Goal: Task Accomplishment & Management: Use online tool/utility

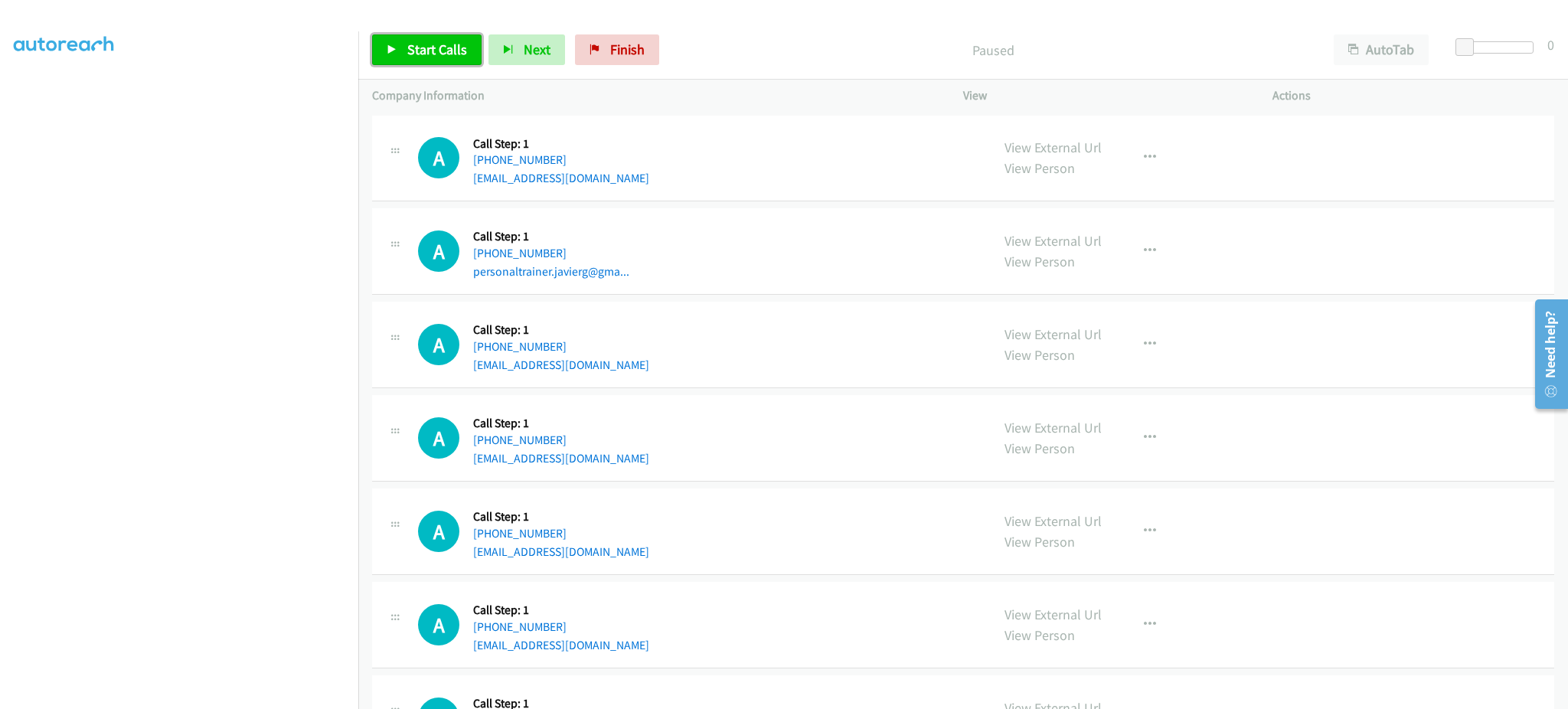
click at [388, 58] on link "Start Calls" at bounding box center [427, 50] width 110 height 30
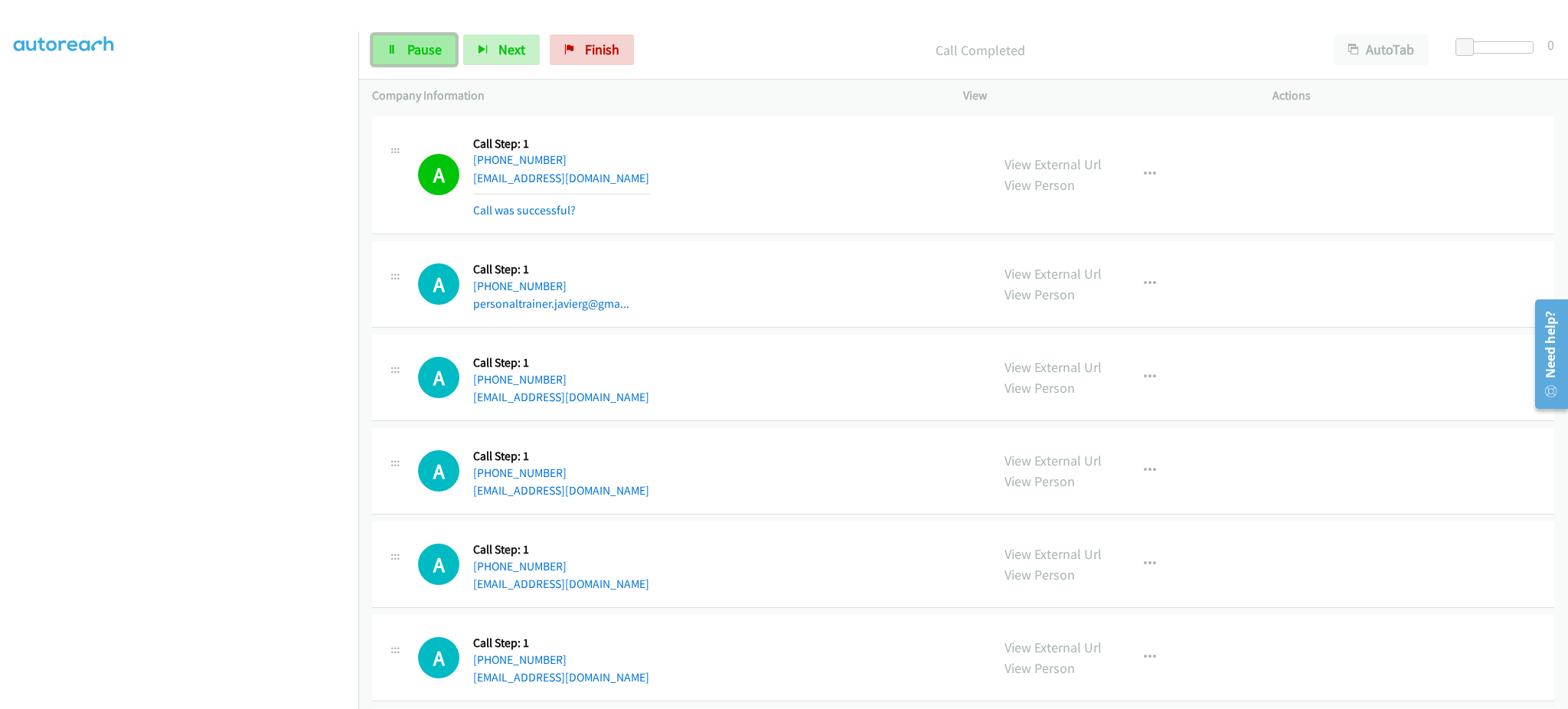
click at [408, 43] on span "Pause" at bounding box center [424, 49] width 35 height 18
click at [408, 45] on span "Start Calls" at bounding box center [437, 49] width 60 height 18
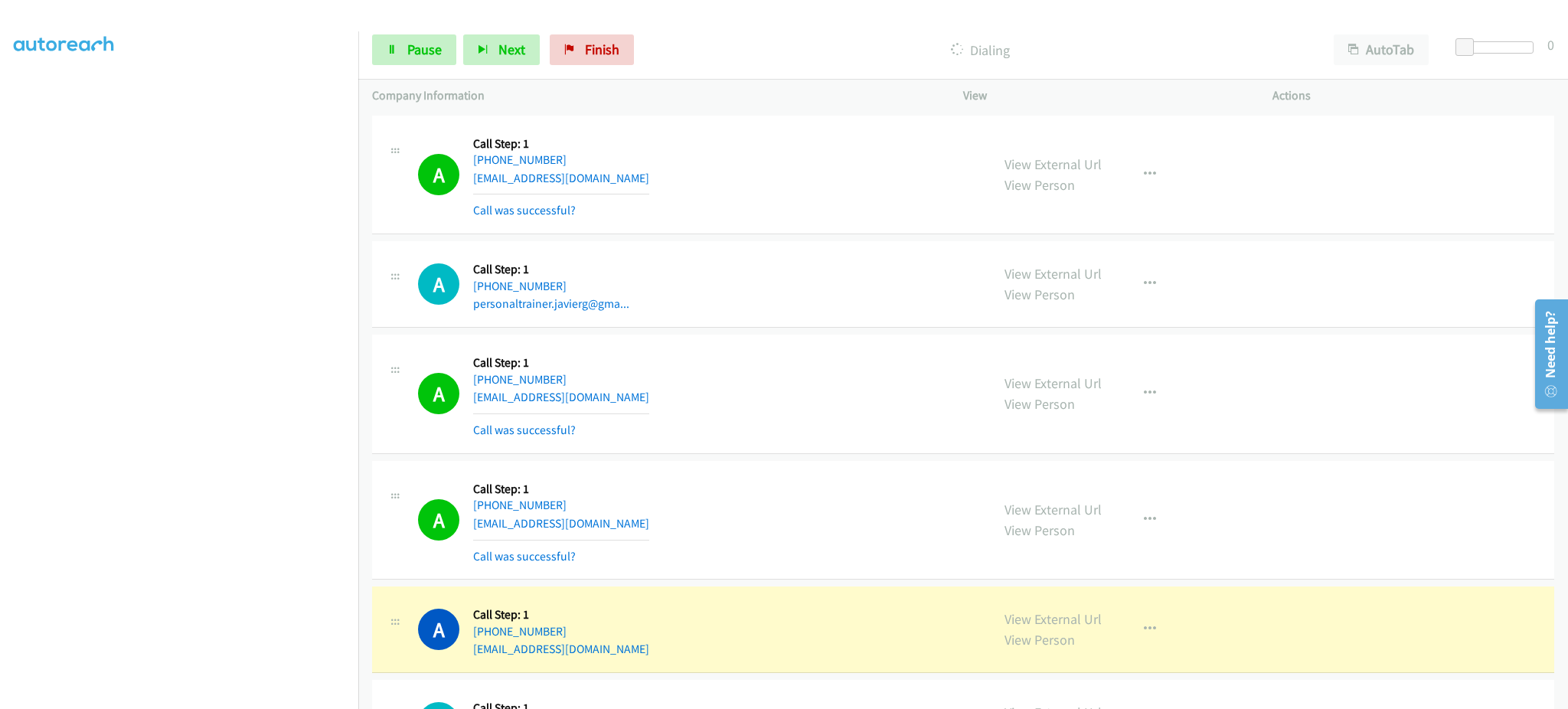
scroll to position [306, 0]
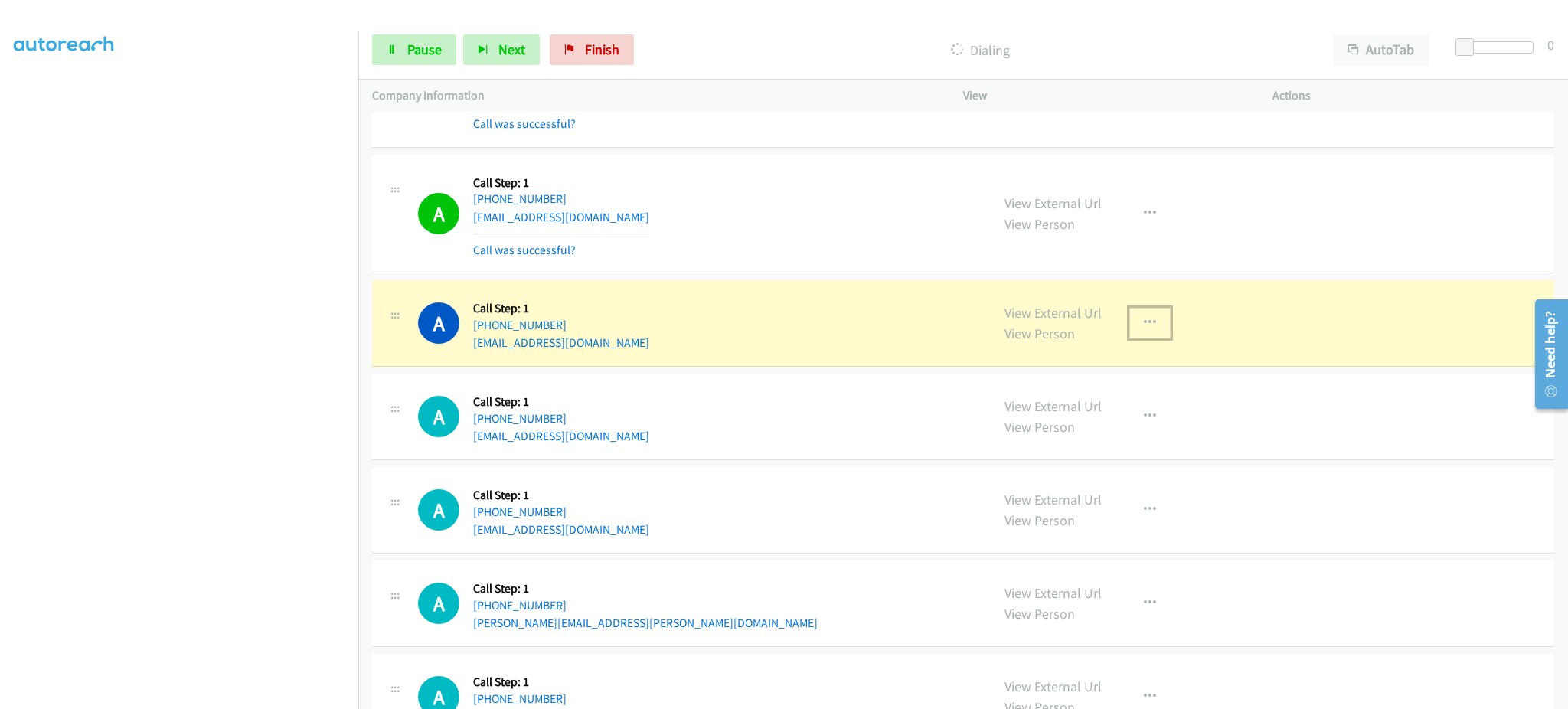
click at [1144, 323] on icon "button" at bounding box center [1150, 322] width 13 height 13
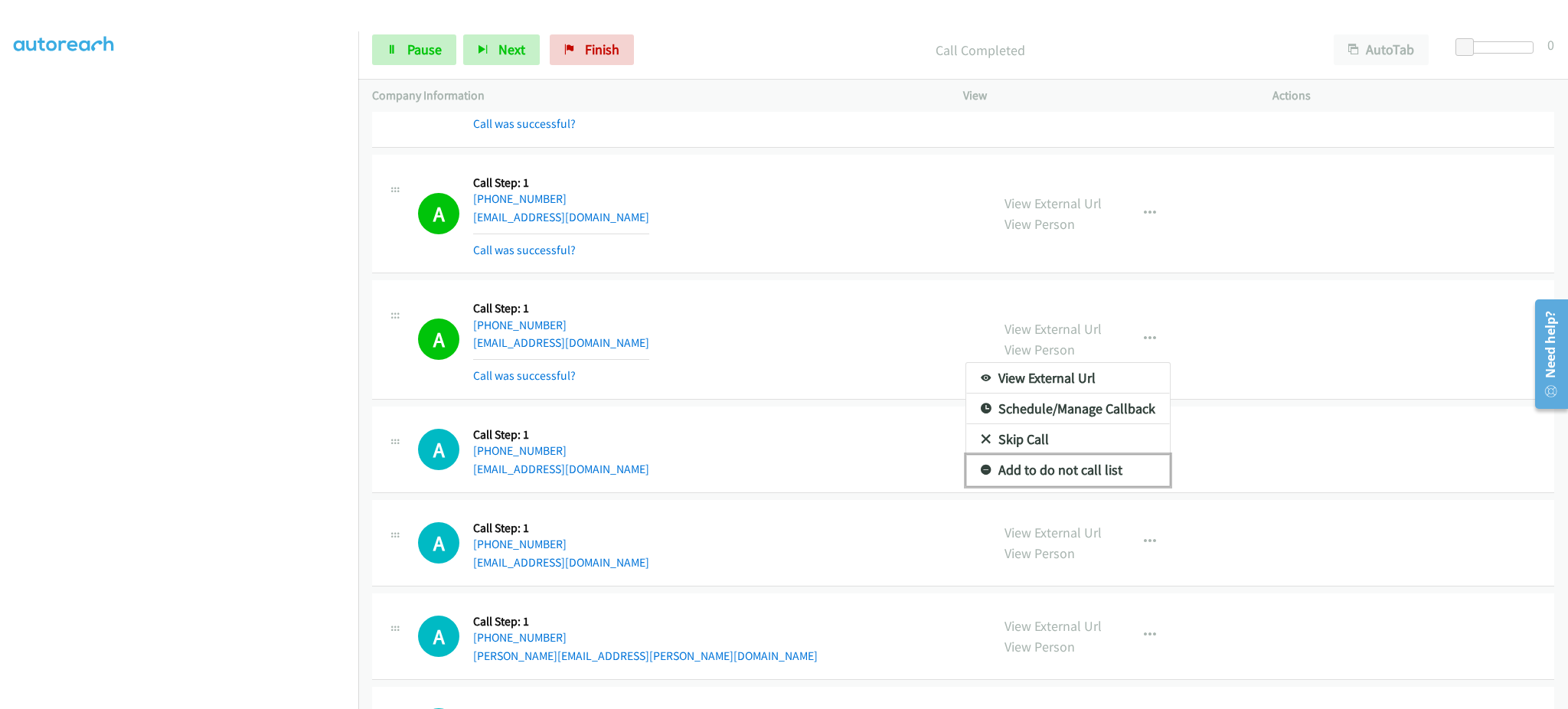
click at [1079, 463] on link "Add to do not call list" at bounding box center [1067, 470] width 203 height 30
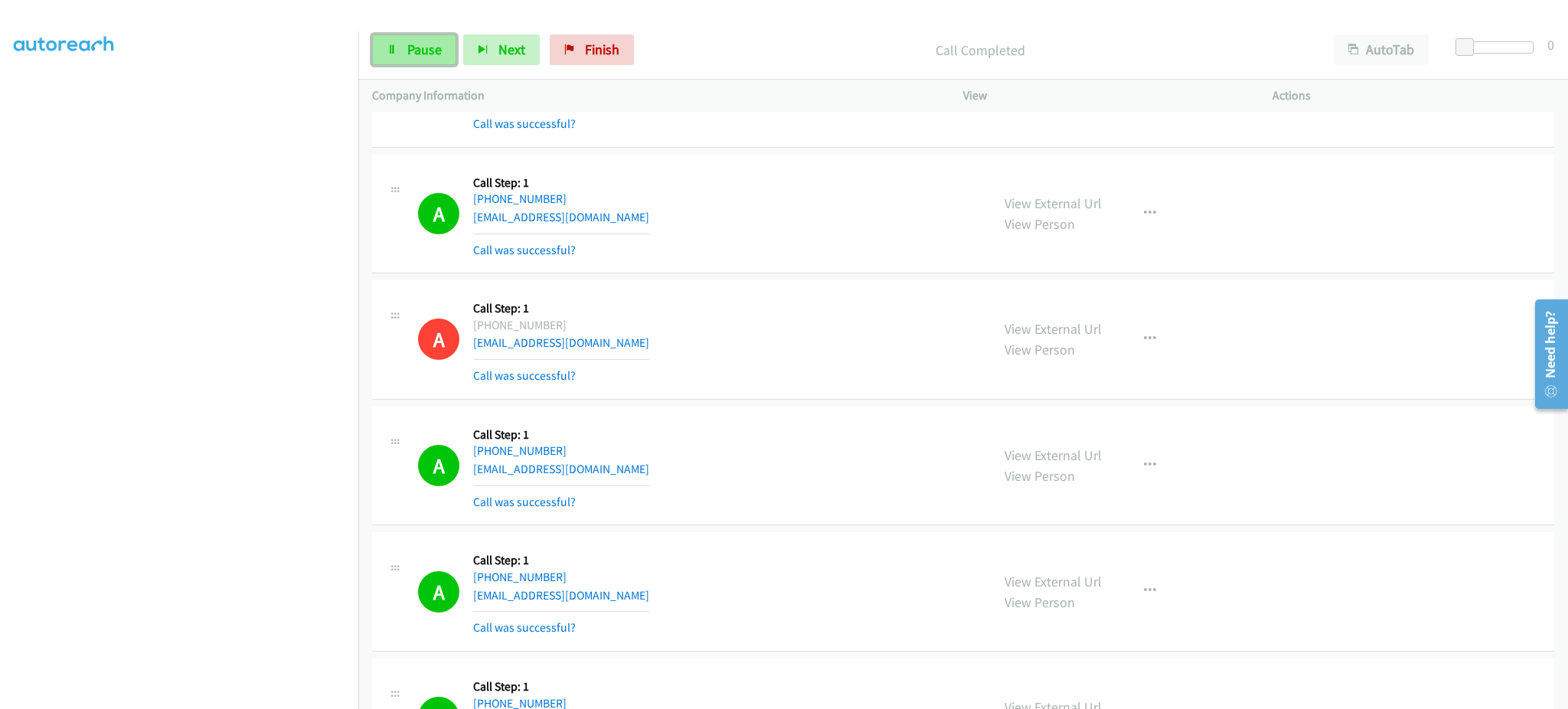
click at [400, 47] on link "Pause" at bounding box center [415, 50] width 84 height 30
click at [400, 47] on link "Start Calls" at bounding box center [427, 50] width 110 height 30
click at [481, 46] on icon "button" at bounding box center [483, 51] width 11 height 11
click at [202, 698] on aside "Dialing Mode: Power | Switch to Preview My Lists" at bounding box center [179, 317] width 358 height 847
click at [399, 66] on div "Start Calls Pause Next Finish Dialing AutoTab AutoTab 0" at bounding box center [963, 50] width 1210 height 59
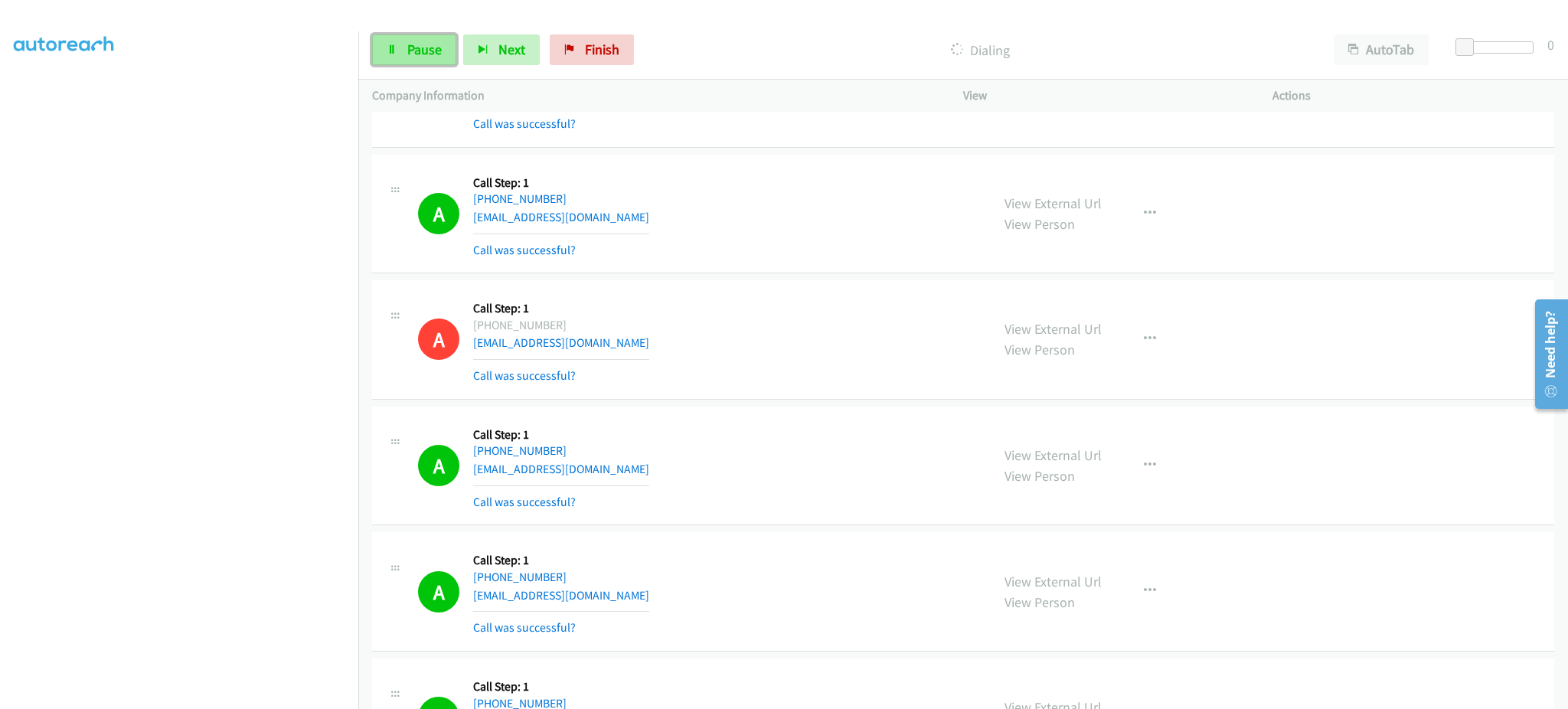
click at [423, 51] on span "Pause" at bounding box center [424, 49] width 35 height 18
drag, startPoint x: 432, startPoint y: 57, endPoint x: 460, endPoint y: 57, distance: 28.0
click at [432, 57] on span "Start Calls" at bounding box center [437, 49] width 60 height 18
click at [407, 41] on span "Pause" at bounding box center [424, 49] width 35 height 18
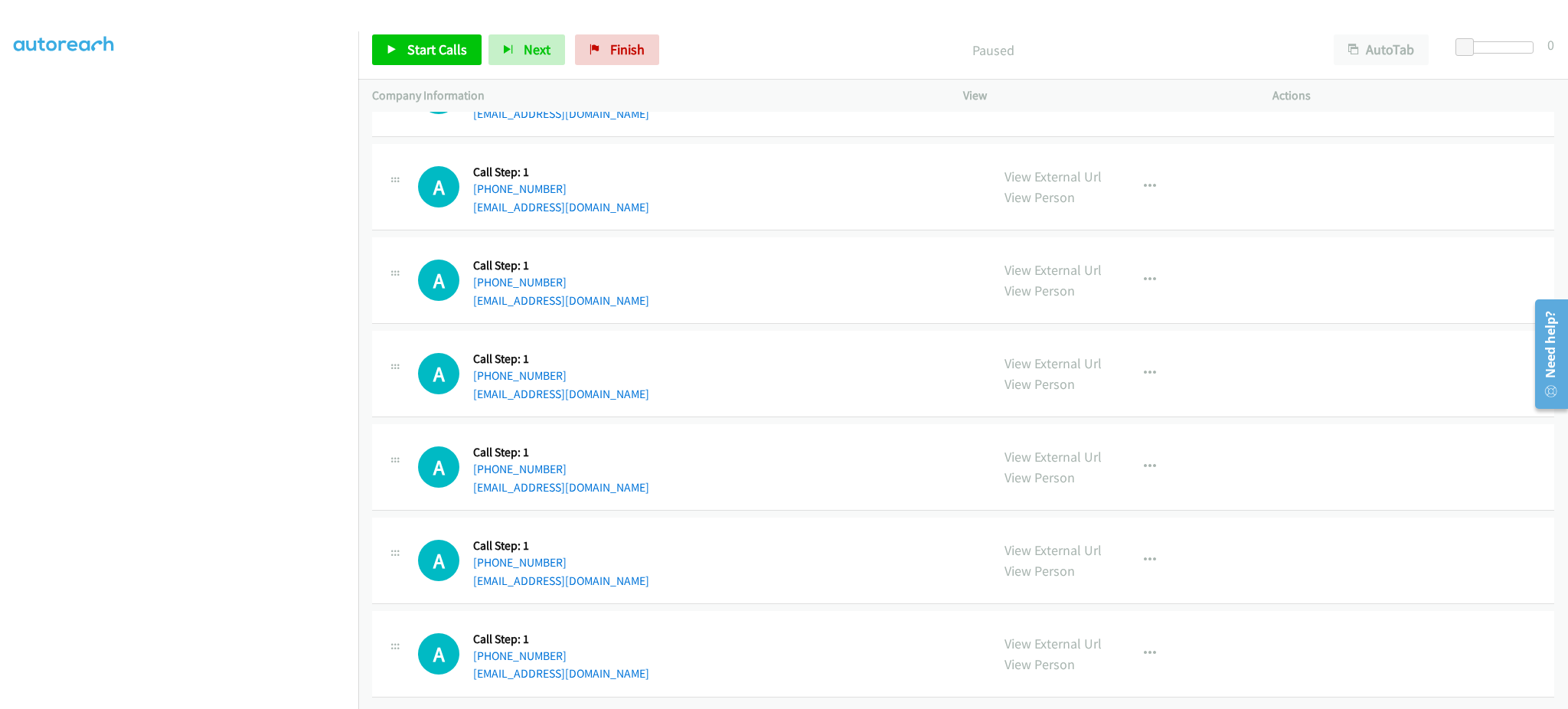
scroll to position [2667, 0]
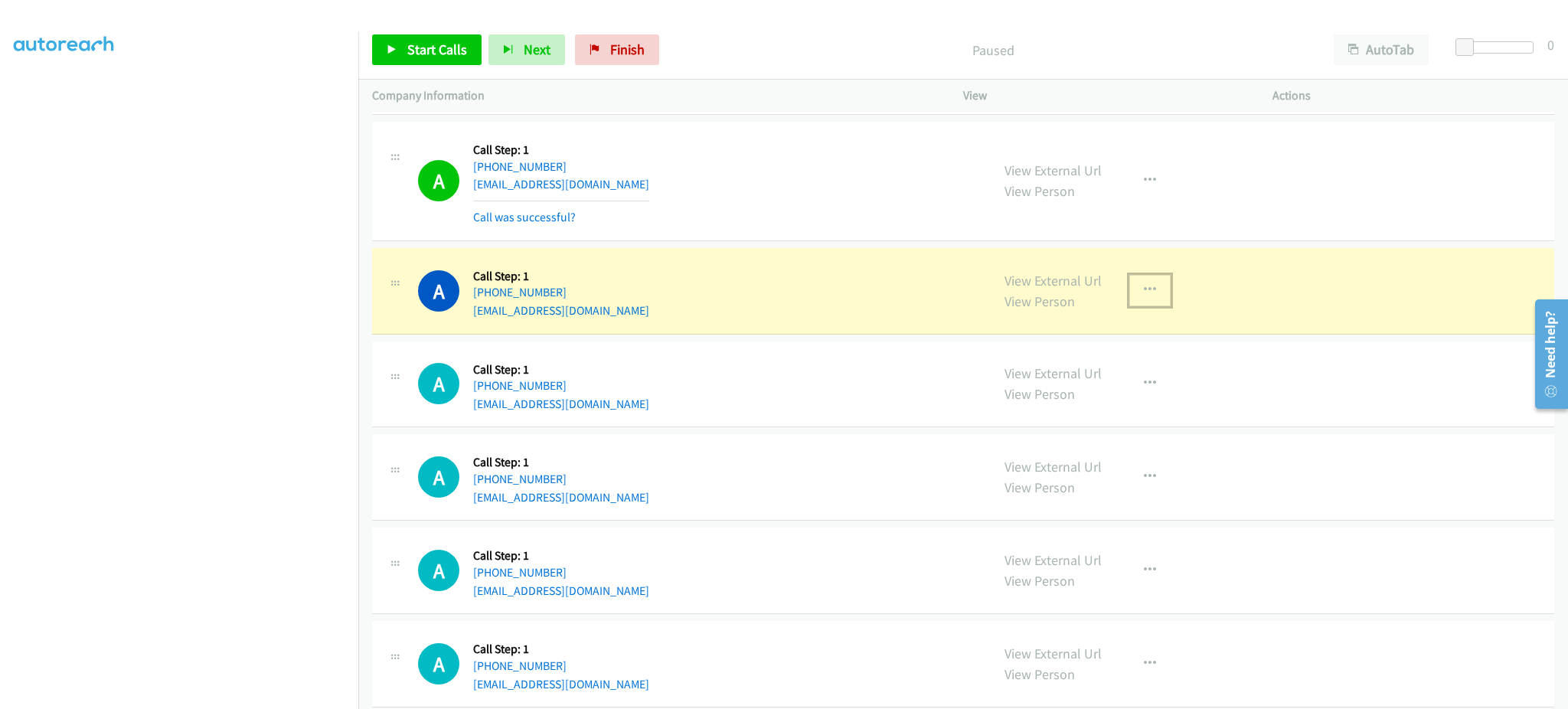
click at [1147, 295] on icon "button" at bounding box center [1150, 290] width 13 height 13
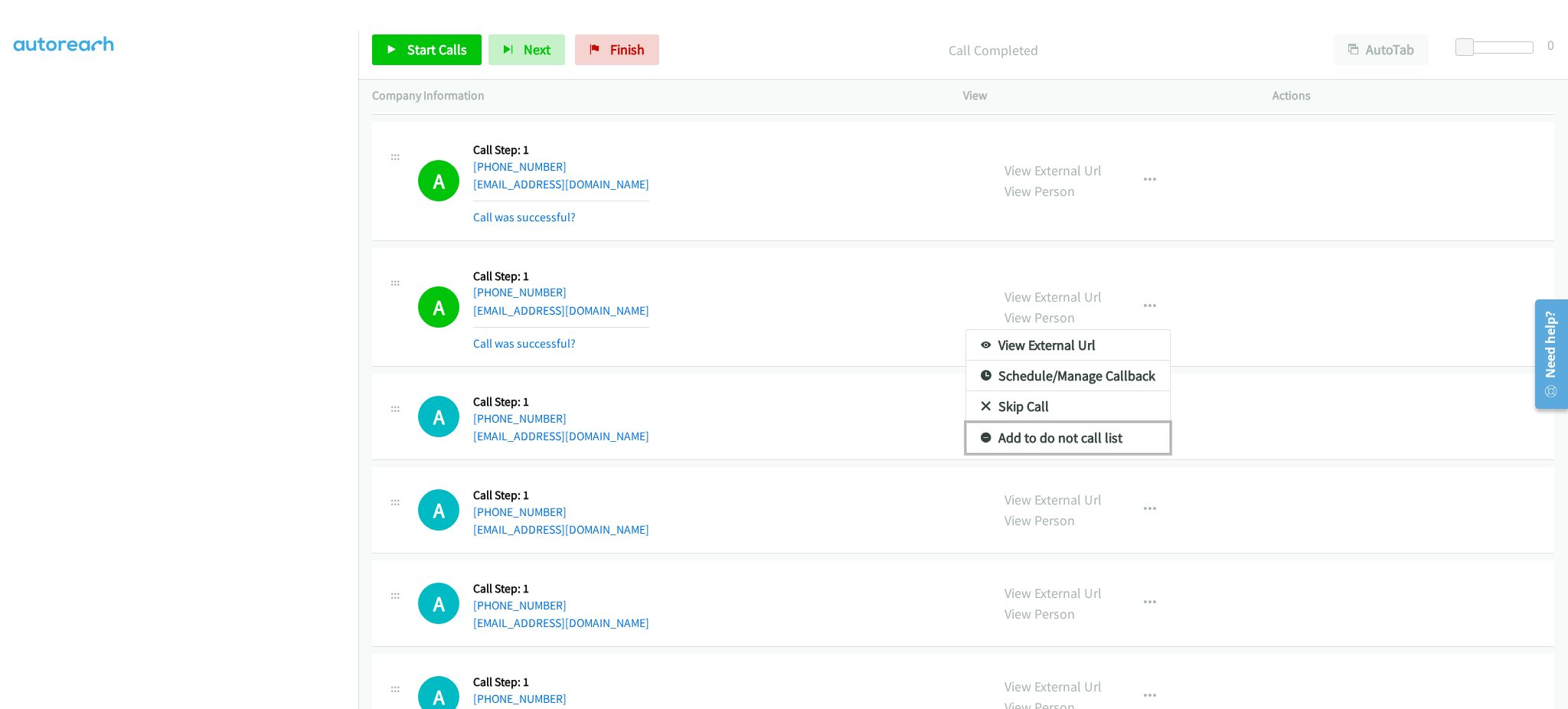
click at [1093, 441] on link "Add to do not call list" at bounding box center [1067, 438] width 203 height 30
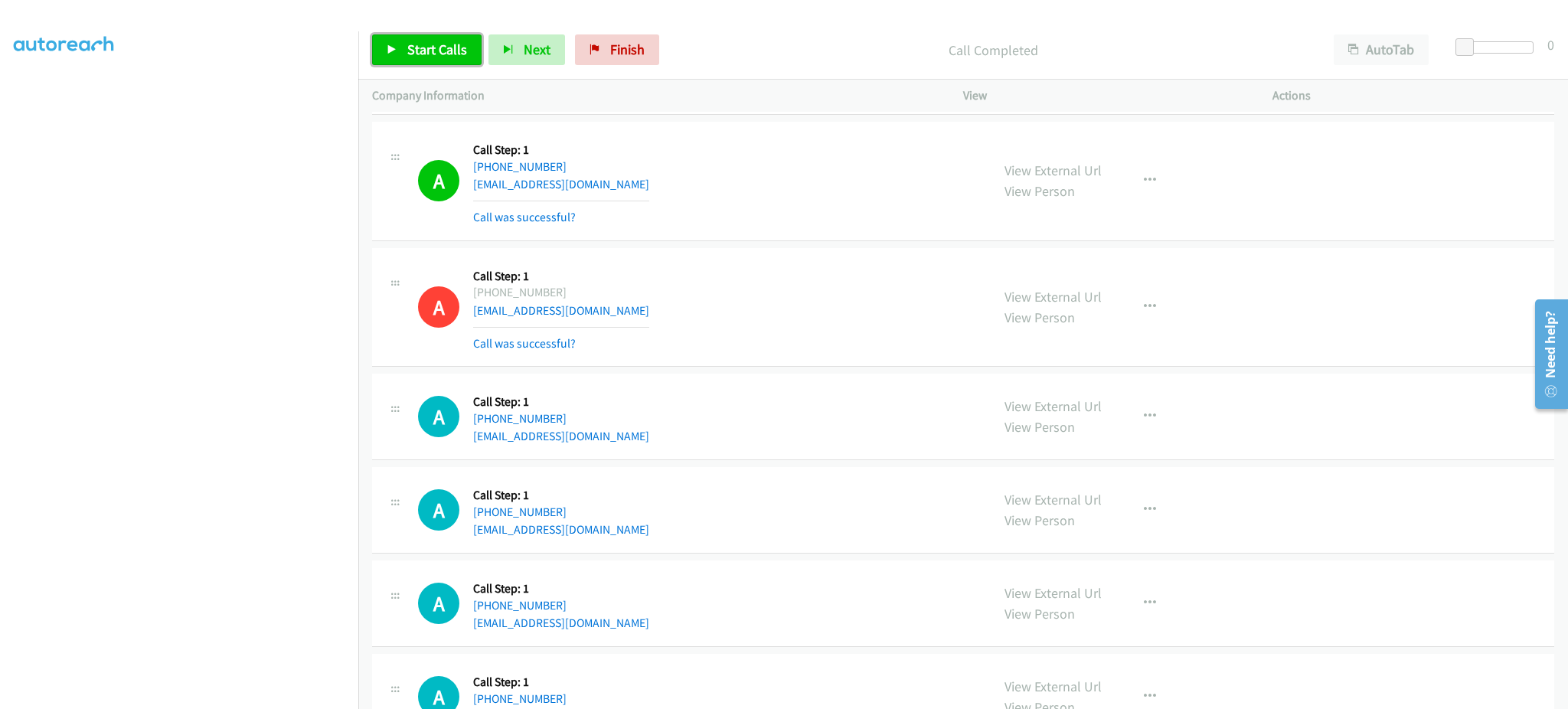
click at [423, 35] on link "Start Calls" at bounding box center [427, 50] width 110 height 30
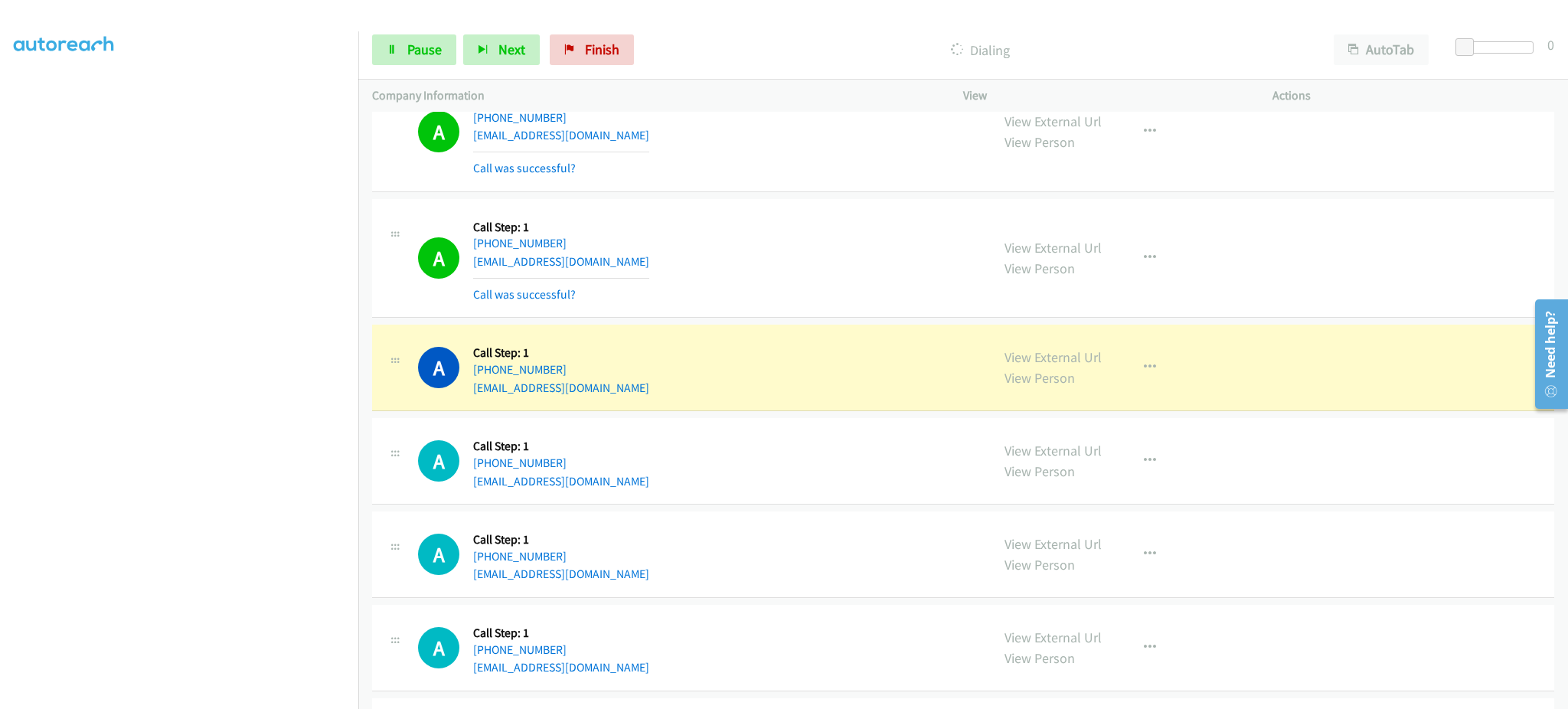
scroll to position [2973, 0]
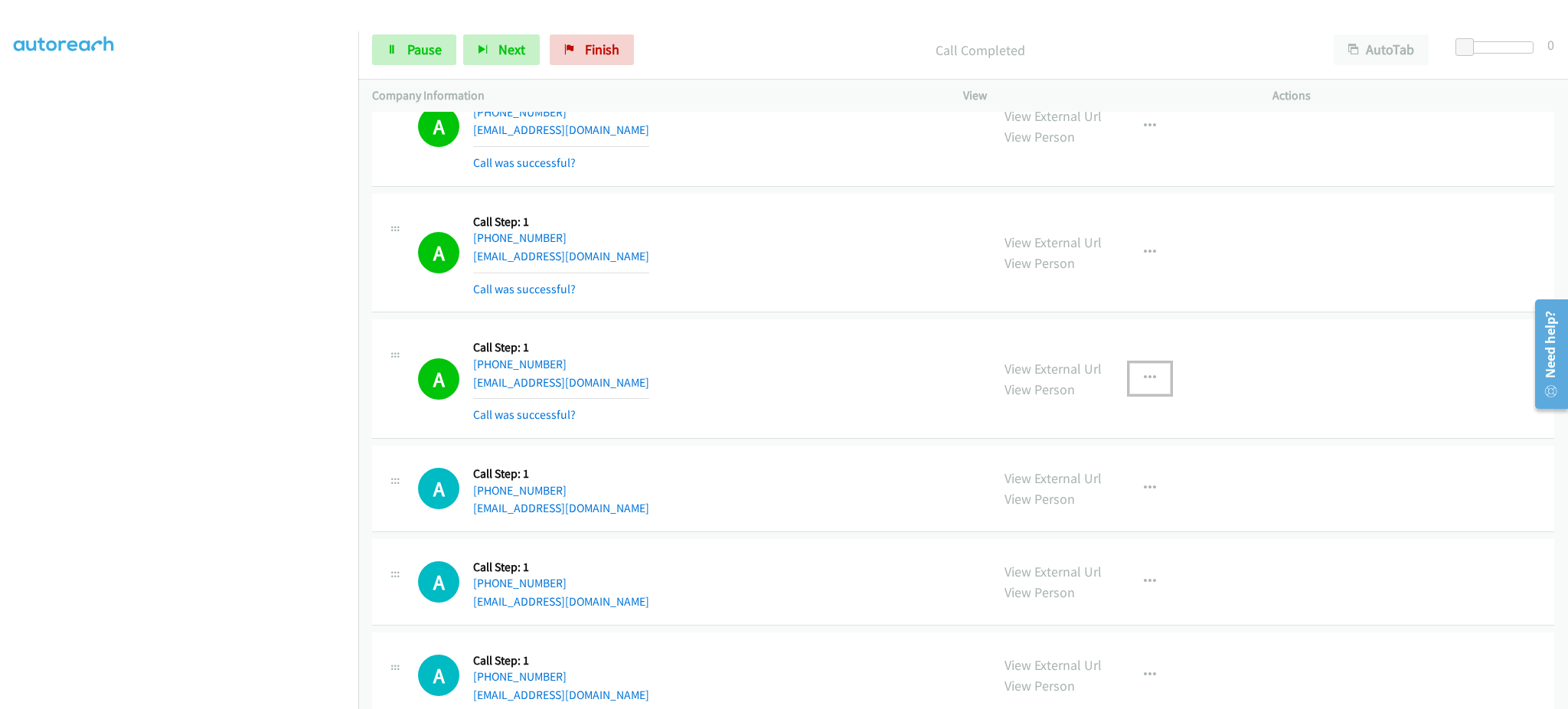
click at [1147, 375] on icon "button" at bounding box center [1150, 378] width 13 height 13
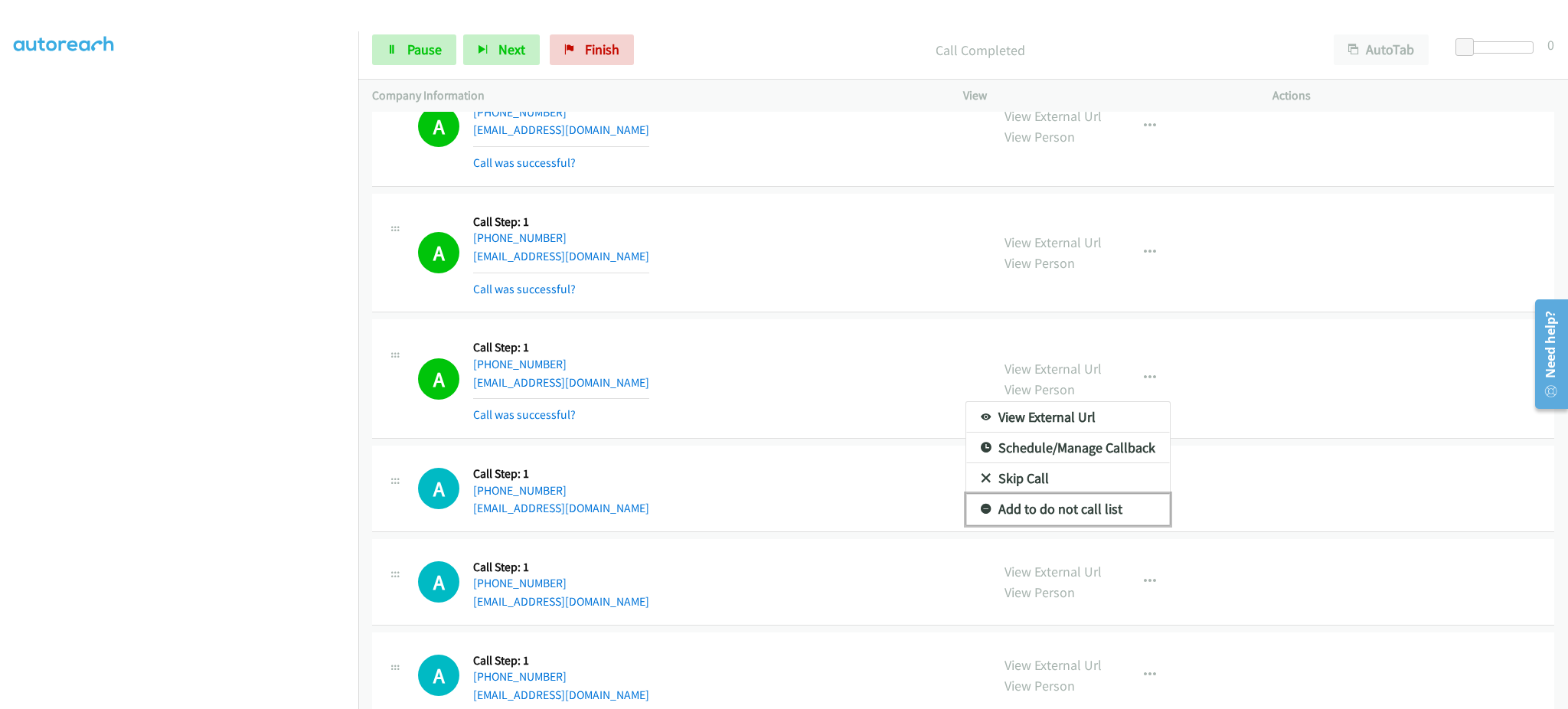
click at [1132, 506] on link "Add to do not call list" at bounding box center [1067, 509] width 203 height 30
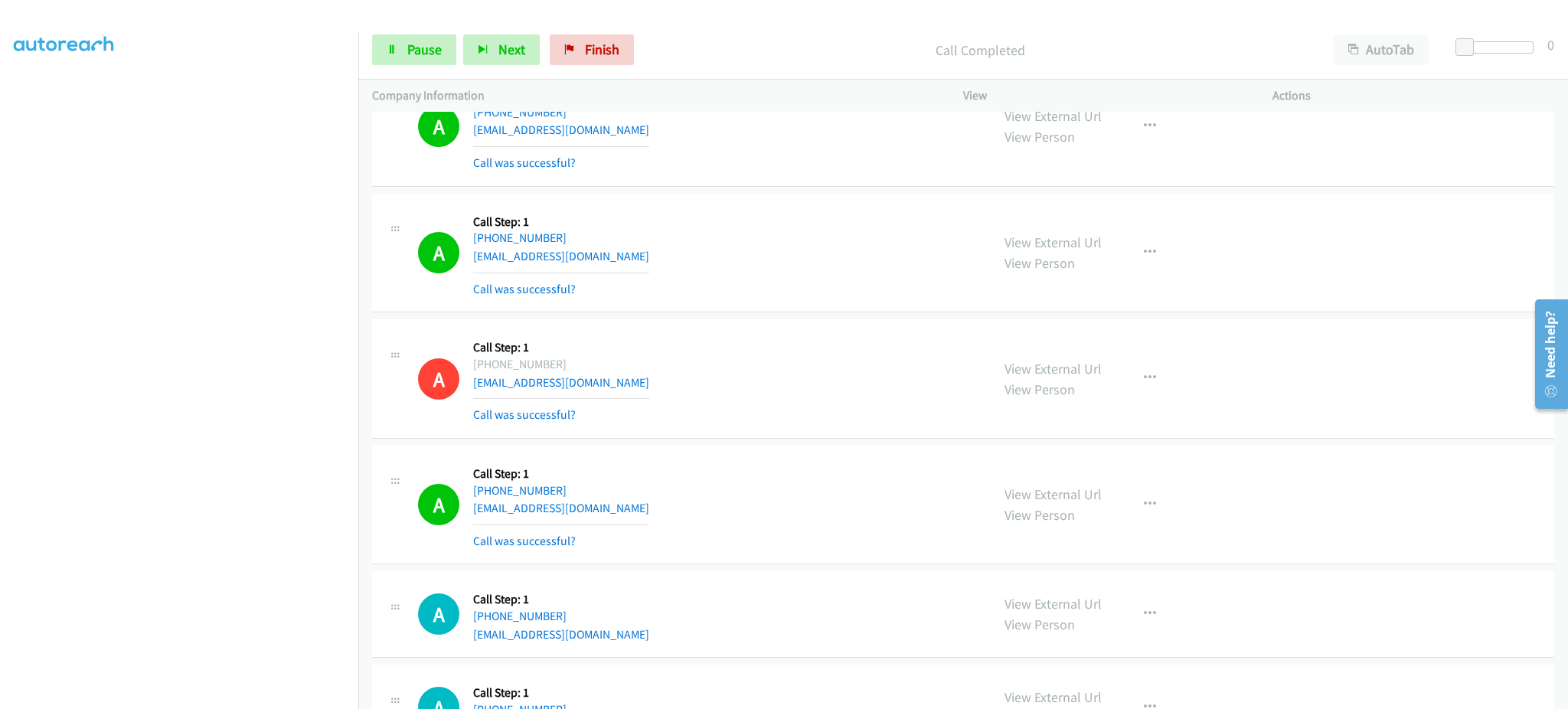
click at [1180, 511] on div "View External Url View Person View External Url Email Schedule/Manage Callback …" at bounding box center [1152, 505] width 323 height 91
click at [1148, 507] on button "button" at bounding box center [1150, 504] width 41 height 30
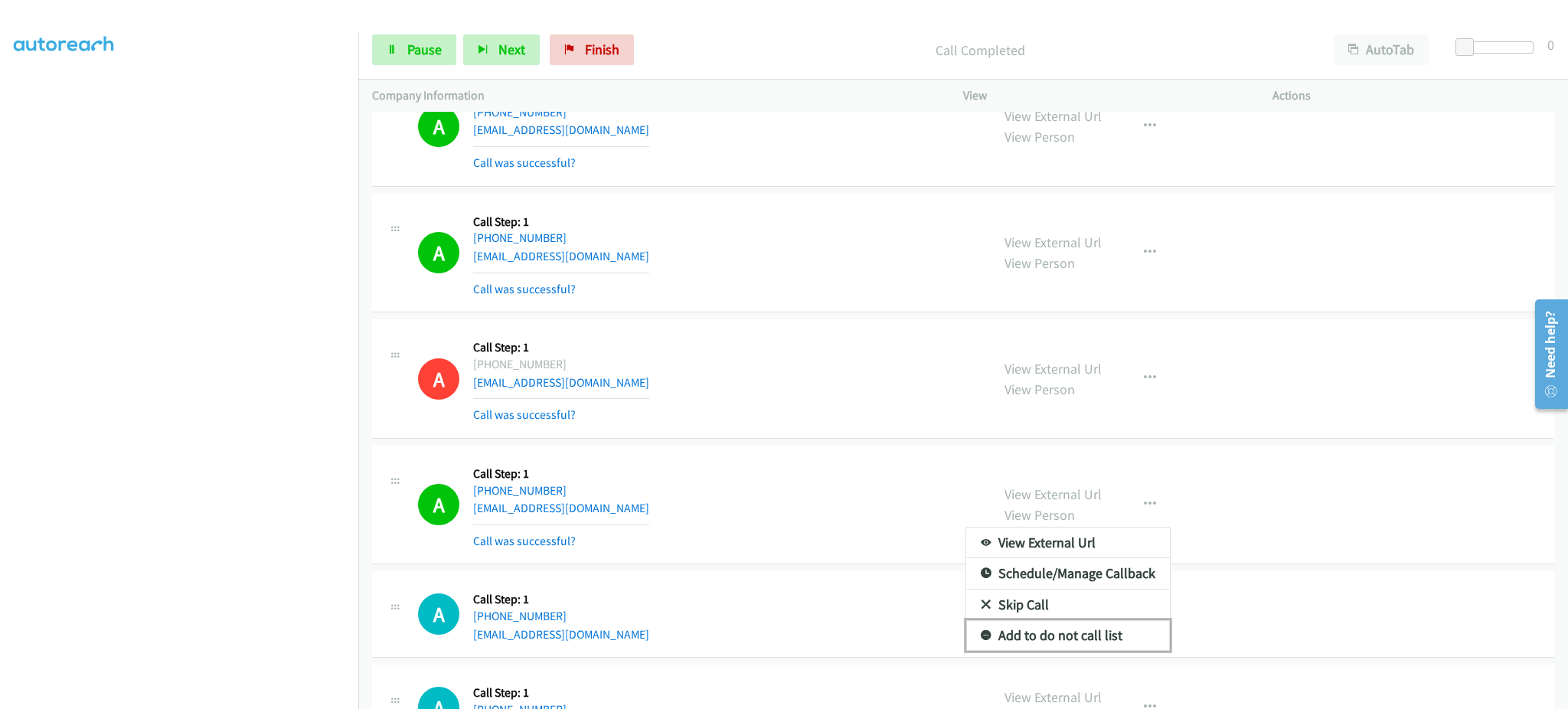
click at [1109, 632] on link "Add to do not call list" at bounding box center [1067, 636] width 203 height 30
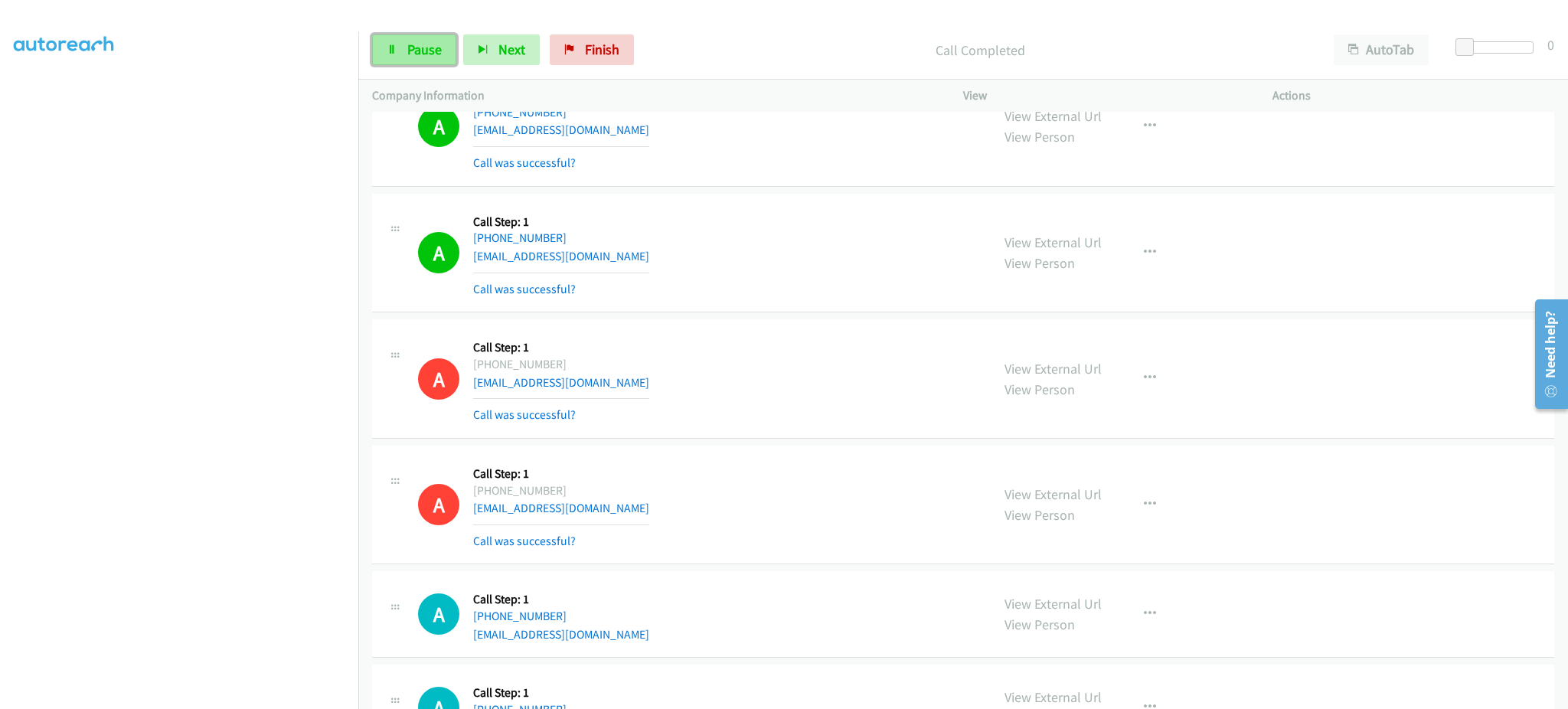
click at [451, 42] on link "Pause" at bounding box center [415, 50] width 84 height 30
click at [439, 41] on span "Start Calls" at bounding box center [437, 49] width 60 height 18
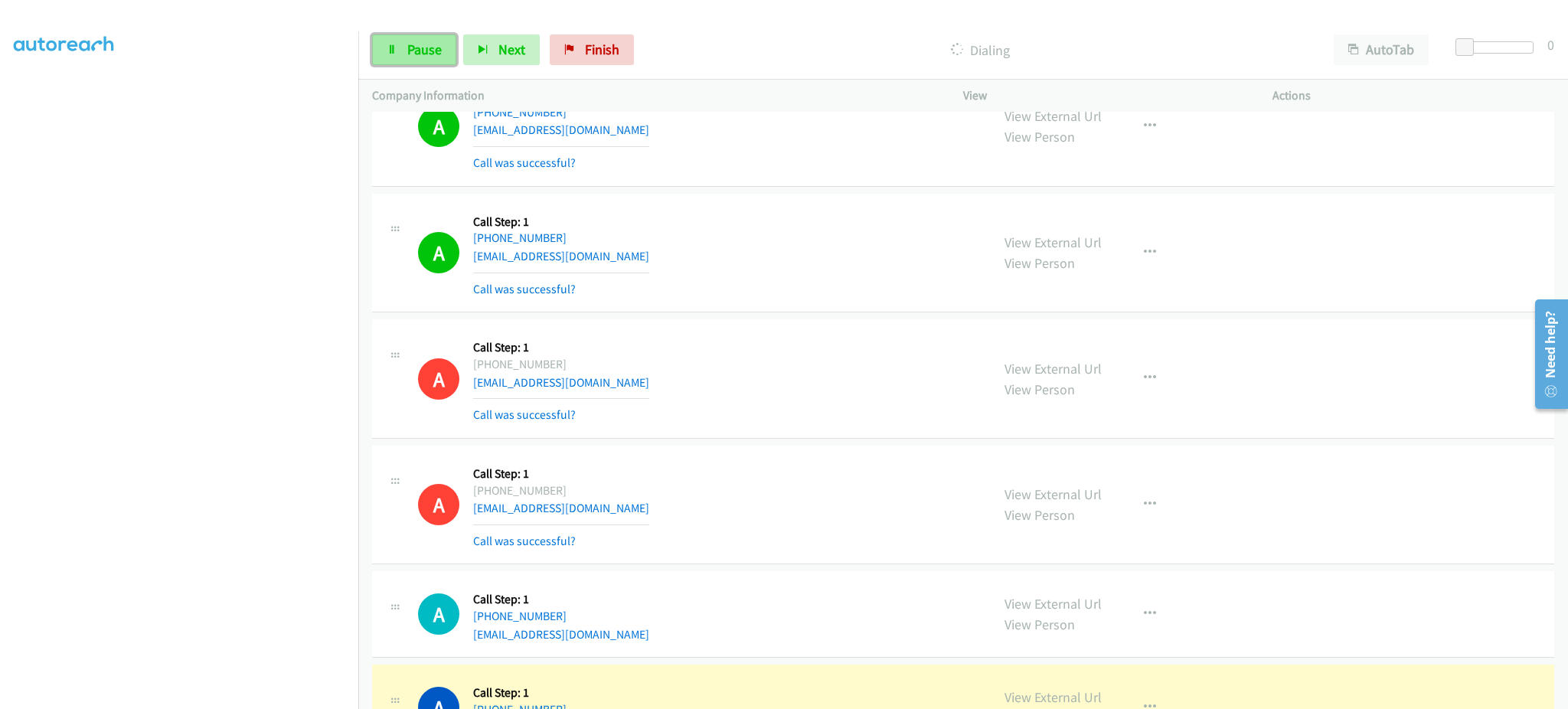
click at [415, 49] on span "Pause" at bounding box center [424, 49] width 35 height 18
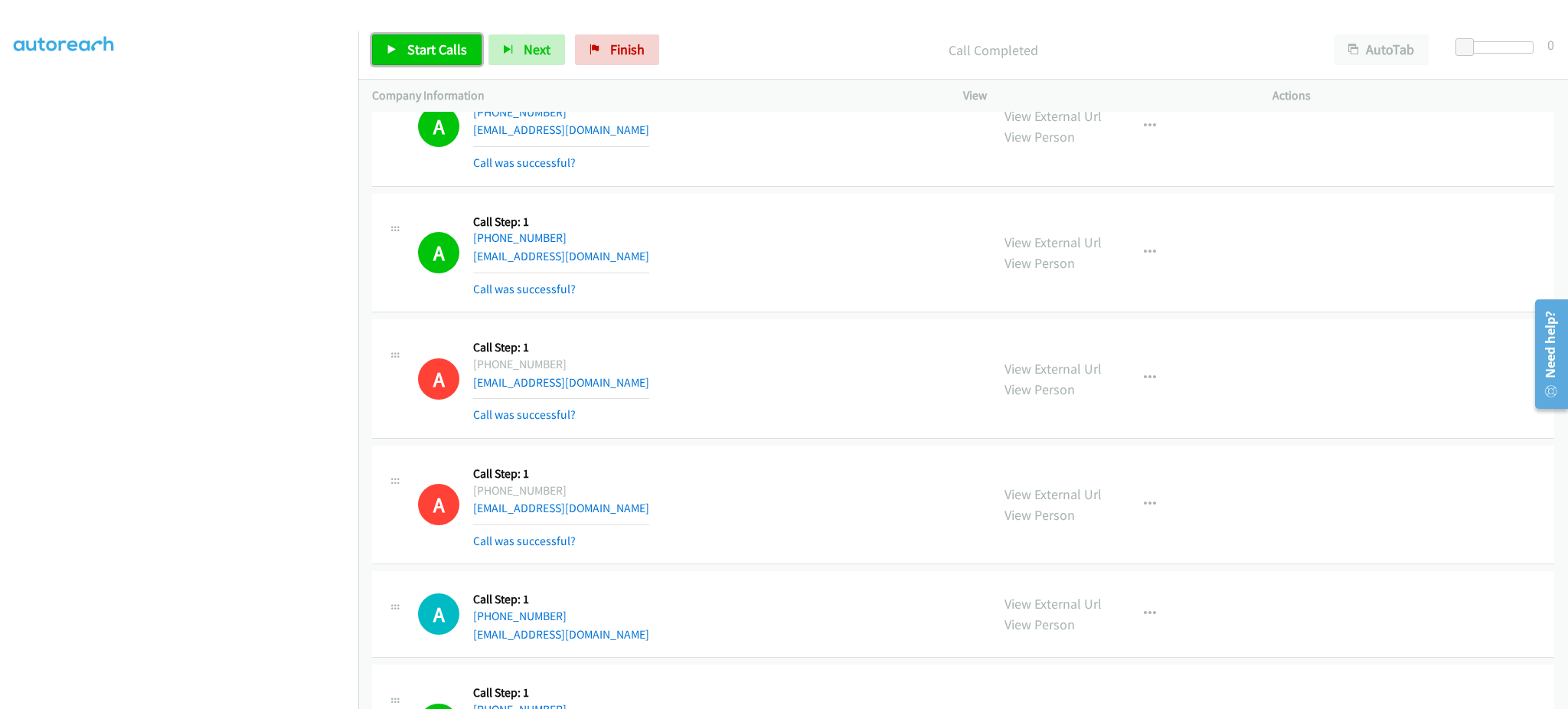
click at [407, 46] on span "Start Calls" at bounding box center [437, 49] width 60 height 18
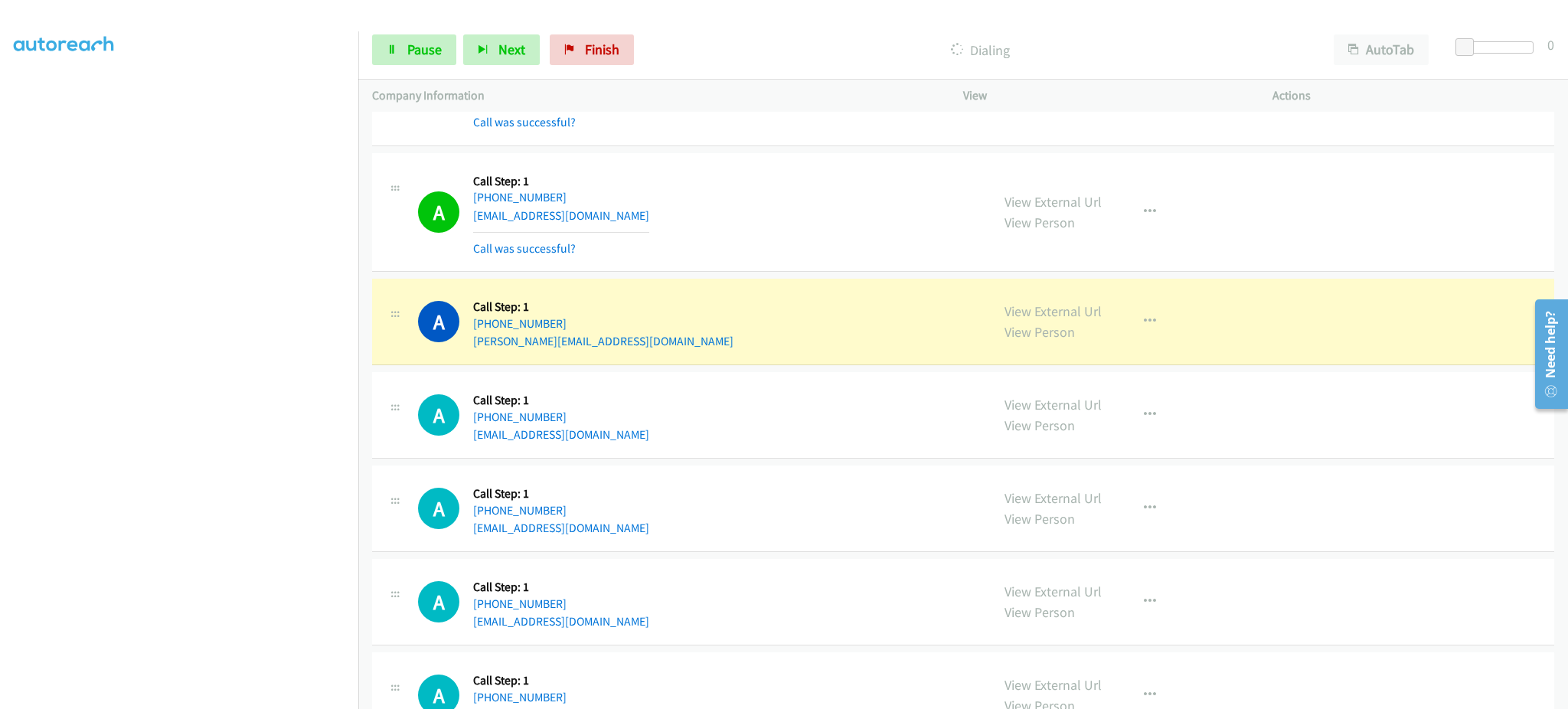
scroll to position [4047, 0]
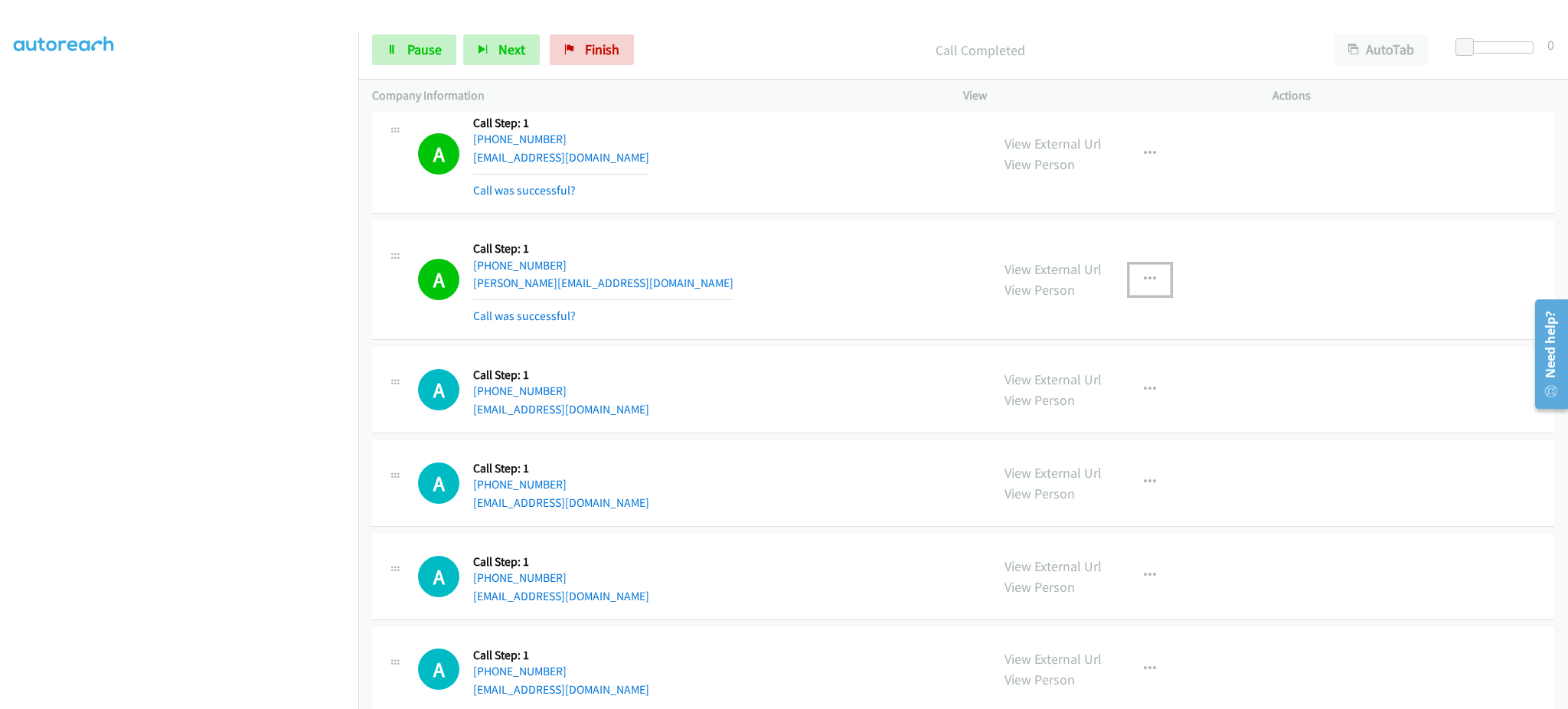
click at [1144, 282] on icon "button" at bounding box center [1150, 279] width 13 height 13
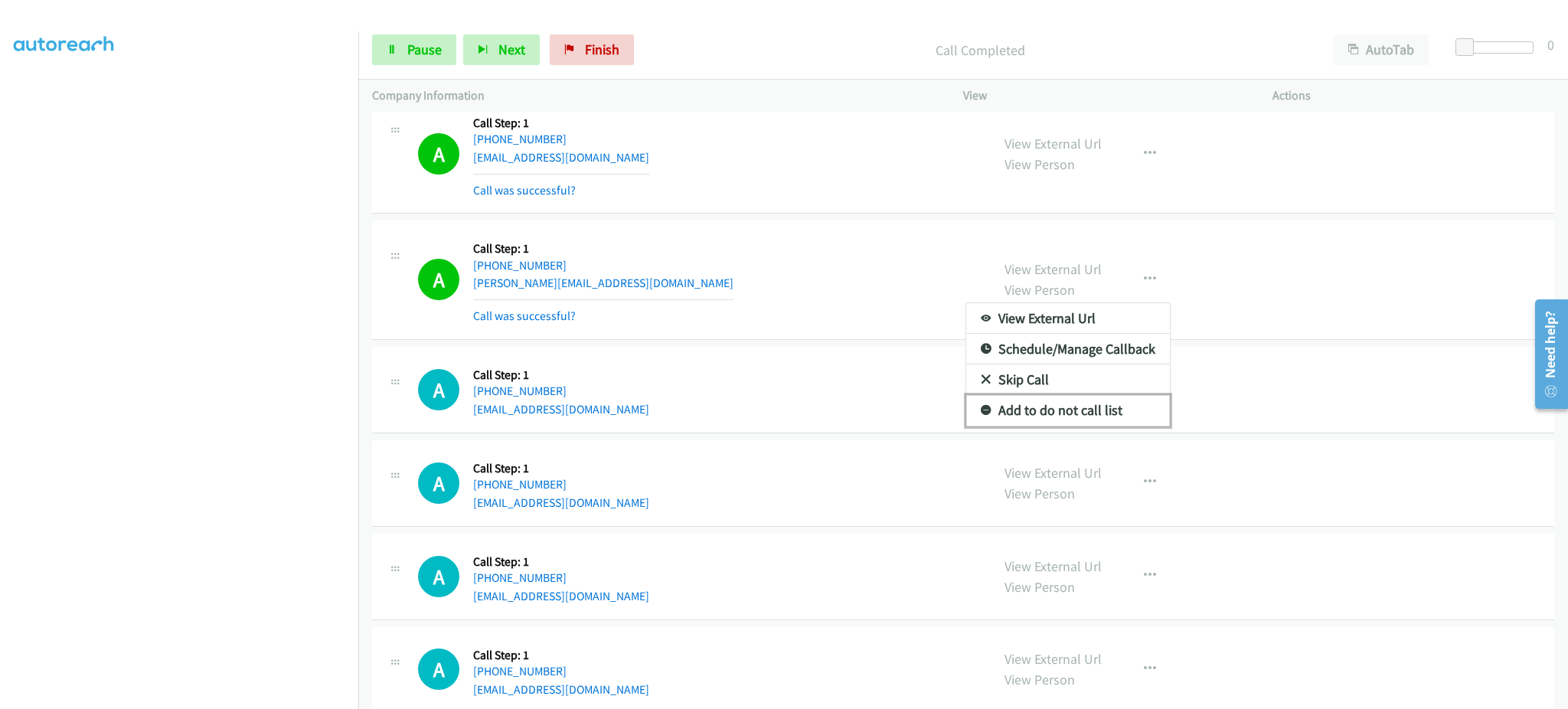
click at [1121, 409] on link "Add to do not call list" at bounding box center [1067, 410] width 203 height 30
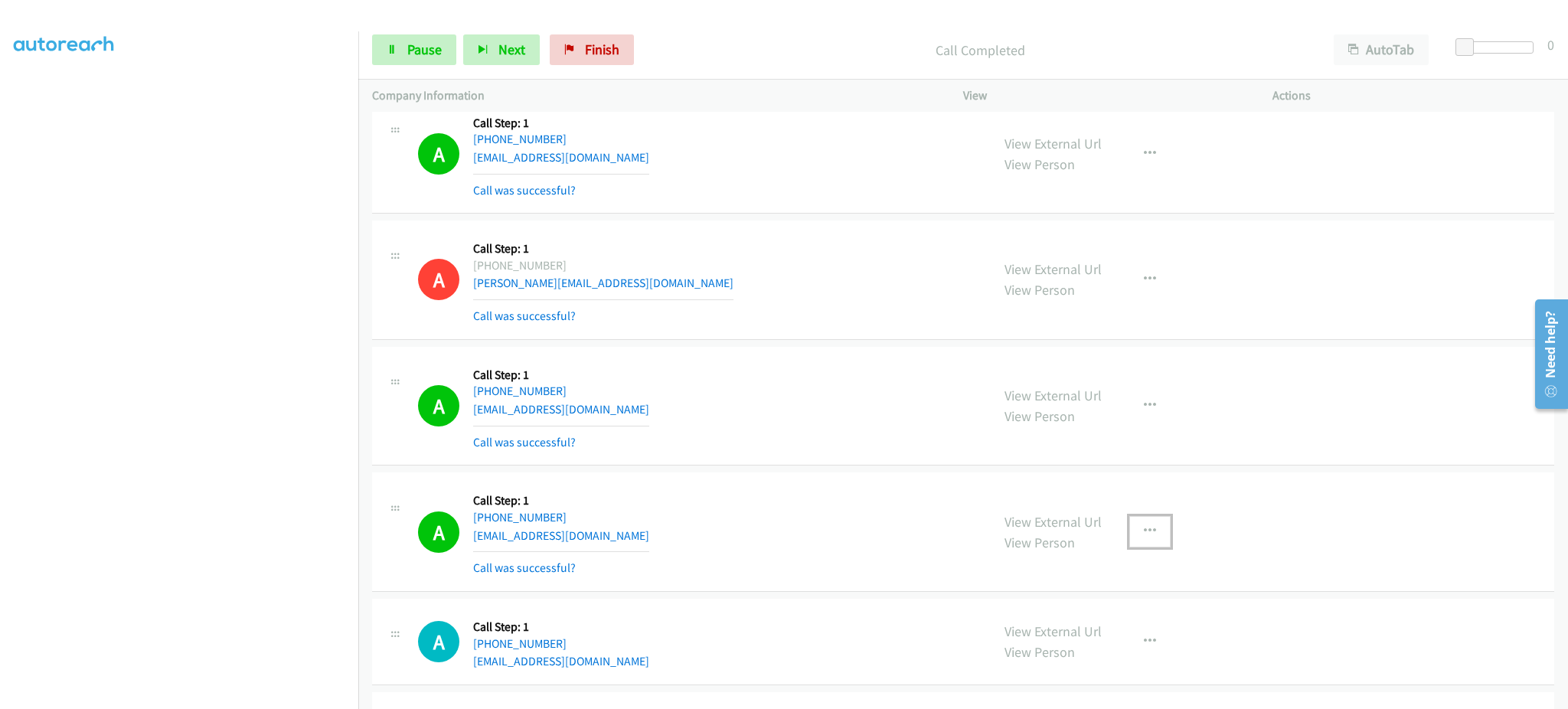
click at [1144, 542] on button "button" at bounding box center [1150, 531] width 41 height 30
click at [1093, 660] on link "Add to do not call list" at bounding box center [1067, 662] width 203 height 30
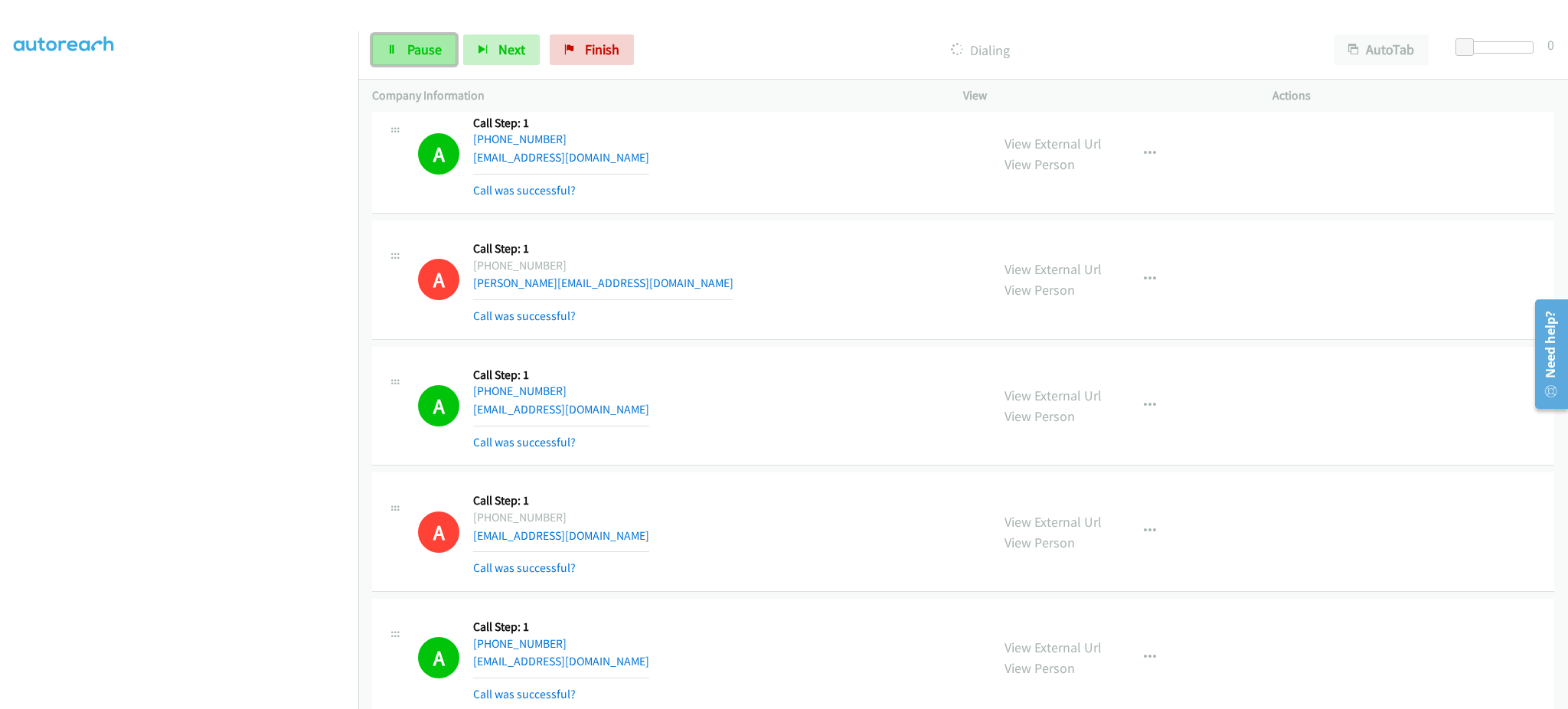
click at [403, 40] on link "Pause" at bounding box center [415, 50] width 84 height 30
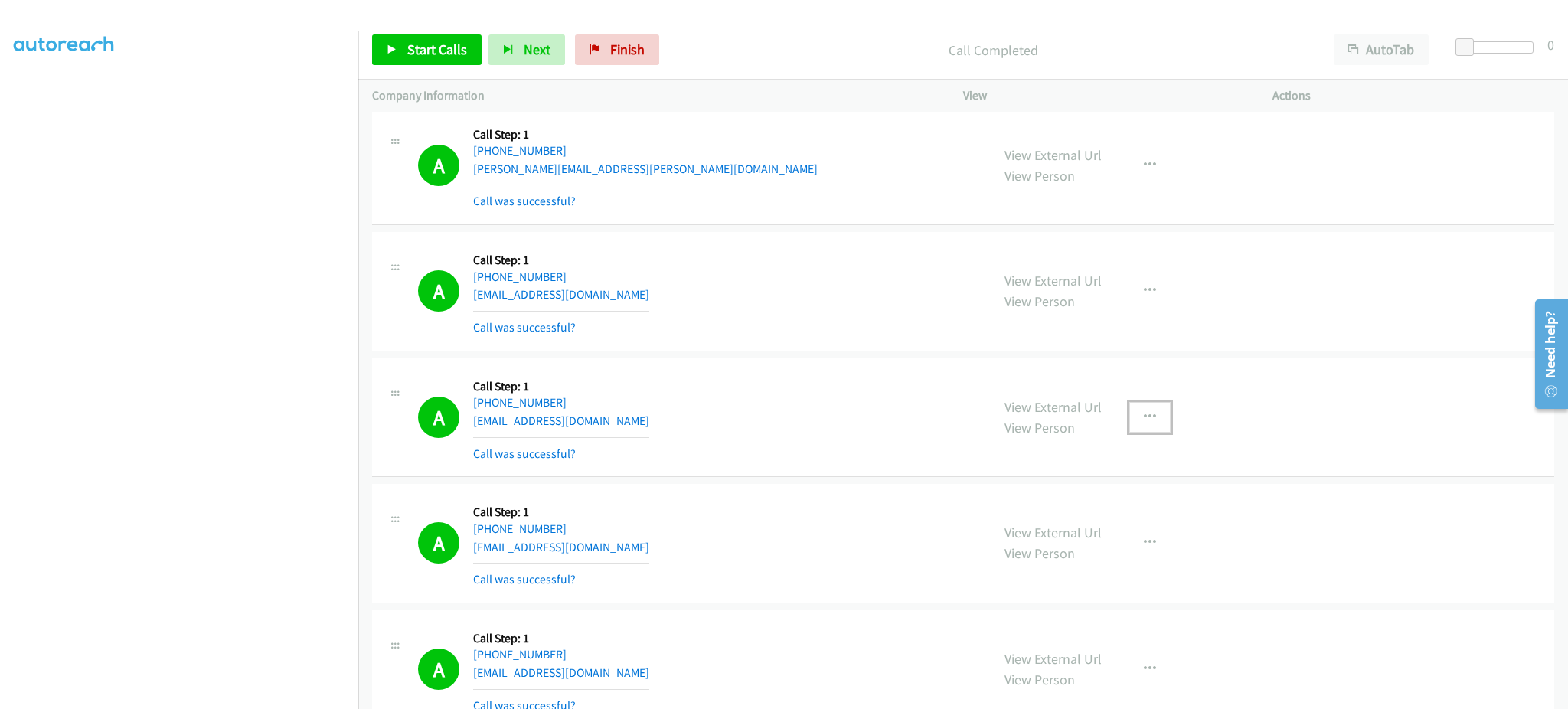
click at [1144, 411] on icon "button" at bounding box center [1150, 417] width 13 height 13
drag, startPoint x: 1101, startPoint y: 567, endPoint x: 1098, endPoint y: 544, distance: 23.2
click at [1101, 566] on div at bounding box center [784, 354] width 1568 height 709
click at [1098, 544] on div "View External Url View Person View External Url Email Schedule/Manage Callback …" at bounding box center [1152, 543] width 323 height 91
click at [1148, 419] on button "button" at bounding box center [1150, 417] width 41 height 30
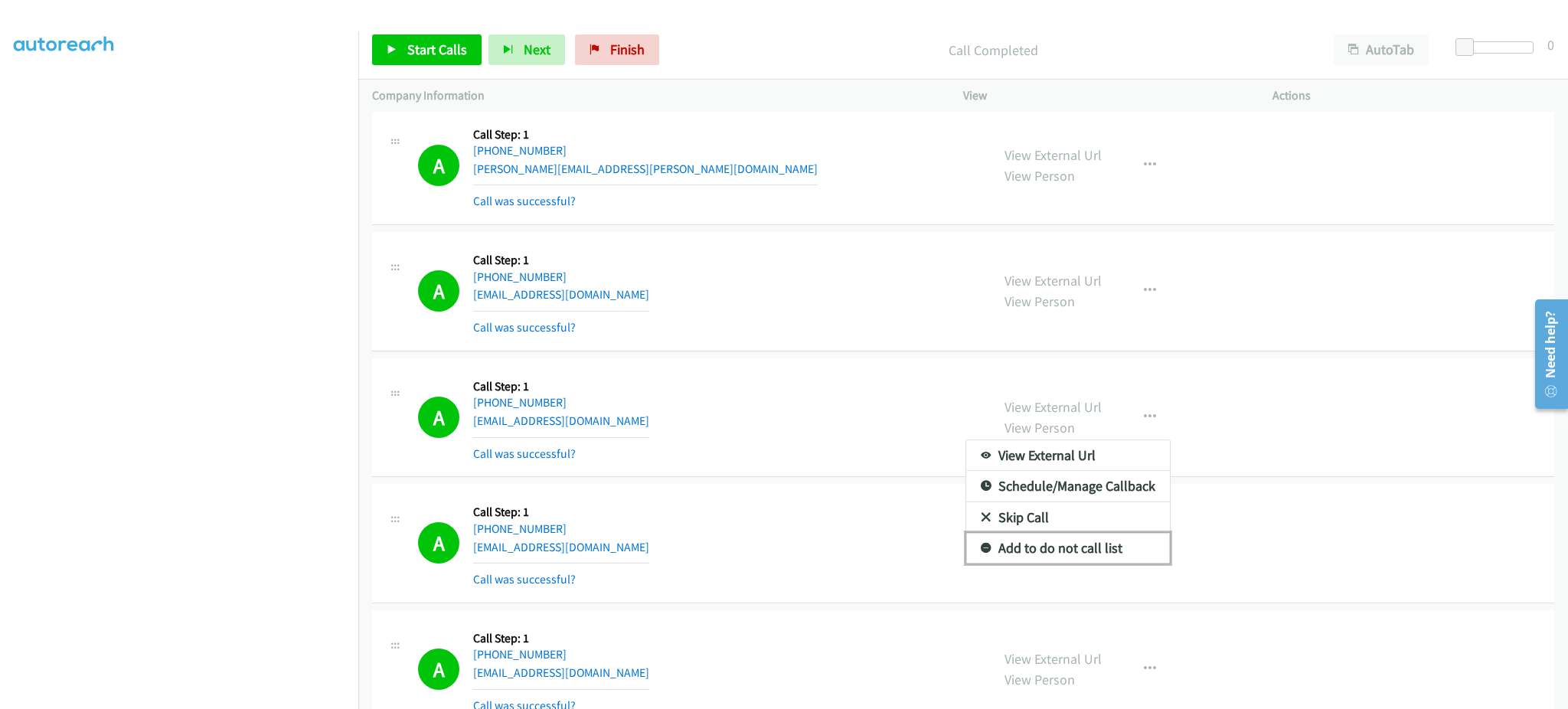
click at [1126, 539] on link "Add to do not call list" at bounding box center [1067, 548] width 203 height 30
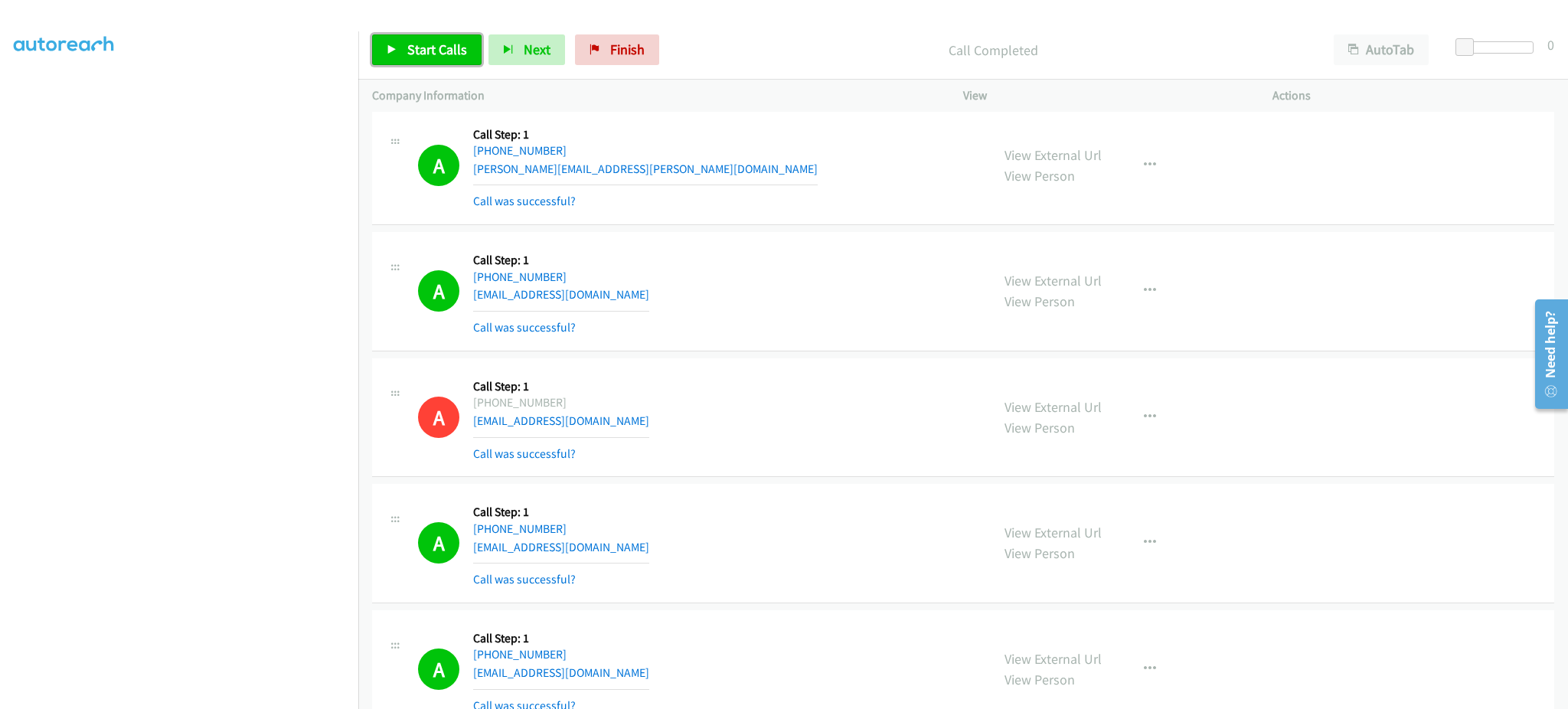
click at [451, 56] on span "Start Calls" at bounding box center [437, 49] width 60 height 18
click at [399, 53] on link "Pause" at bounding box center [415, 50] width 84 height 30
click at [414, 52] on span "Start Calls" at bounding box center [437, 49] width 60 height 18
click at [439, 43] on span "Pause" at bounding box center [424, 49] width 35 height 18
click at [456, 62] on link "Start Calls" at bounding box center [427, 50] width 110 height 30
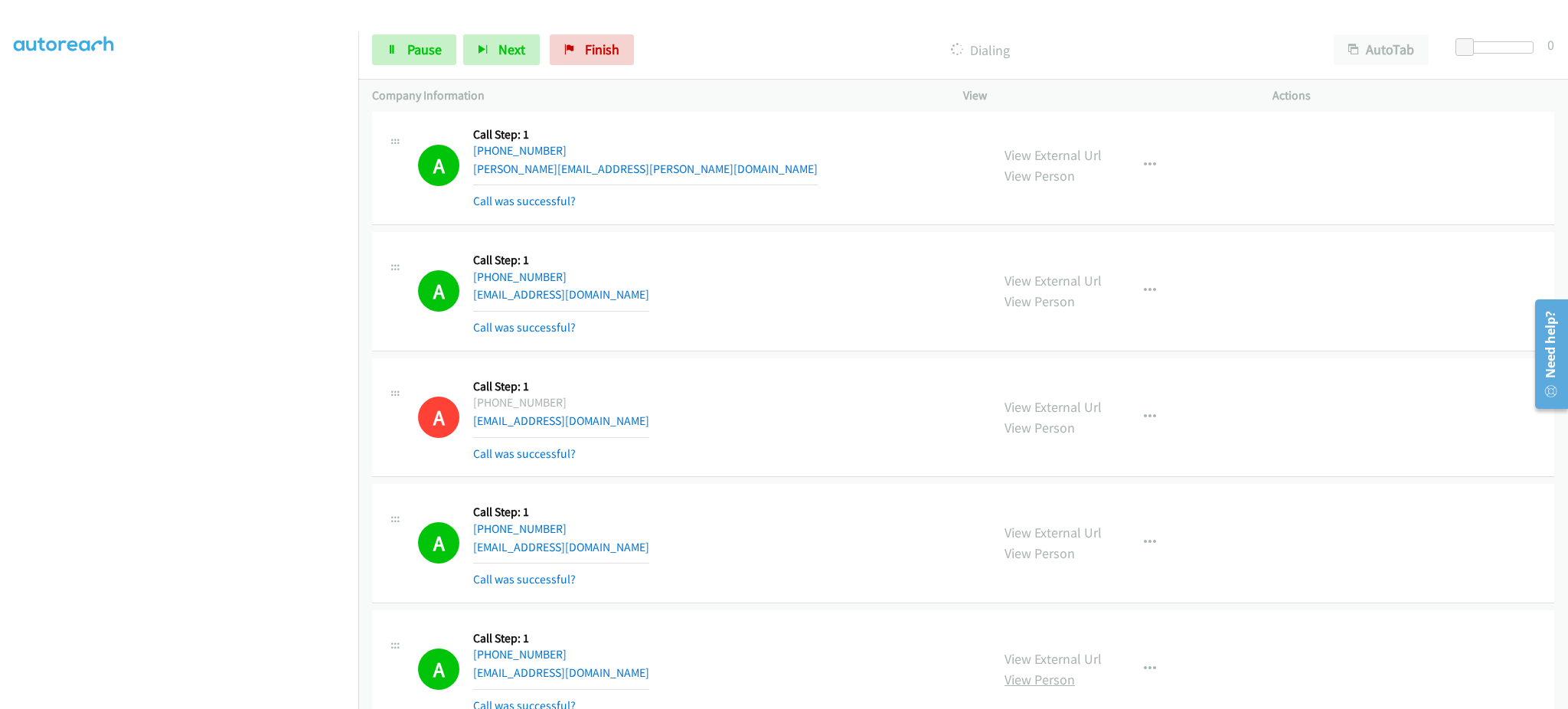
click at [1066, 685] on link "View Person" at bounding box center [1039, 679] width 70 height 18
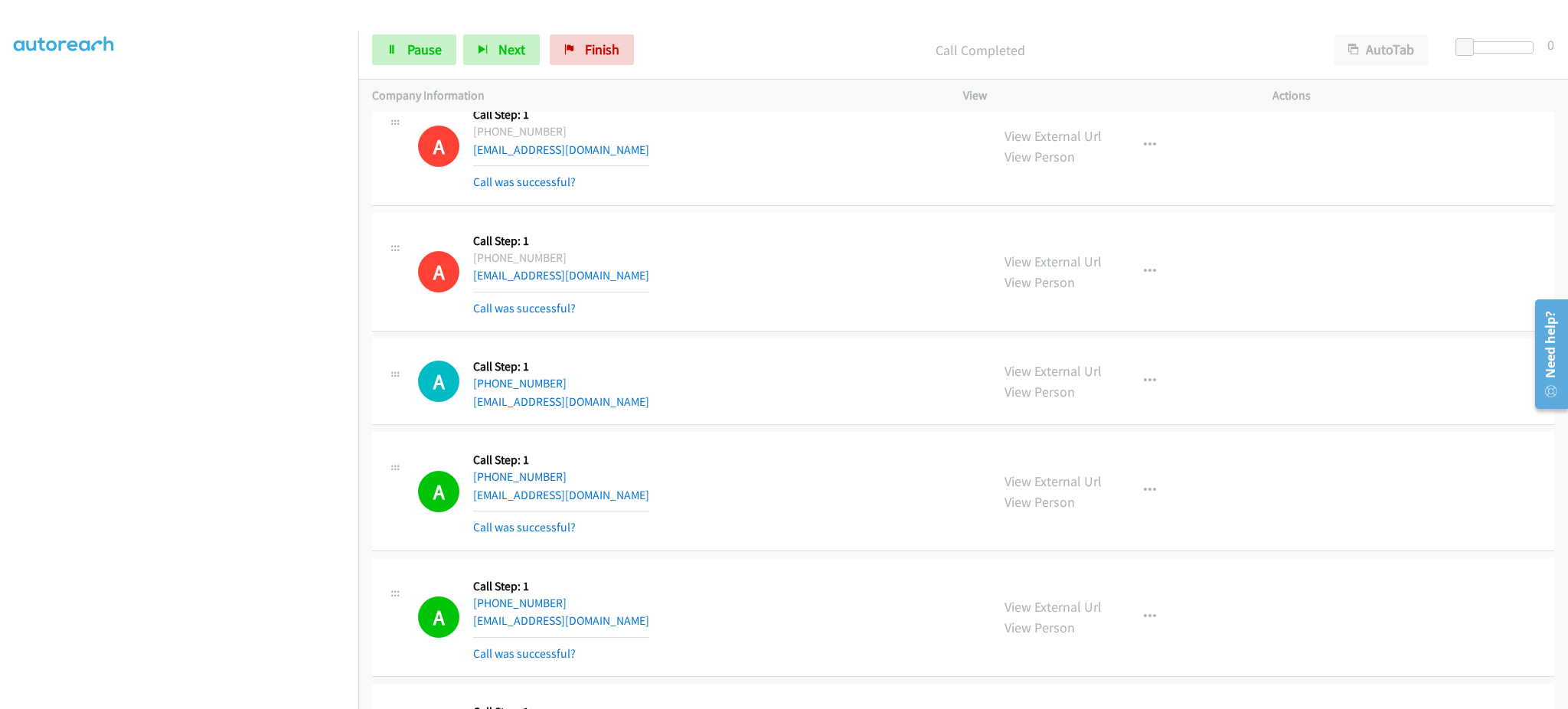
scroll to position [6652, 0]
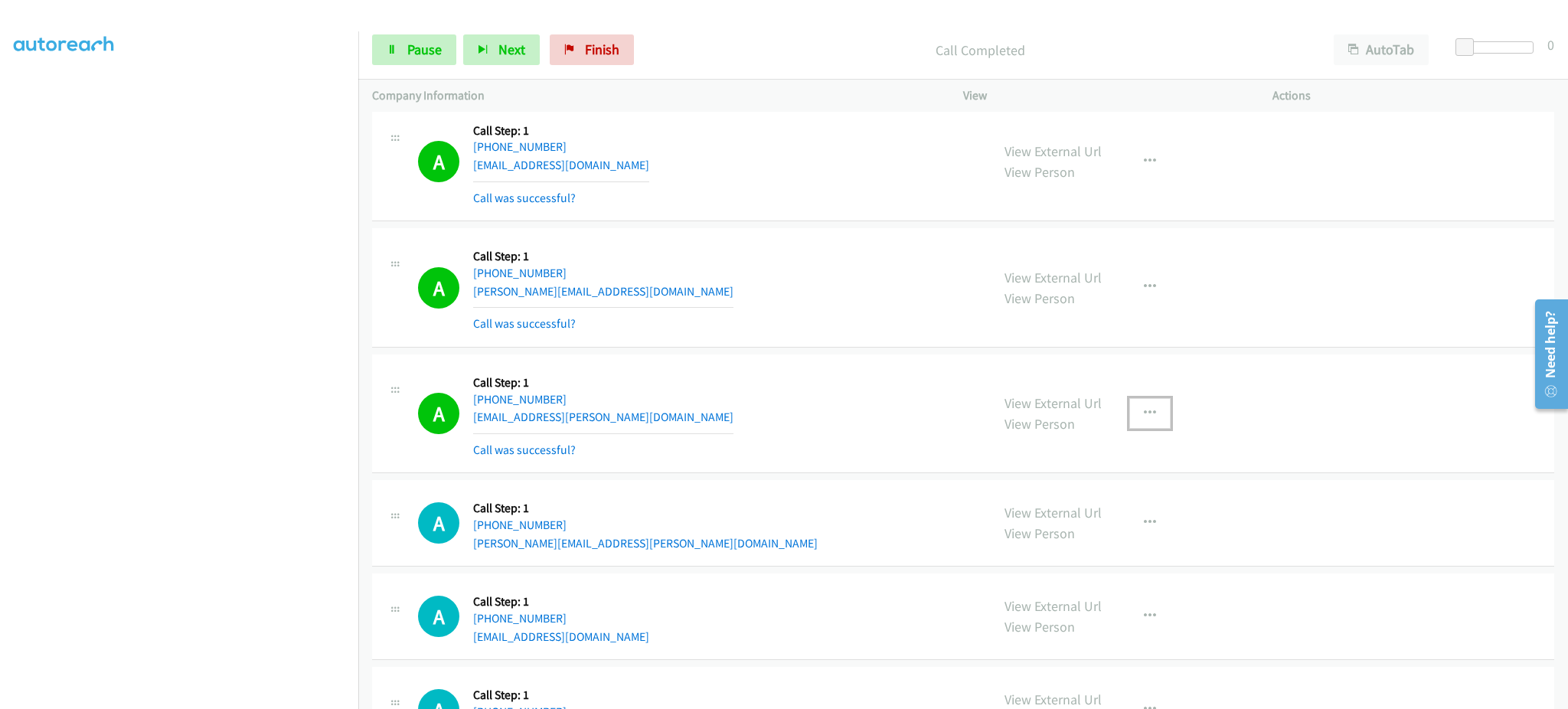
click at [1152, 422] on button "button" at bounding box center [1150, 414] width 41 height 30
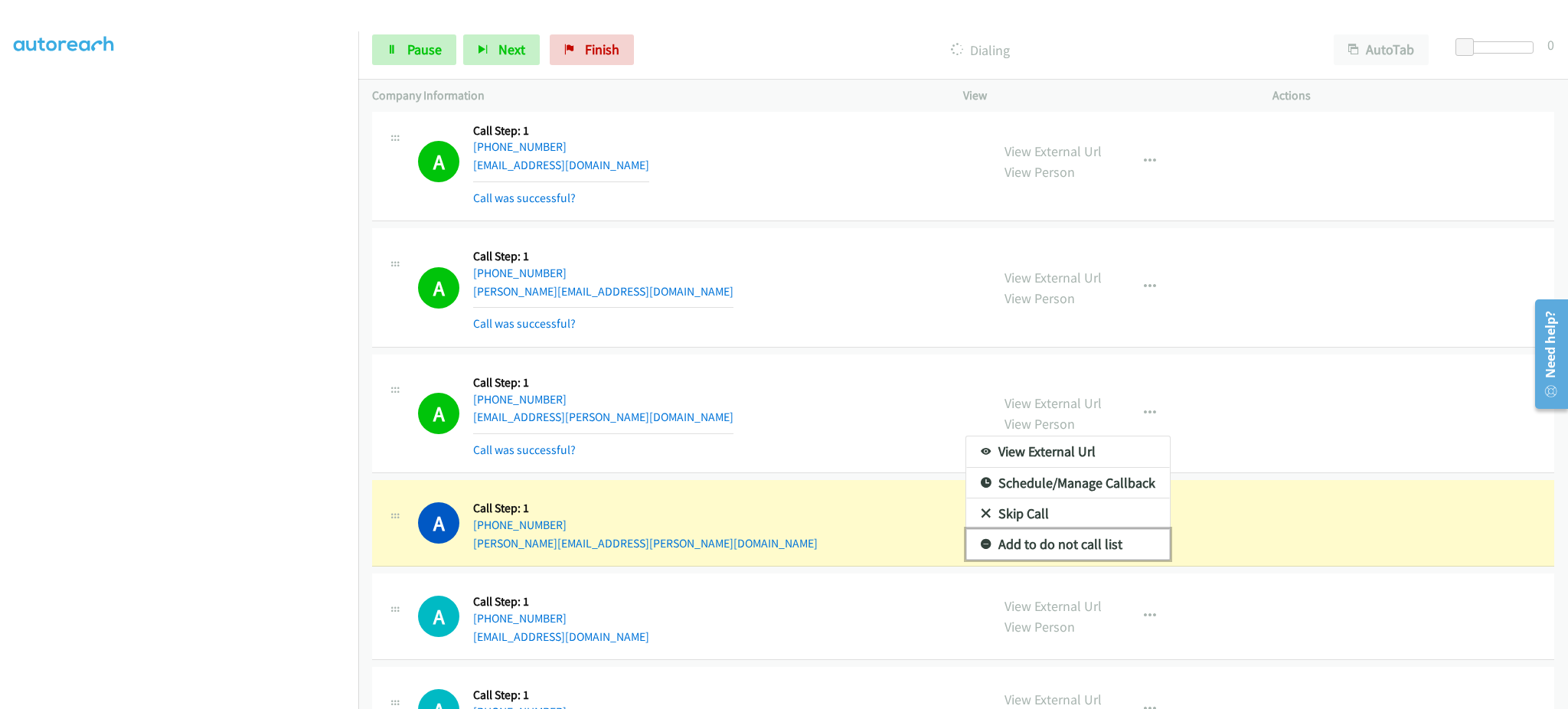
click at [1129, 539] on link "Add to do not call list" at bounding box center [1067, 544] width 203 height 30
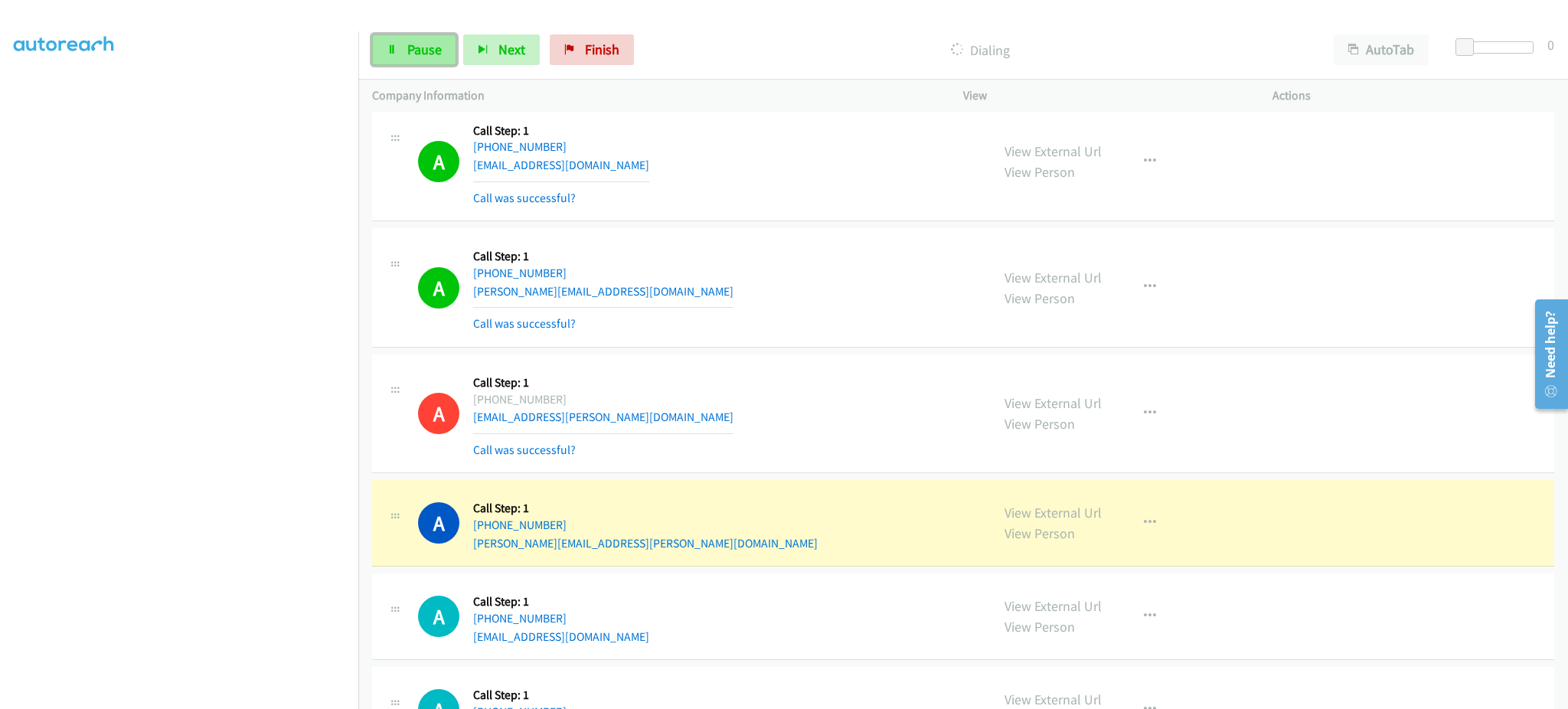
click at [411, 58] on link "Pause" at bounding box center [415, 50] width 84 height 30
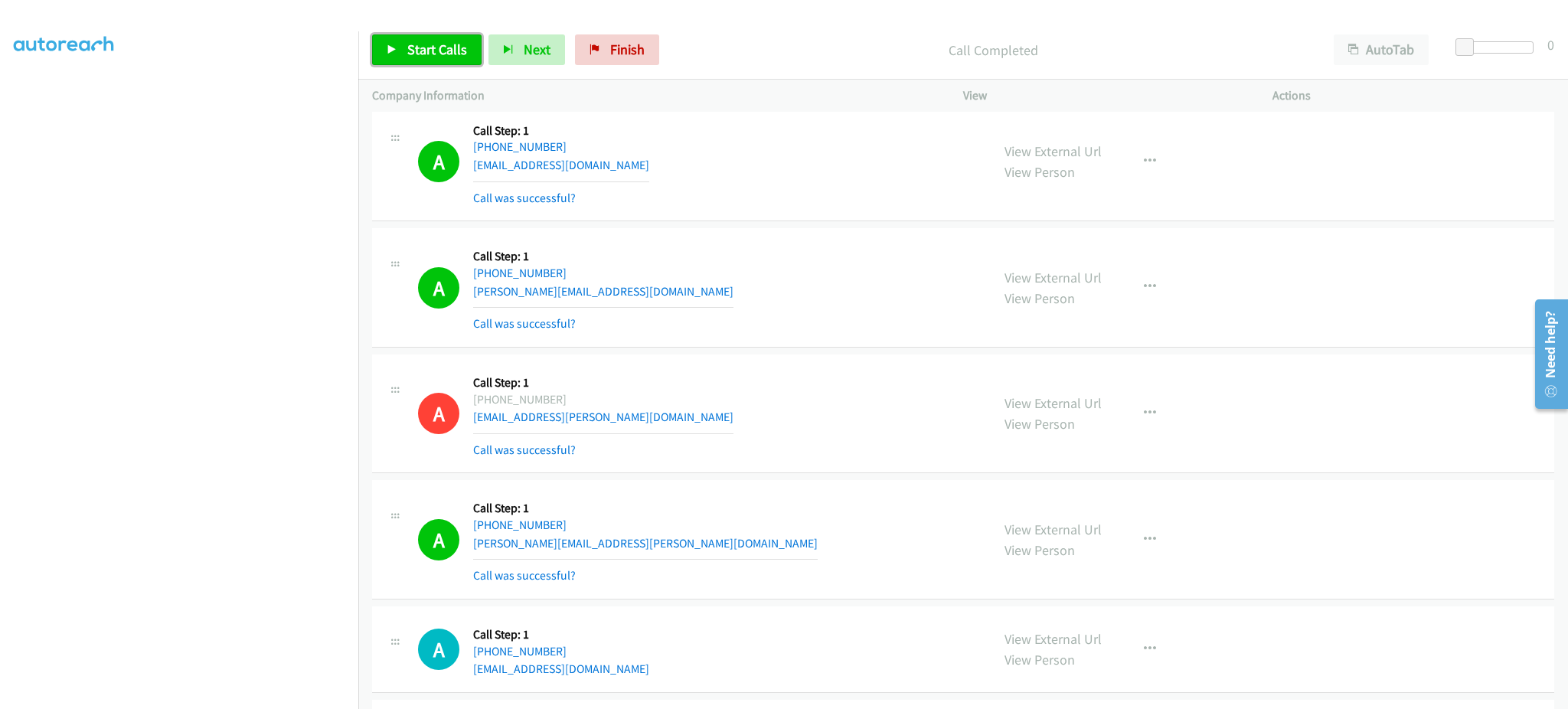
click at [451, 35] on link "Start Calls" at bounding box center [427, 50] width 110 height 30
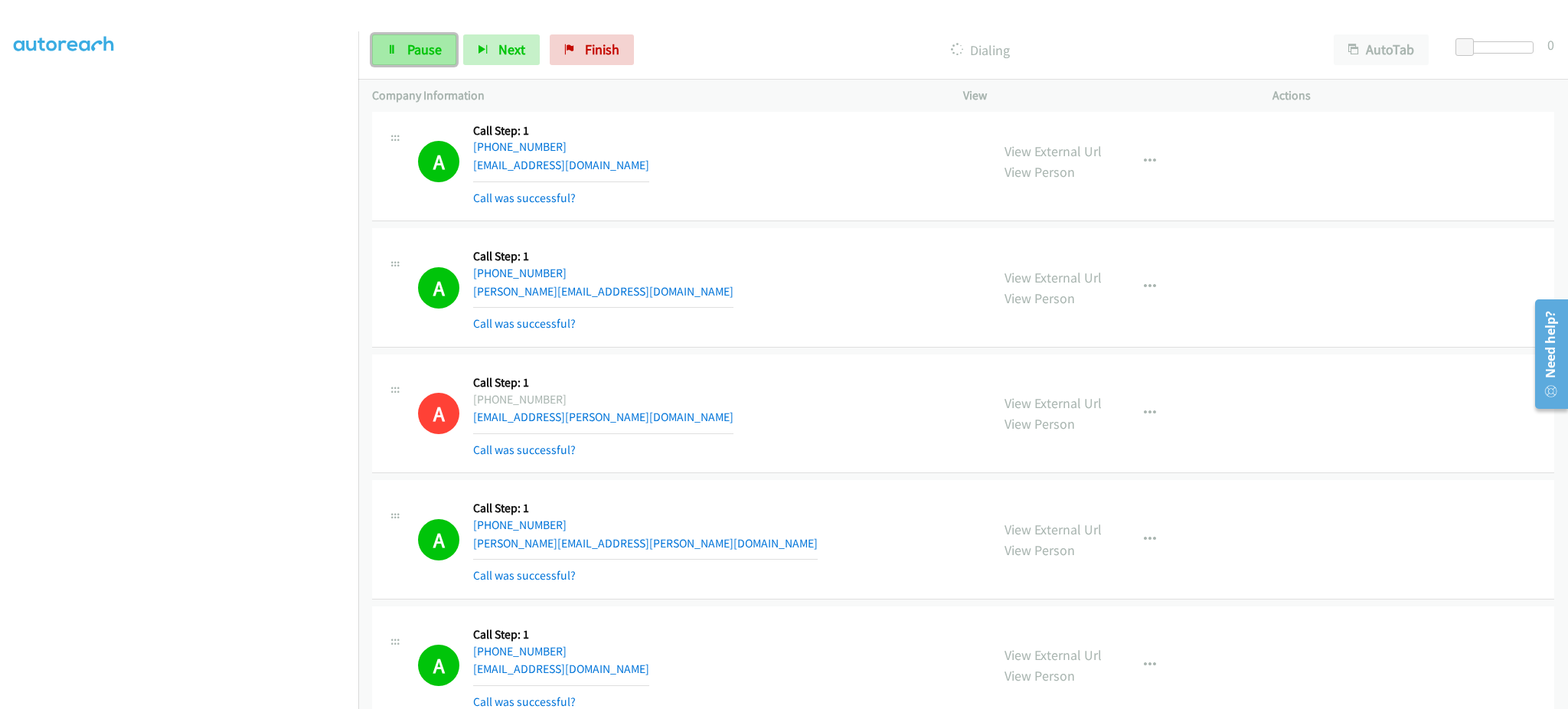
click at [411, 48] on span "Pause" at bounding box center [424, 49] width 35 height 18
click at [441, 55] on span "Start Calls" at bounding box center [437, 49] width 60 height 18
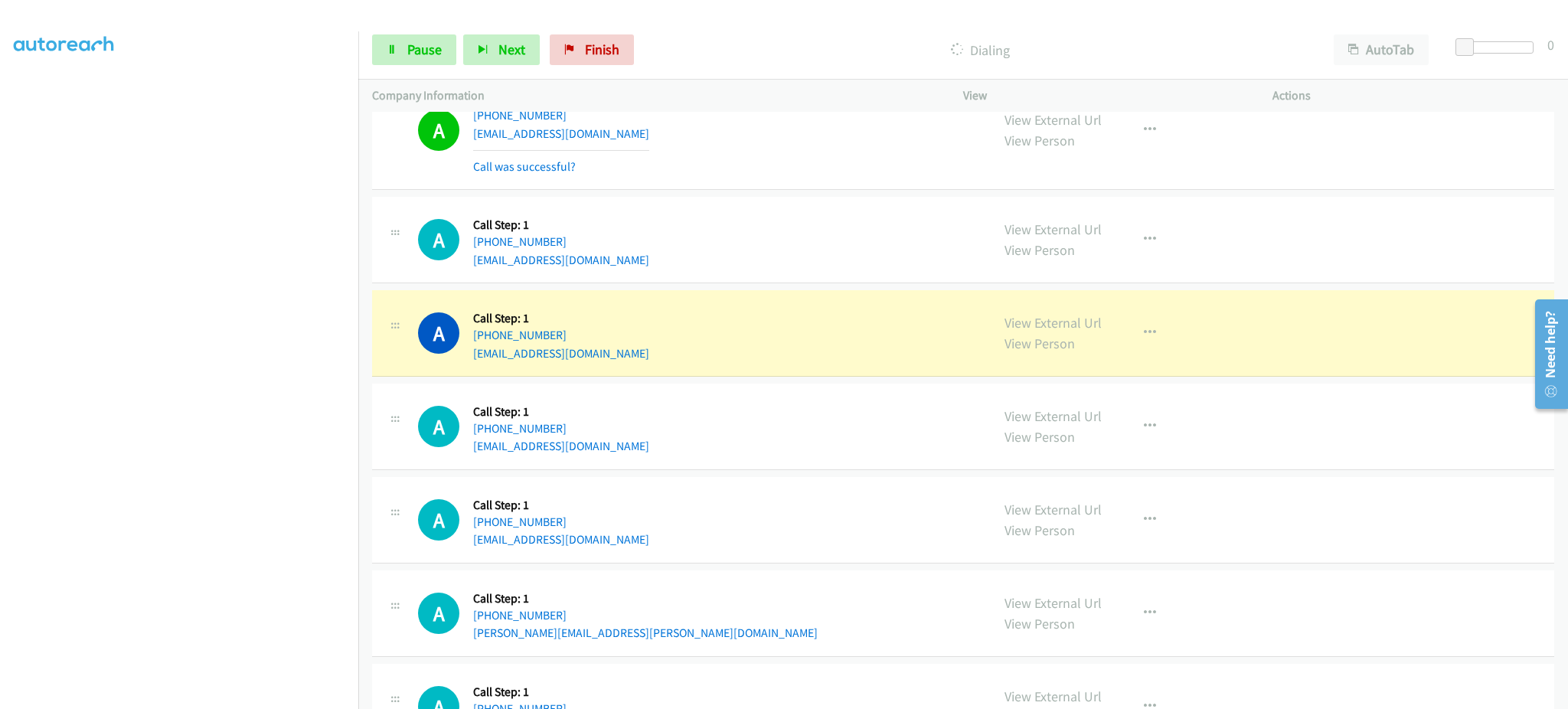
scroll to position [7570, 0]
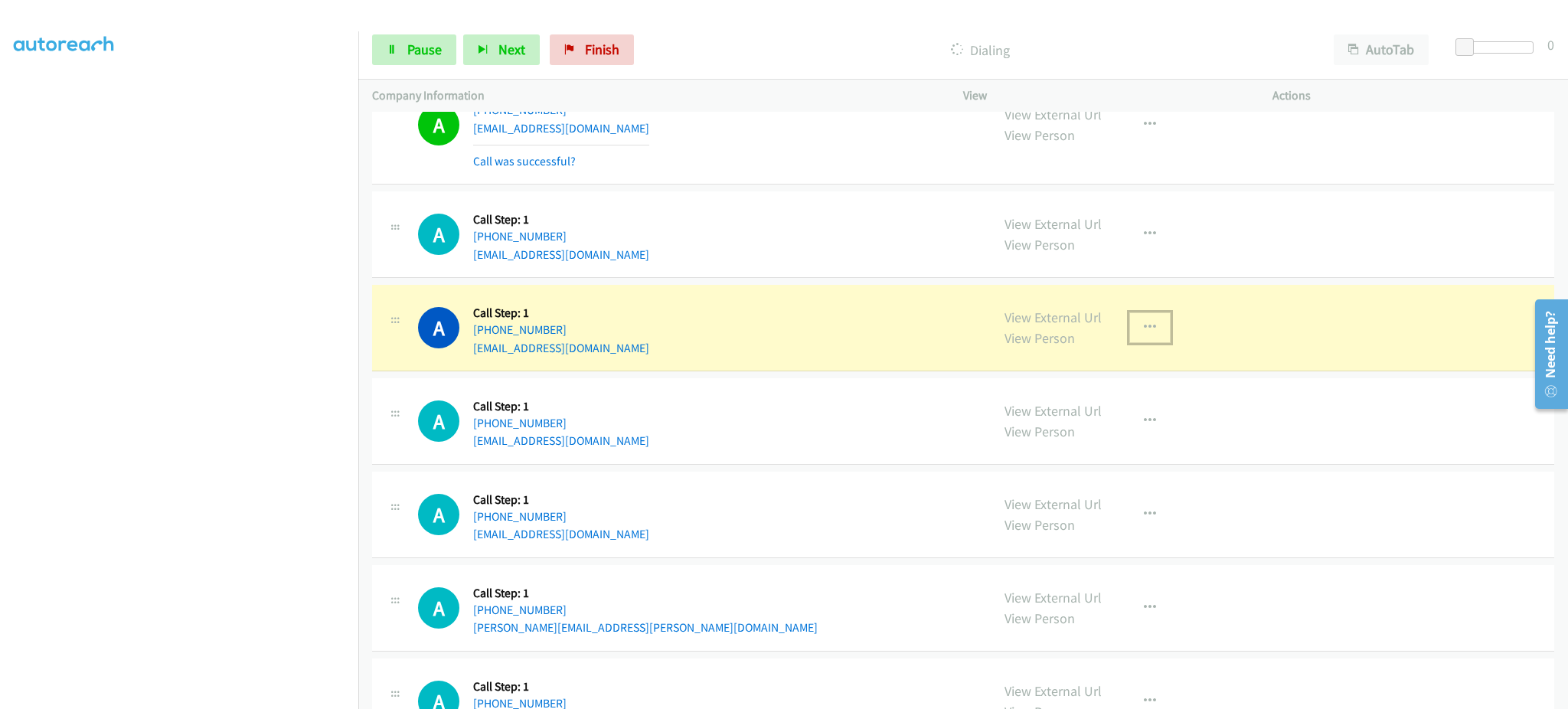
click at [1130, 339] on button "button" at bounding box center [1150, 327] width 41 height 30
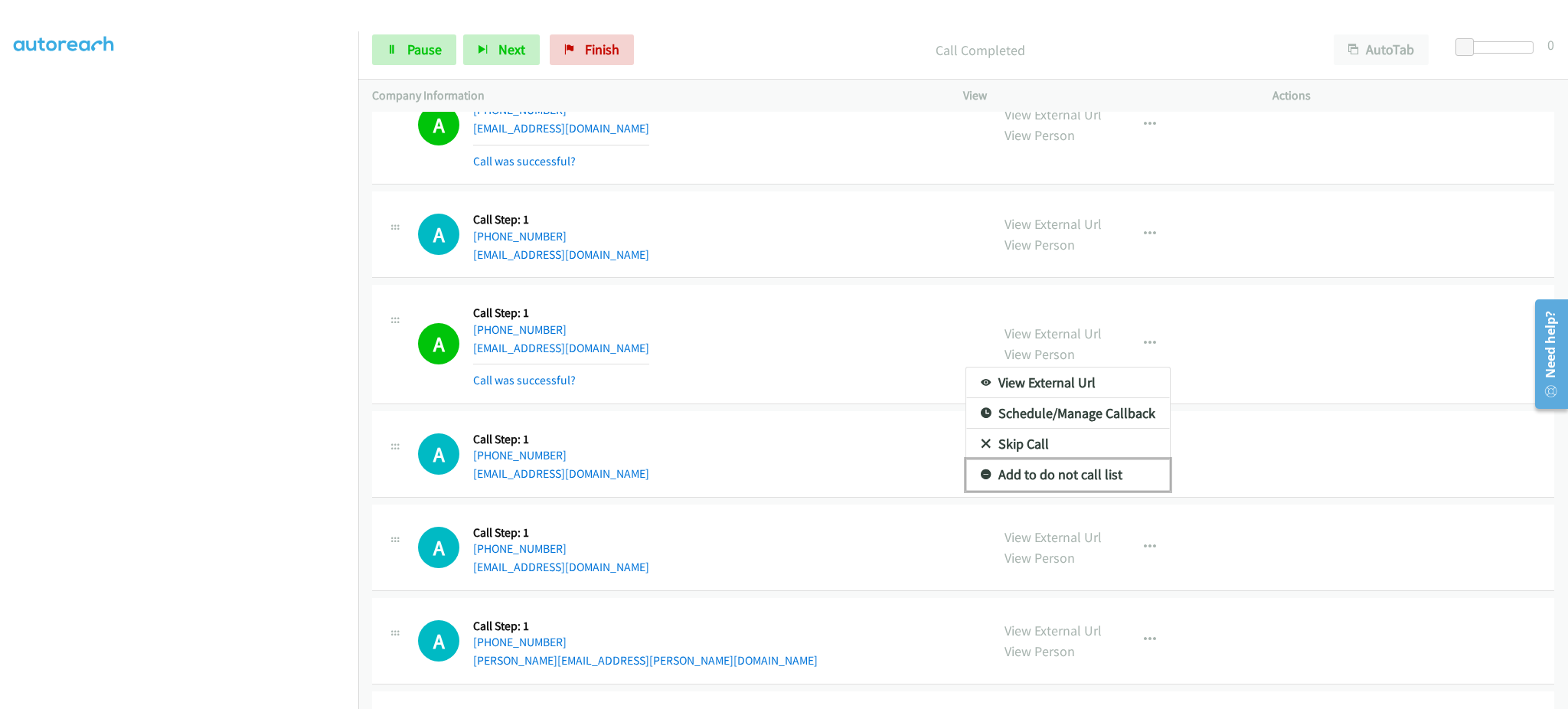
click at [1066, 477] on link "Add to do not call list" at bounding box center [1067, 474] width 203 height 30
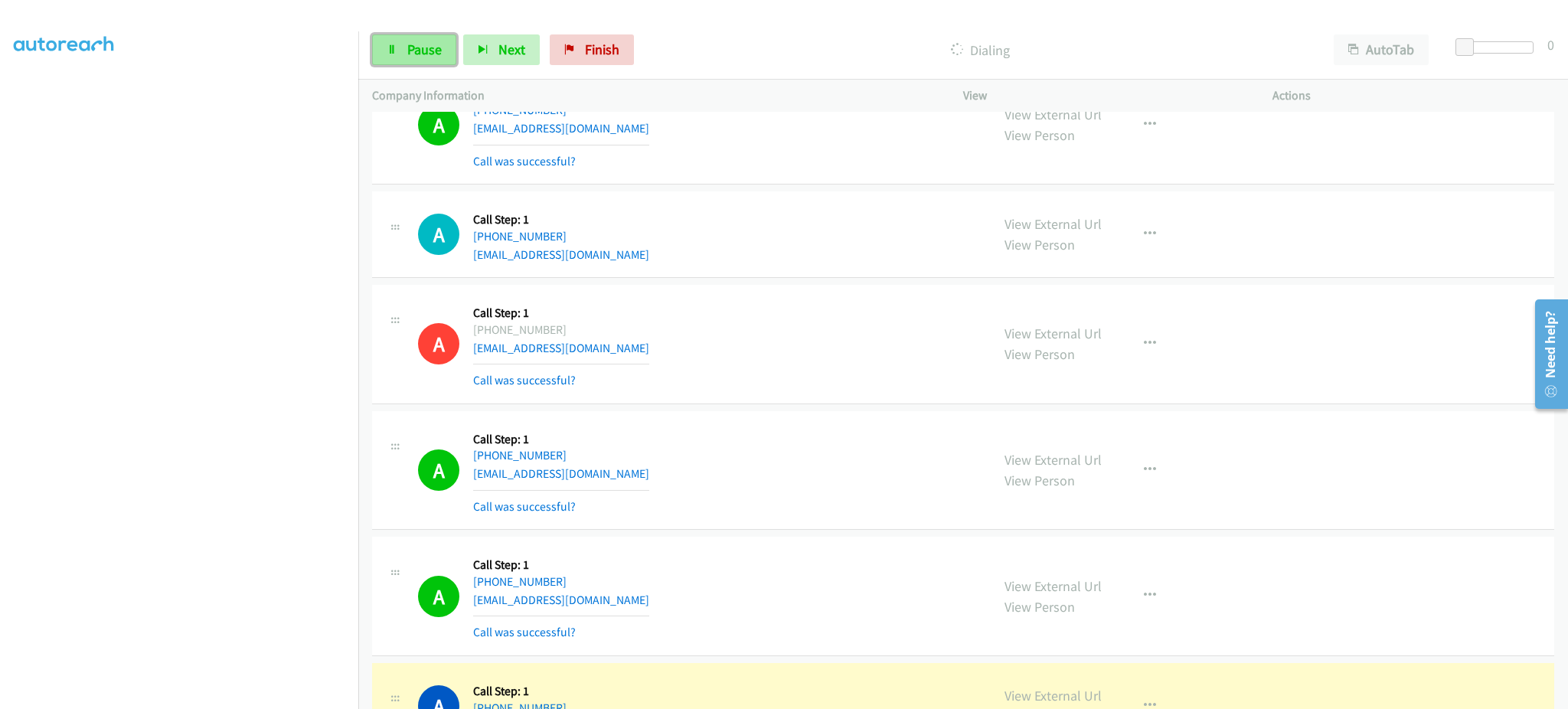
click at [415, 46] on span "Pause" at bounding box center [424, 49] width 35 height 18
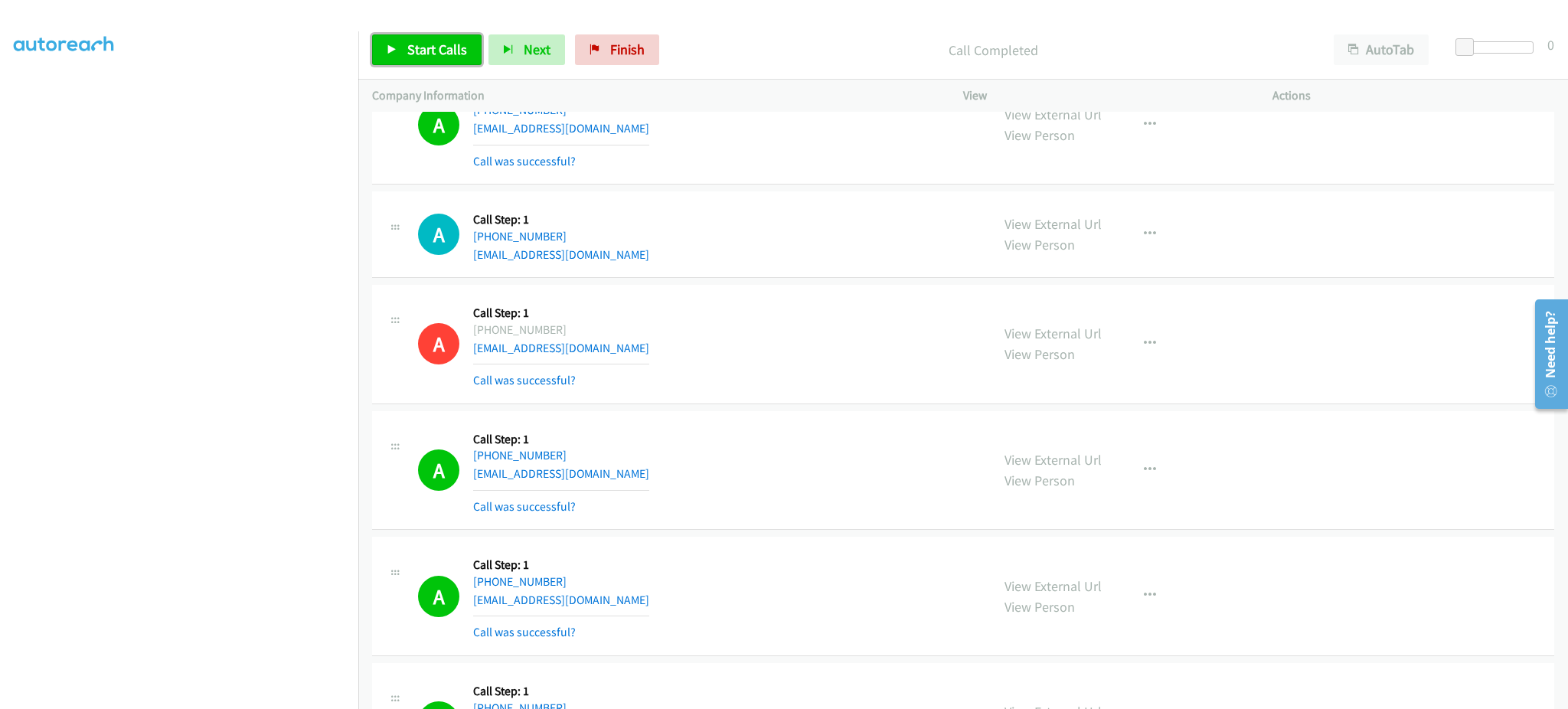
click at [421, 62] on link "Start Calls" at bounding box center [427, 50] width 110 height 30
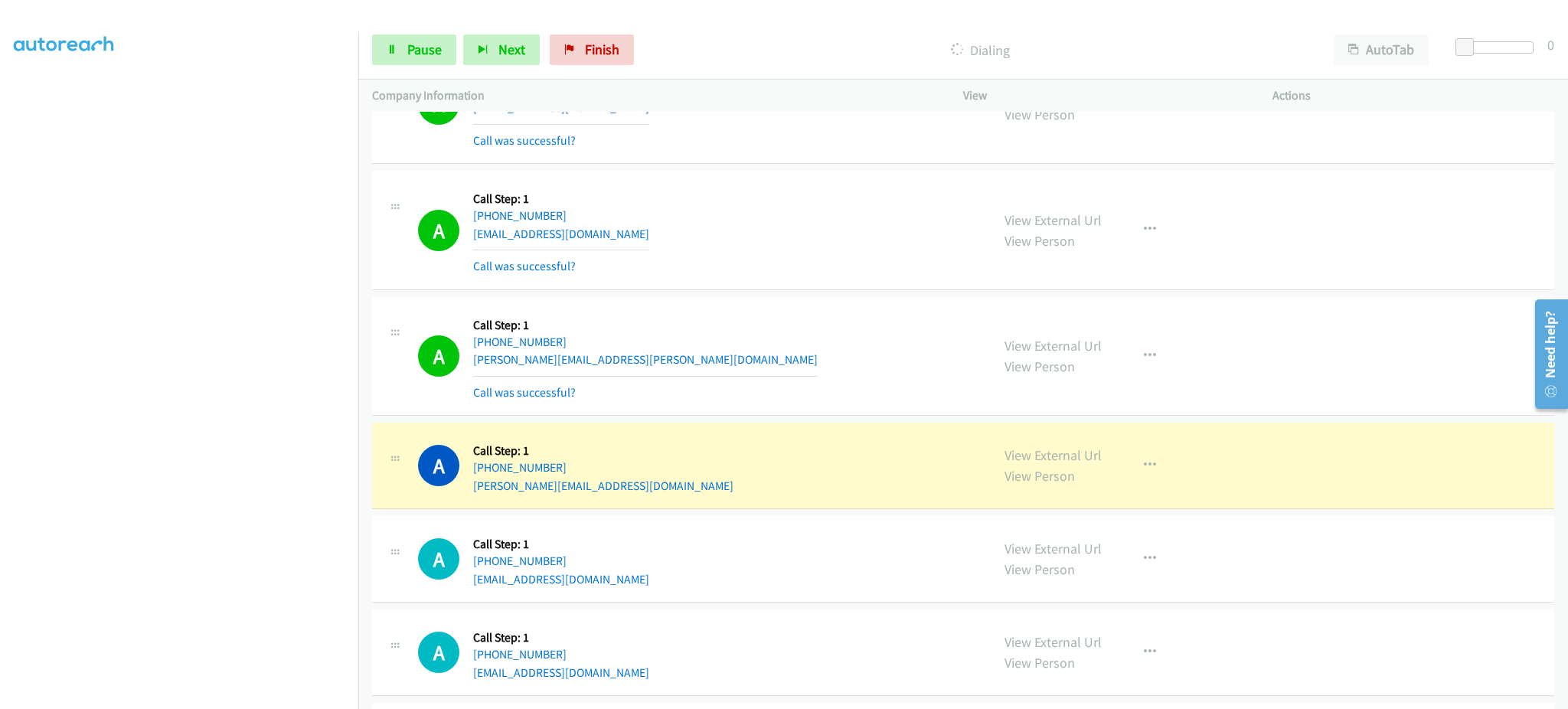
scroll to position [8048, 0]
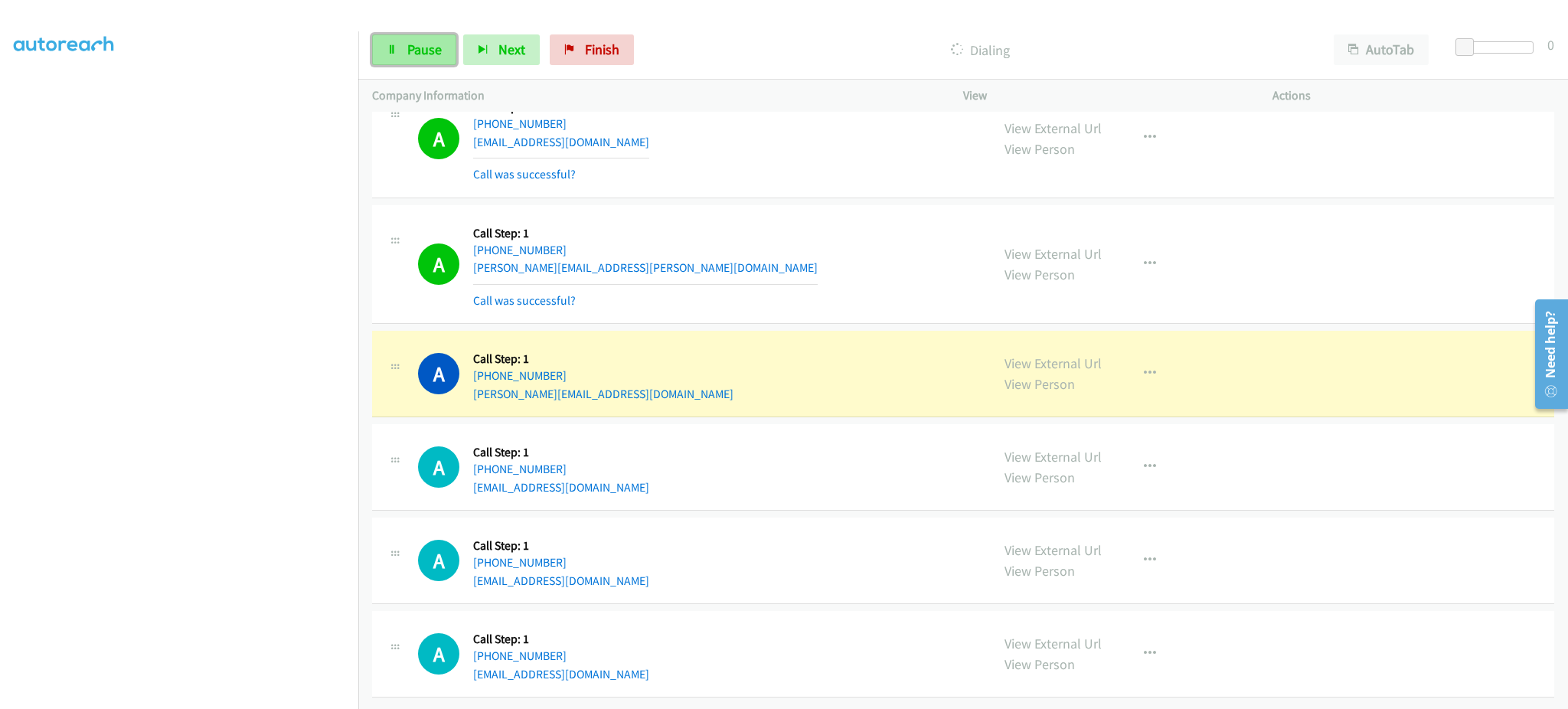
click at [408, 55] on span "Pause" at bounding box center [424, 49] width 35 height 18
drag, startPoint x: 601, startPoint y: 358, endPoint x: 487, endPoint y: 365, distance: 114.2
click at [487, 366] on div "[PHONE_NUMBER]" at bounding box center [603, 376] width 260 height 19
copy link "[PHONE_NUMBER]"
click at [1034, 354] on link "View External Url" at bounding box center [1053, 363] width 97 height 18
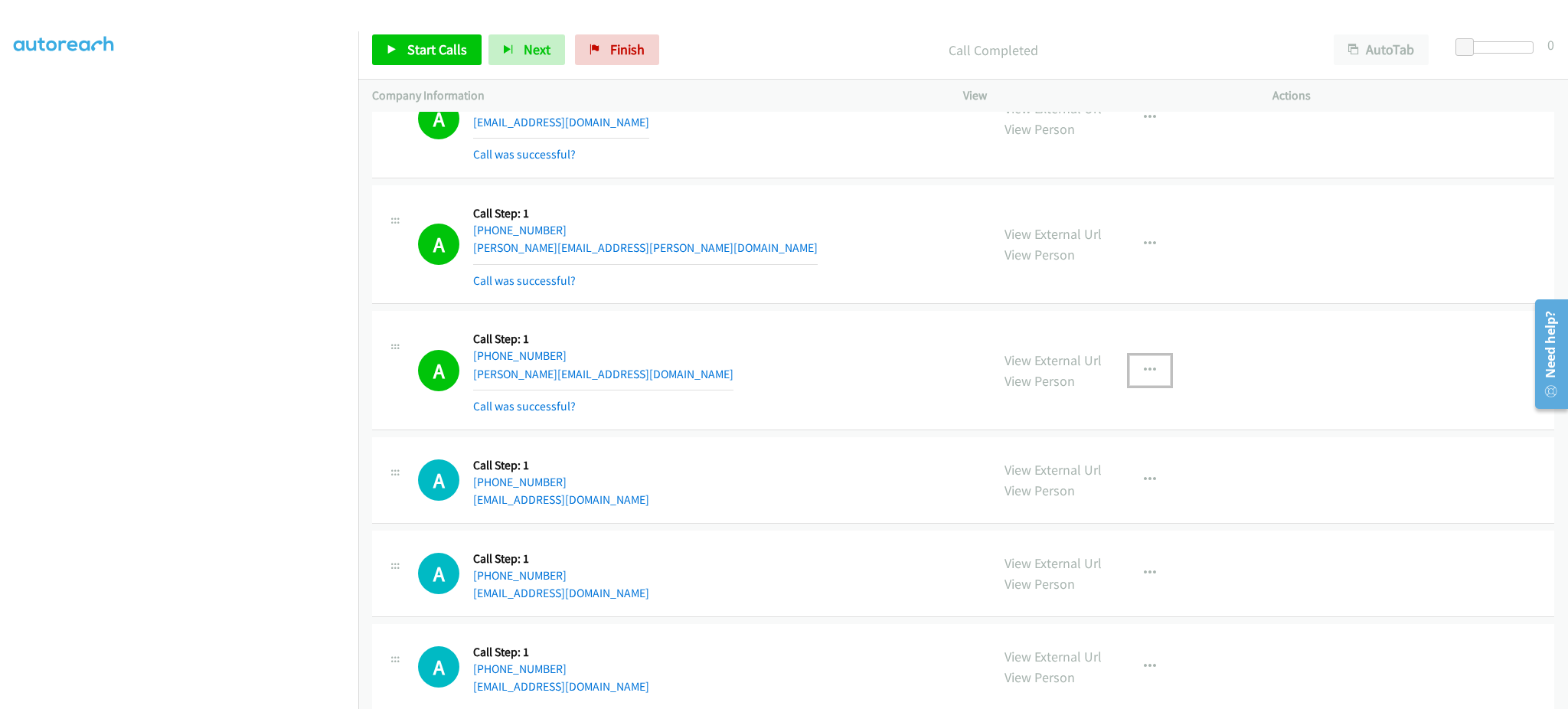
click at [1131, 382] on button "button" at bounding box center [1150, 371] width 41 height 30
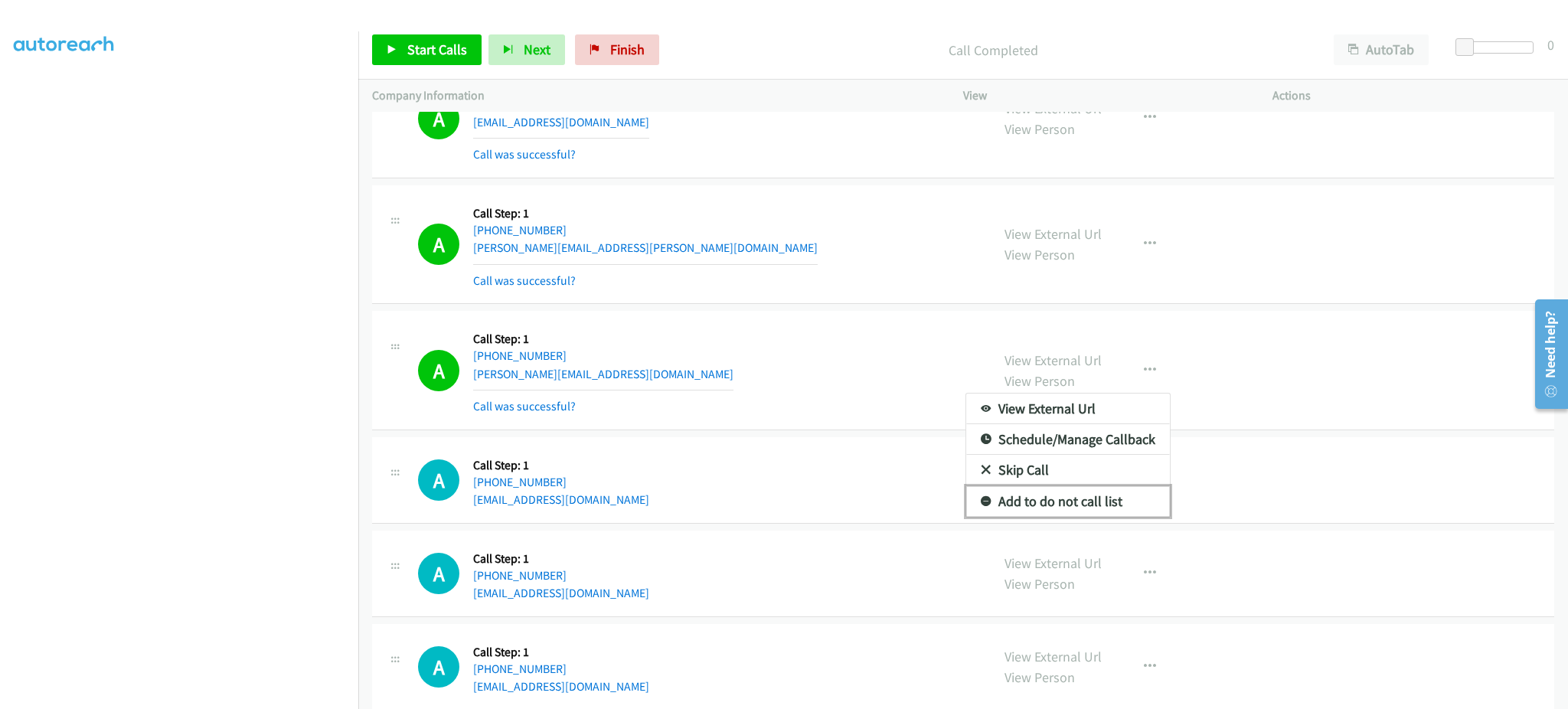
drag, startPoint x: 1093, startPoint y: 501, endPoint x: 823, endPoint y: 256, distance: 364.6
click at [1093, 501] on link "Add to do not call list" at bounding box center [1067, 501] width 203 height 30
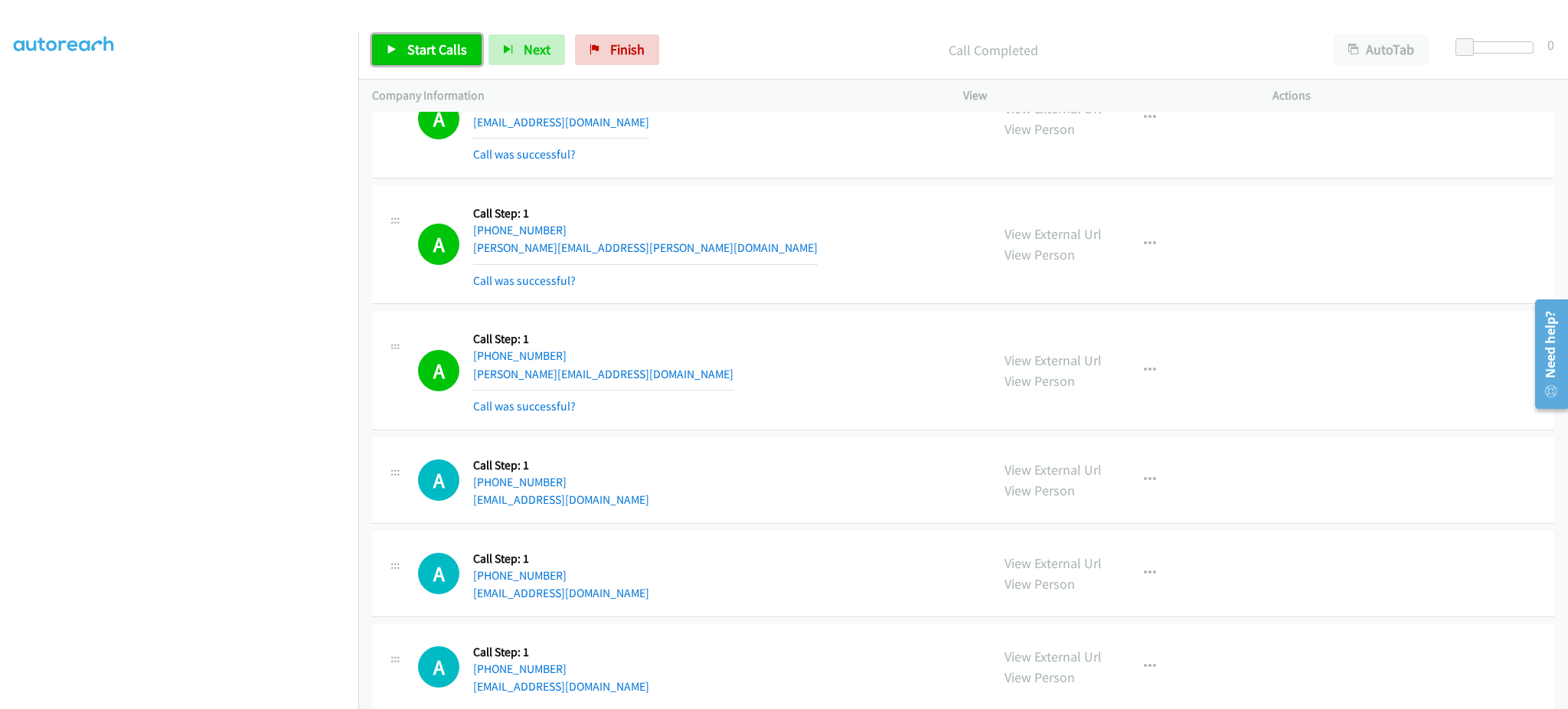
click at [421, 41] on span "Start Calls" at bounding box center [437, 49] width 60 height 18
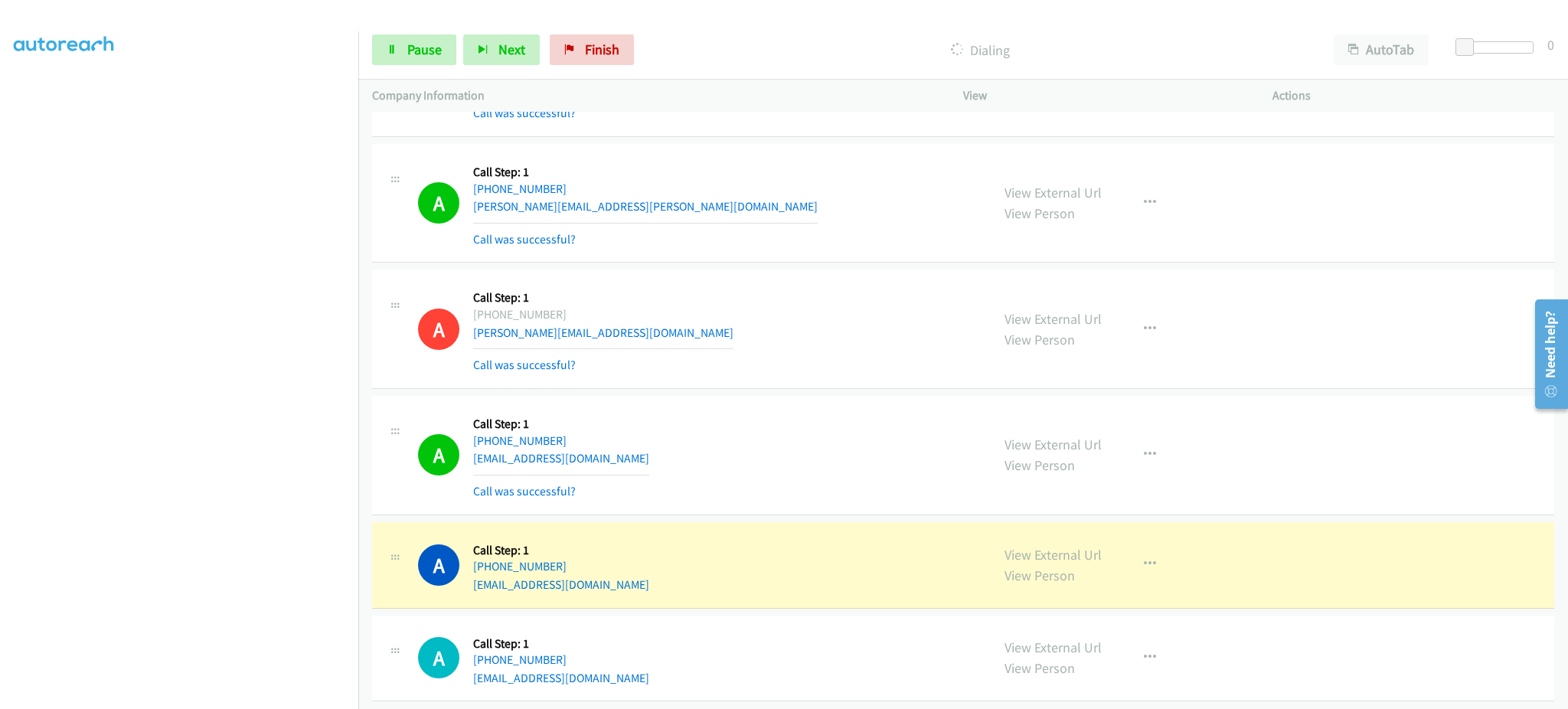
scroll to position [8113, 0]
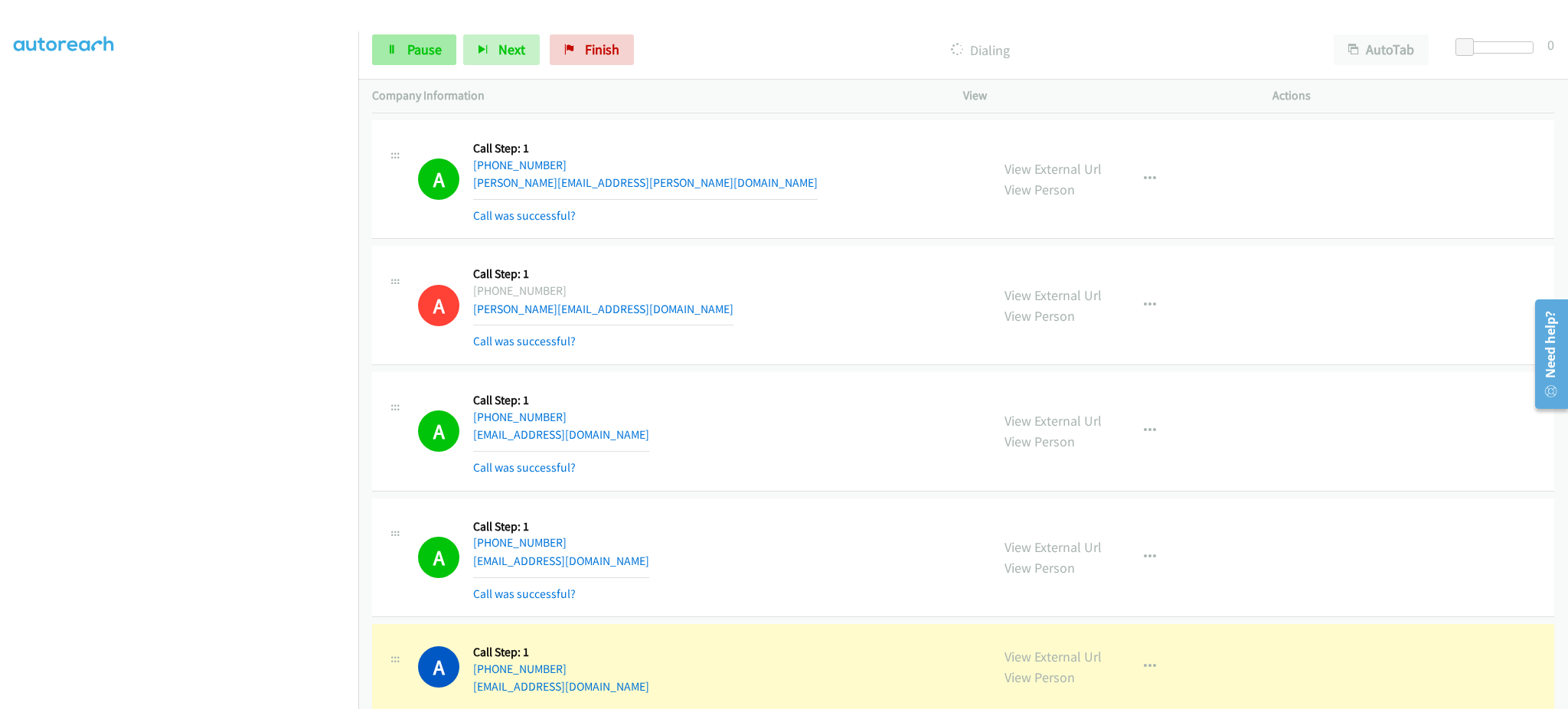
click at [412, 34] on div "Start Calls Pause Next Finish Dialing AutoTab AutoTab 0" at bounding box center [963, 50] width 1210 height 59
click at [411, 41] on span "Pause" at bounding box center [424, 49] width 35 height 18
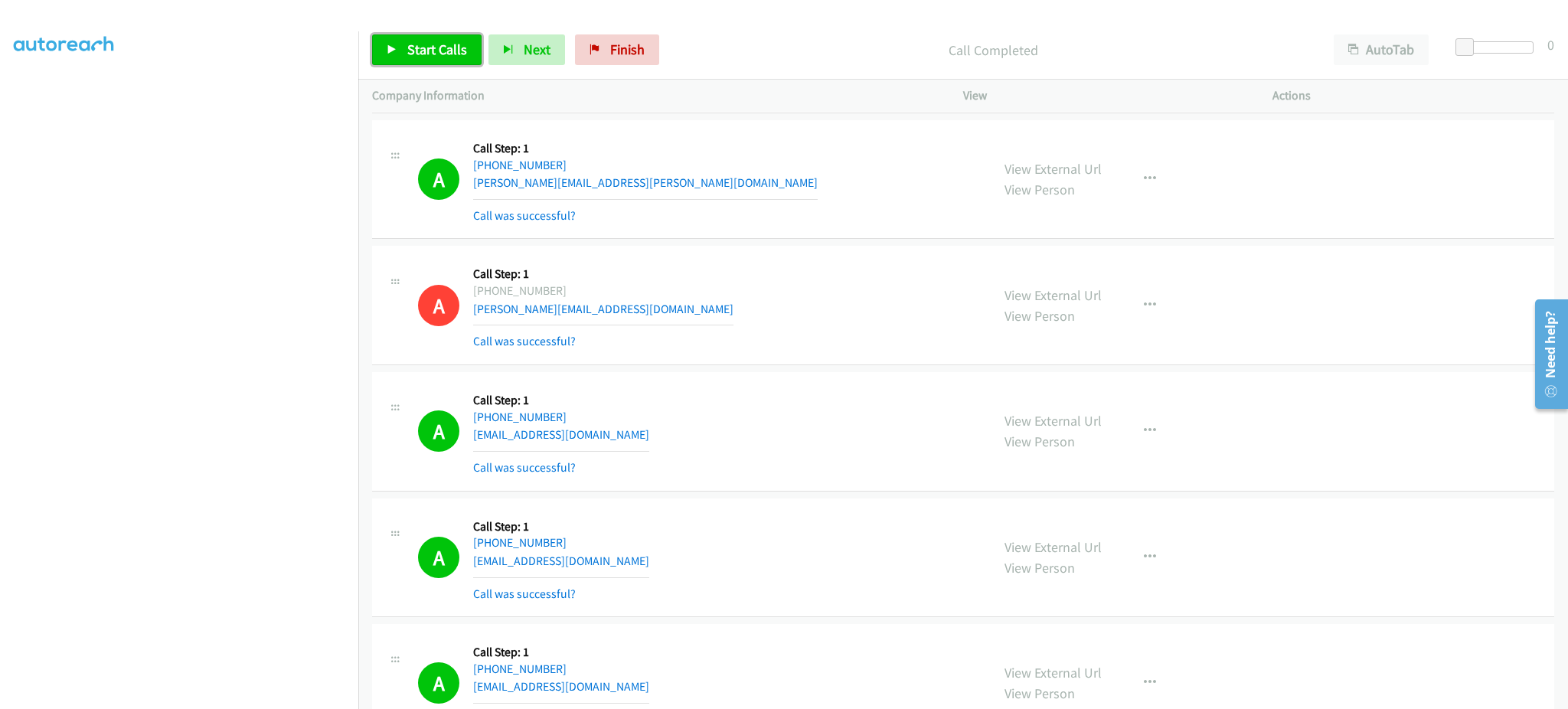
click at [444, 55] on span "Start Calls" at bounding box center [437, 49] width 60 height 18
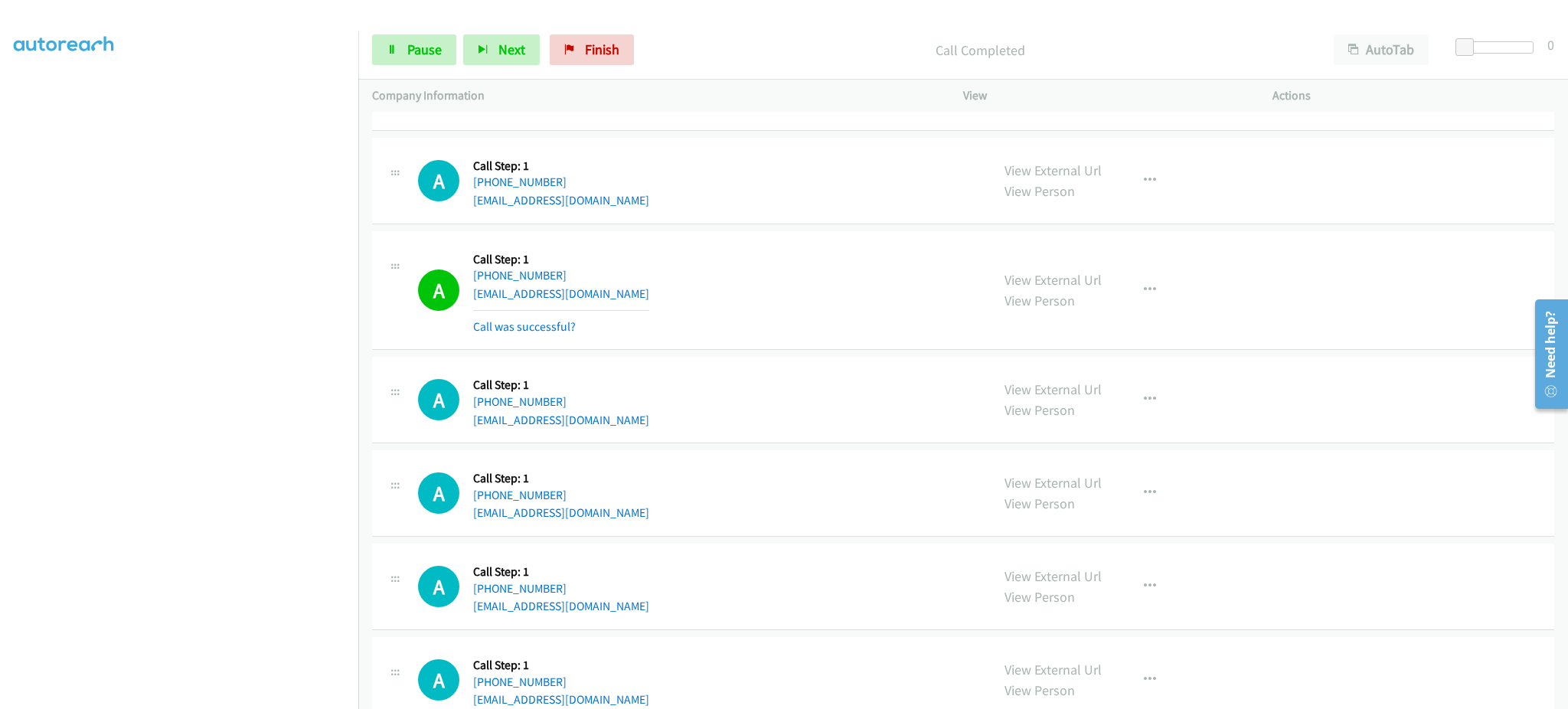
scroll to position [3533, 0]
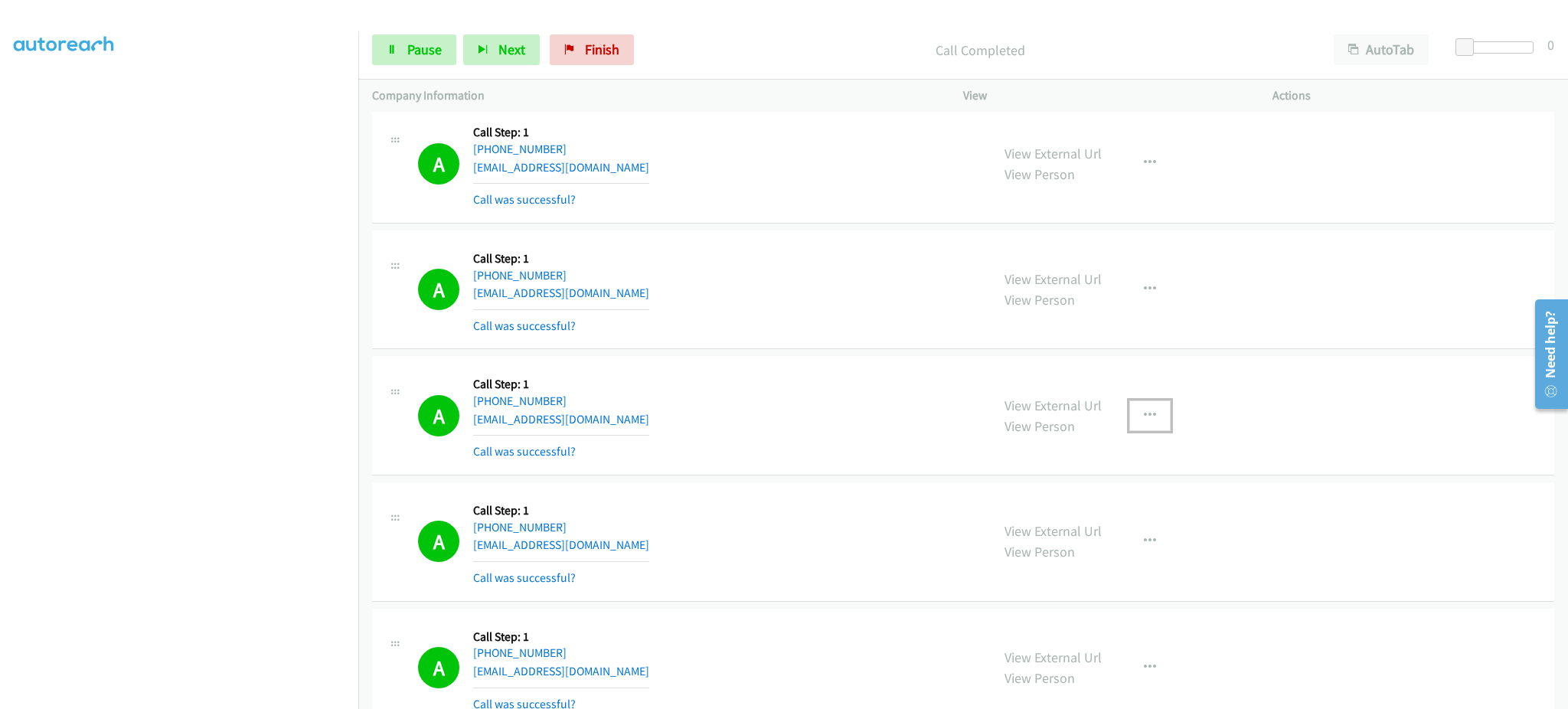
click at [1145, 419] on icon "button" at bounding box center [1150, 415] width 13 height 13
click at [1115, 549] on link "Add to do not call list" at bounding box center [1067, 546] width 203 height 30
click at [431, 41] on span "Pause" at bounding box center [424, 49] width 35 height 18
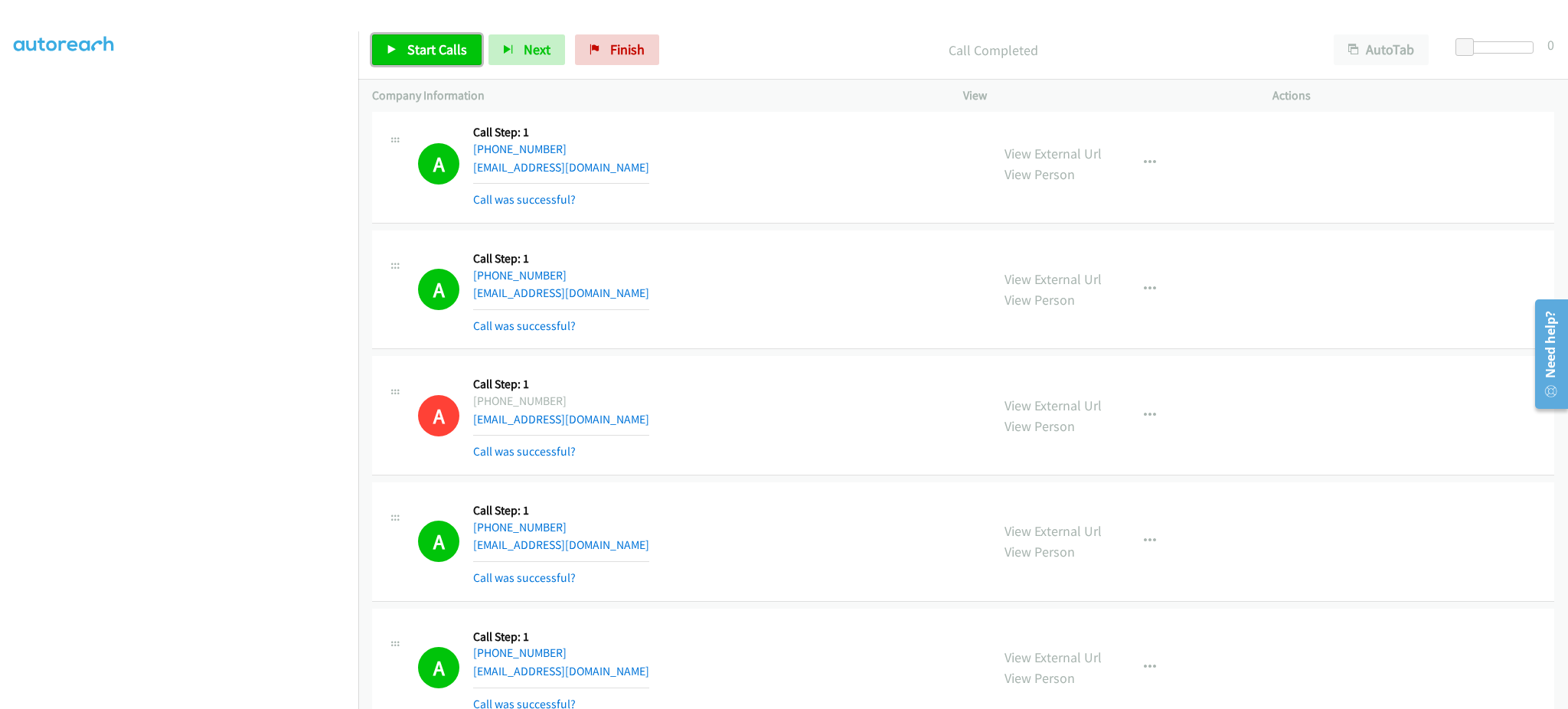
click at [441, 41] on span "Start Calls" at bounding box center [437, 49] width 60 height 18
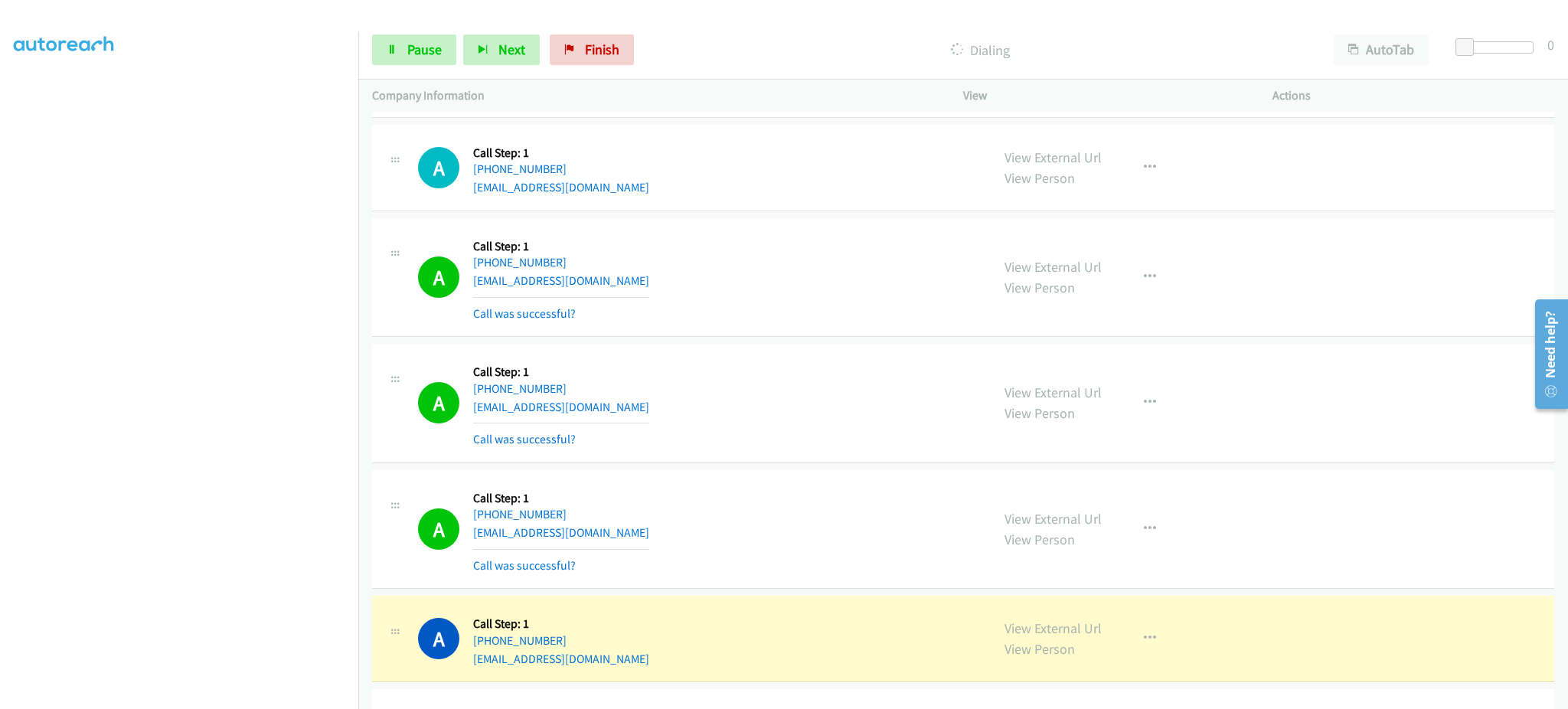
scroll to position [9023, 0]
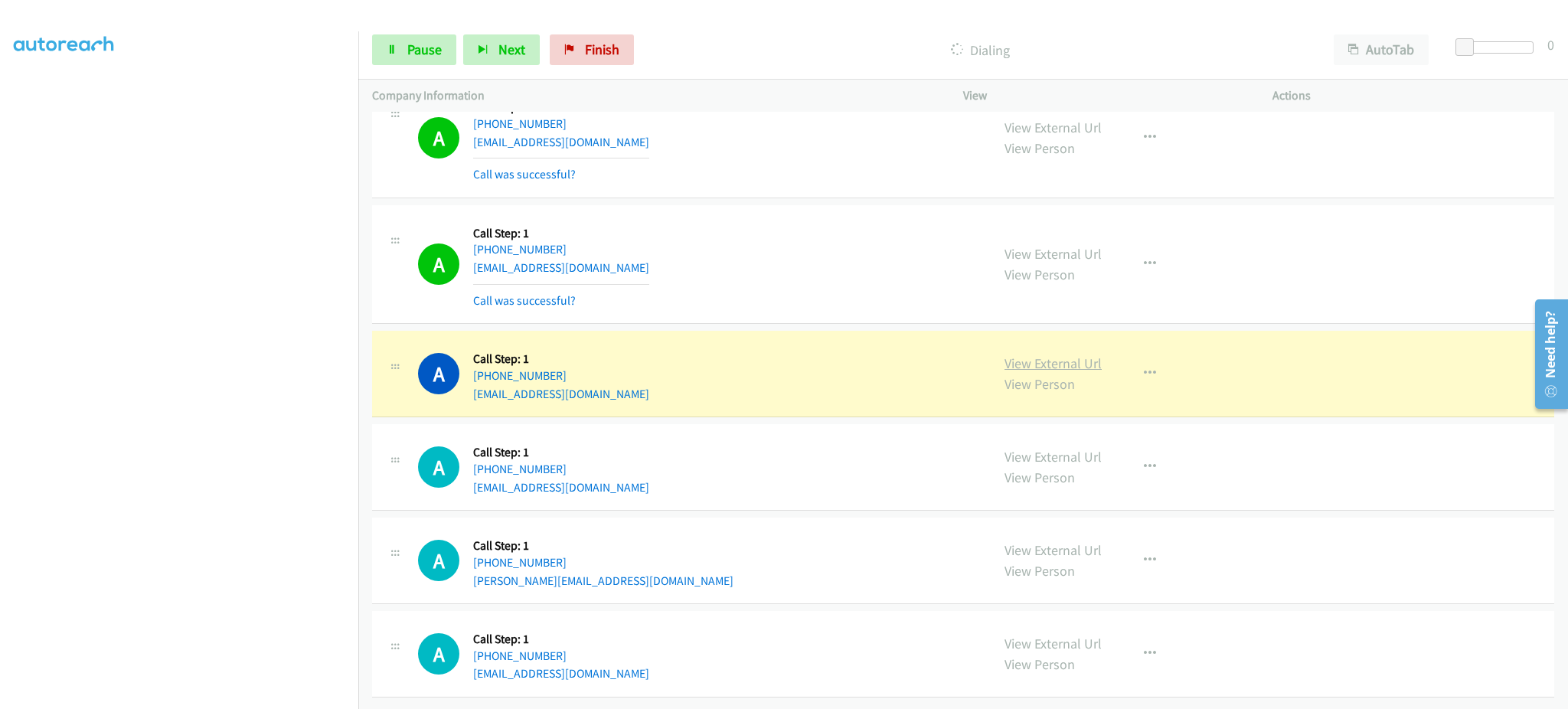
click at [1040, 354] on link "View External Url" at bounding box center [1053, 363] width 97 height 18
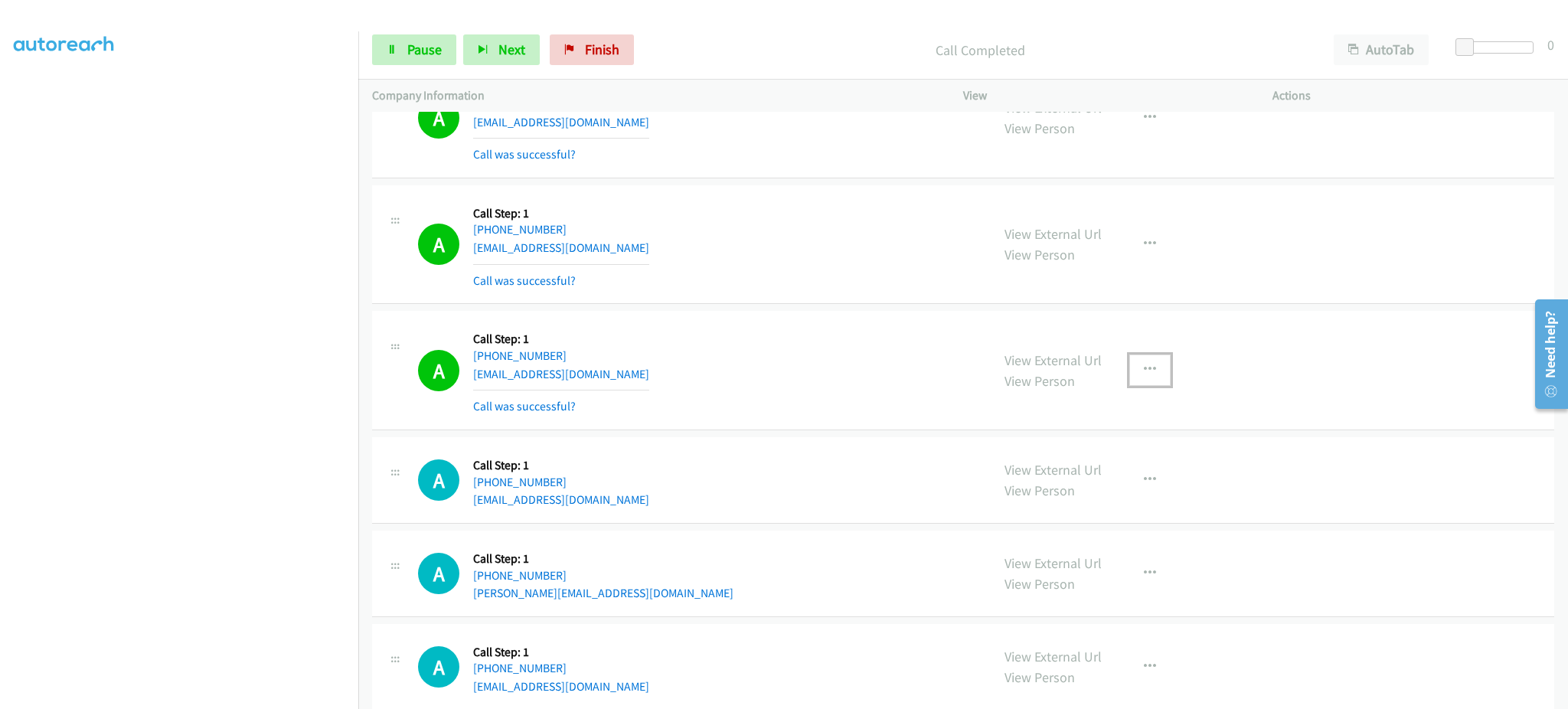
click at [1150, 376] on button "button" at bounding box center [1150, 370] width 41 height 30
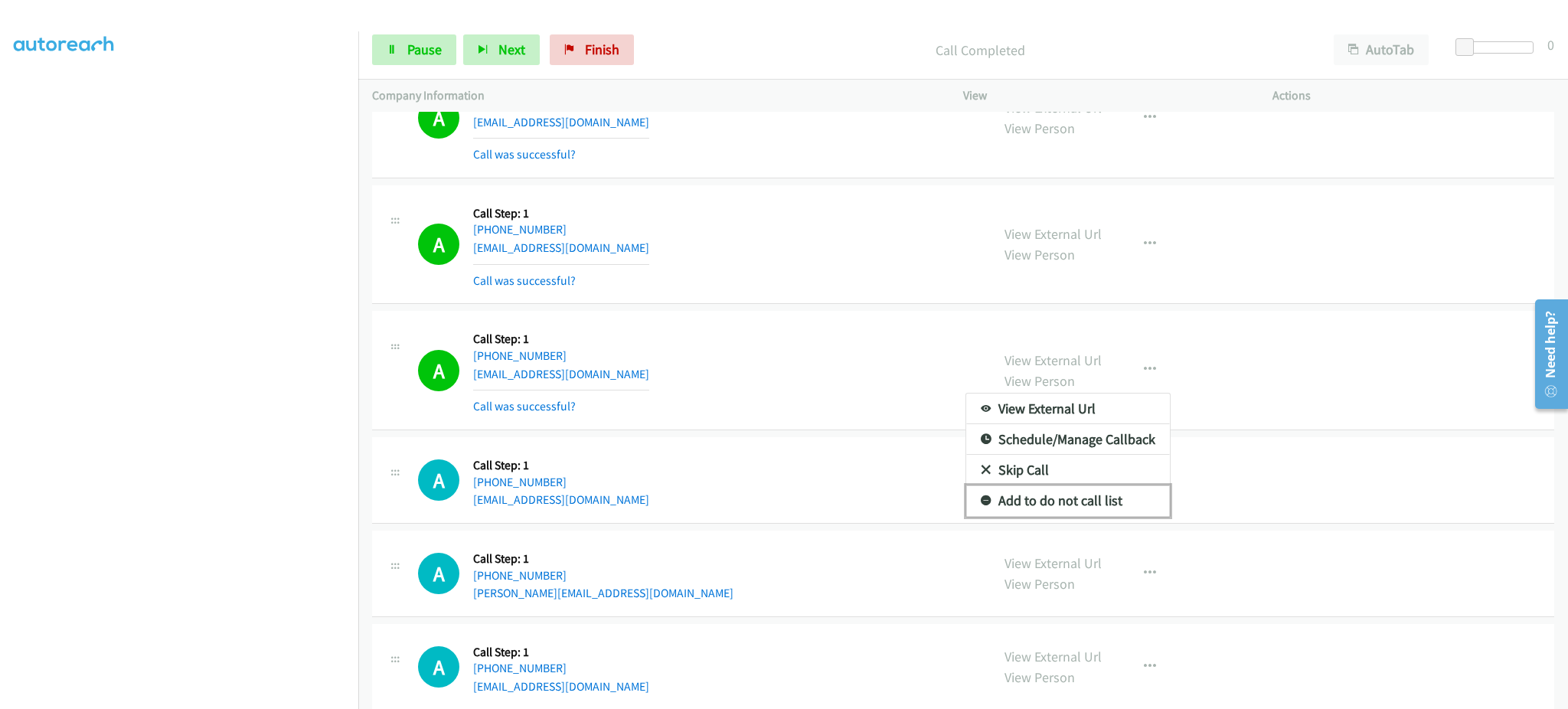
click at [1119, 514] on link "Add to do not call list" at bounding box center [1067, 501] width 203 height 30
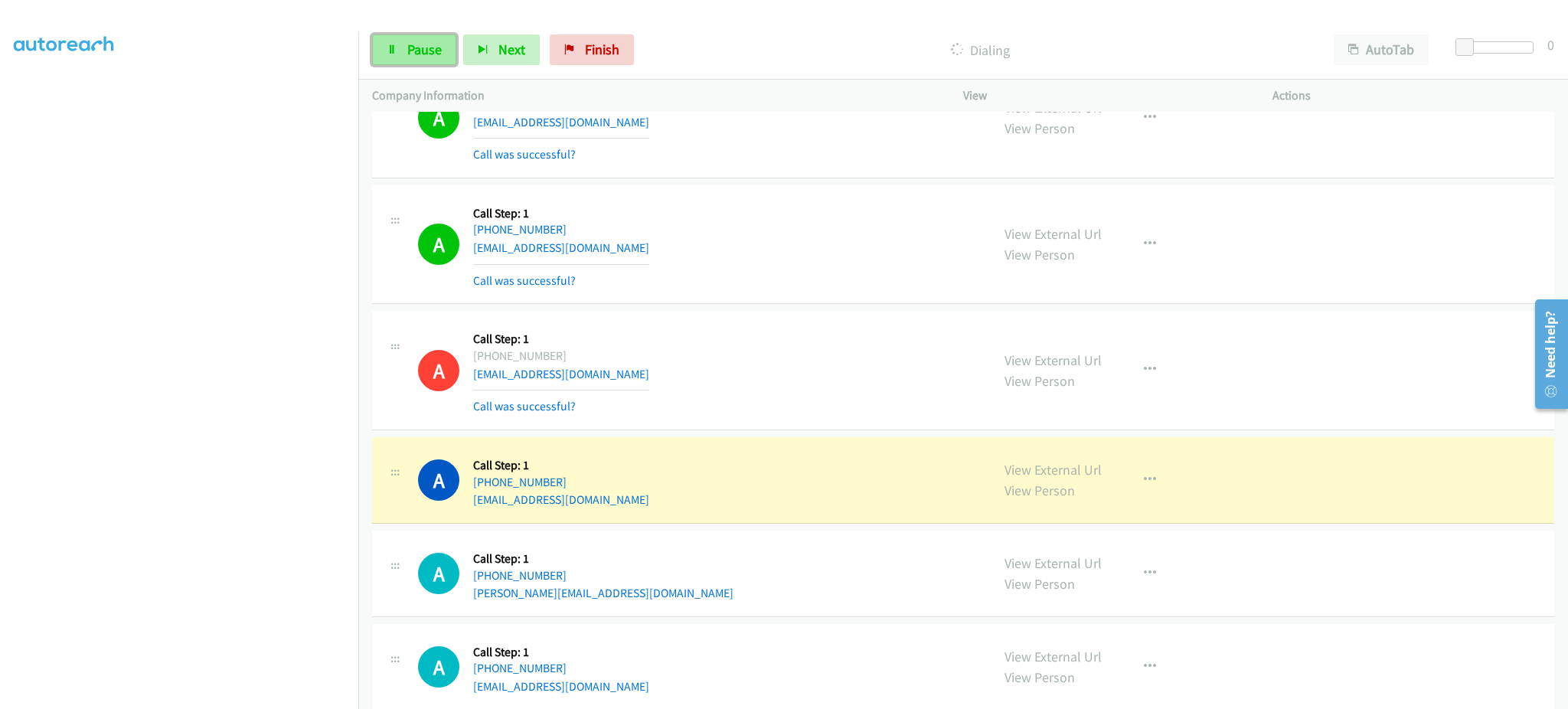
click at [409, 65] on link "Pause" at bounding box center [415, 50] width 84 height 30
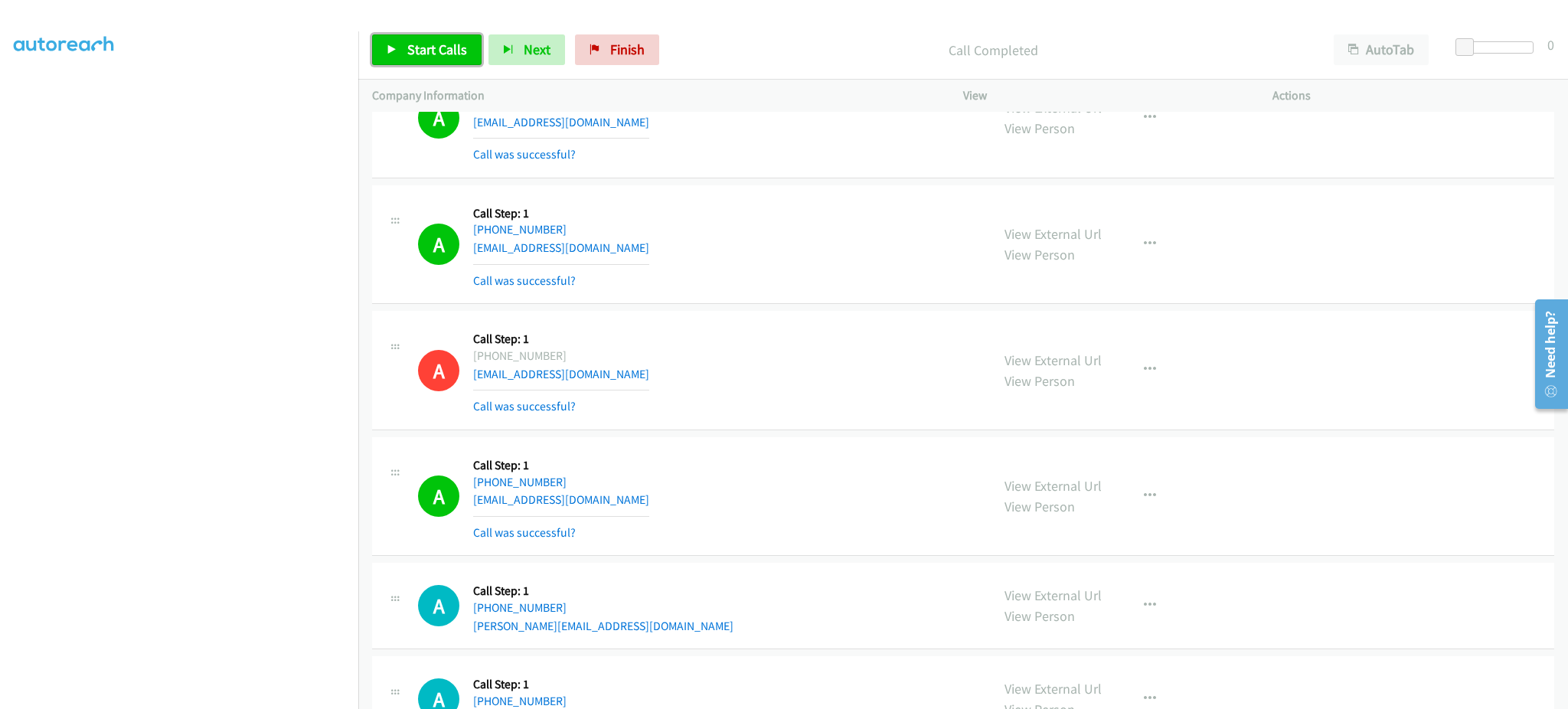
click at [411, 46] on span "Start Calls" at bounding box center [437, 49] width 60 height 18
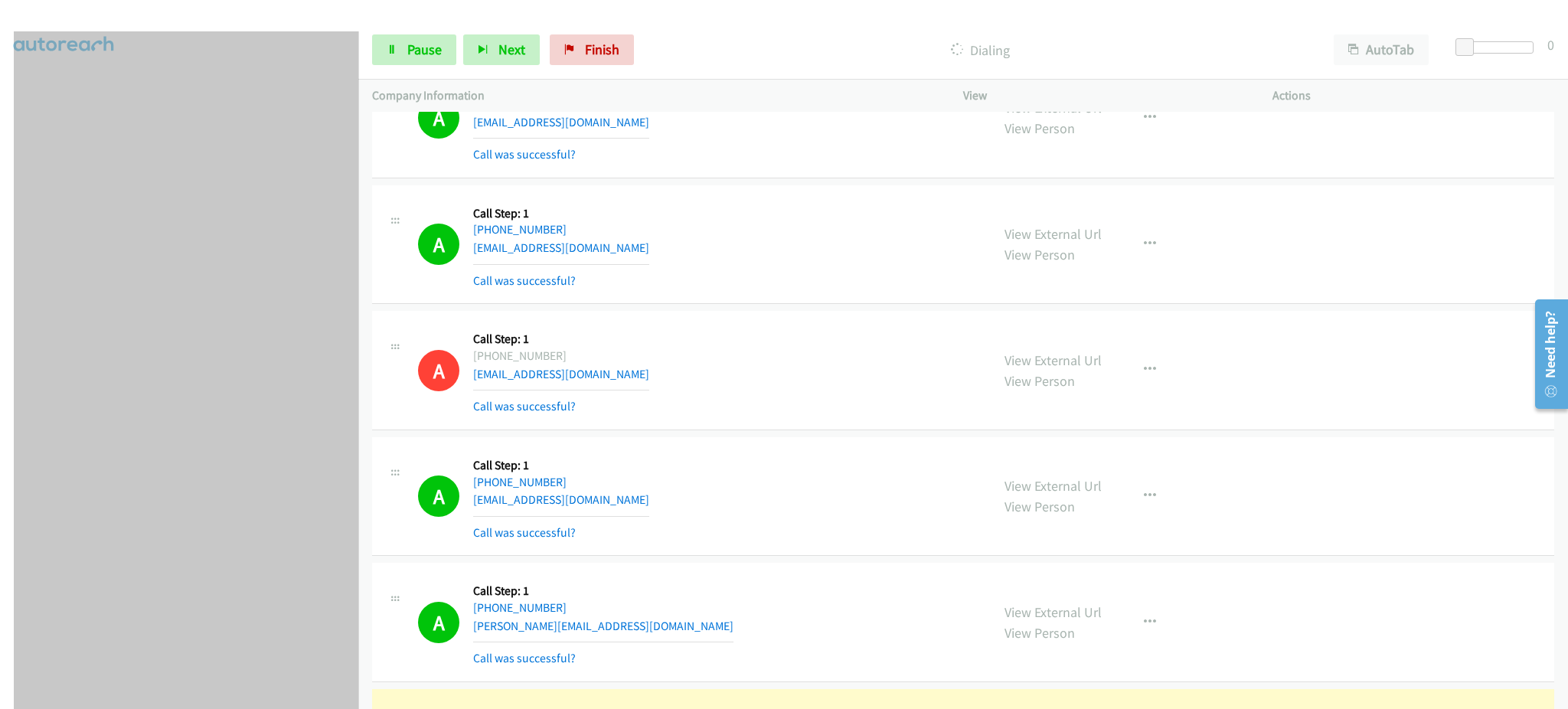
click at [211, 73] on html "Start Calls Pause Next Finish Dialing AutoTab AutoTab 0 Company Information Inf…" at bounding box center [784, 36] width 1568 height 73
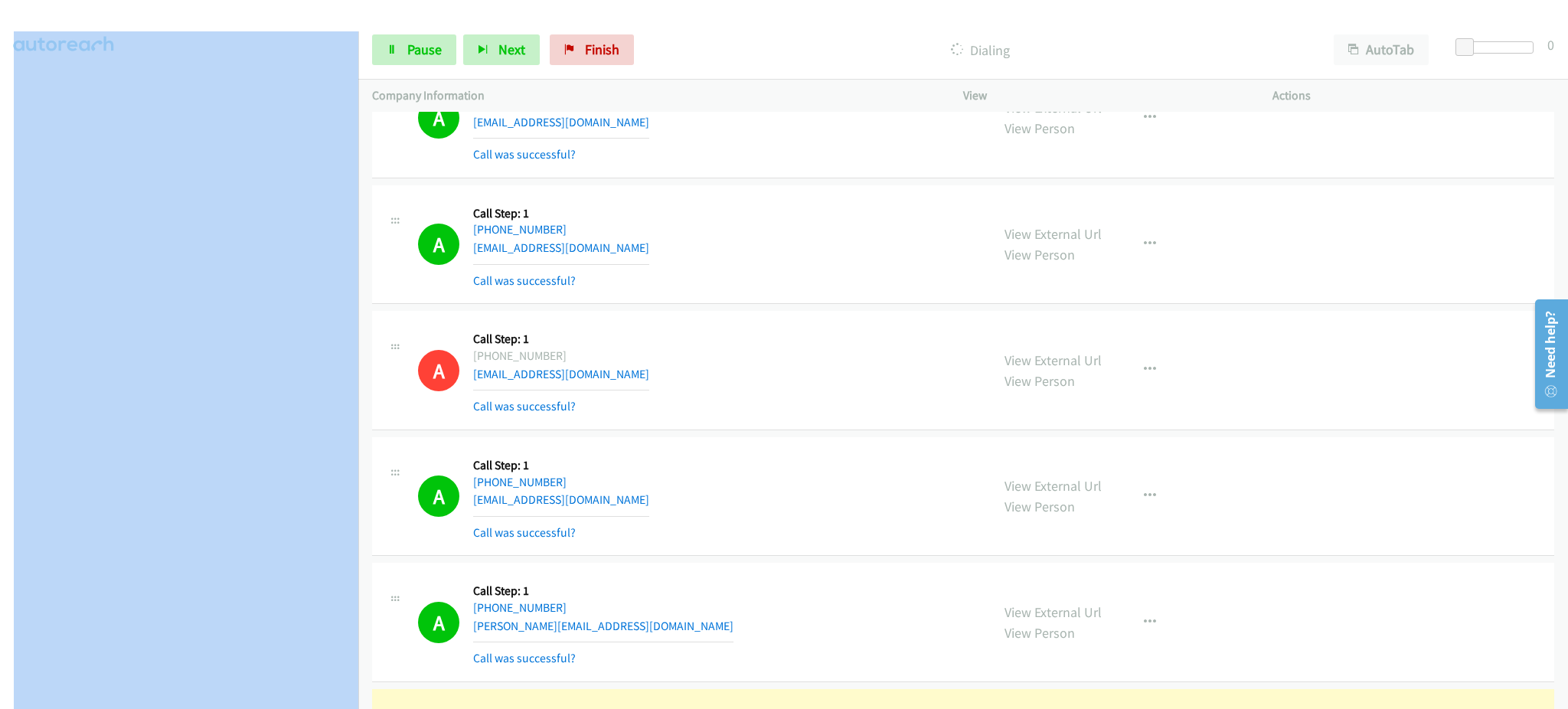
click at [248, 699] on aside "Dialing Mode: Power | Switch to Preview My Lists" at bounding box center [179, 317] width 358 height 847
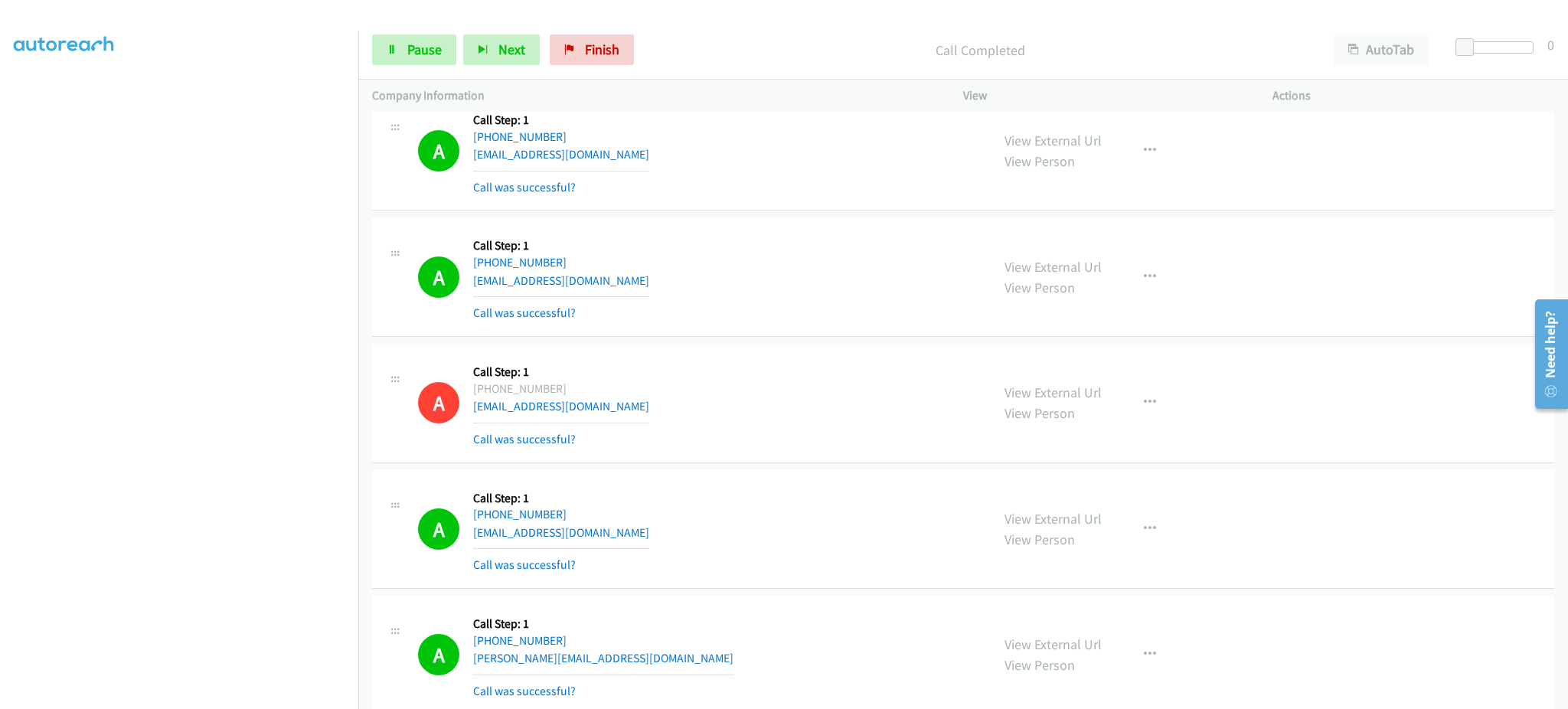
scroll to position [9056, 0]
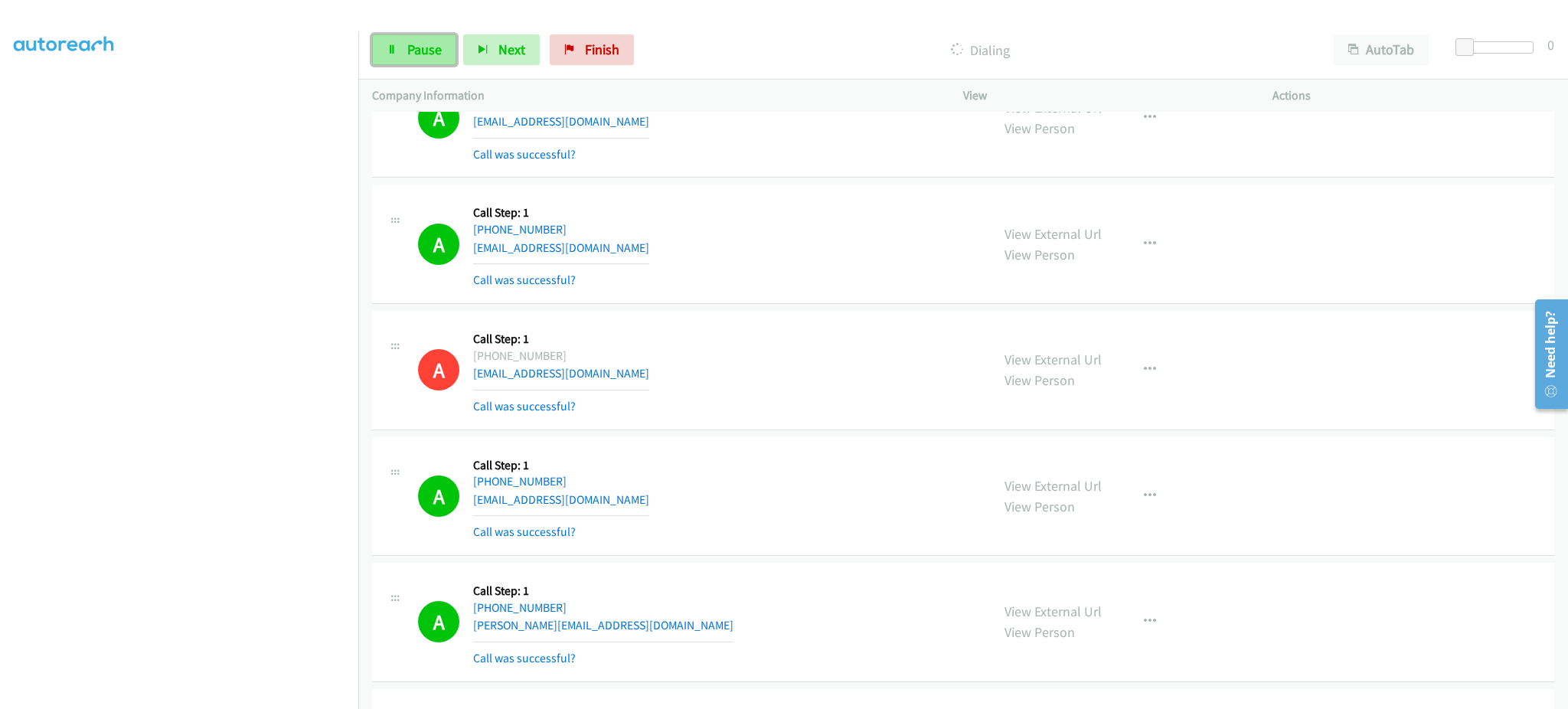
click at [408, 58] on link "Pause" at bounding box center [415, 50] width 84 height 30
click at [453, 47] on span "Start Calls" at bounding box center [437, 49] width 60 height 18
click at [425, 53] on span "Pause" at bounding box center [424, 49] width 35 height 18
click at [425, 53] on span "Start Calls" at bounding box center [437, 49] width 60 height 18
drag, startPoint x: 251, startPoint y: 695, endPoint x: 249, endPoint y: 685, distance: 10.2
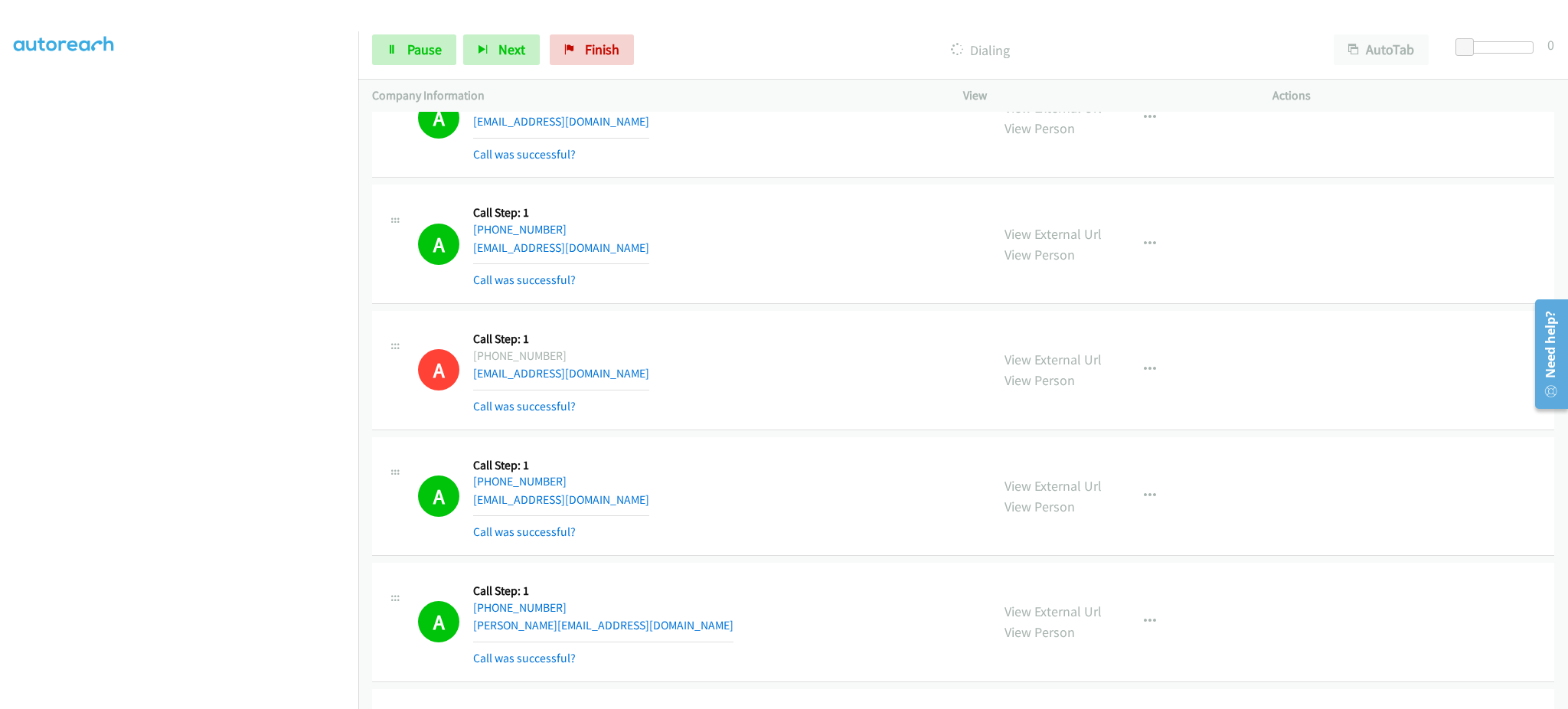
click at [251, 692] on section at bounding box center [179, 346] width 331 height 733
click at [440, 46] on span "Pause" at bounding box center [424, 49] width 35 height 18
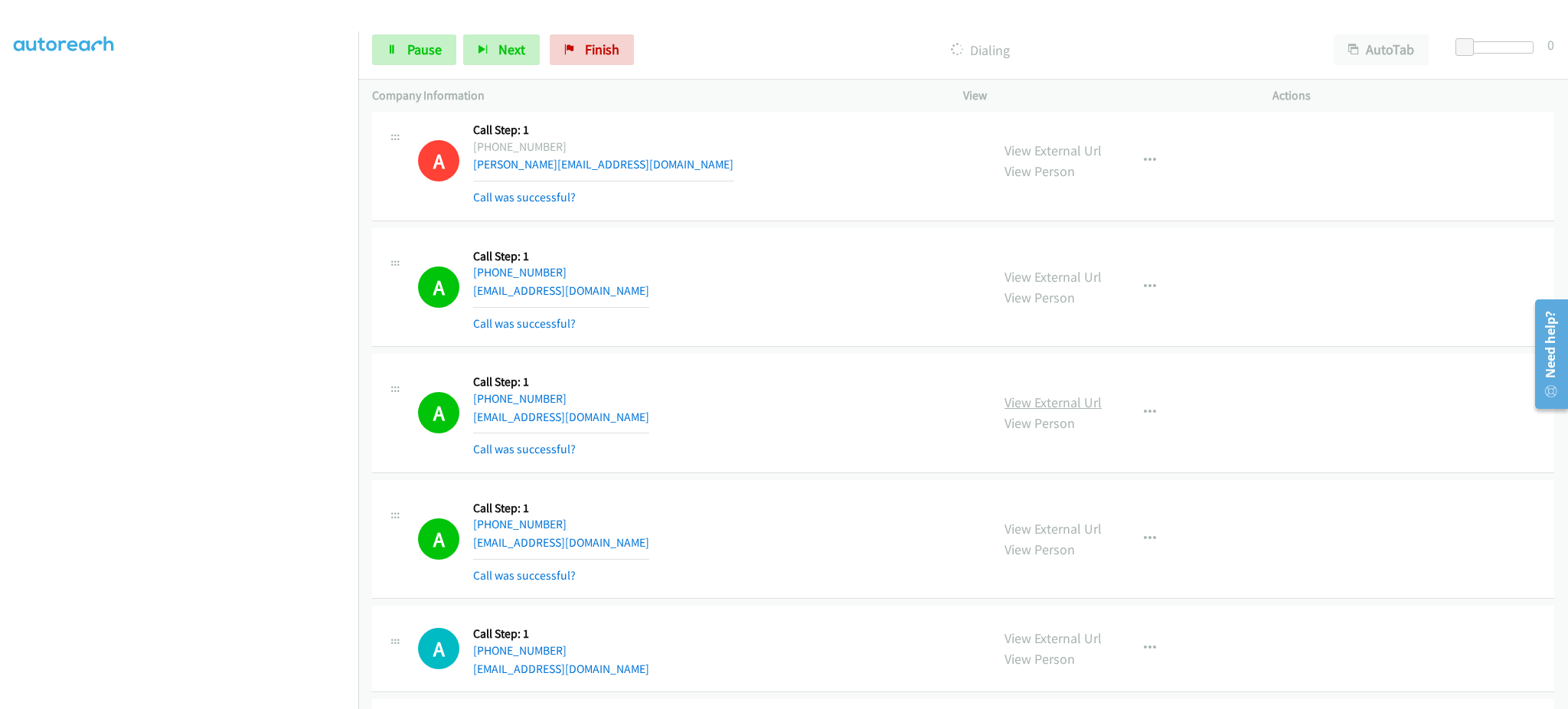
click at [1017, 403] on link "View External Url" at bounding box center [1053, 402] width 97 height 18
click at [1130, 407] on button "button" at bounding box center [1150, 413] width 41 height 30
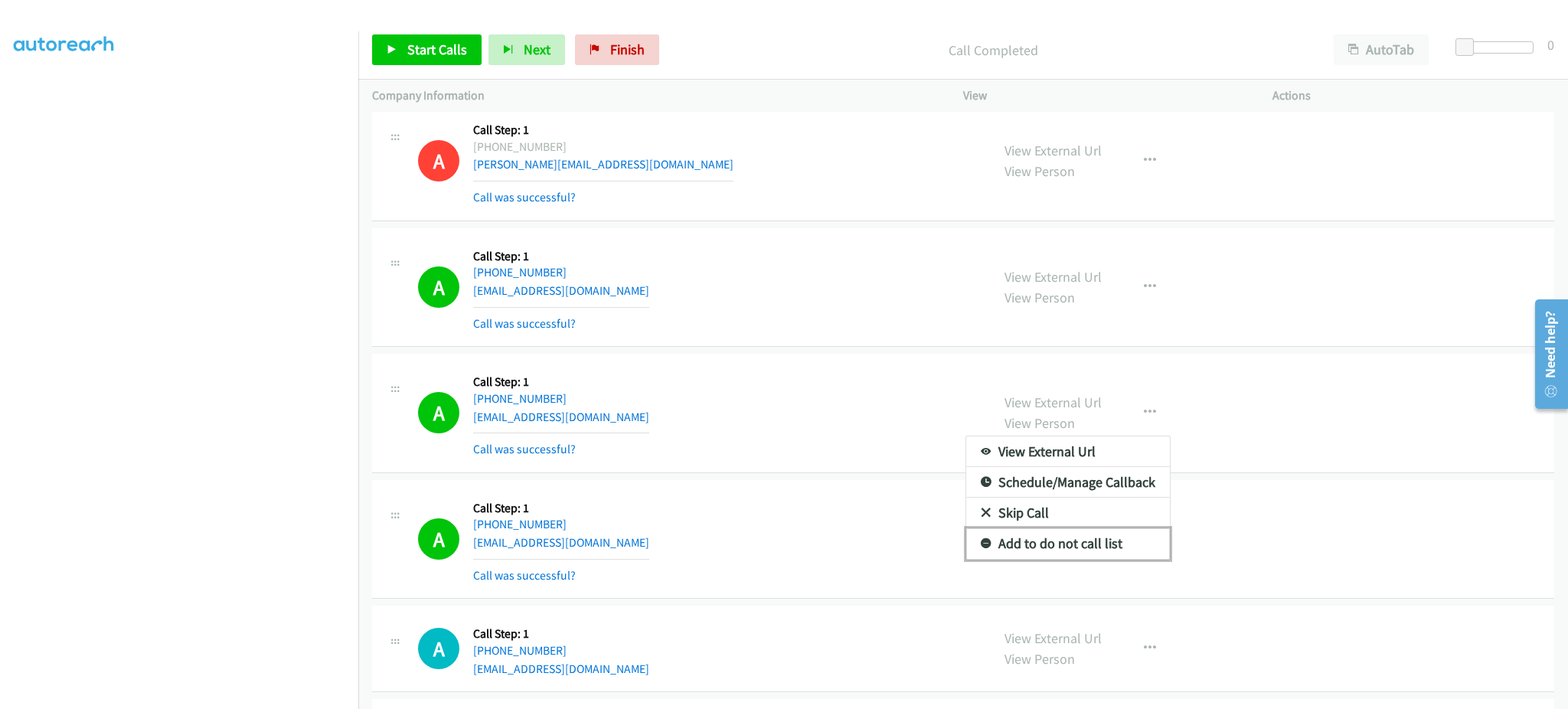
click at [1115, 549] on link "Add to do not call list" at bounding box center [1067, 544] width 203 height 30
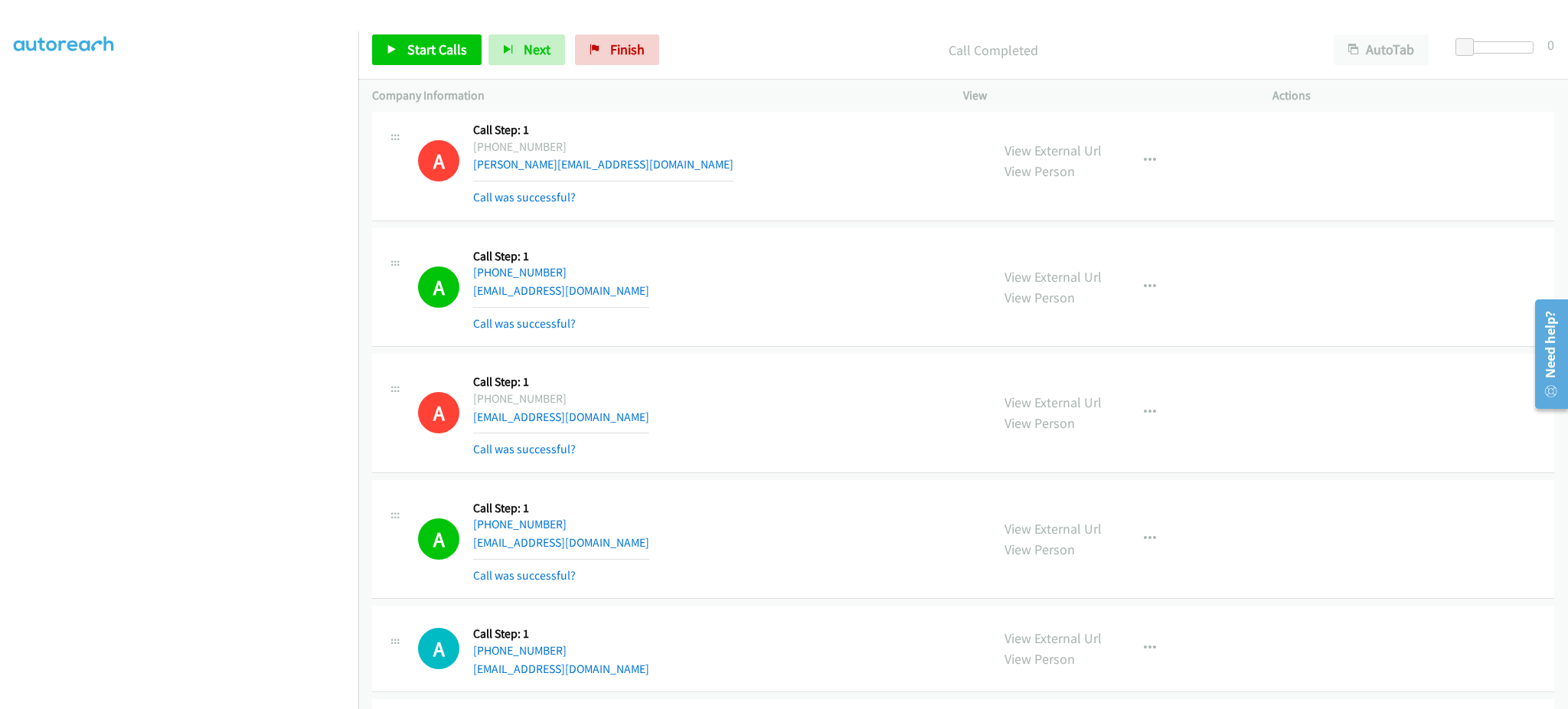
click at [383, 23] on div "Start Calls Pause Next Finish Call Completed AutoTab AutoTab 0" at bounding box center [963, 50] width 1210 height 59
click at [393, 46] on icon at bounding box center [392, 51] width 11 height 11
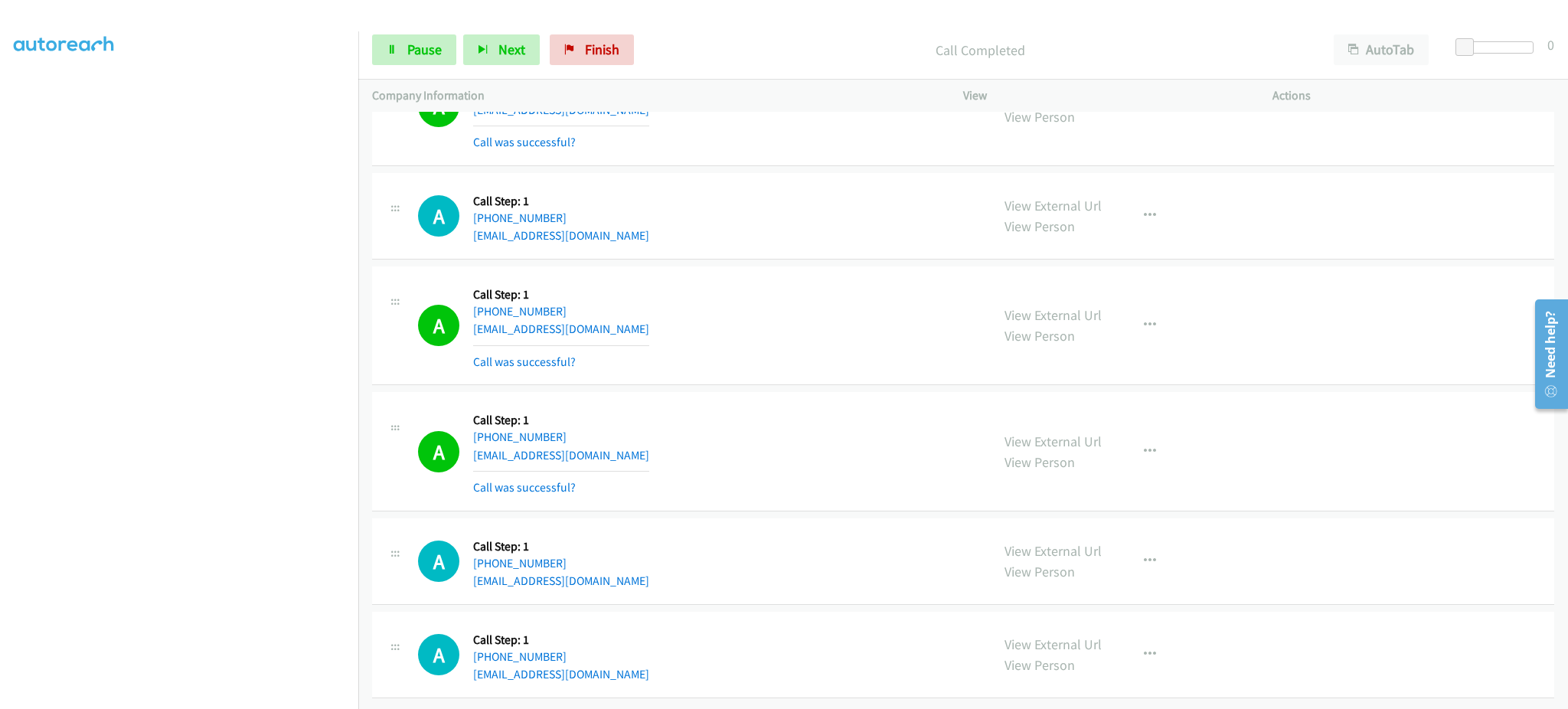
scroll to position [10096, 0]
click at [1152, 436] on button "button" at bounding box center [1150, 452] width 41 height 30
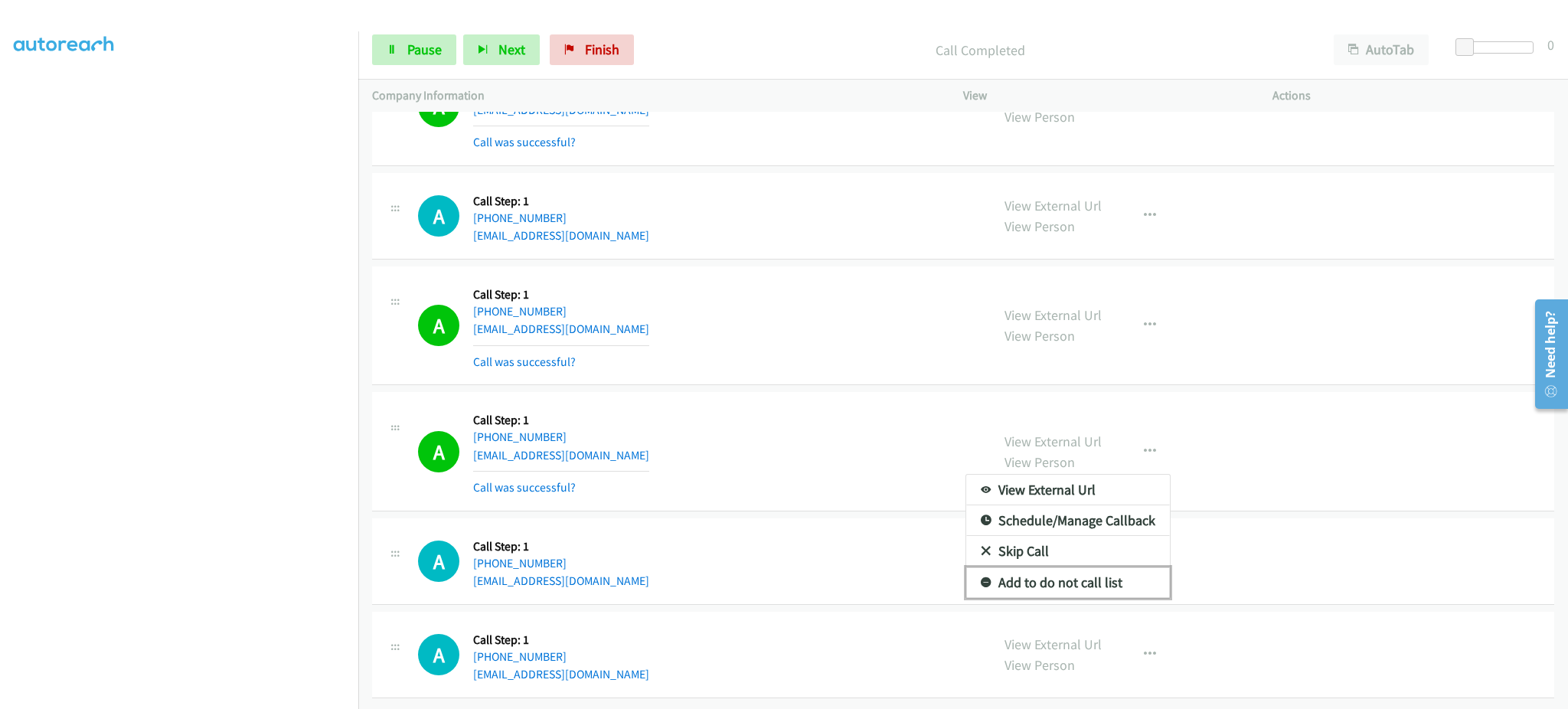
click at [1121, 567] on link "Add to do not call list" at bounding box center [1067, 582] width 203 height 30
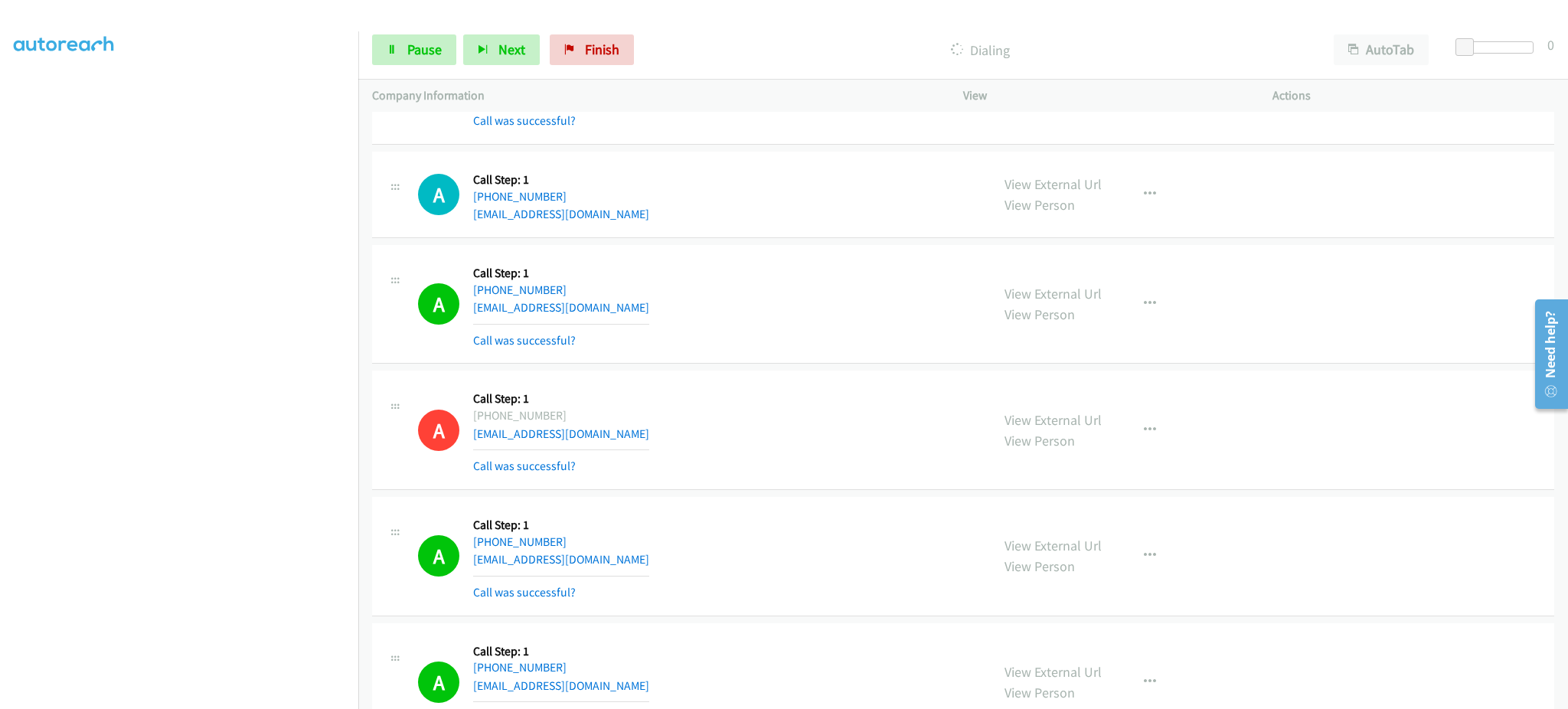
scroll to position [10129, 0]
click at [416, 46] on span "Pause" at bounding box center [424, 49] width 35 height 18
click at [417, 54] on span "Start Calls" at bounding box center [437, 49] width 60 height 18
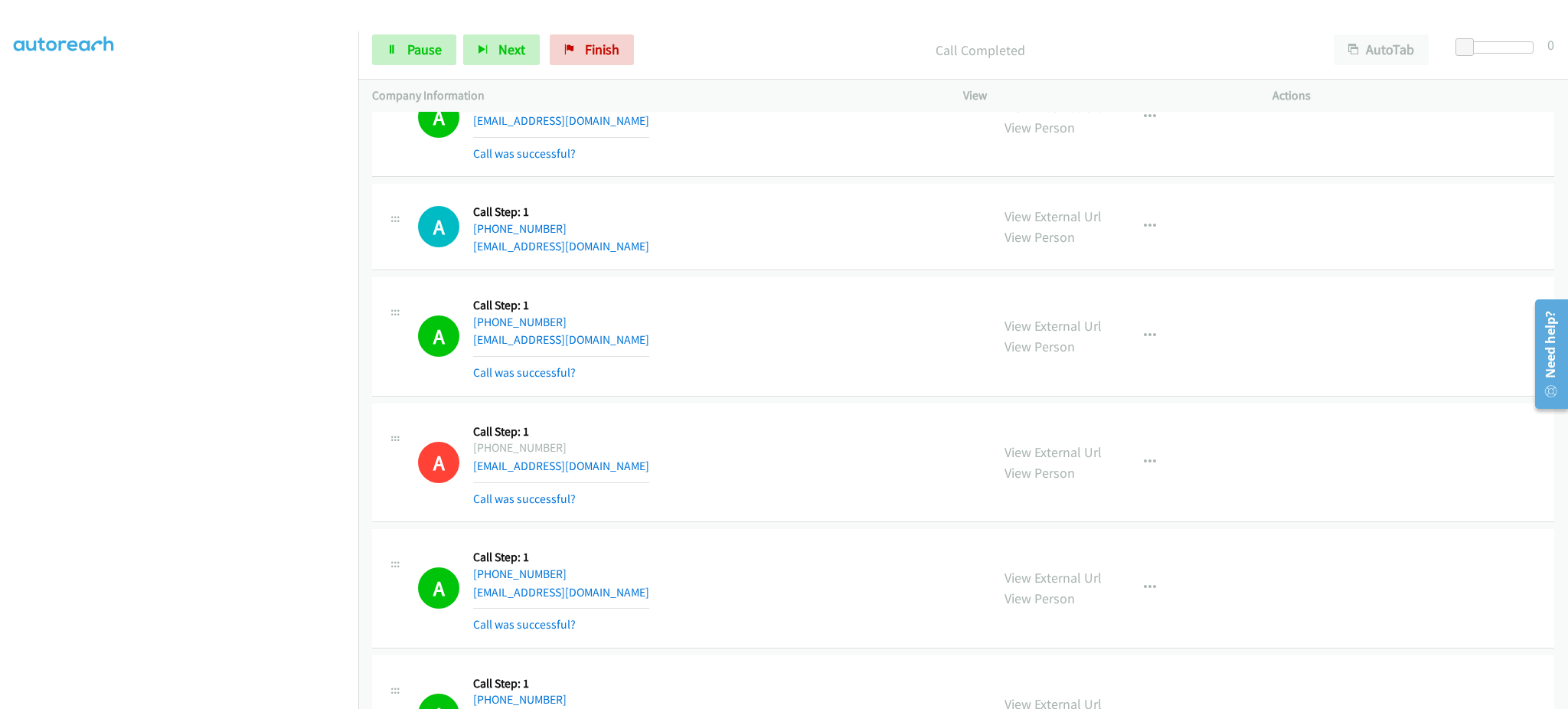
scroll to position [10162, 0]
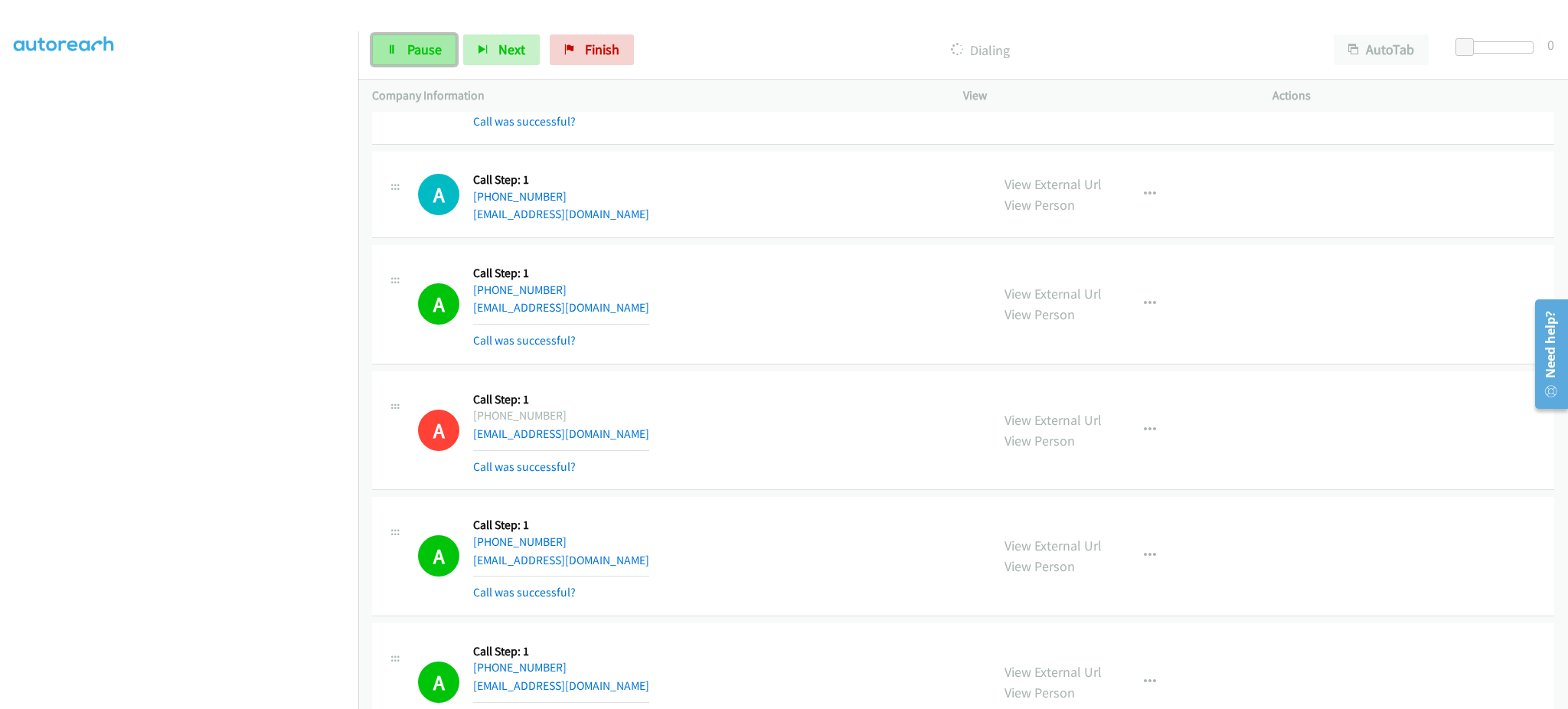
click at [410, 61] on link "Pause" at bounding box center [415, 50] width 84 height 30
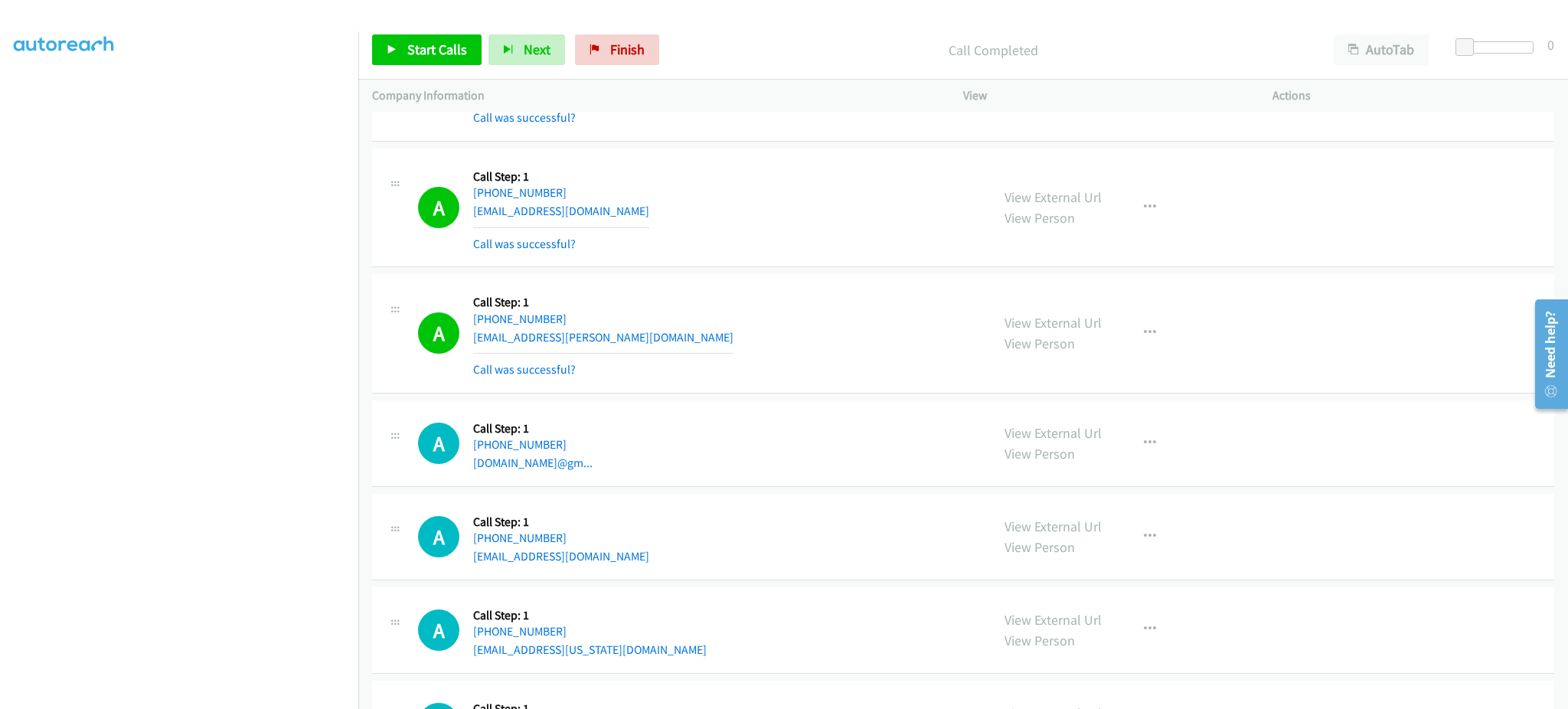
scroll to position [11693, 0]
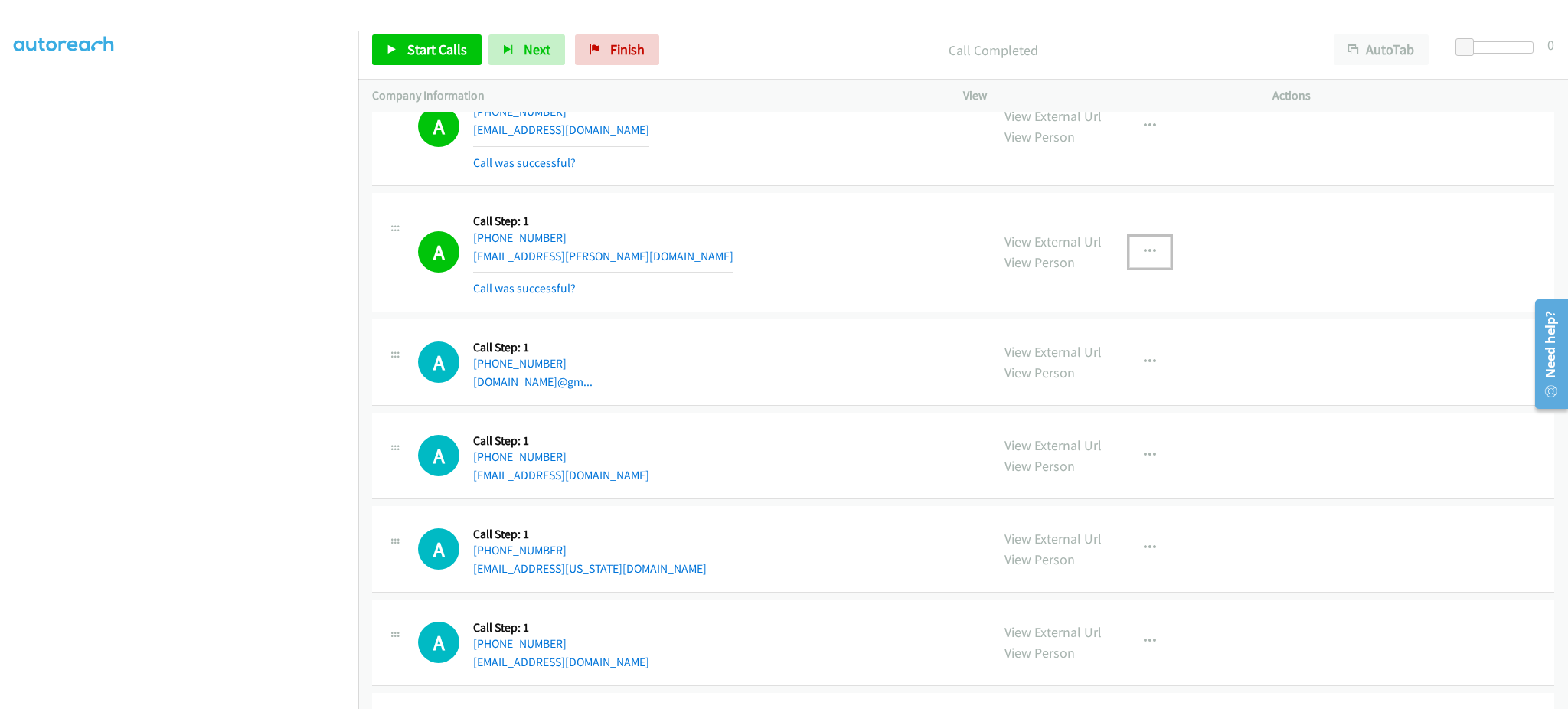
click at [1146, 261] on button "button" at bounding box center [1150, 252] width 41 height 30
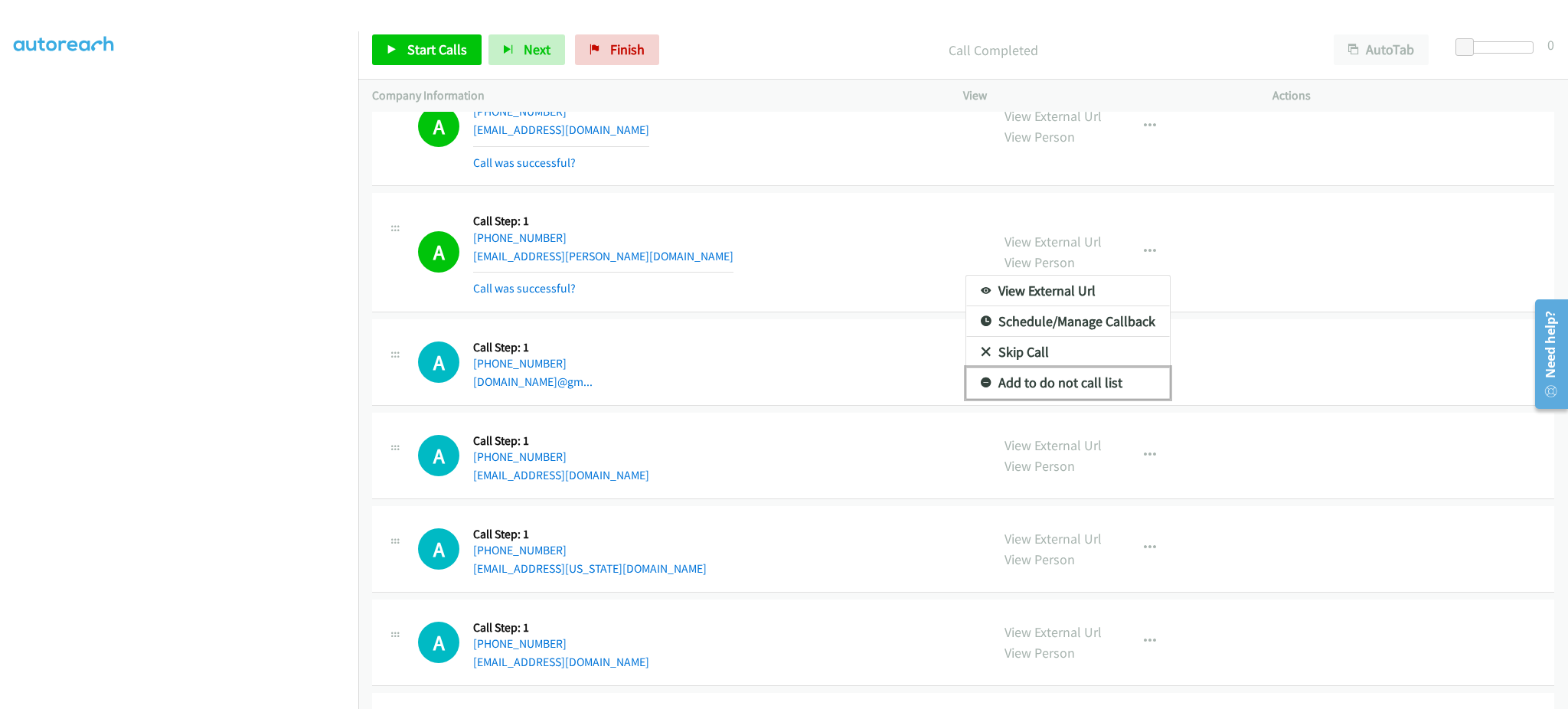
click at [1124, 391] on link "Add to do not call list" at bounding box center [1067, 382] width 203 height 30
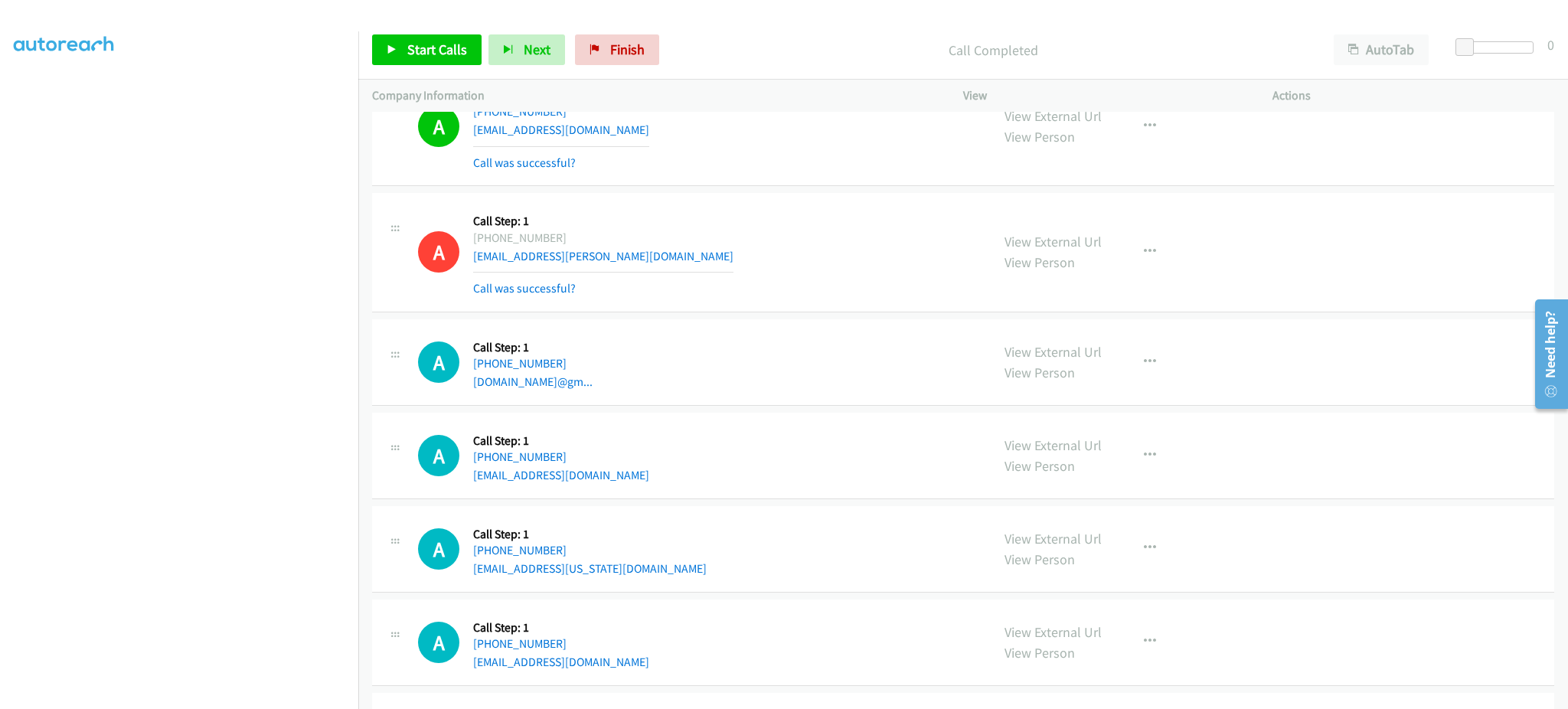
scroll to position [10778, 0]
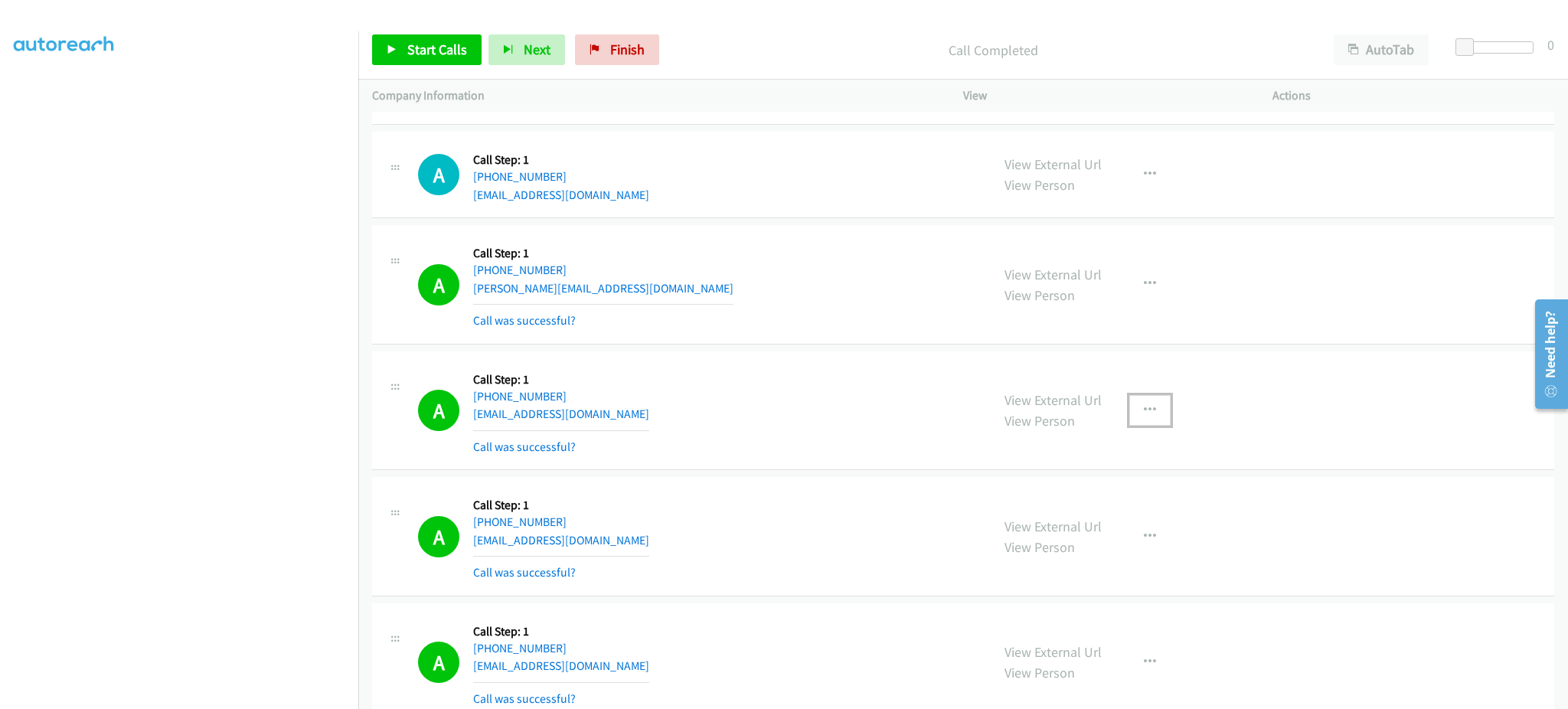
click at [1144, 414] on icon "button" at bounding box center [1150, 410] width 13 height 13
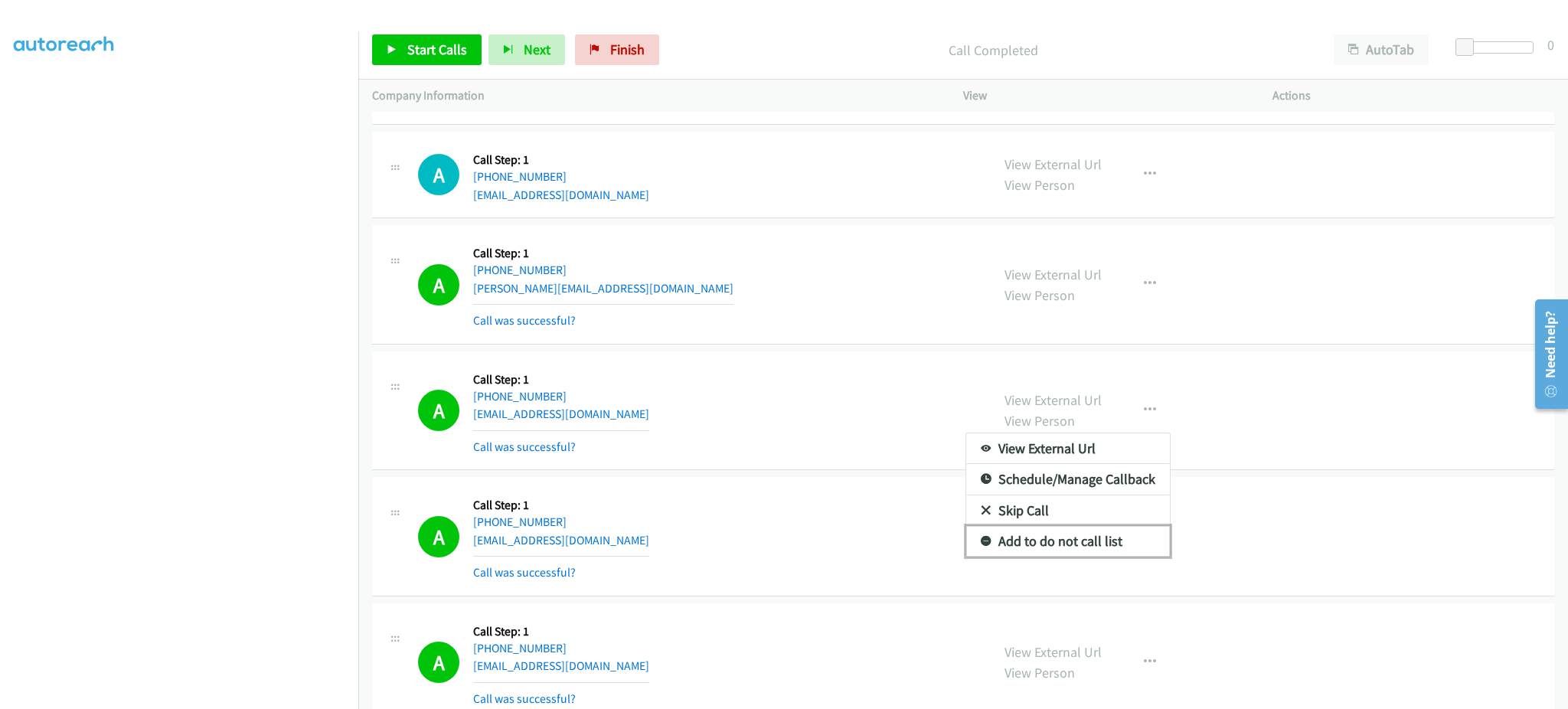
click at [1098, 555] on link "Add to do not call list" at bounding box center [1067, 541] width 203 height 30
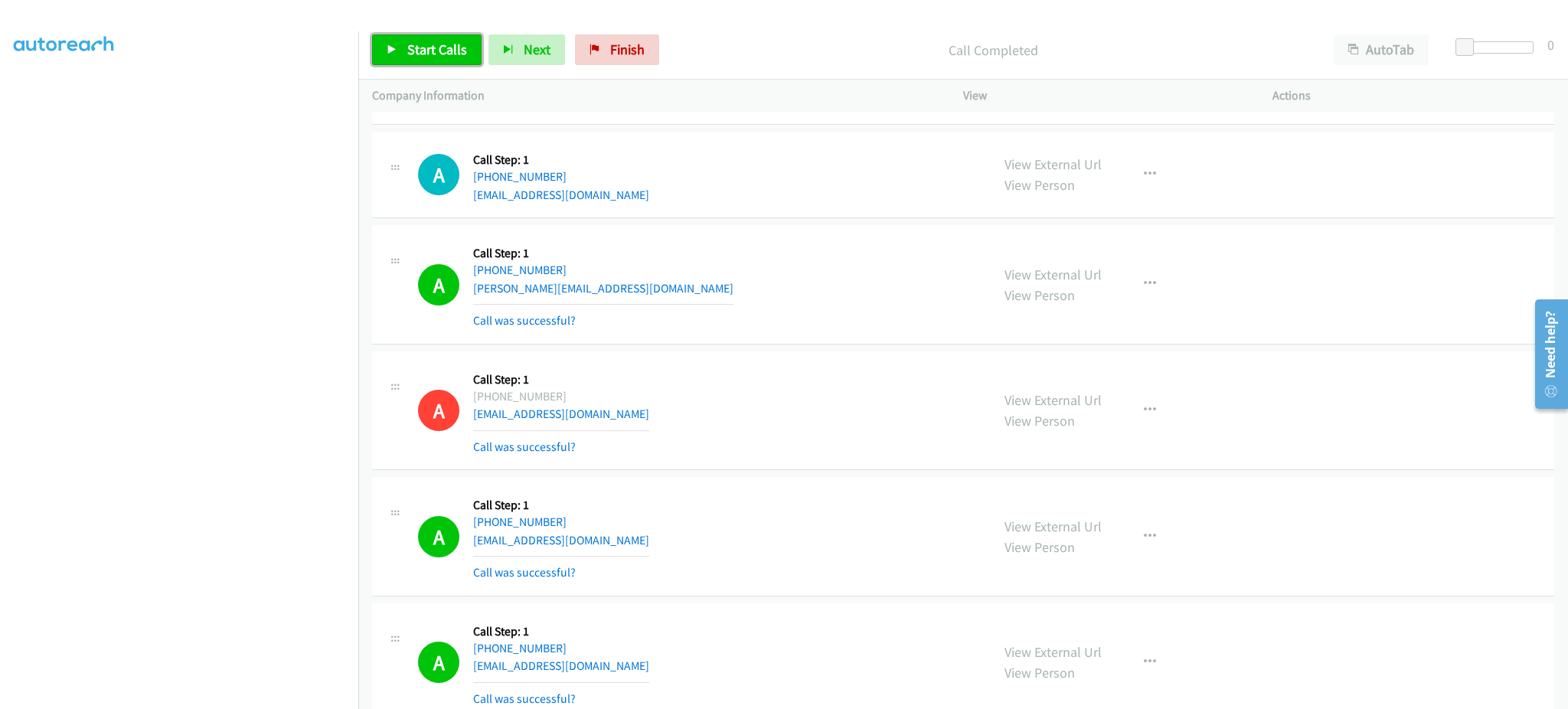
drag, startPoint x: 458, startPoint y: 53, endPoint x: 539, endPoint y: 123, distance: 107.1
click at [458, 53] on span "Start Calls" at bounding box center [437, 49] width 60 height 18
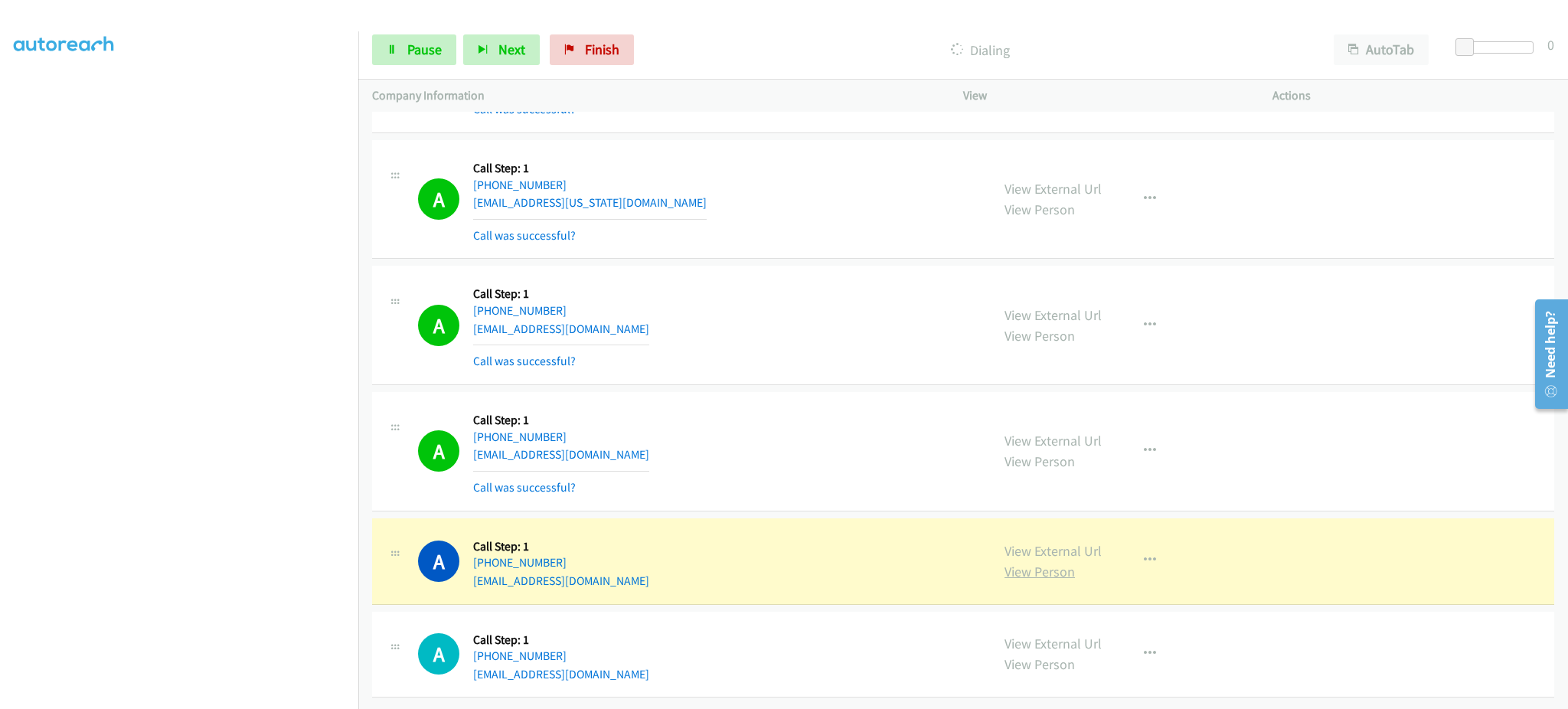
scroll to position [12146, 0]
click at [1064, 540] on div "View External Url View Person" at bounding box center [1053, 560] width 97 height 41
click at [1061, 542] on link "View External Url" at bounding box center [1053, 550] width 97 height 18
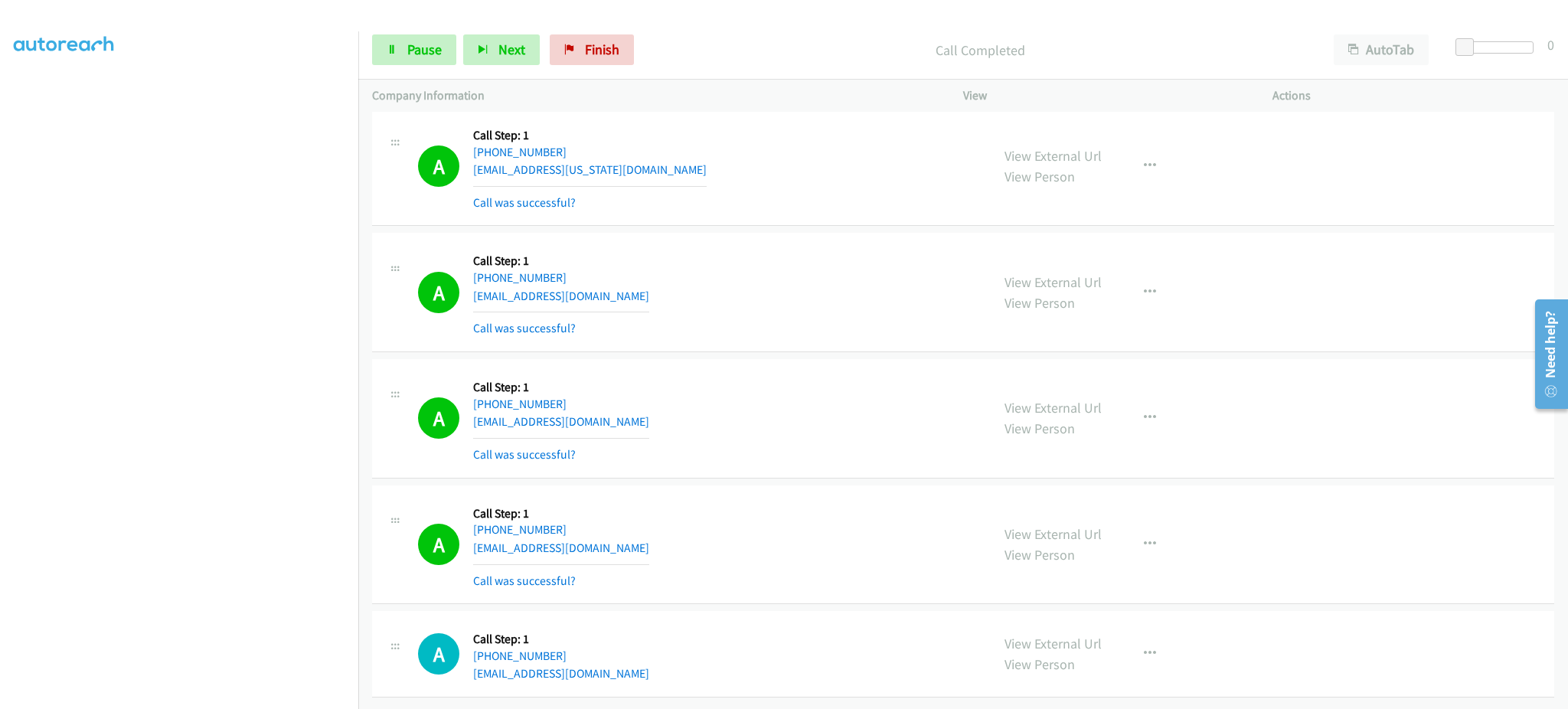
scroll to position [12179, 0]
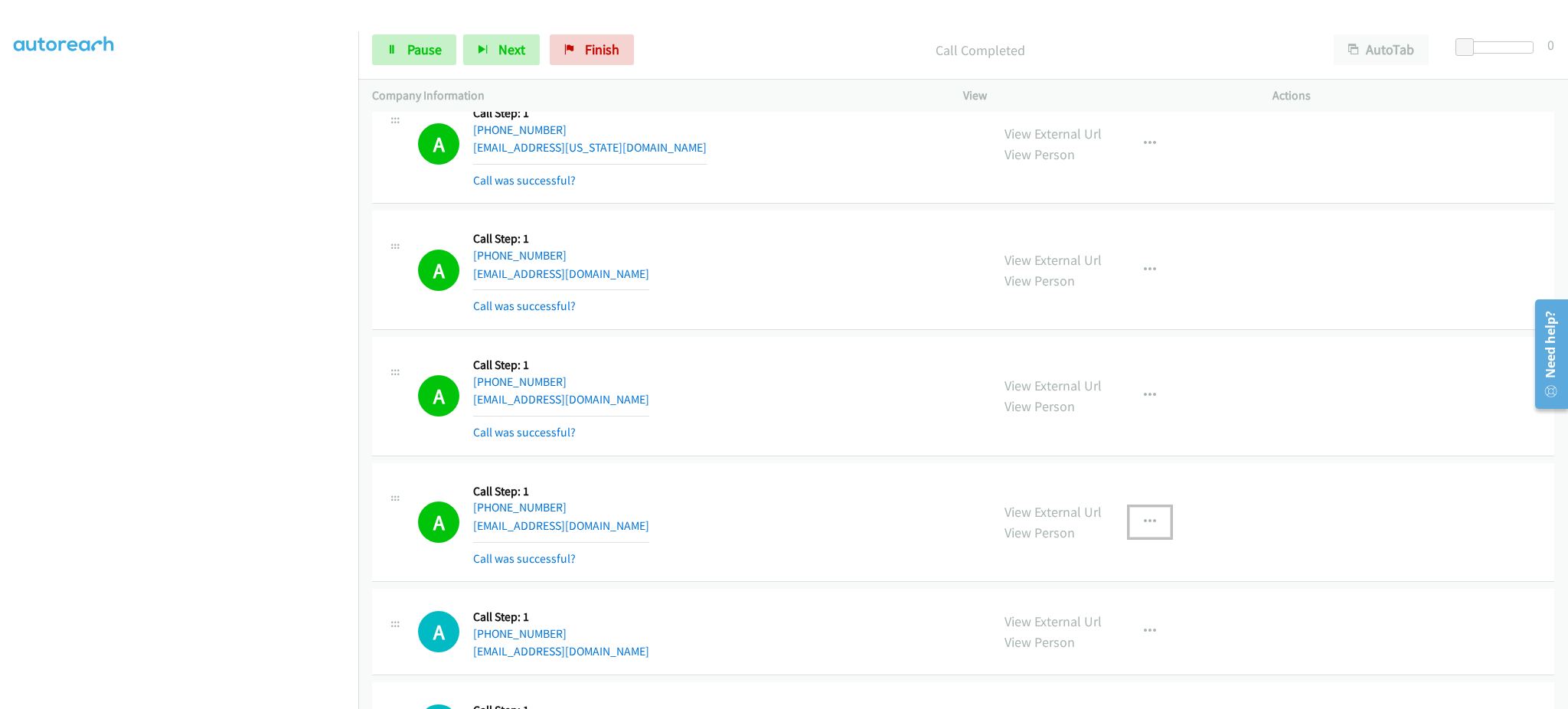
click at [1144, 528] on icon "button" at bounding box center [1150, 522] width 13 height 13
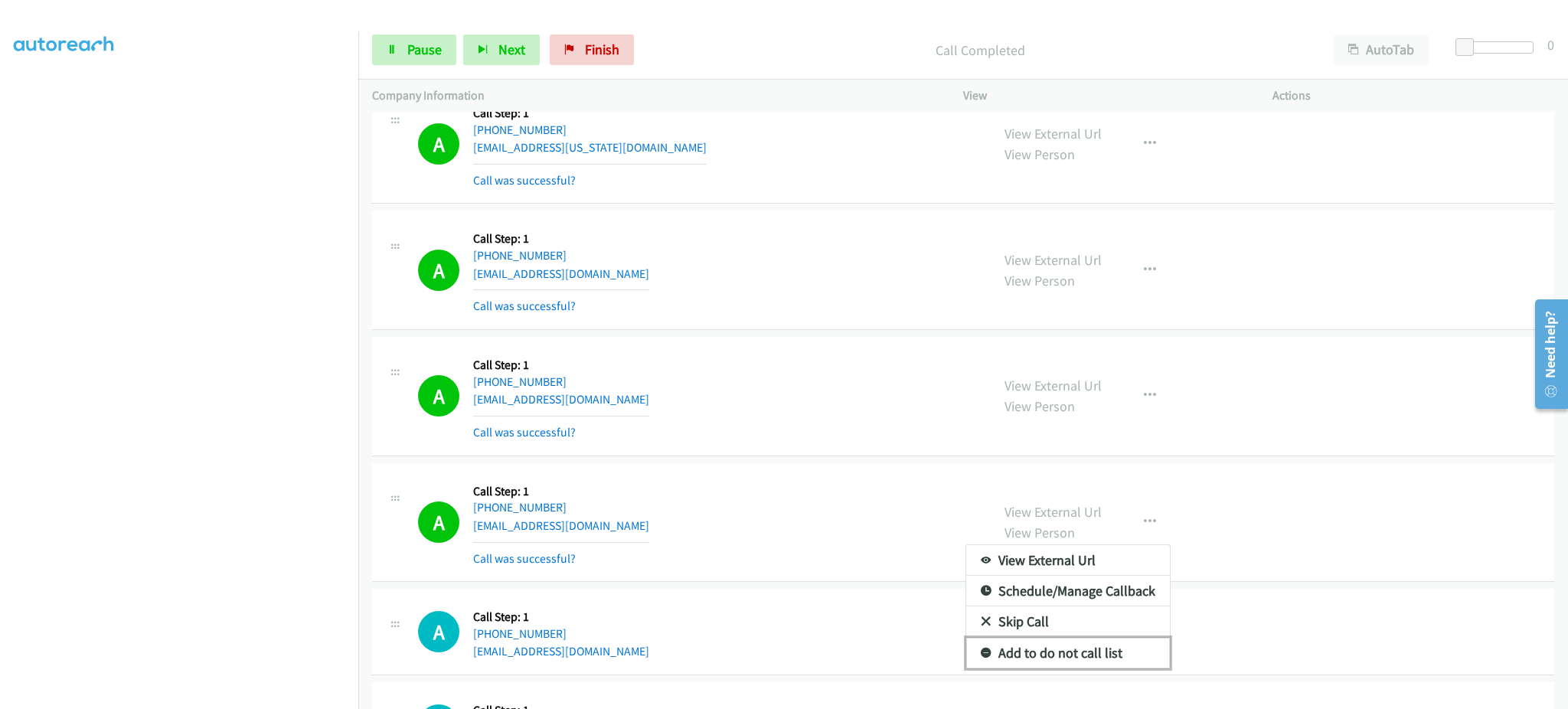
click at [1123, 662] on link "Add to do not call list" at bounding box center [1067, 652] width 203 height 30
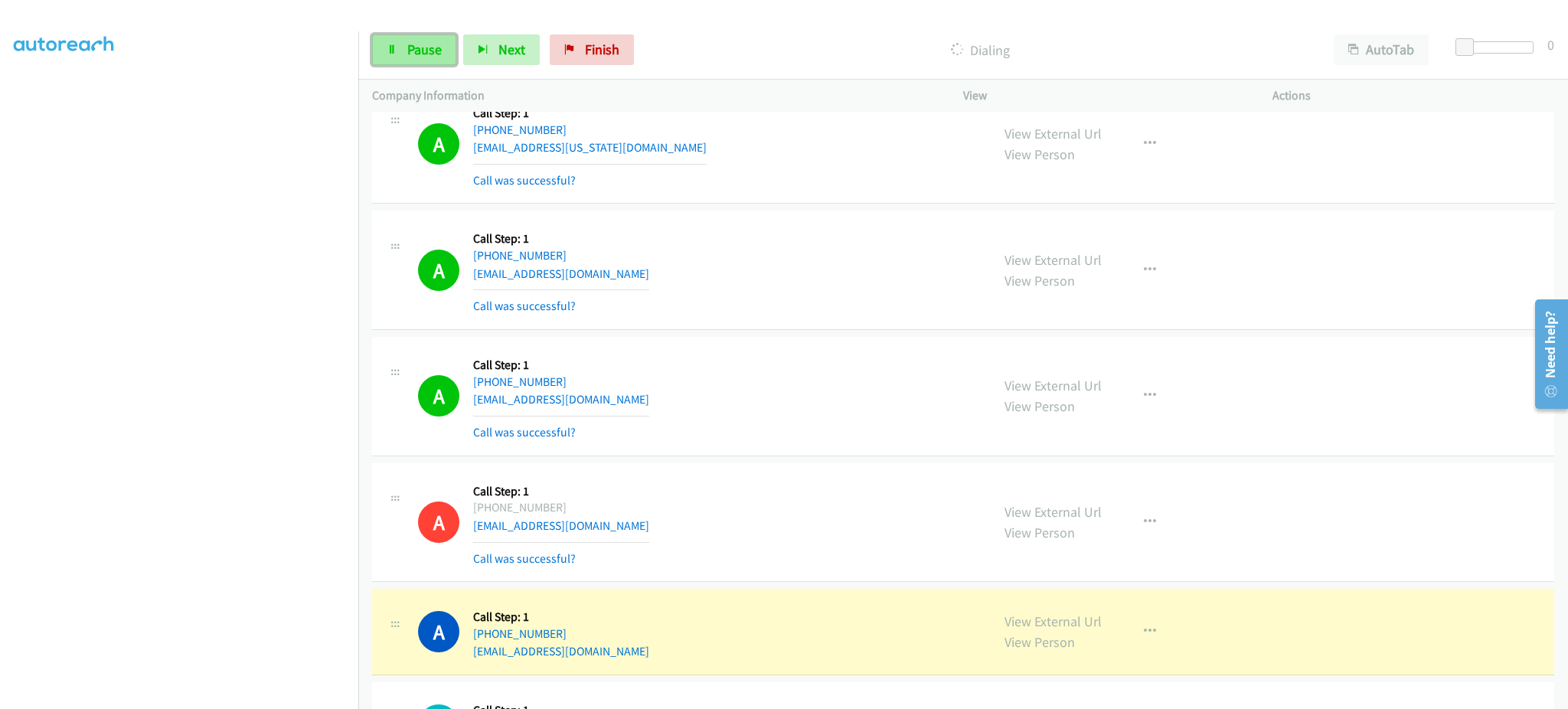
click at [425, 50] on span "Pause" at bounding box center [424, 49] width 35 height 18
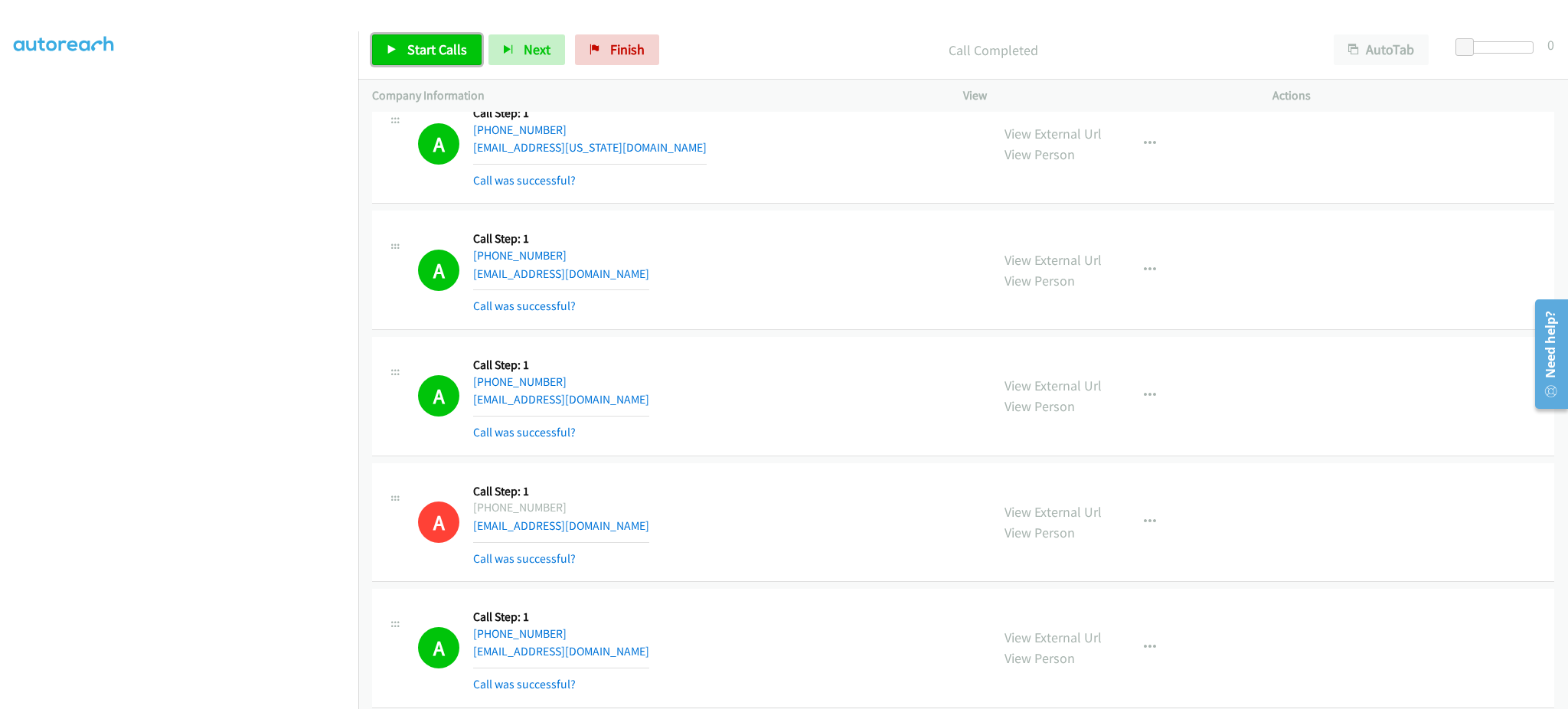
click at [415, 61] on link "Start Calls" at bounding box center [427, 50] width 110 height 30
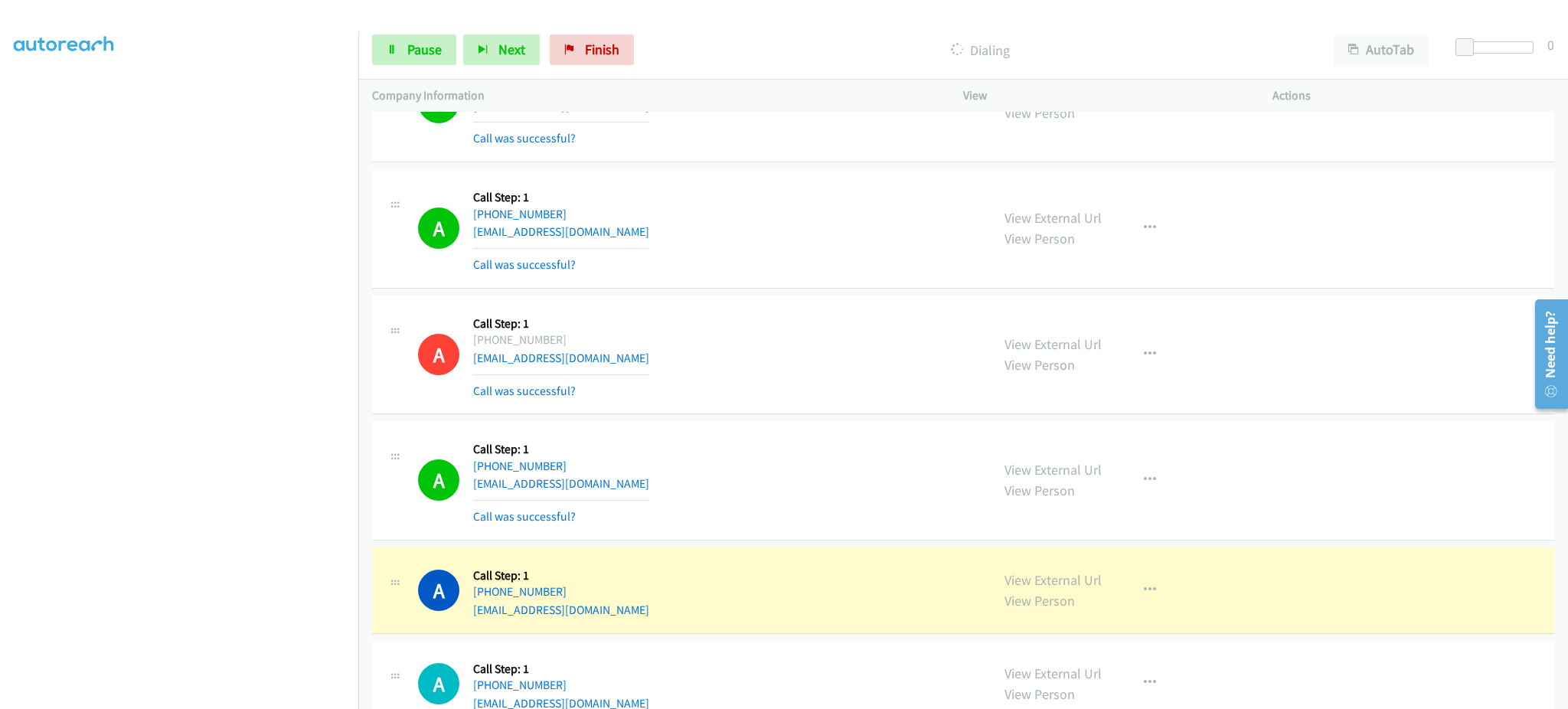
scroll to position [12652, 0]
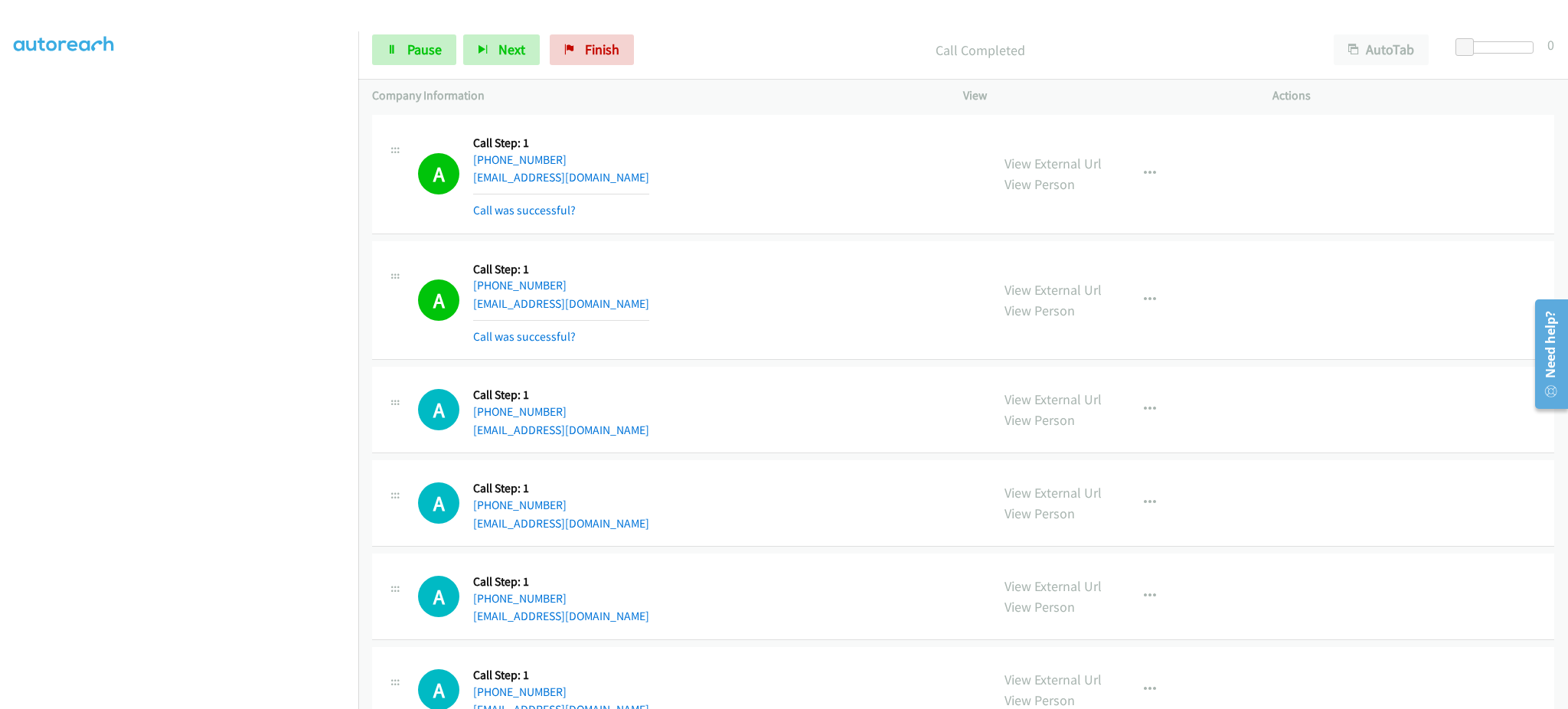
click at [1106, 290] on div "View External Url View Person View External Url Email Schedule/Manage Callback …" at bounding box center [1152, 300] width 323 height 91
click at [1144, 306] on icon "button" at bounding box center [1150, 300] width 13 height 13
click at [1143, 426] on link "Add to do not call list" at bounding box center [1067, 430] width 203 height 30
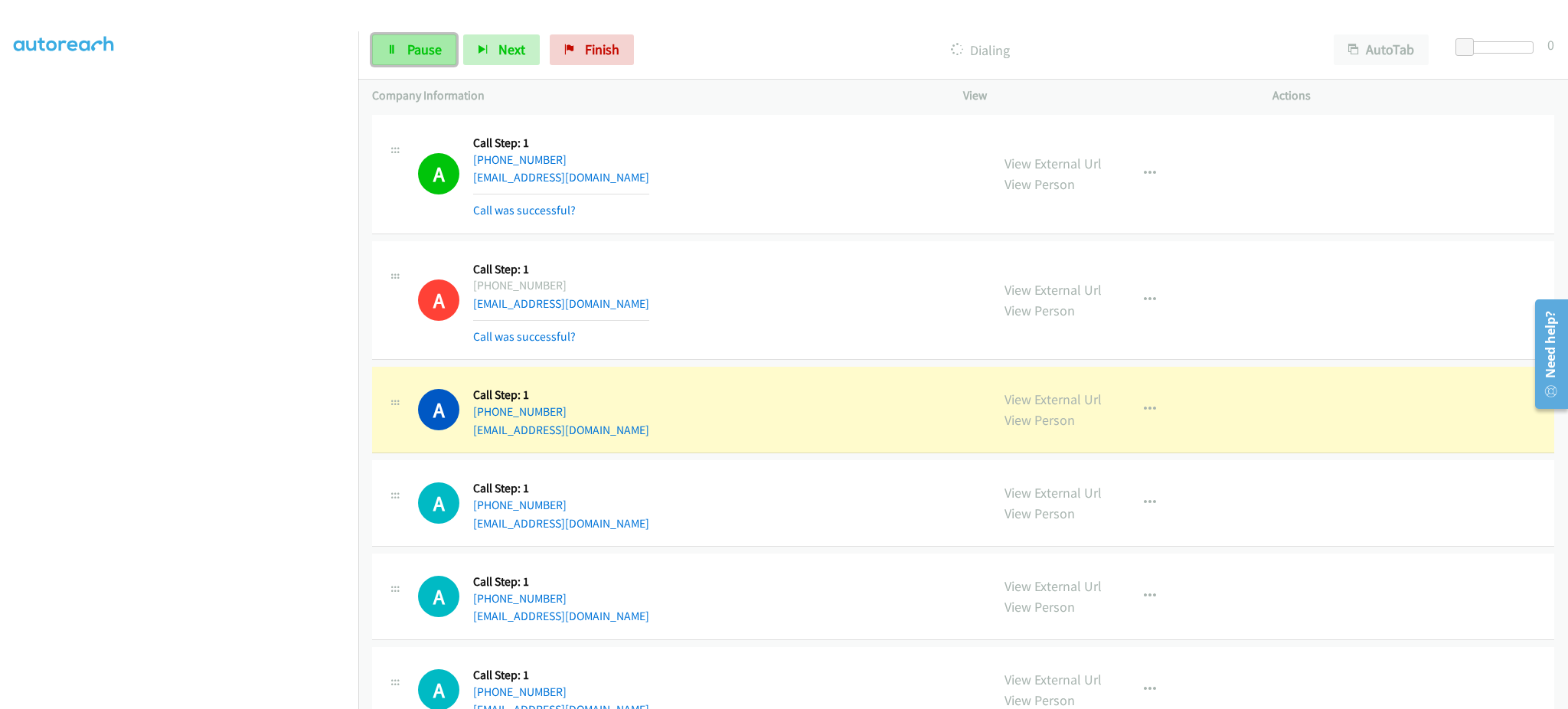
click at [405, 47] on link "Pause" at bounding box center [415, 50] width 84 height 30
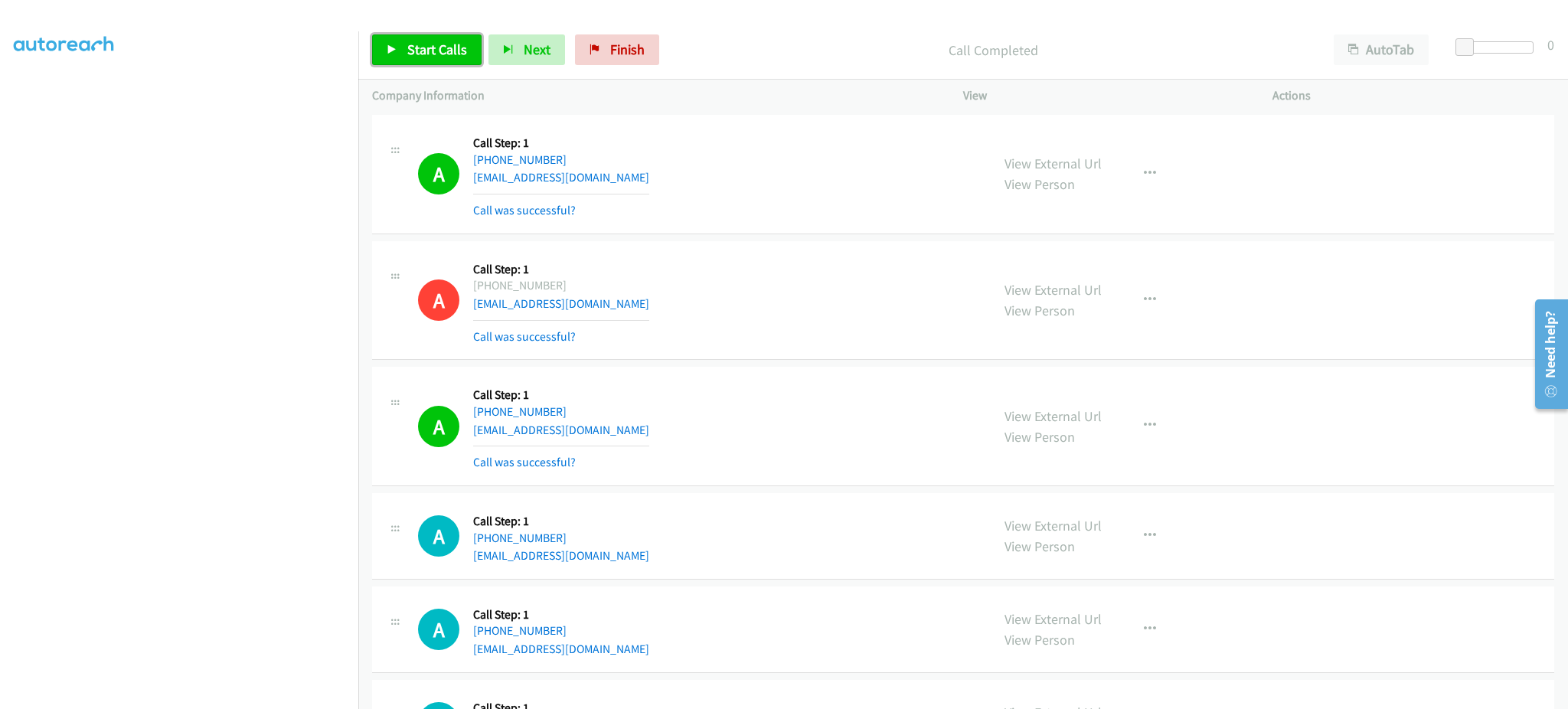
click at [444, 57] on span "Start Calls" at bounding box center [437, 49] width 60 height 18
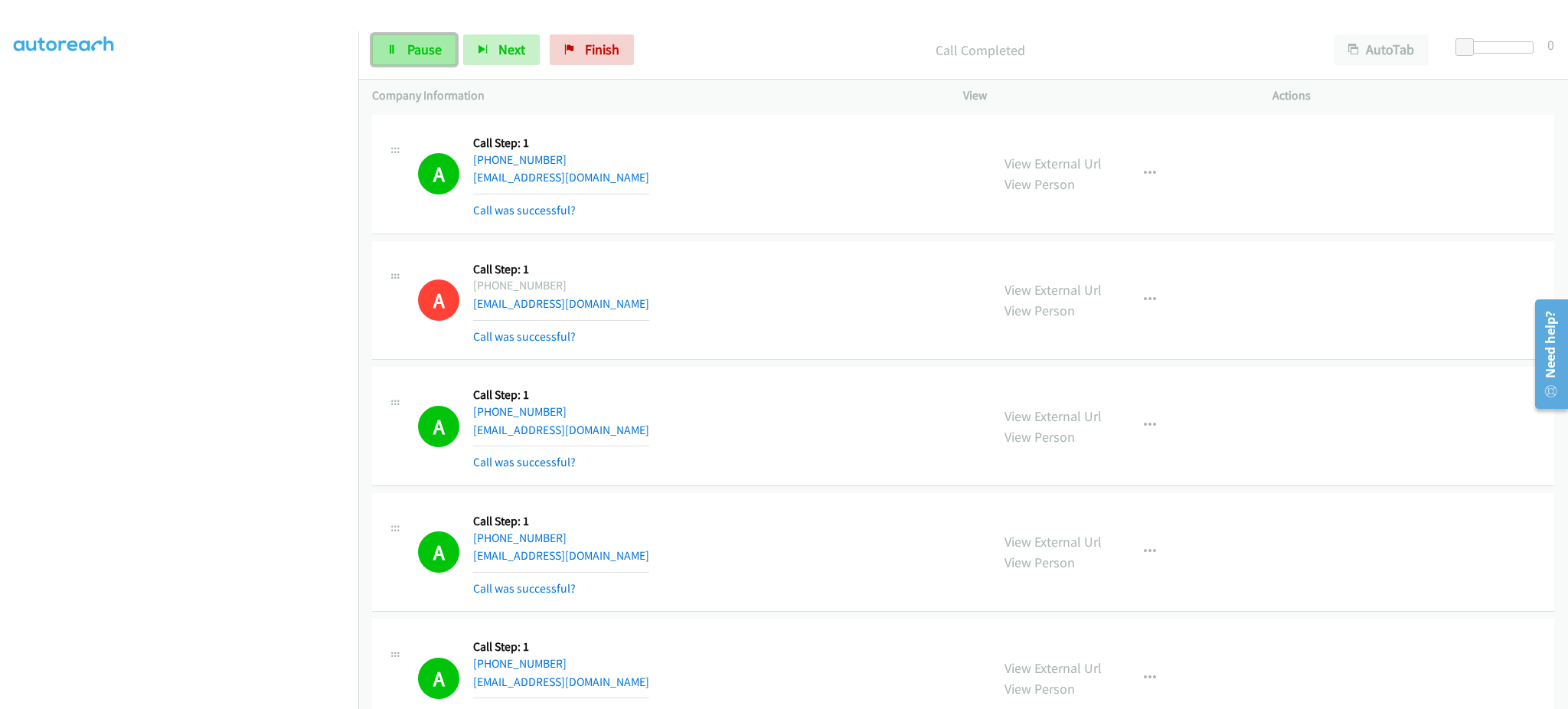
click at [410, 62] on link "Pause" at bounding box center [415, 50] width 84 height 30
click at [445, 62] on link "Start Calls" at bounding box center [427, 50] width 110 height 30
click at [415, 50] on span "Pause" at bounding box center [424, 49] width 35 height 18
click at [423, 42] on span "Start Calls" at bounding box center [437, 49] width 60 height 18
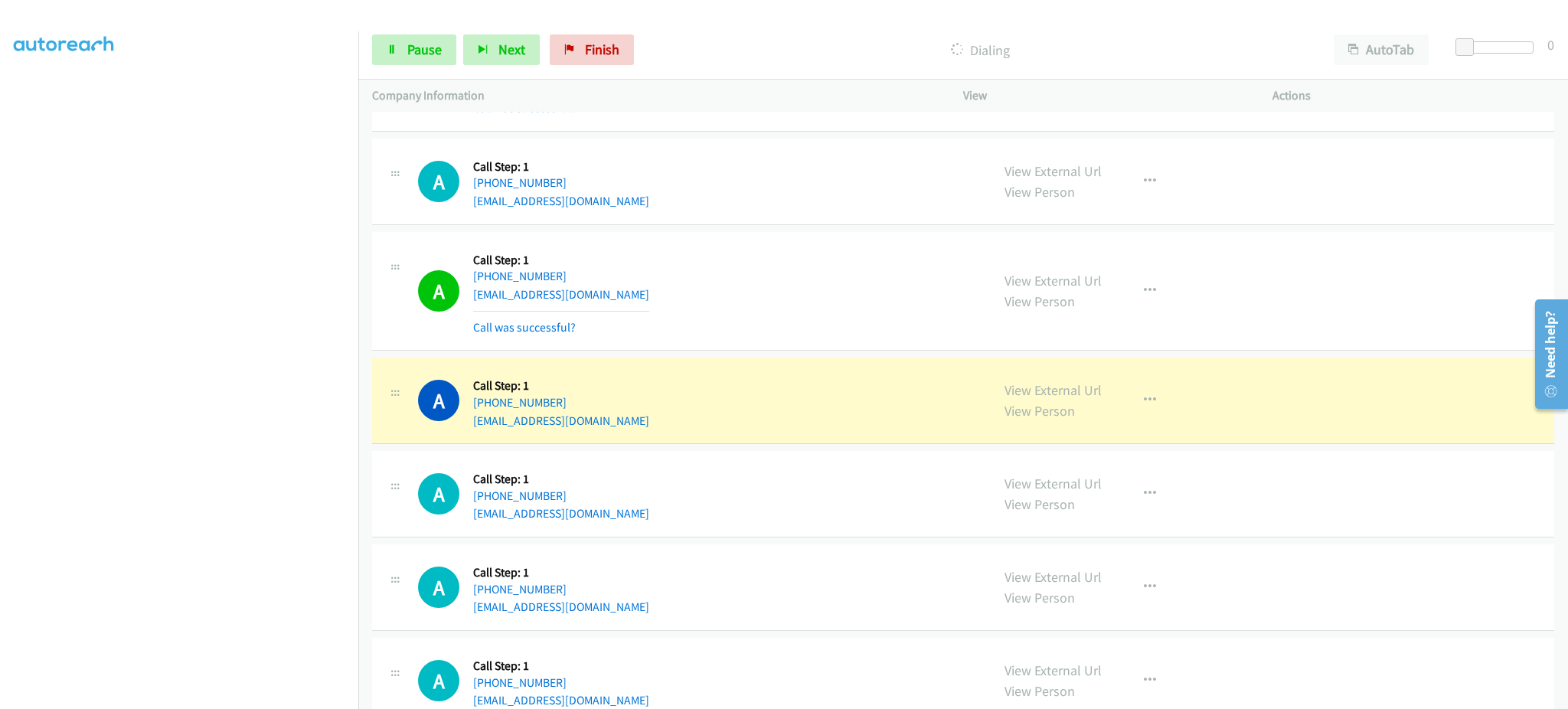
scroll to position [14796, 0]
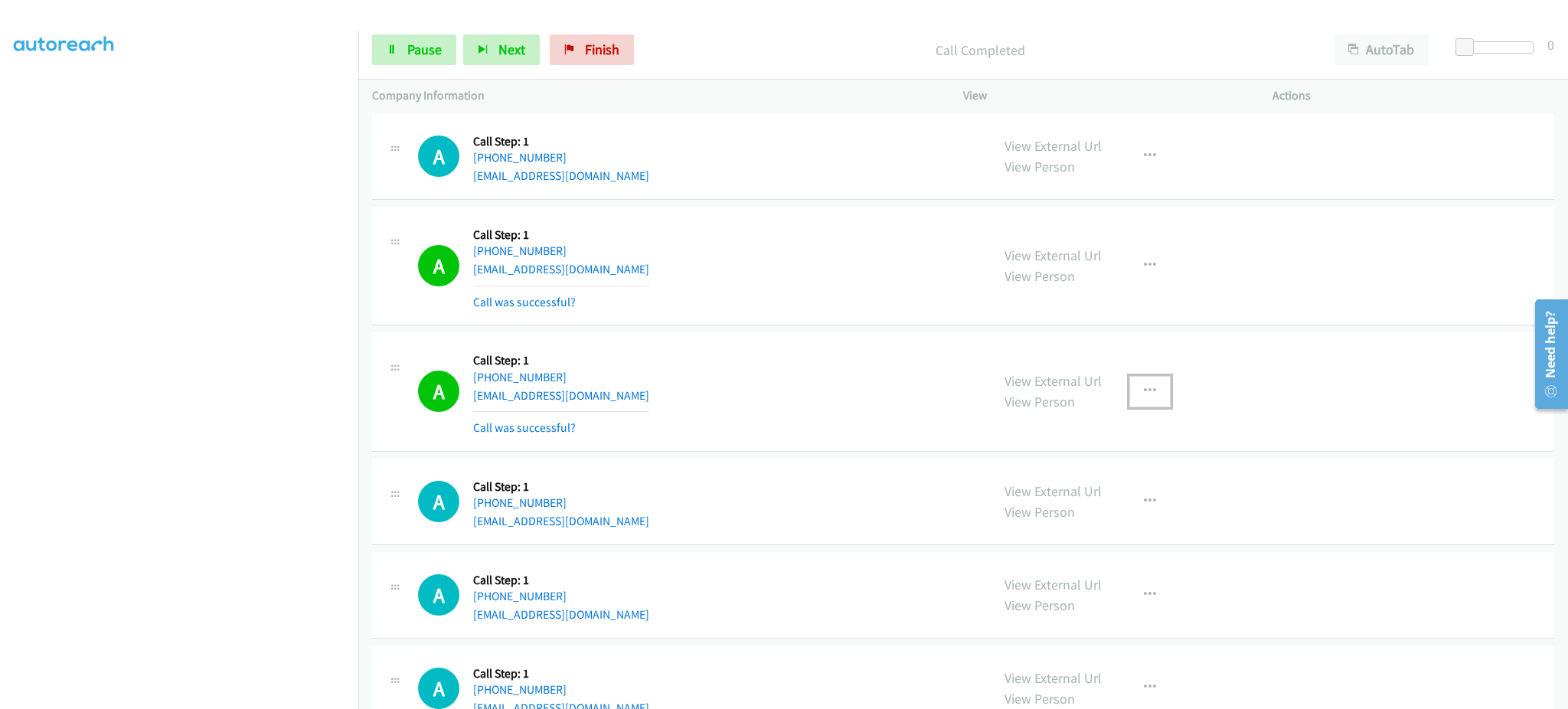
click at [1148, 391] on button "button" at bounding box center [1150, 391] width 41 height 30
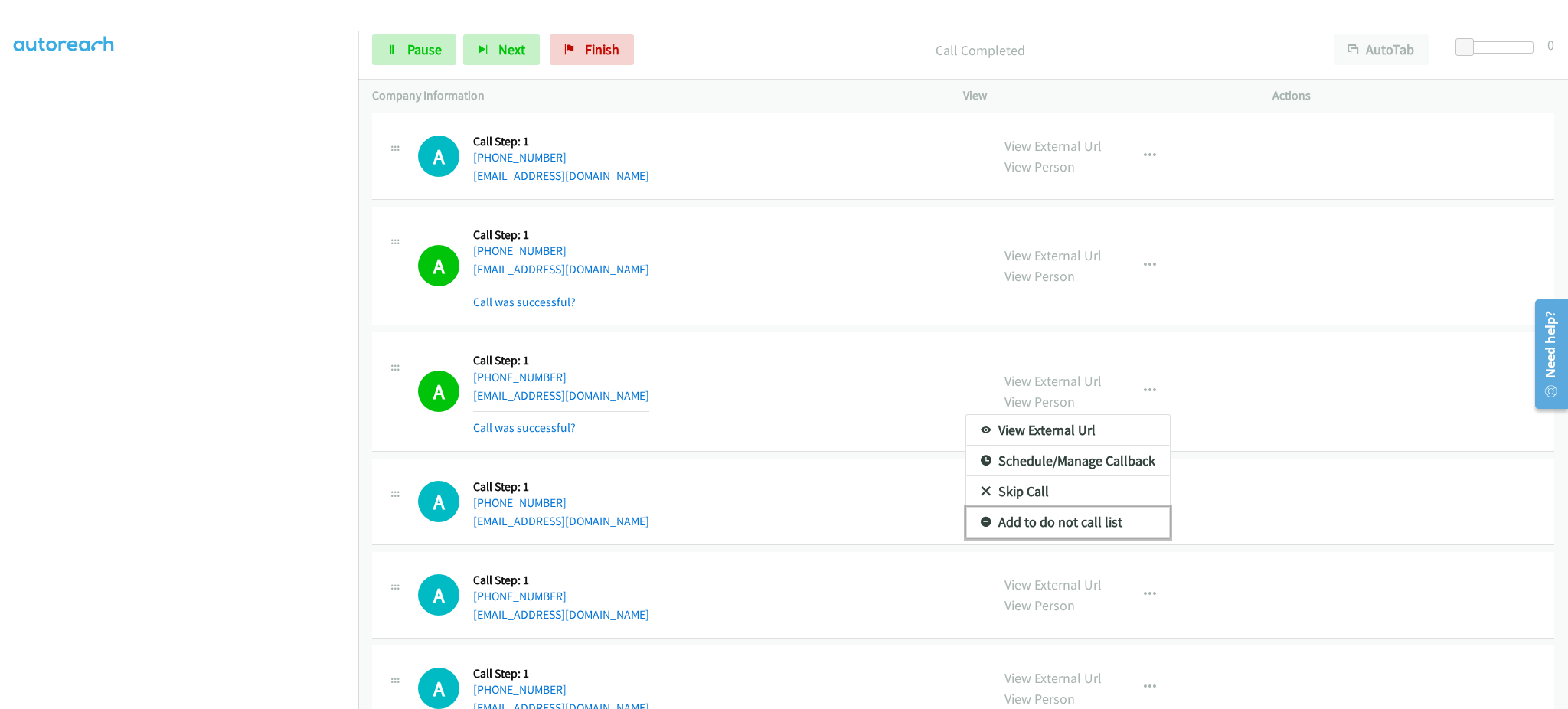
click at [1122, 538] on link "Add to do not call list" at bounding box center [1067, 522] width 203 height 30
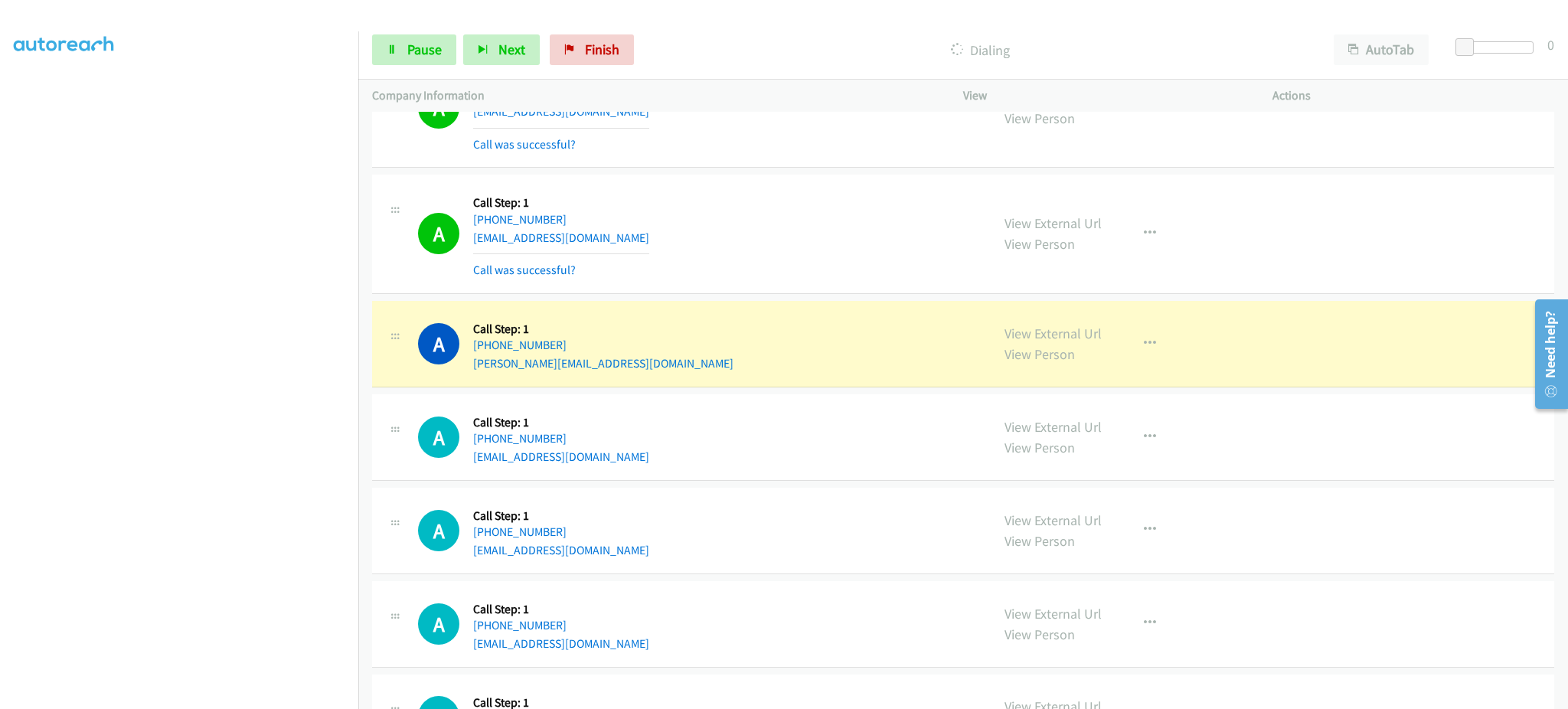
scroll to position [15747, 0]
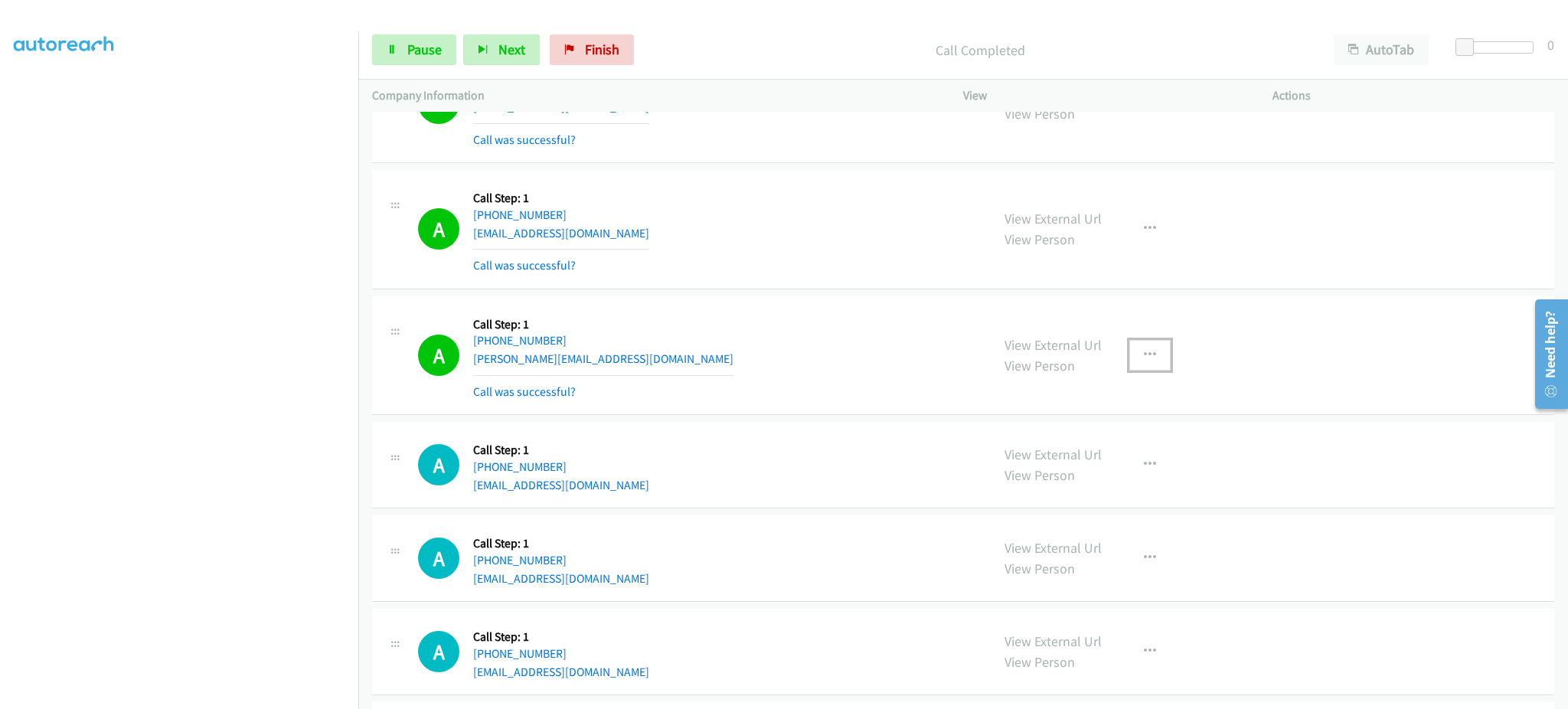
click at [1130, 364] on button "button" at bounding box center [1150, 355] width 41 height 30
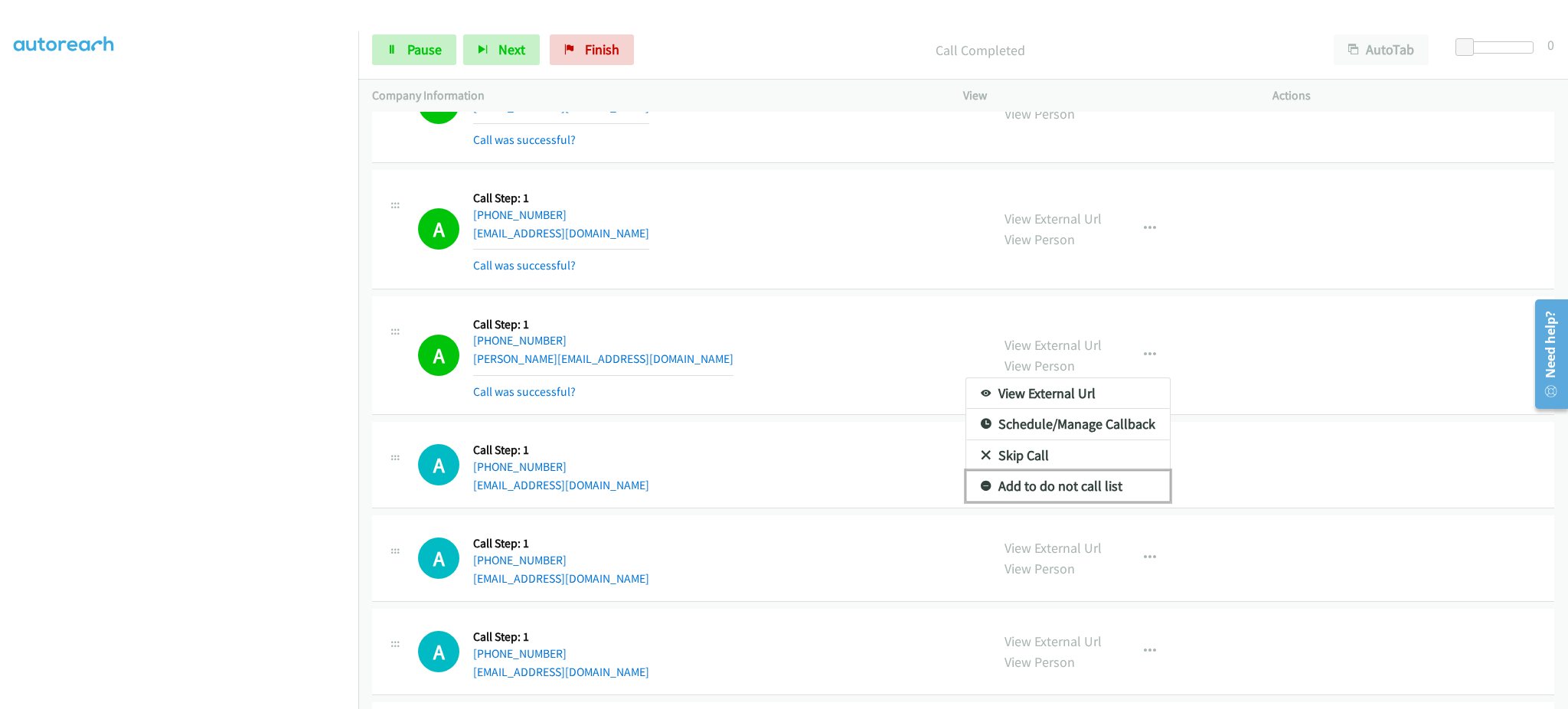
click at [1066, 491] on link "Add to do not call list" at bounding box center [1067, 486] width 203 height 30
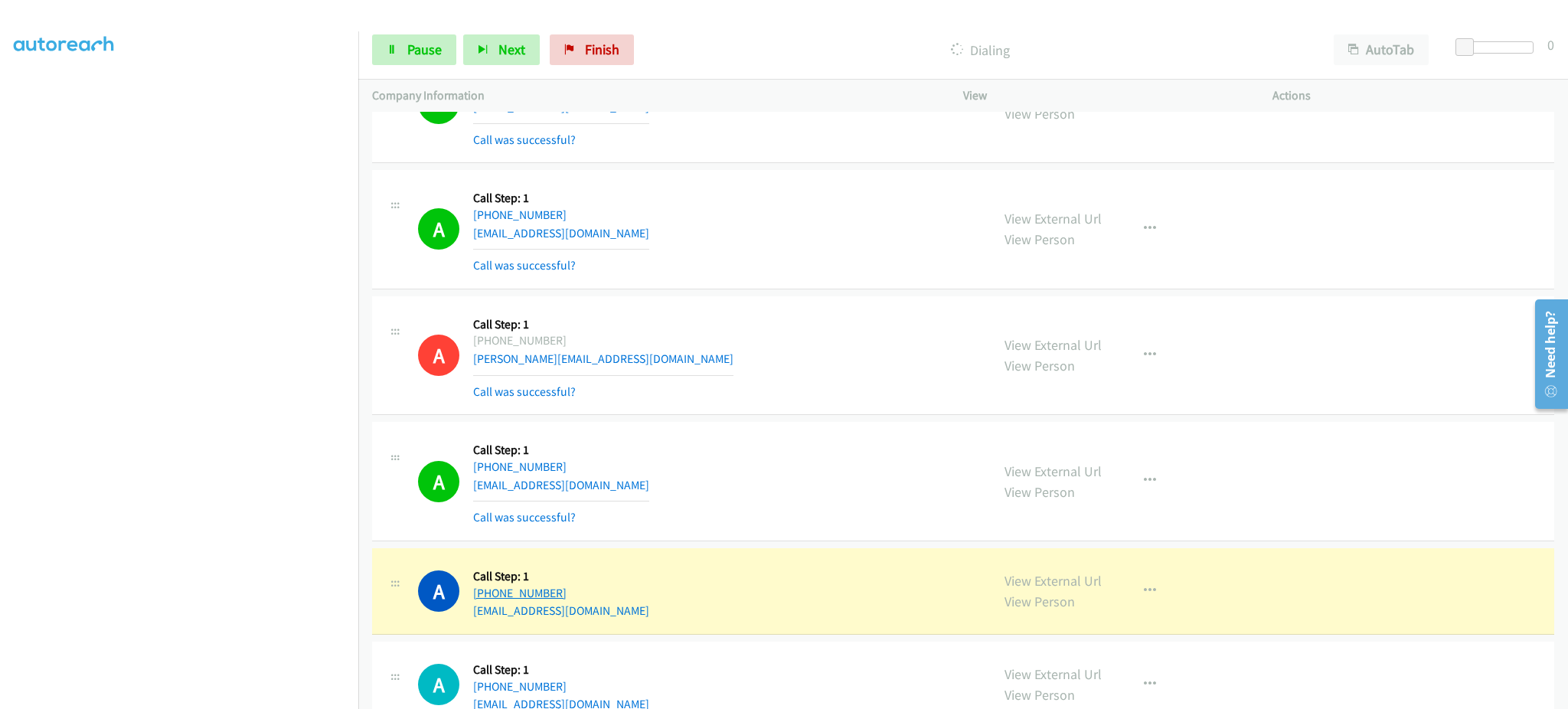
drag, startPoint x: 551, startPoint y: 604, endPoint x: 489, endPoint y: 609, distance: 62.2
click at [489, 609] on div "A Callback Scheduled Call Step: 1 [GEOGRAPHIC_DATA]/[GEOGRAPHIC_DATA] [PHONE_NU…" at bounding box center [697, 591] width 559 height 58
copy link "[PHONE_NUMBER]"
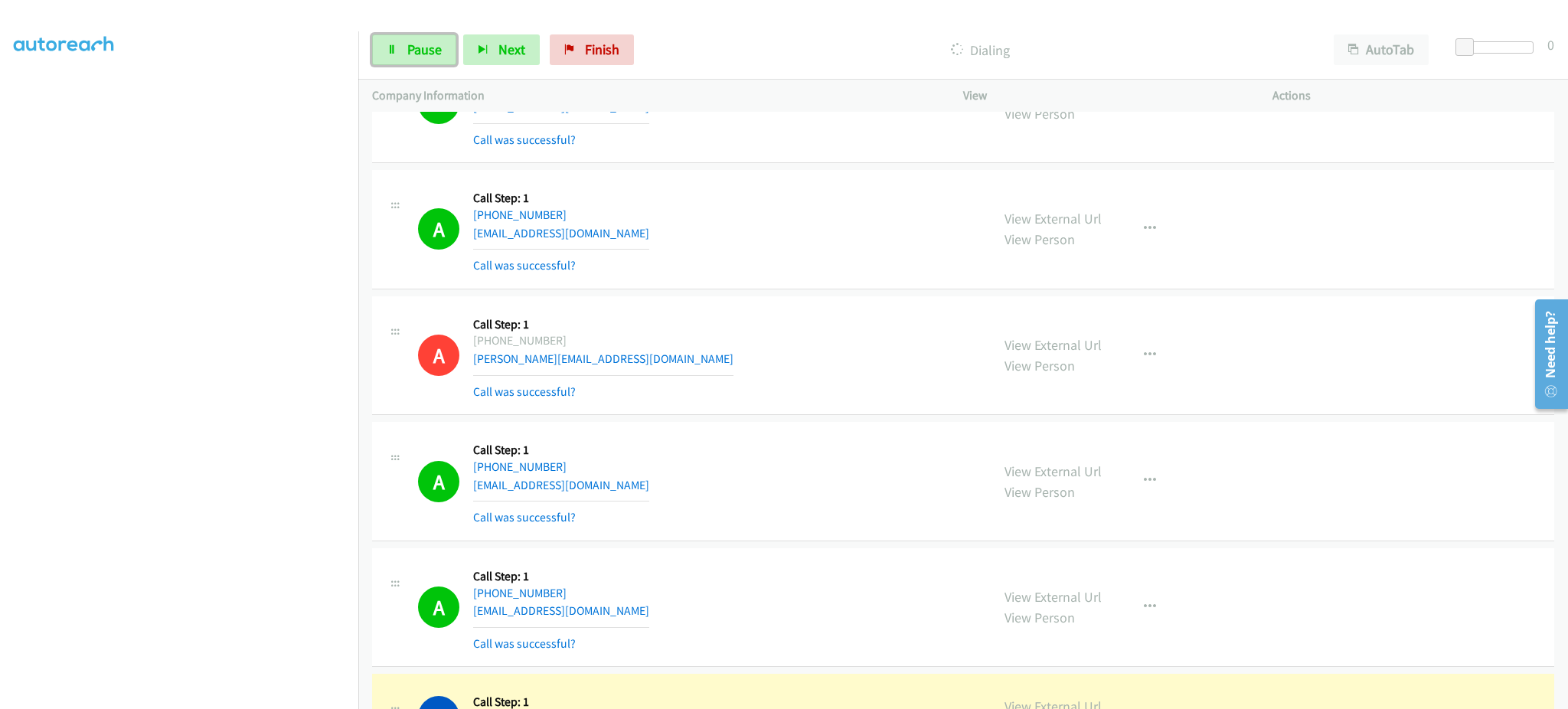
drag, startPoint x: 448, startPoint y: 53, endPoint x: 450, endPoint y: 16, distance: 37.1
click at [448, 53] on link "Pause" at bounding box center [415, 50] width 84 height 30
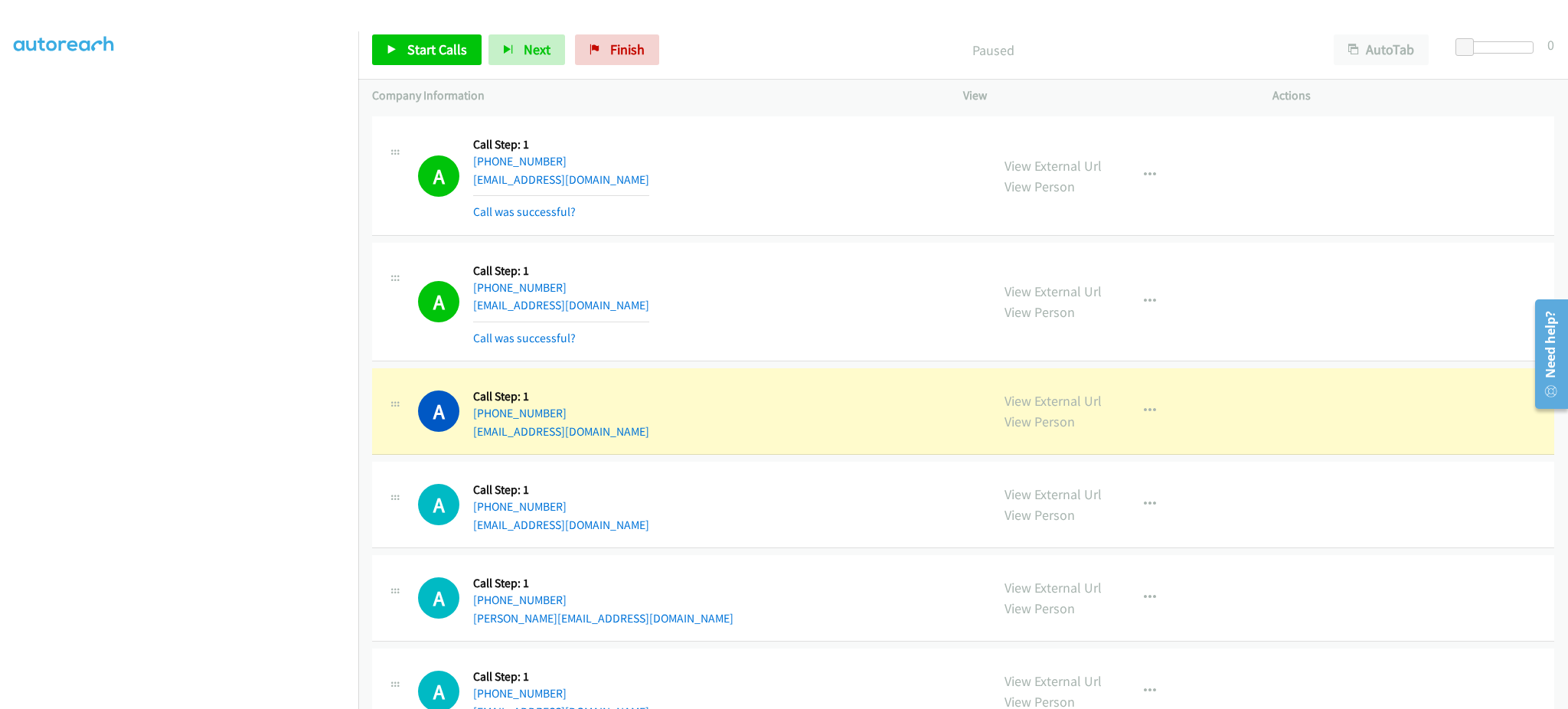
scroll to position [16053, 0]
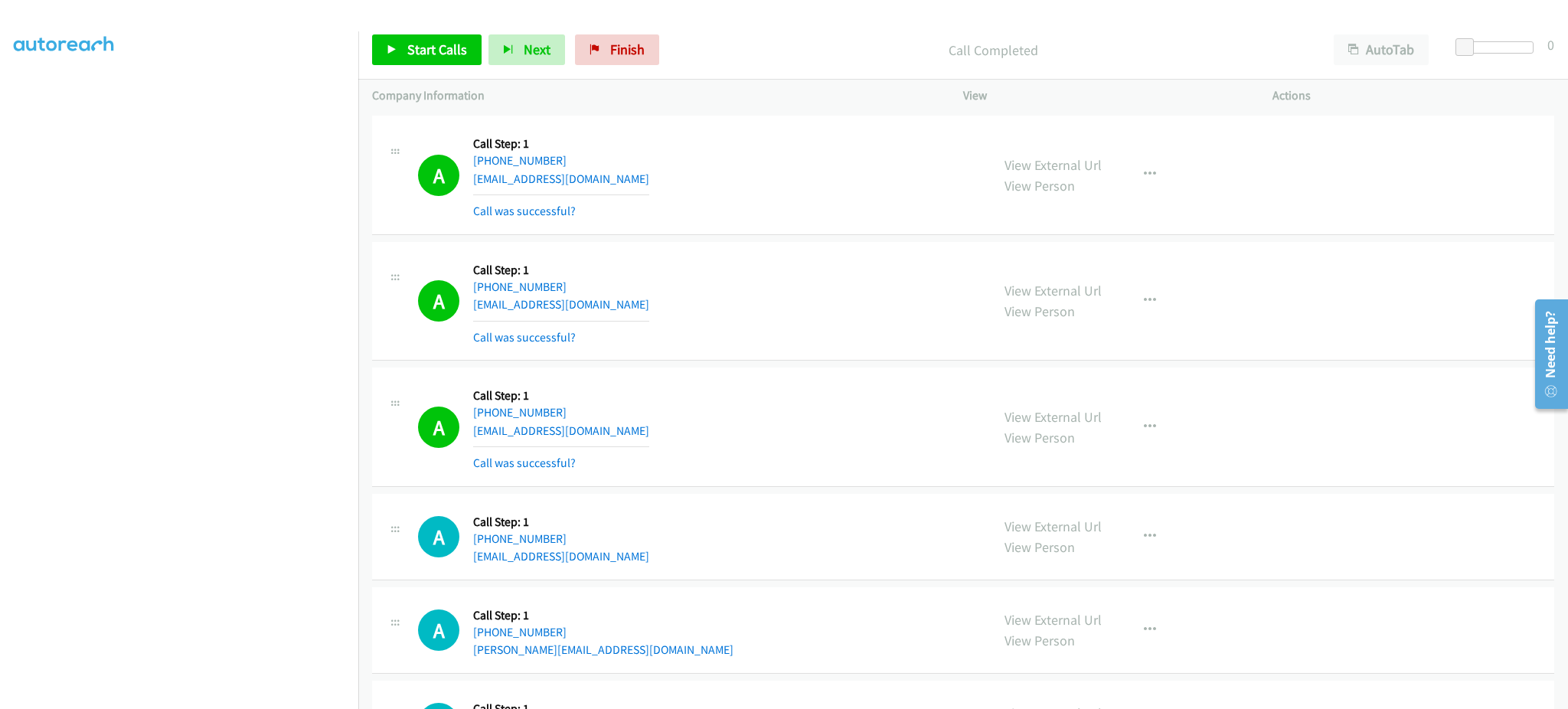
click at [1157, 417] on div "View External Url View Person View External Url Email Schedule/Manage Callback …" at bounding box center [1152, 427] width 323 height 91
click at [1147, 442] on button "button" at bounding box center [1150, 427] width 41 height 30
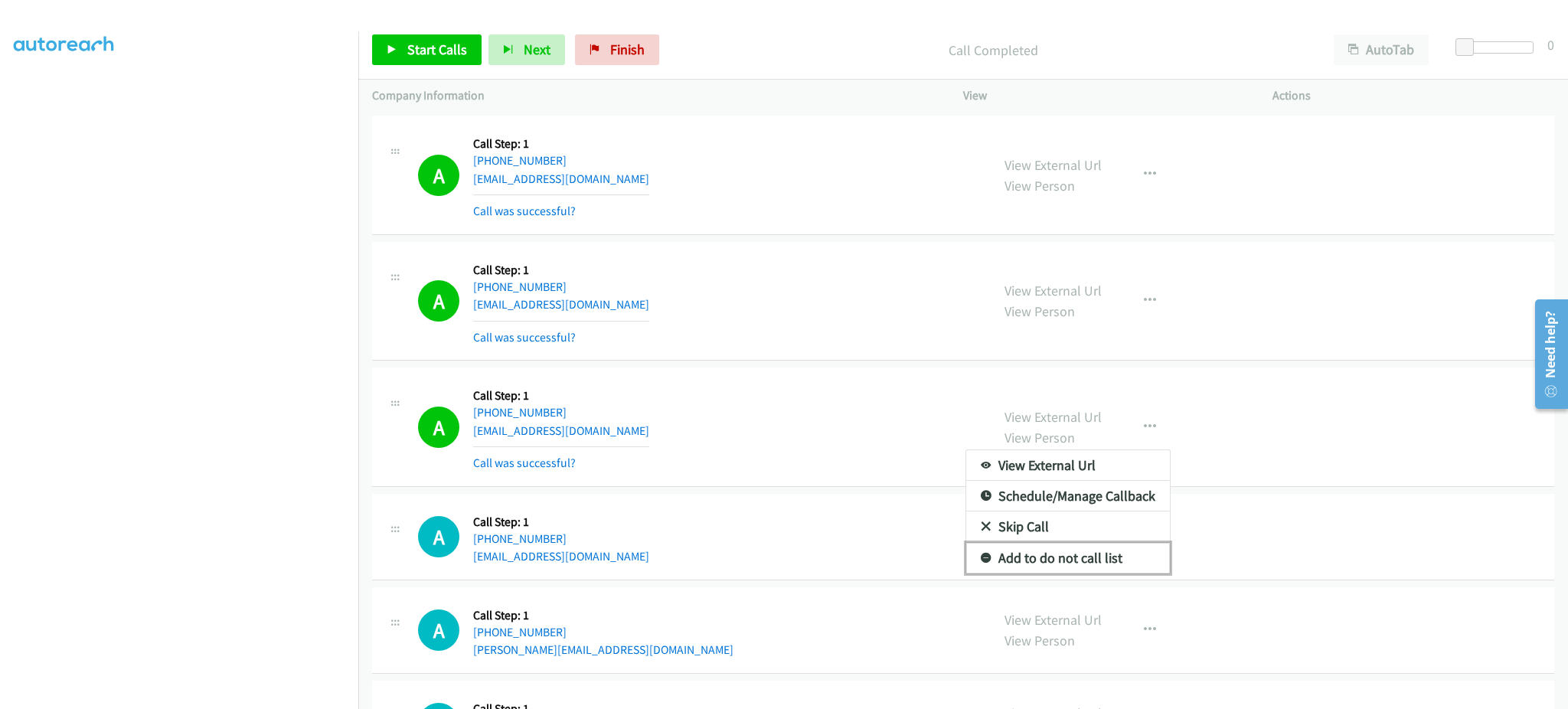
click at [1098, 568] on link "Add to do not call list" at bounding box center [1067, 558] width 203 height 30
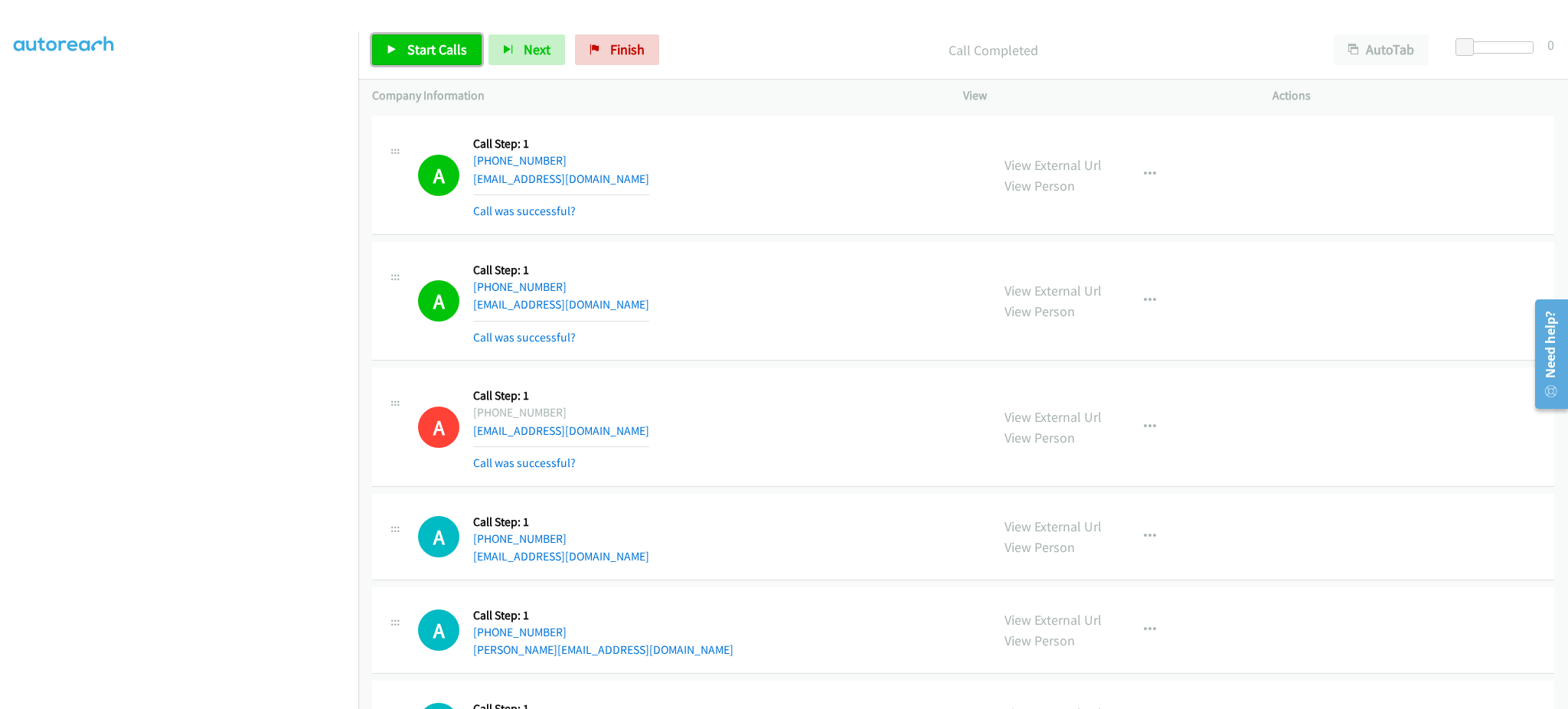
click at [423, 45] on span "Start Calls" at bounding box center [437, 49] width 60 height 18
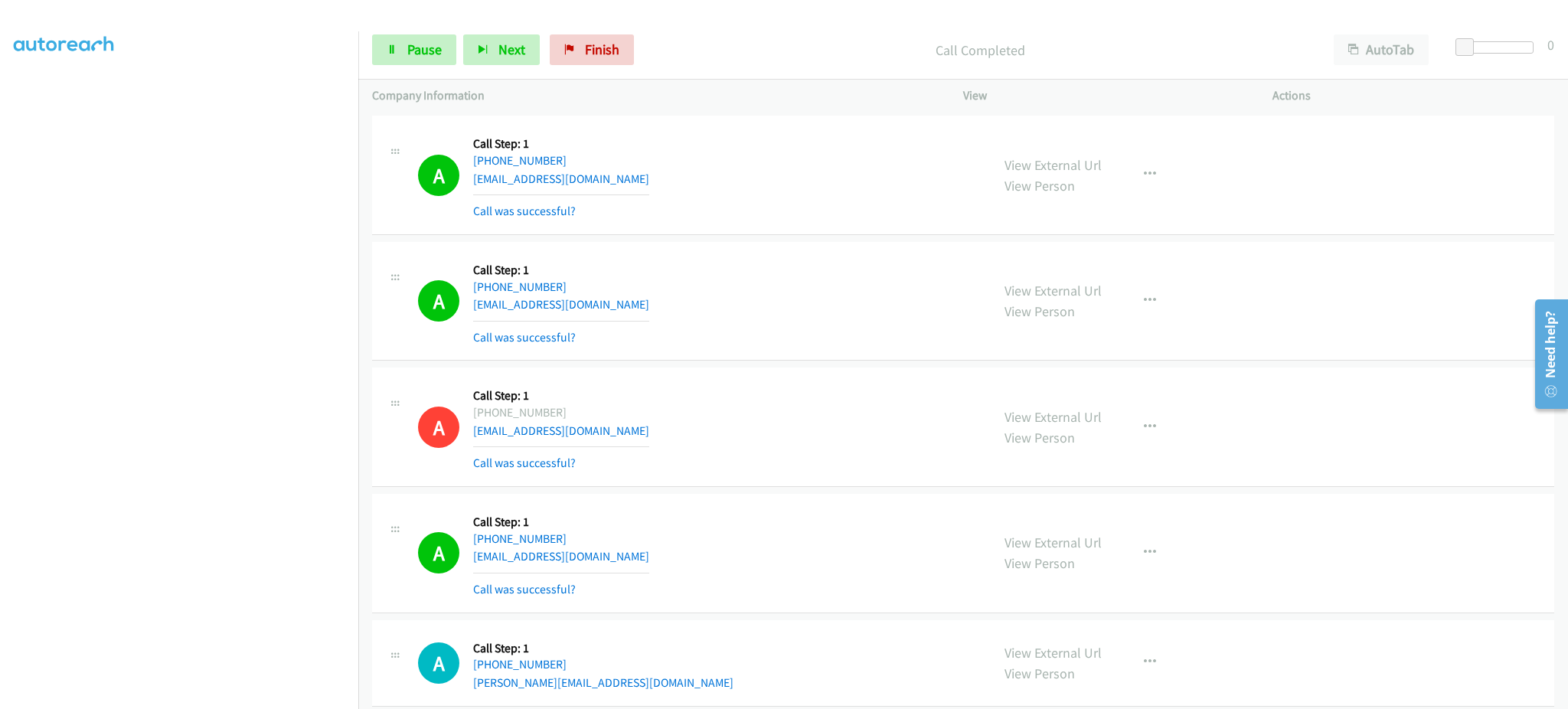
scroll to position [16180, 0]
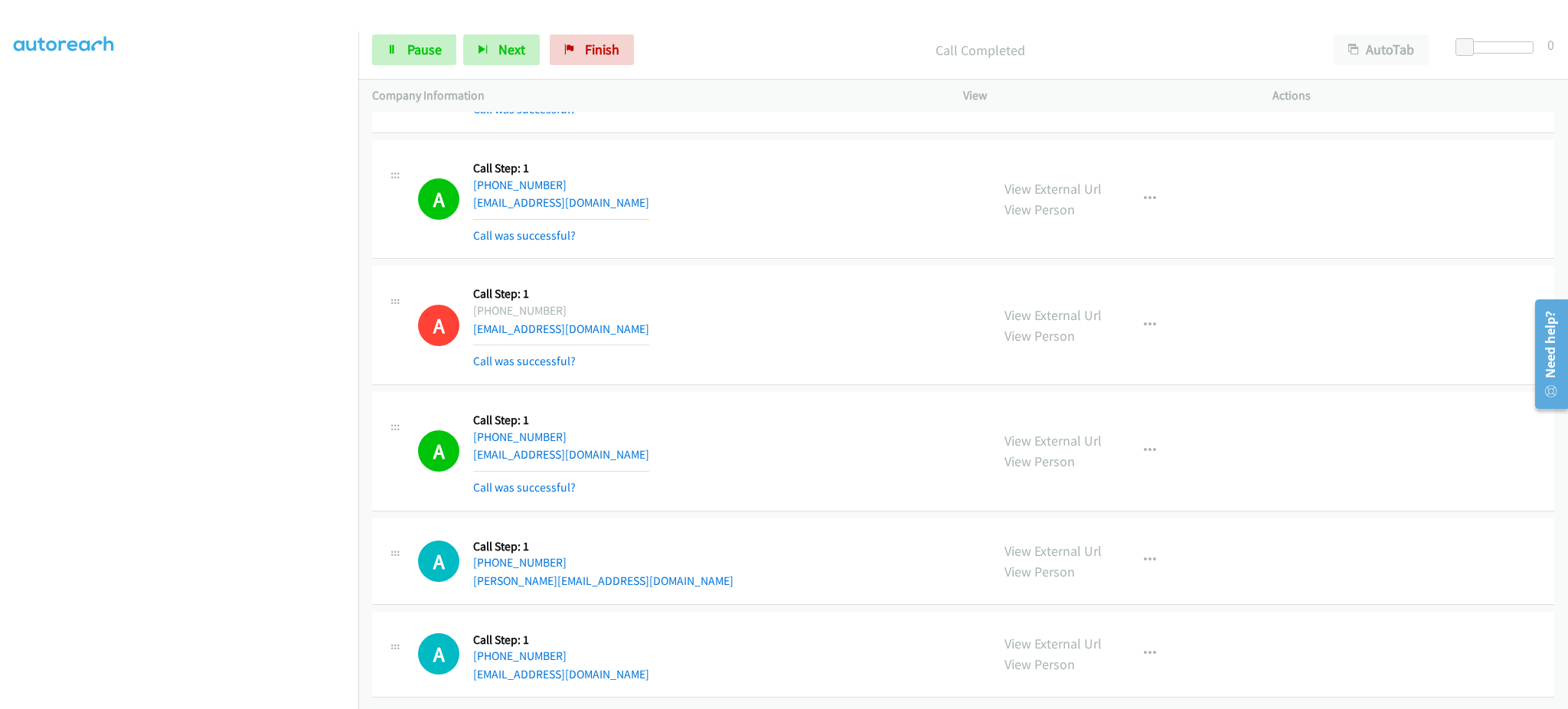
click at [1142, 406] on div "View External Url View Person View External Url Email Schedule/Manage Callback …" at bounding box center [1152, 452] width 323 height 91
click at [1149, 436] on button "button" at bounding box center [1150, 451] width 41 height 30
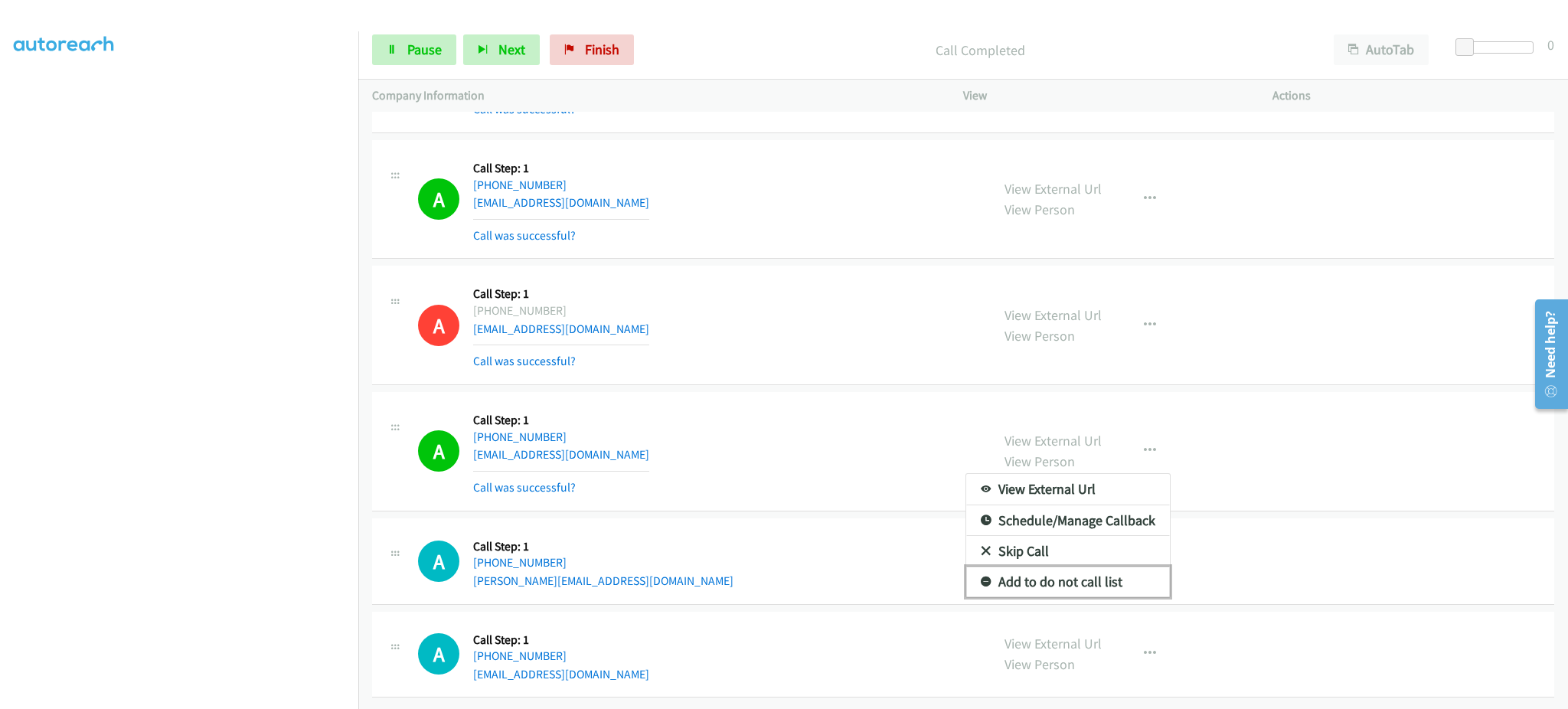
click at [1092, 571] on link "Add to do not call list" at bounding box center [1067, 582] width 203 height 30
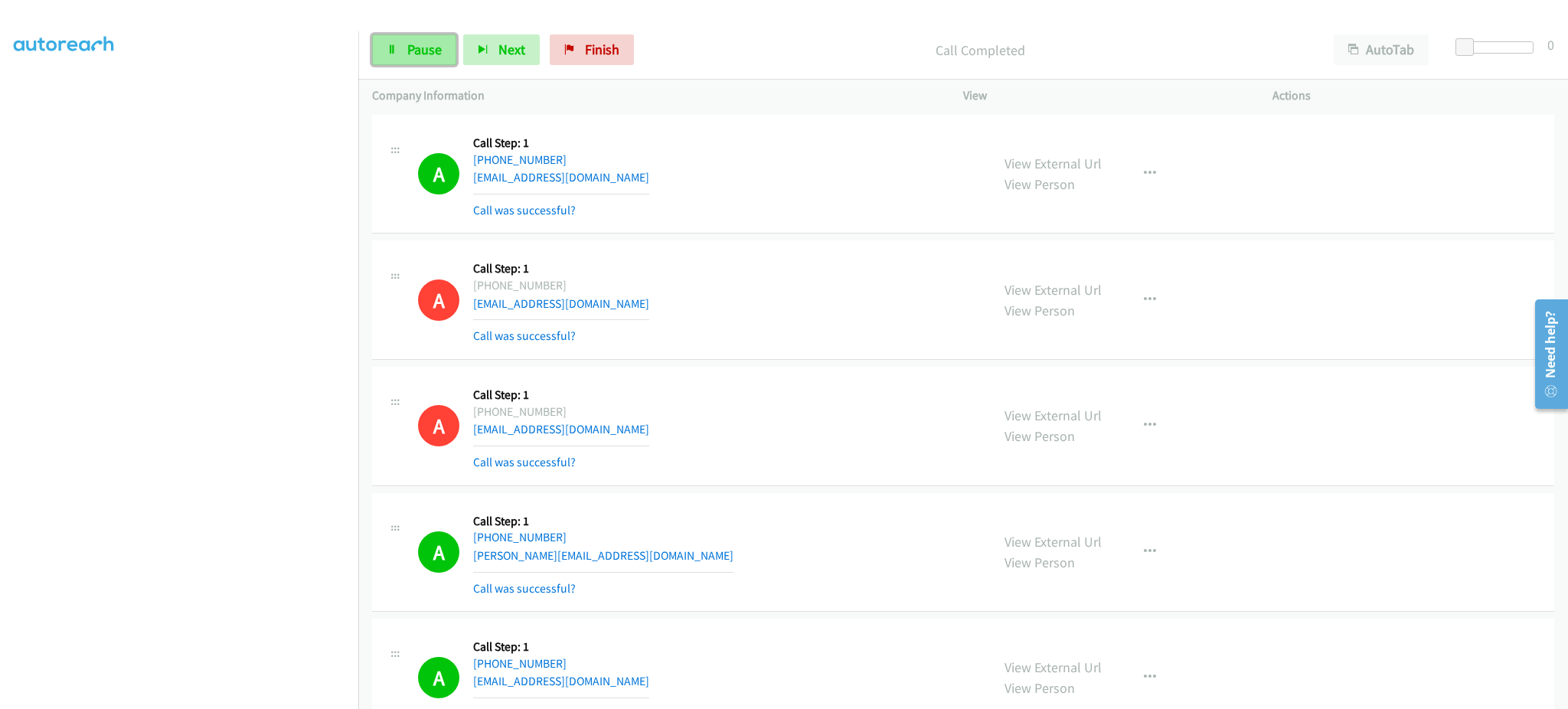
click at [417, 52] on span "Pause" at bounding box center [424, 49] width 35 height 18
click at [440, 57] on span "Start Calls" at bounding box center [437, 49] width 60 height 18
click at [442, 61] on link "Pause" at bounding box center [415, 50] width 84 height 30
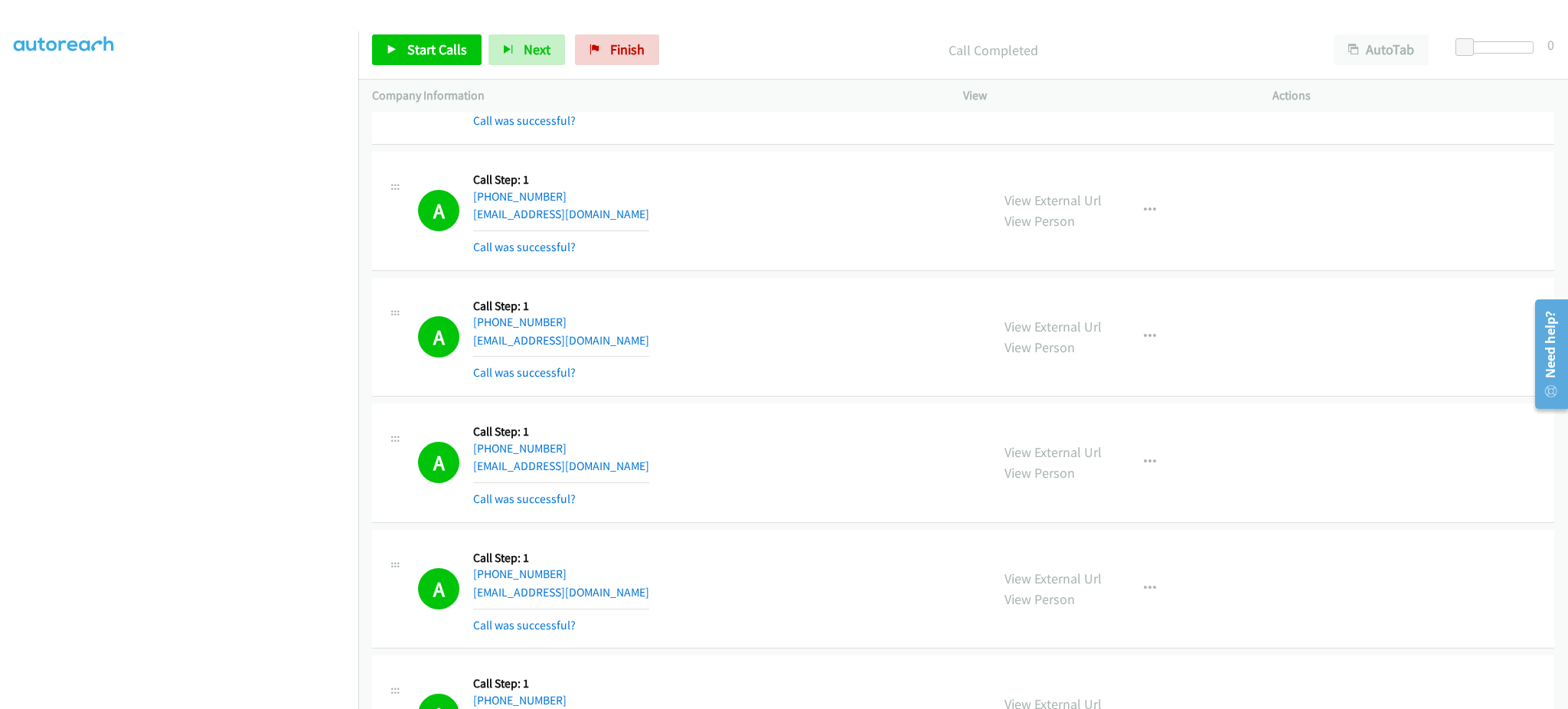
scroll to position [0, 4]
click at [44, 103] on section "My Lists" at bounding box center [179, 94] width 331 height 20
click at [43, 97] on link "My Lists" at bounding box center [36, 94] width 46 height 18
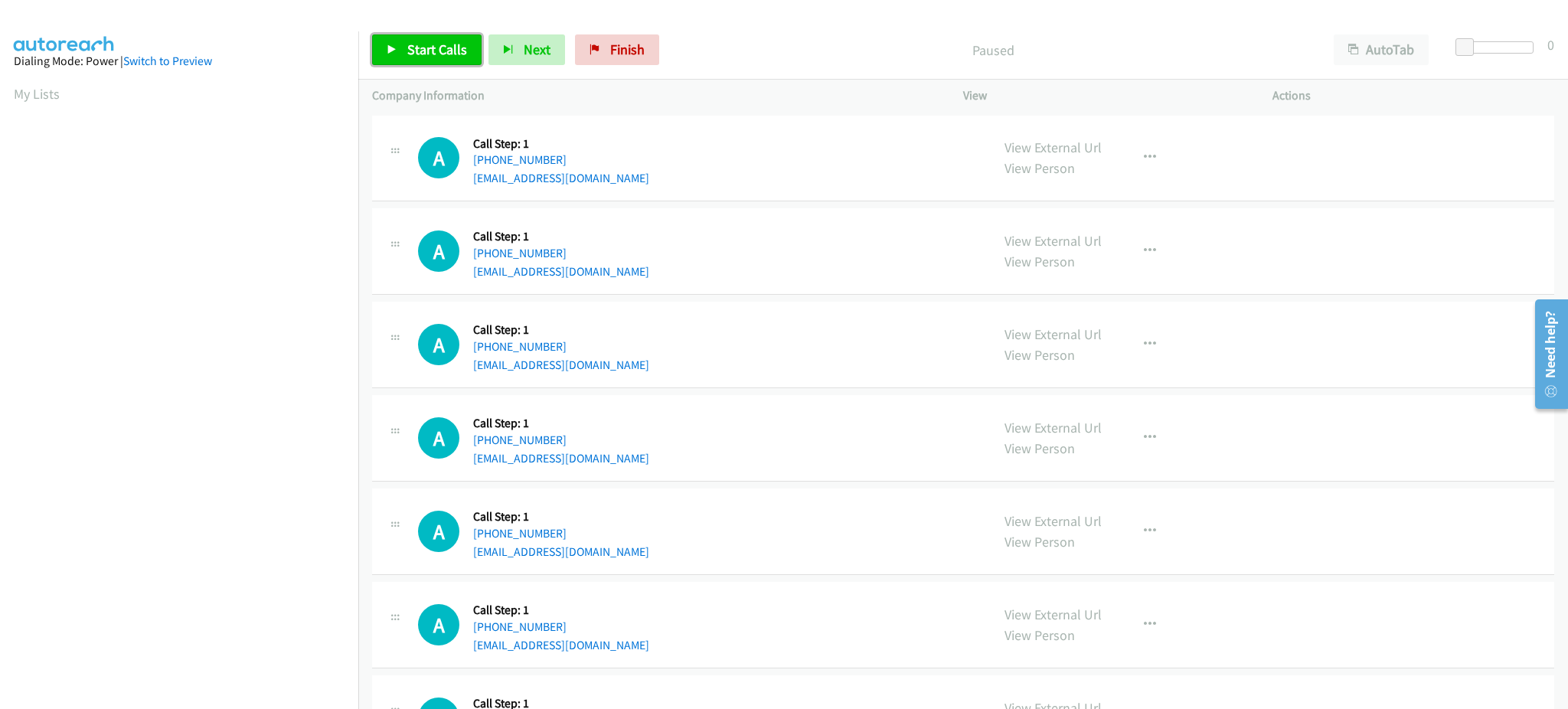
click at [407, 65] on link "Start Calls" at bounding box center [427, 50] width 110 height 30
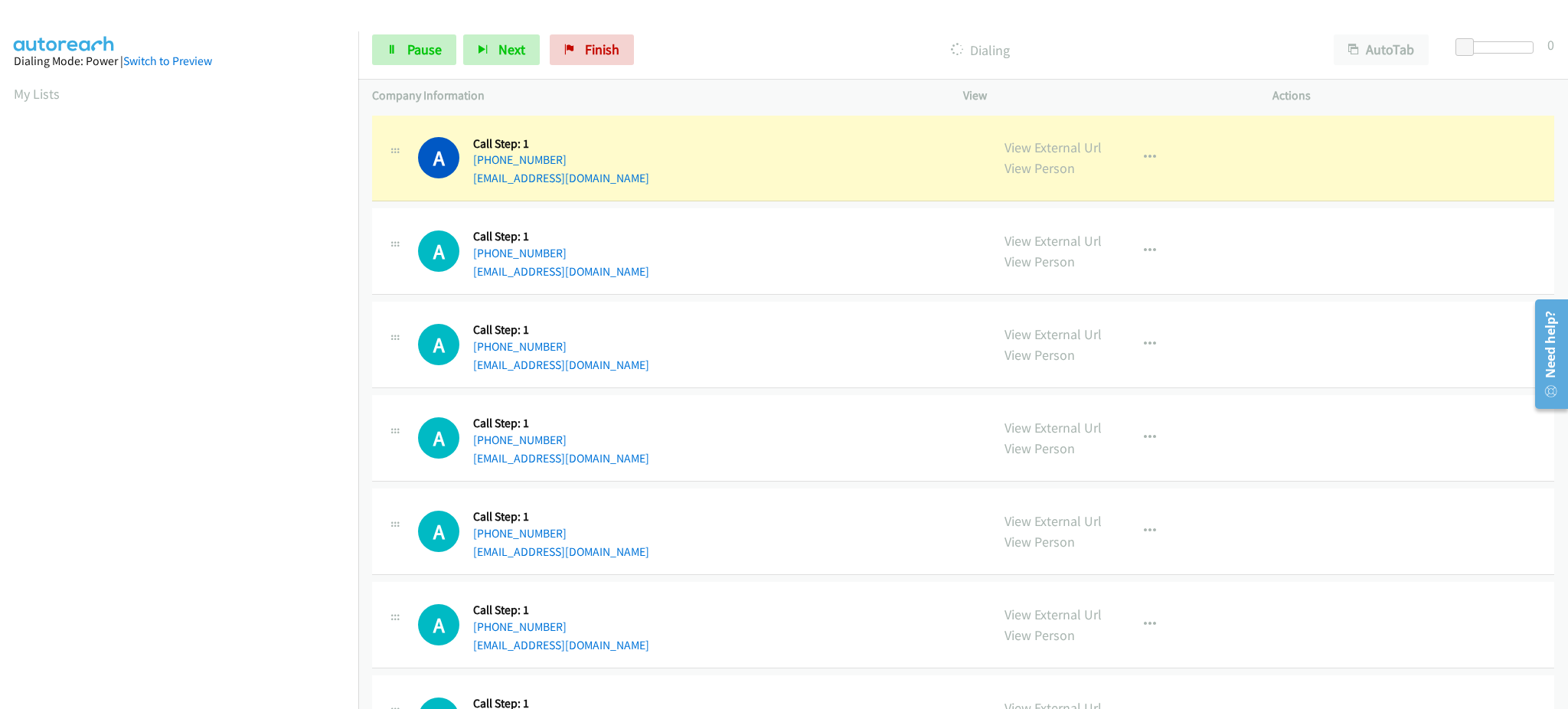
scroll to position [153, 0]
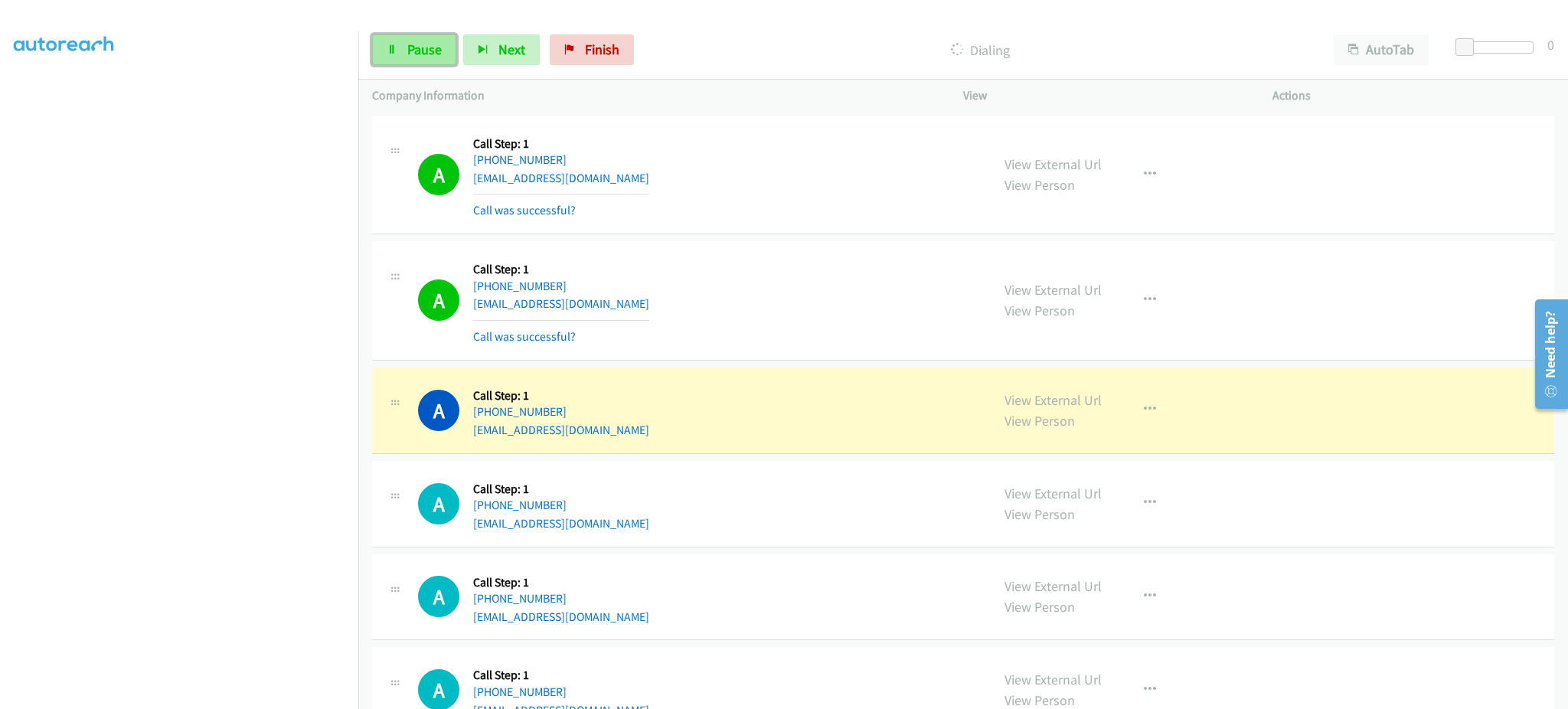
click at [430, 56] on span "Pause" at bounding box center [424, 49] width 35 height 18
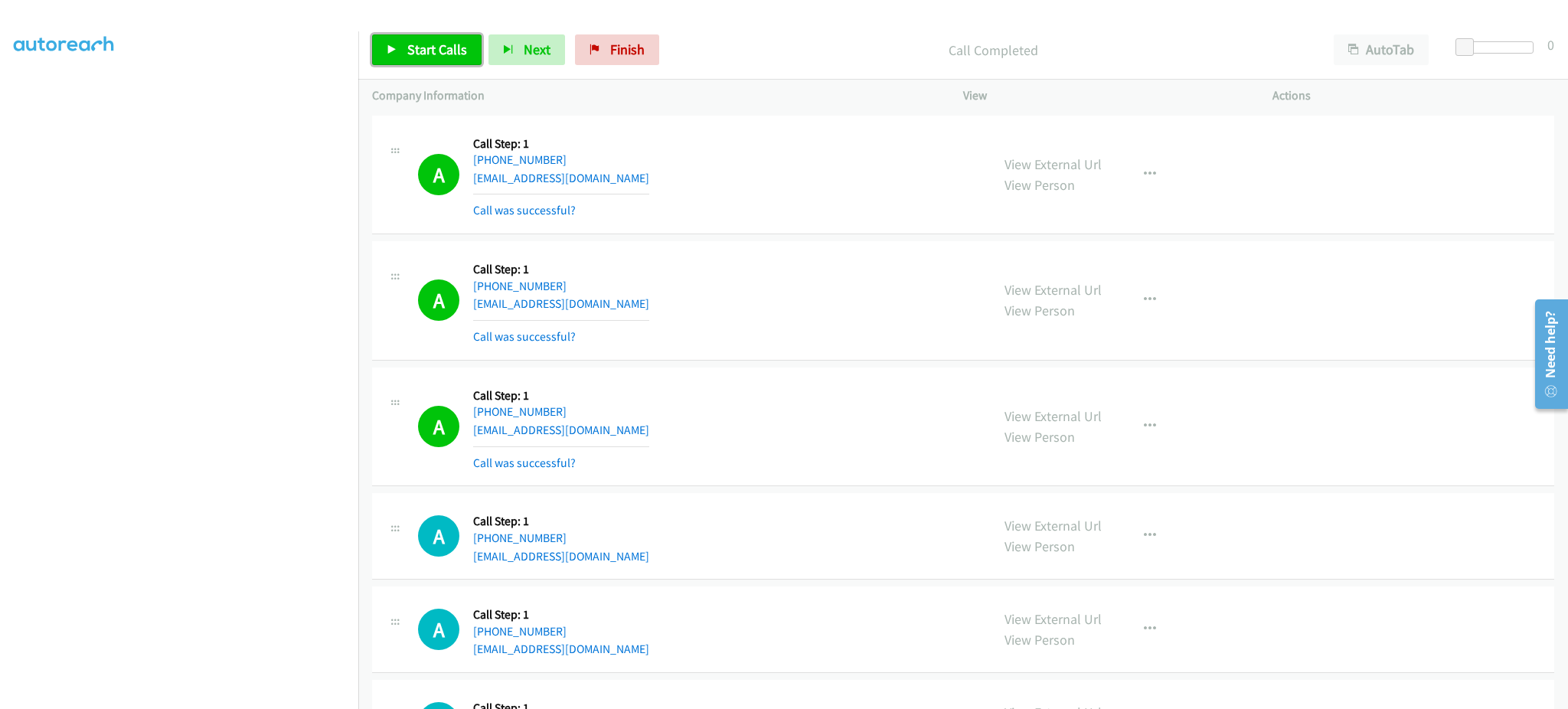
click at [424, 47] on span "Start Calls" at bounding box center [437, 49] width 60 height 18
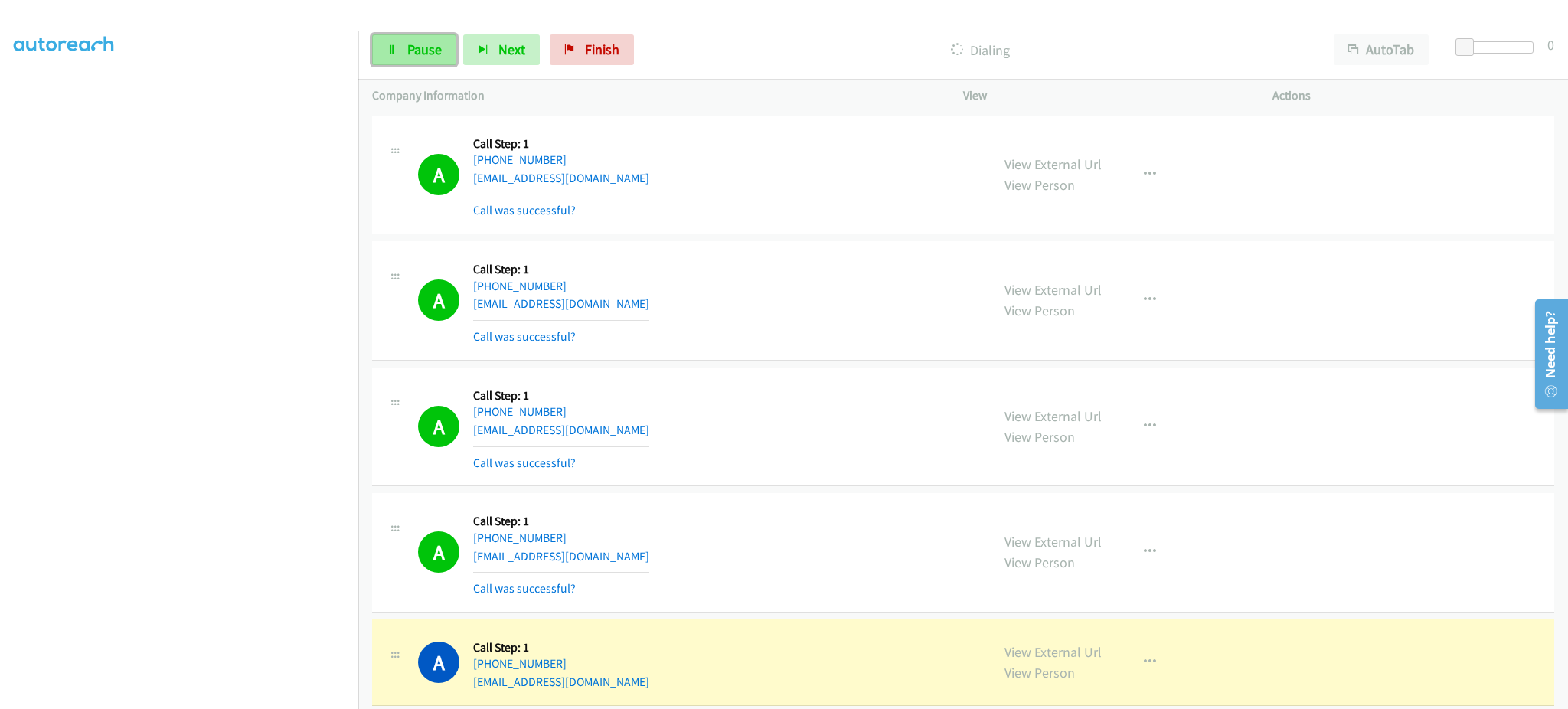
click at [423, 55] on span "Pause" at bounding box center [424, 49] width 35 height 18
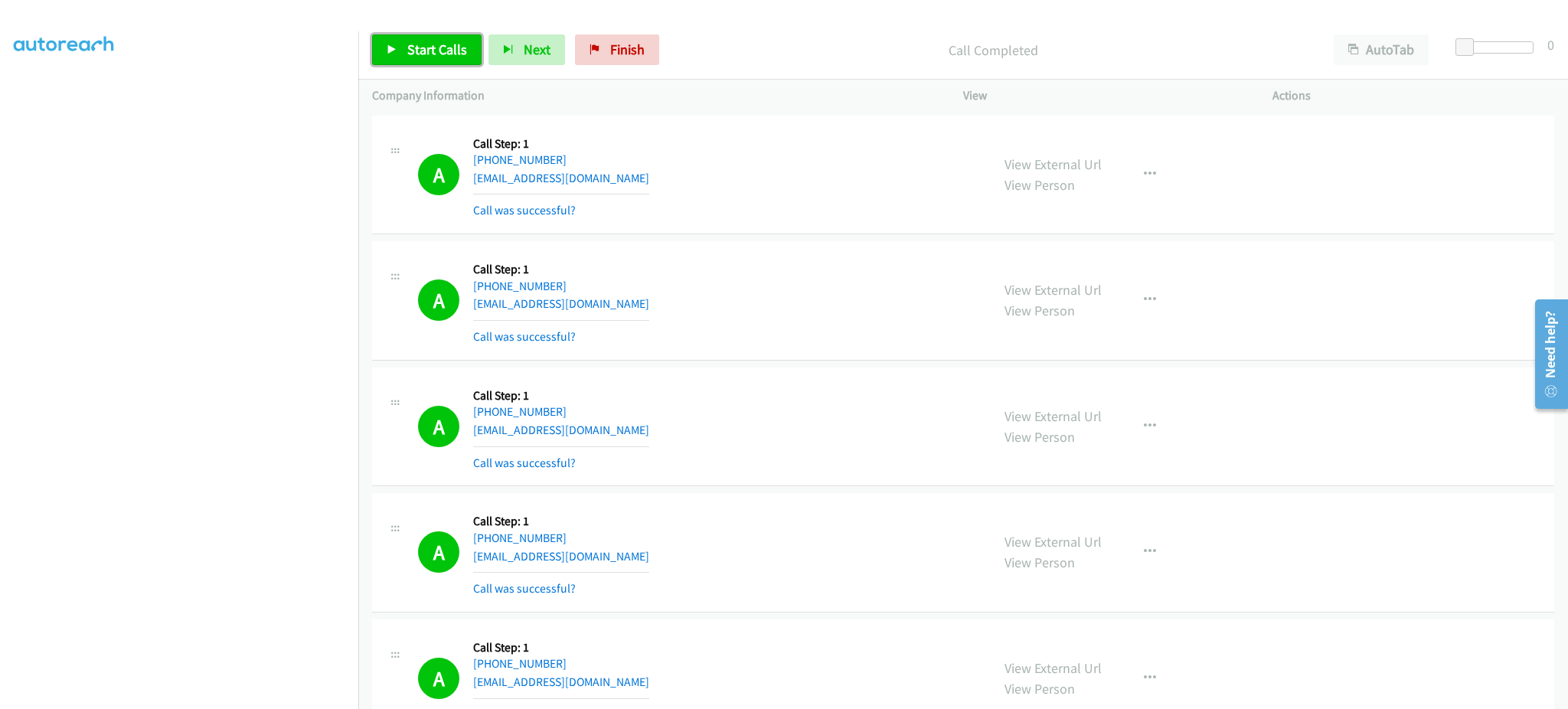
click at [450, 56] on span "Start Calls" at bounding box center [437, 49] width 60 height 18
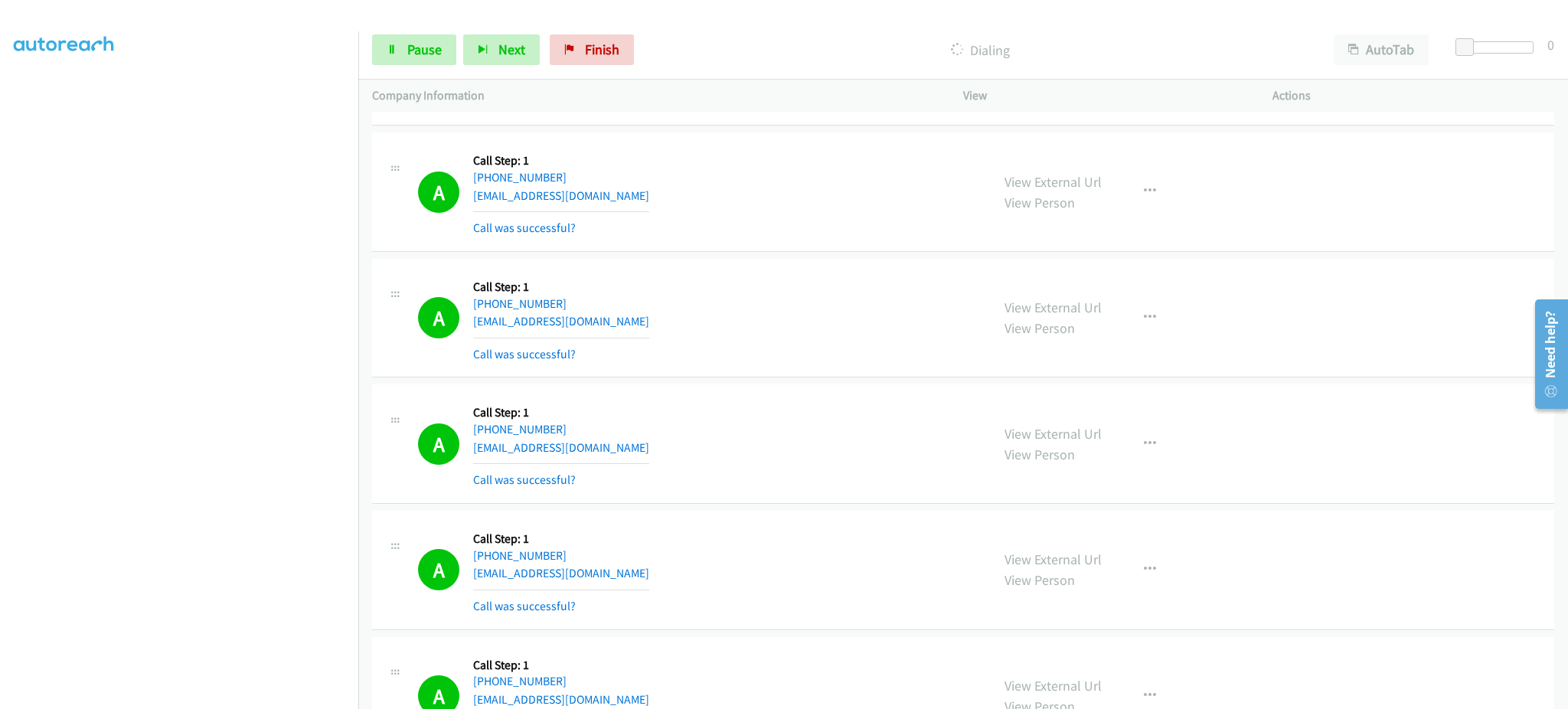
scroll to position [1225, 0]
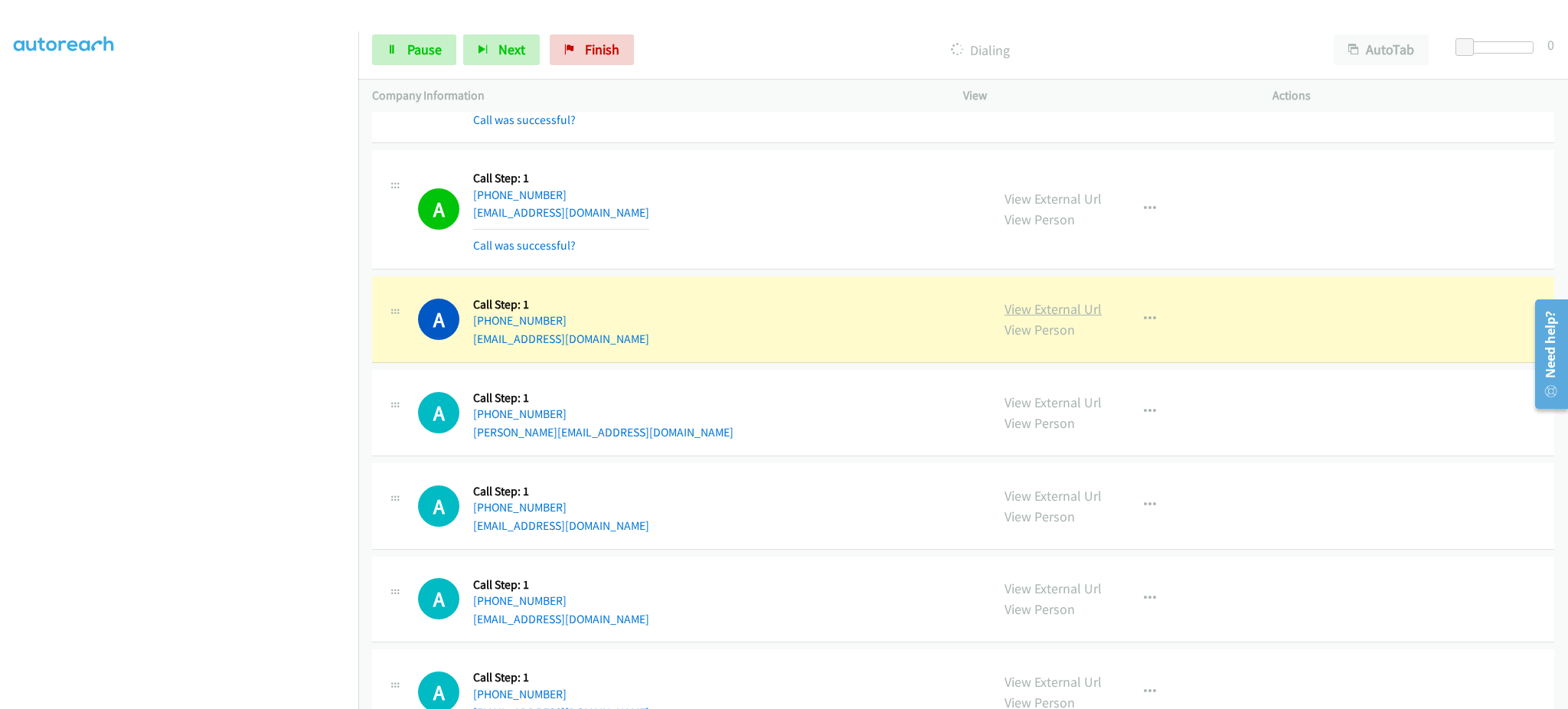
click at [1066, 314] on link "View External Url" at bounding box center [1053, 308] width 97 height 18
drag, startPoint x: 442, startPoint y: 52, endPoint x: 669, endPoint y: 20, distance: 229.2
click at [442, 52] on link "Pause" at bounding box center [415, 50] width 84 height 30
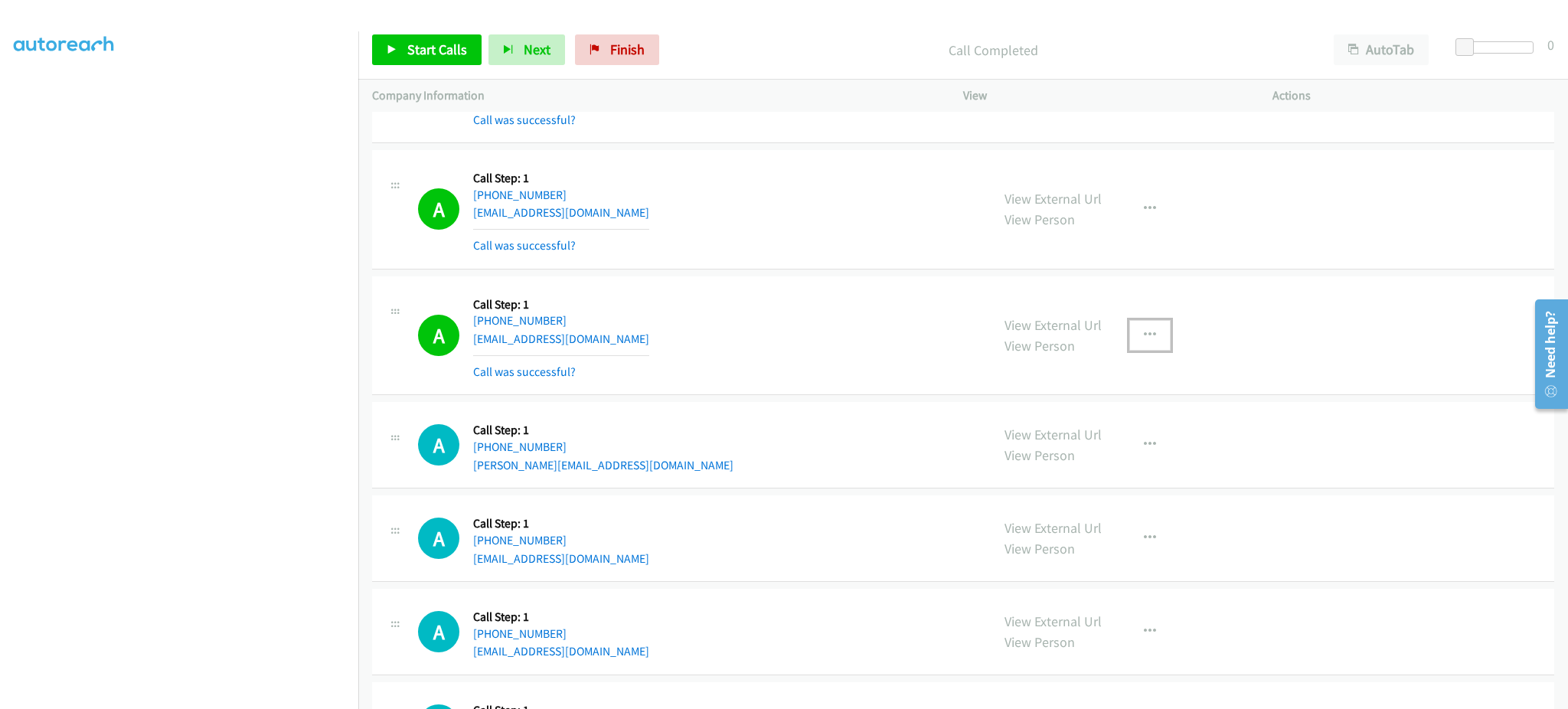
click at [1144, 338] on icon "button" at bounding box center [1150, 335] width 13 height 13
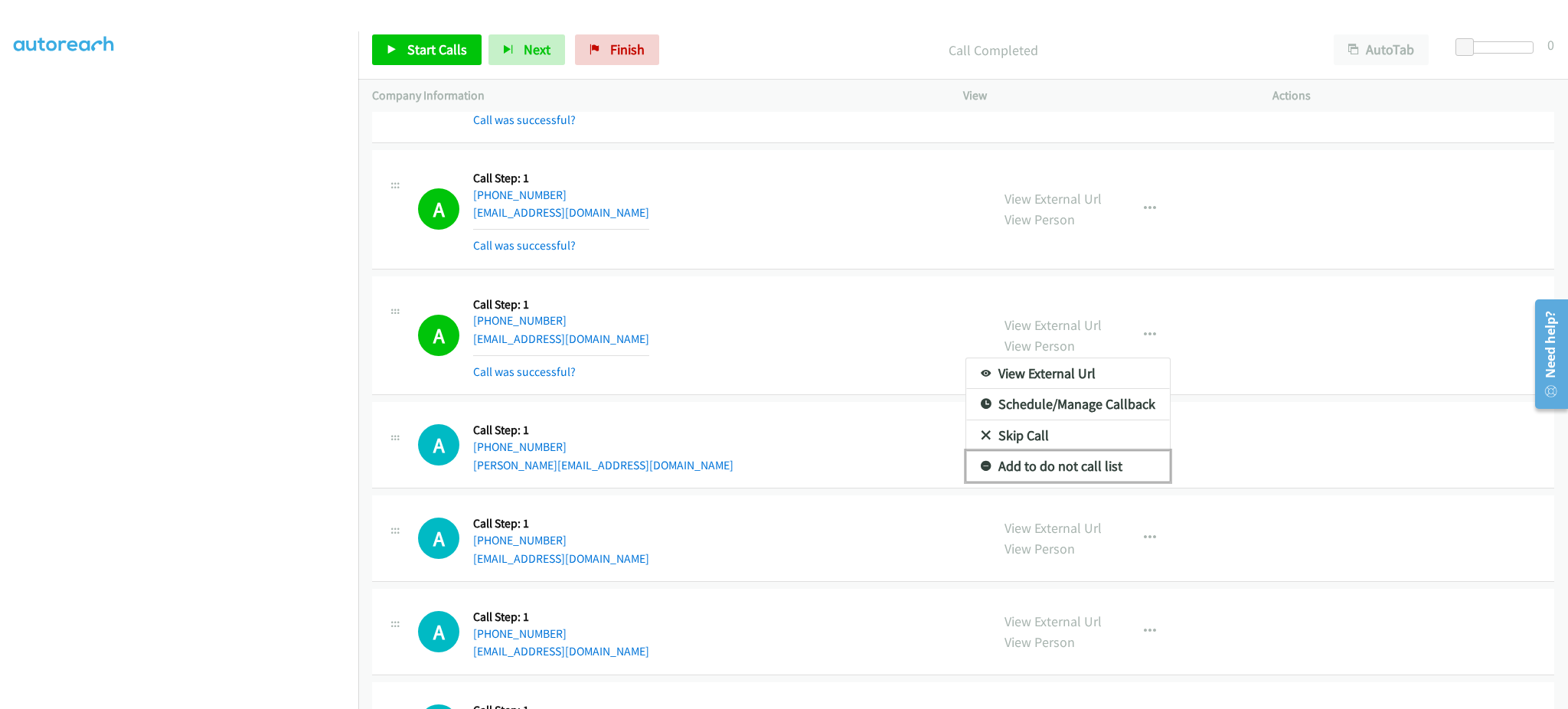
click at [1106, 476] on link "Add to do not call list" at bounding box center [1067, 466] width 203 height 30
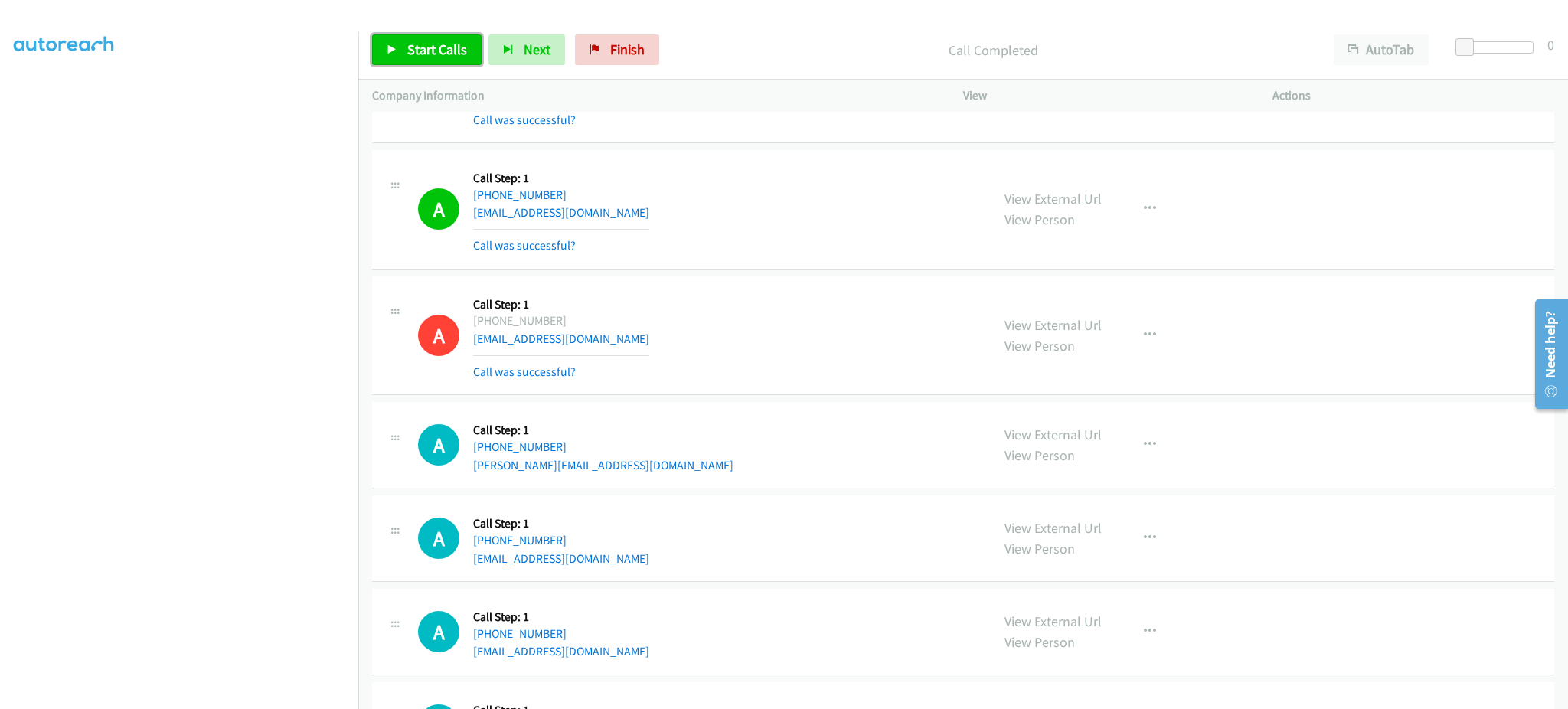
click at [434, 49] on span "Start Calls" at bounding box center [437, 49] width 60 height 18
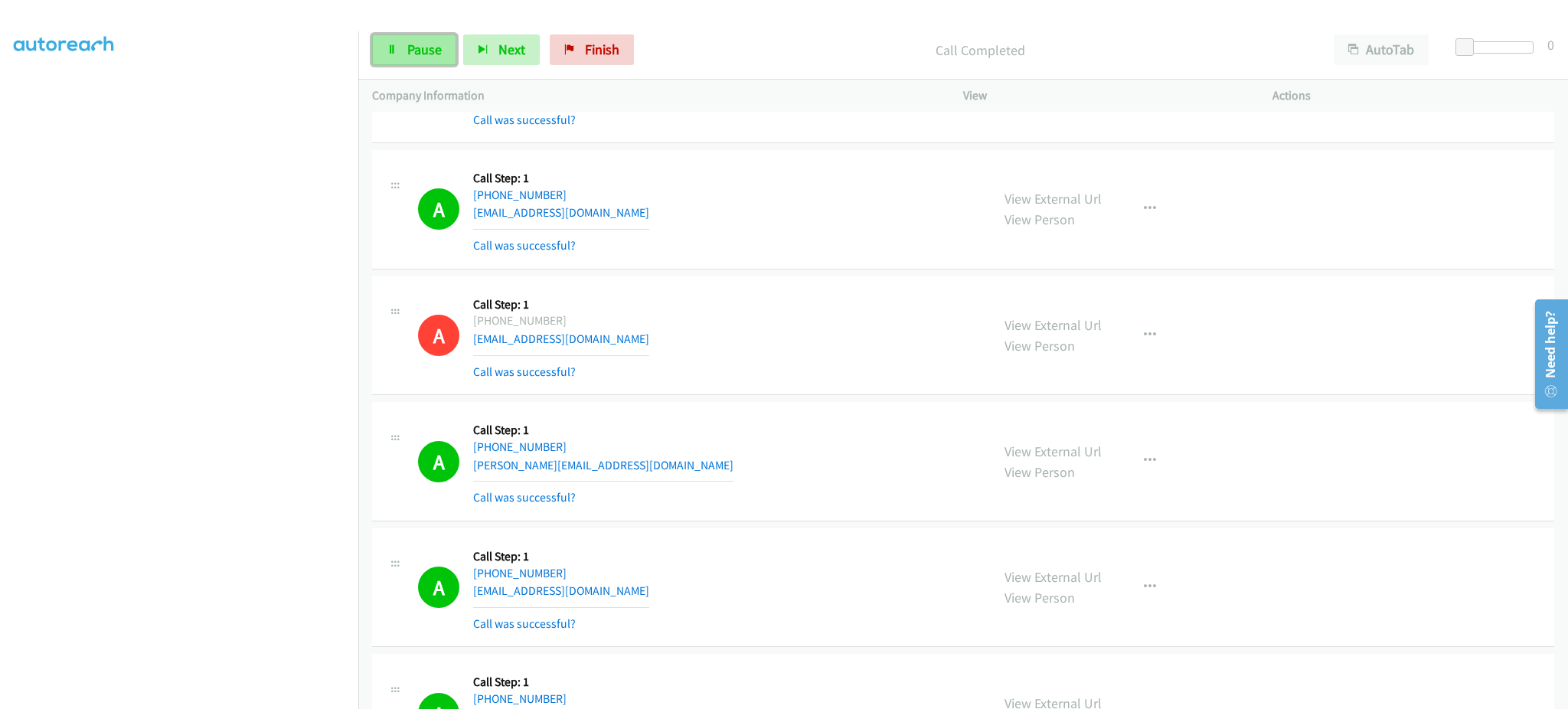
click at [419, 65] on link "Pause" at bounding box center [415, 50] width 84 height 30
click at [412, 50] on span "Start Calls" at bounding box center [437, 49] width 60 height 18
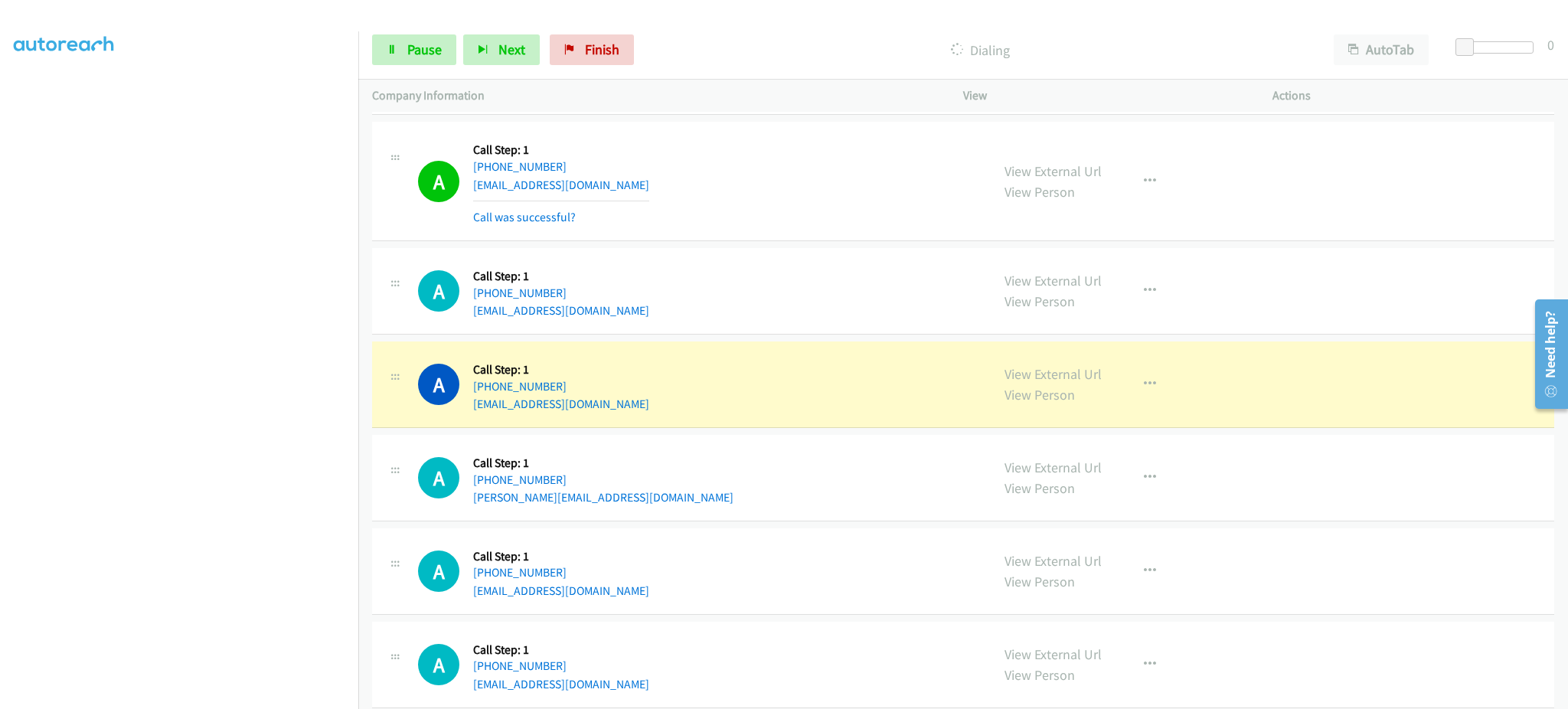
scroll to position [1837, 0]
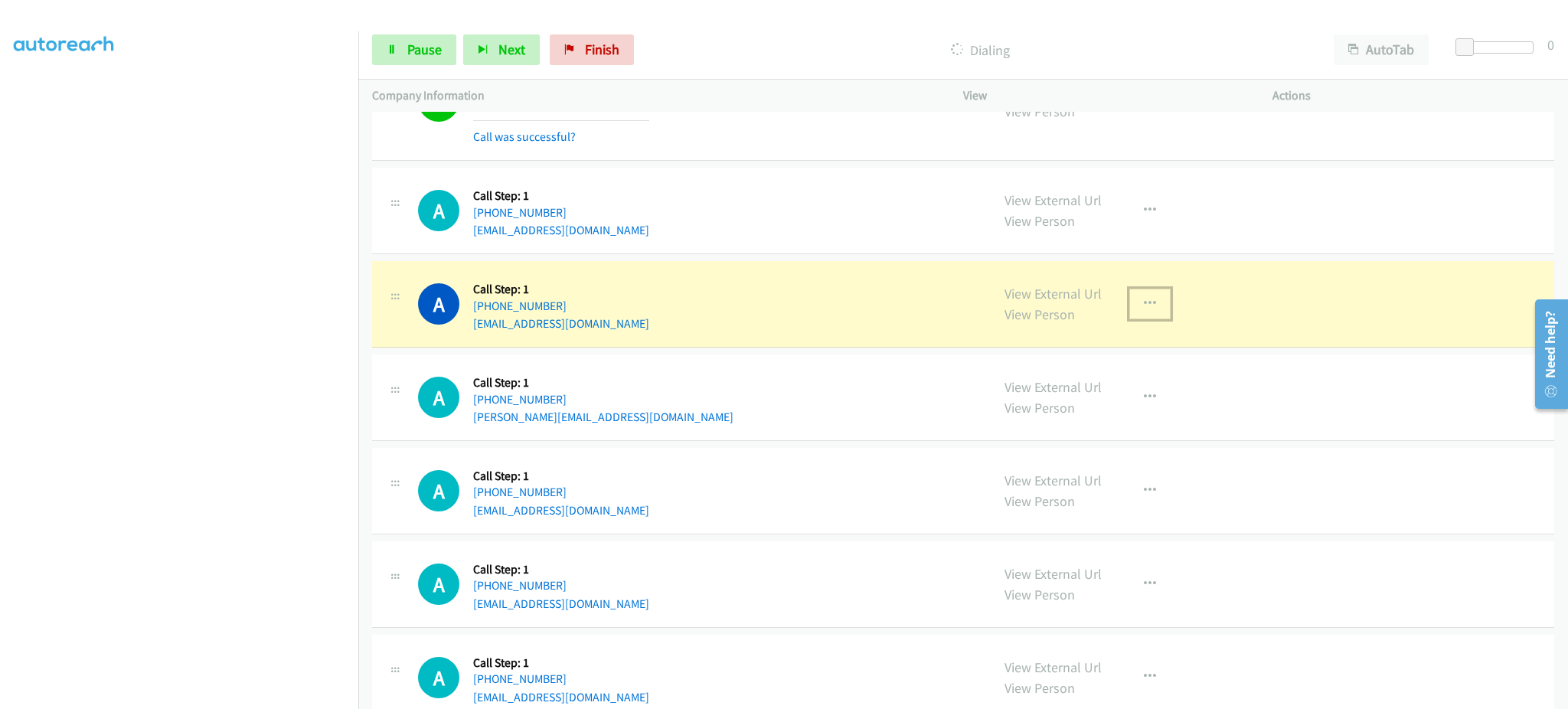
click at [1144, 300] on icon "button" at bounding box center [1150, 304] width 13 height 13
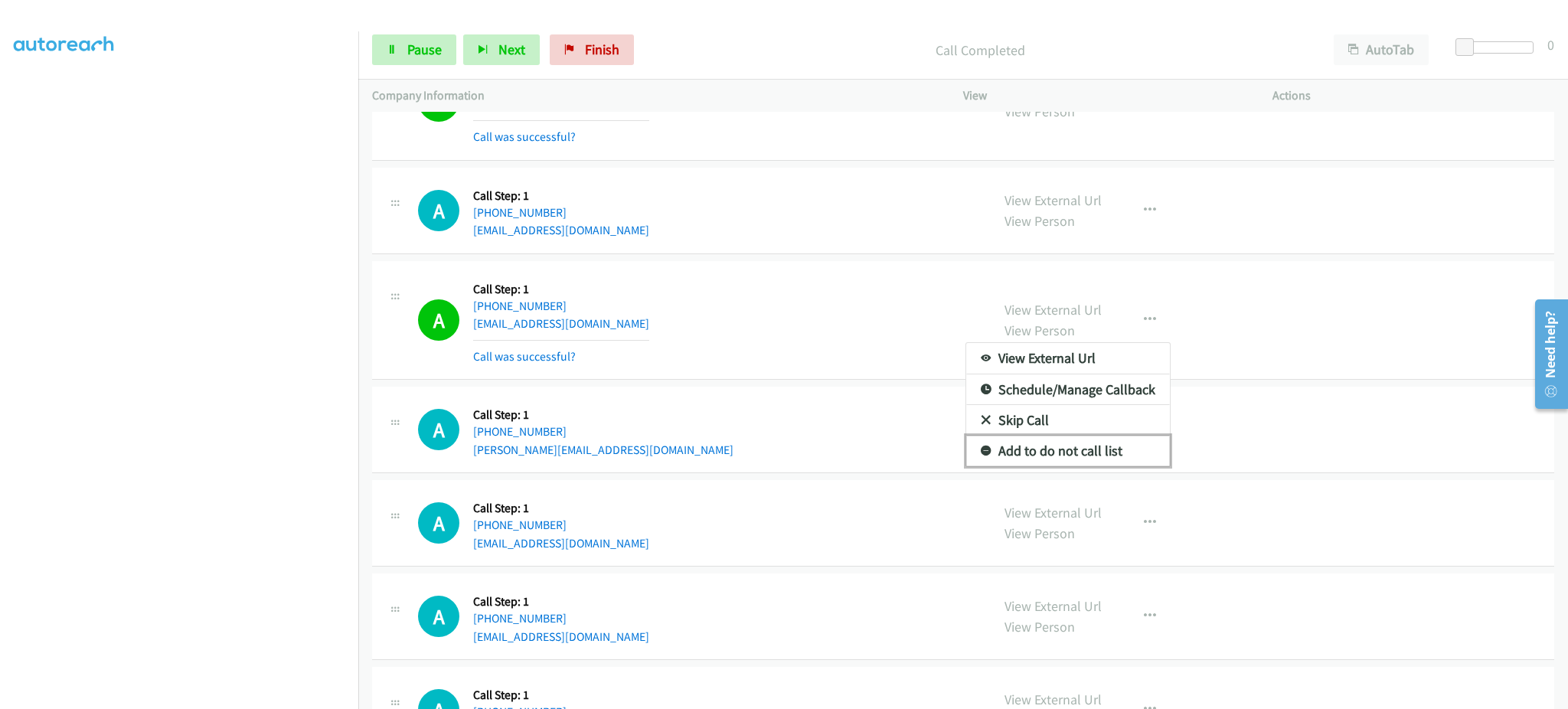
click at [1082, 455] on link "Add to do not call list" at bounding box center [1067, 451] width 203 height 30
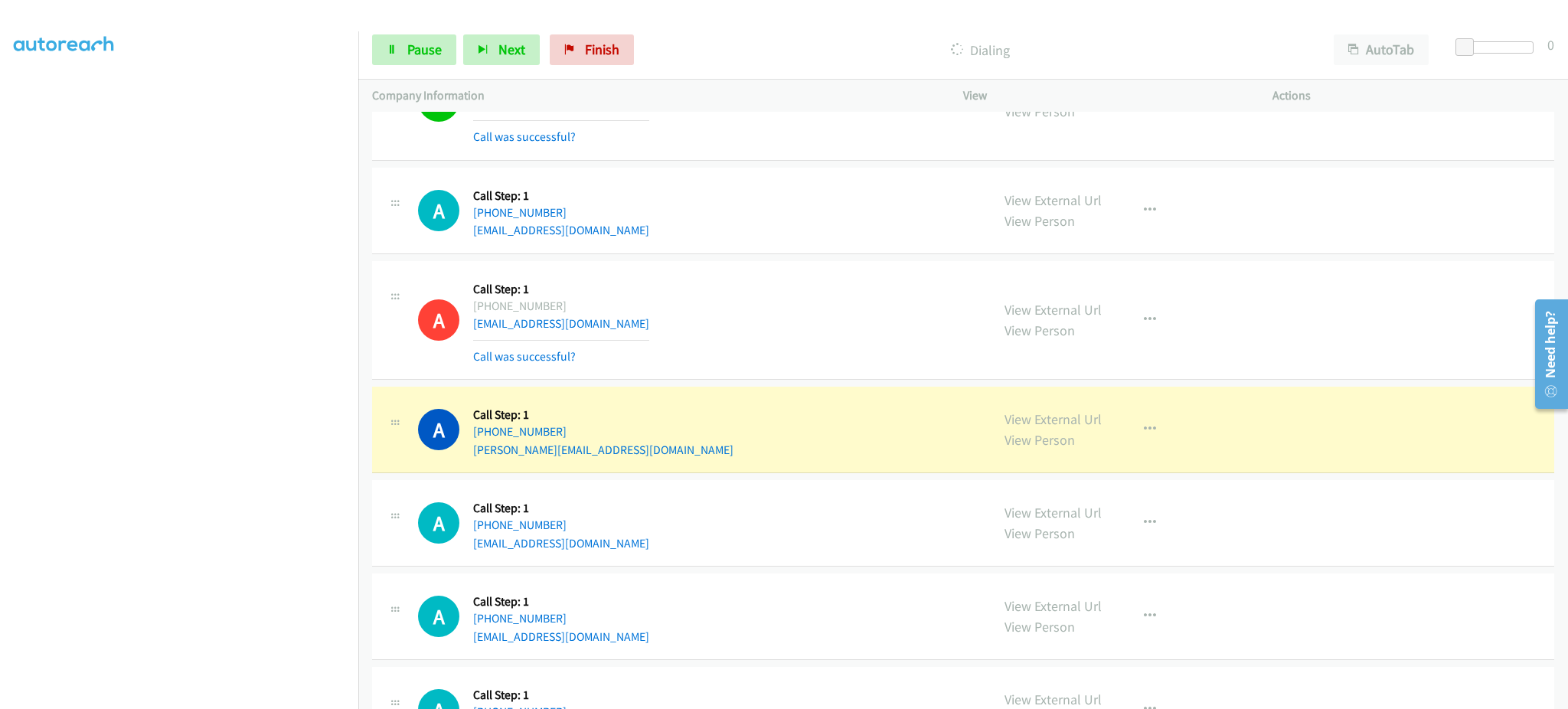
click at [385, 29] on div "Start Calls Pause Next Finish Dialing AutoTab AutoTab 0" at bounding box center [963, 50] width 1210 height 59
click at [397, 46] on icon at bounding box center [392, 51] width 11 height 11
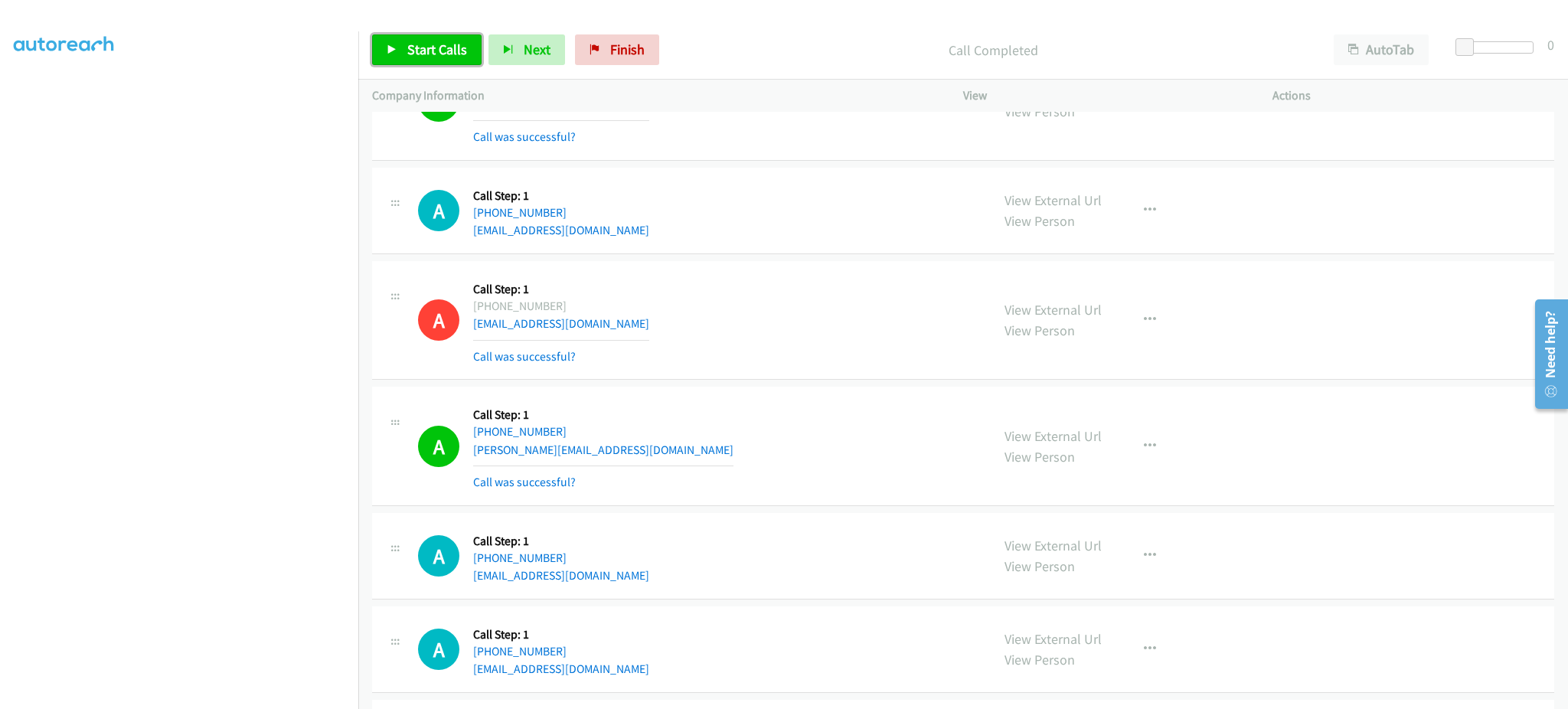
click at [434, 62] on link "Start Calls" at bounding box center [427, 50] width 110 height 30
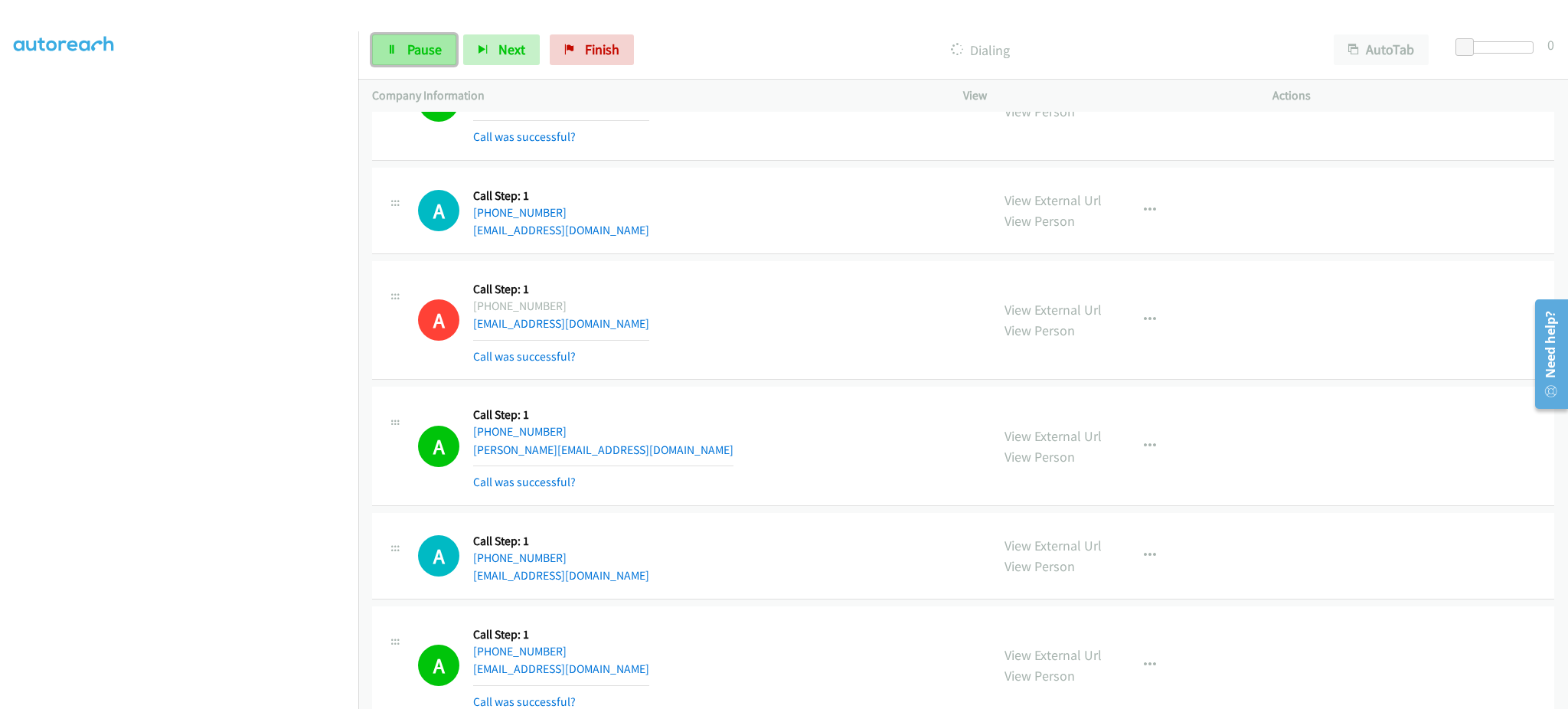
click at [416, 49] on span "Pause" at bounding box center [424, 49] width 35 height 18
click at [454, 60] on link "Start Calls" at bounding box center [427, 50] width 110 height 30
click at [418, 61] on link "Pause" at bounding box center [415, 50] width 84 height 30
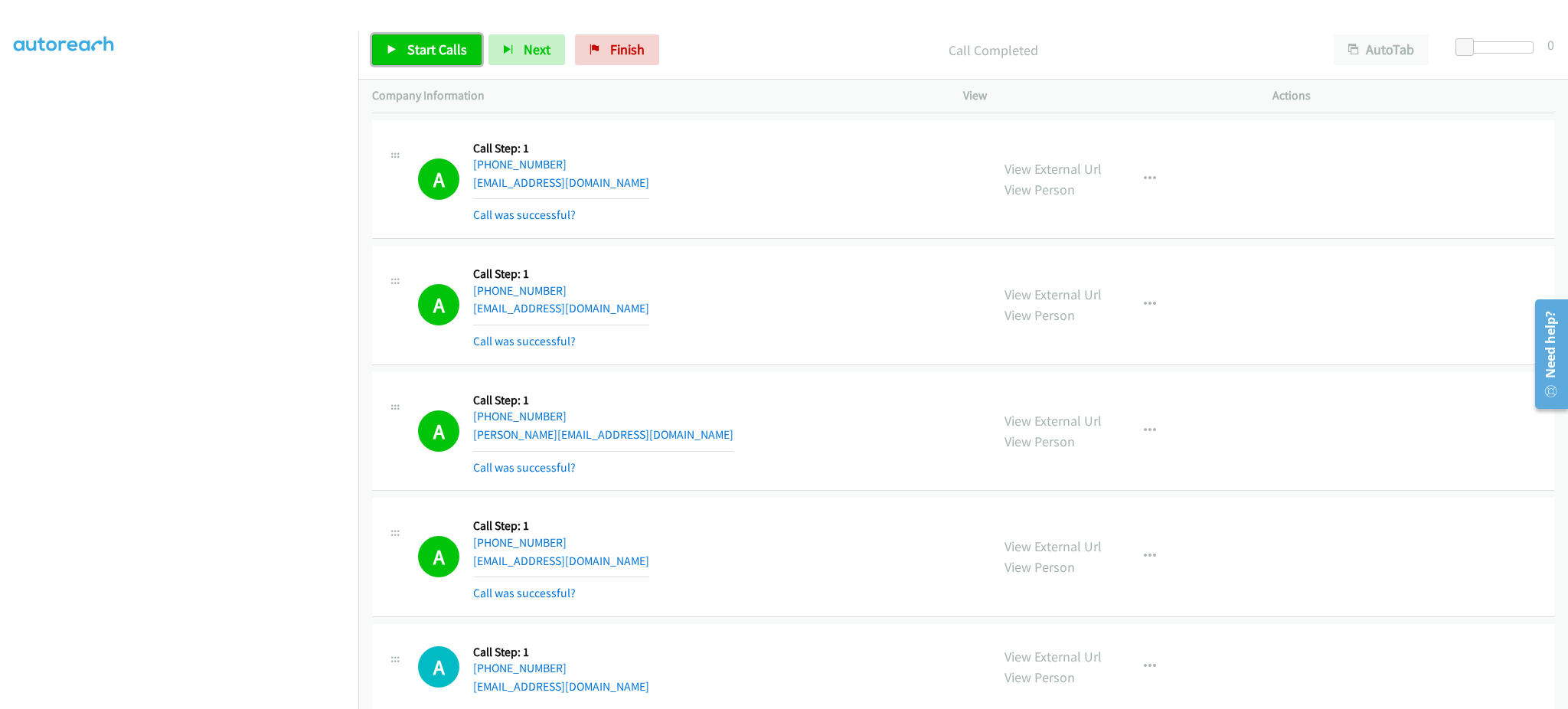
click at [431, 61] on link "Start Calls" at bounding box center [427, 50] width 110 height 30
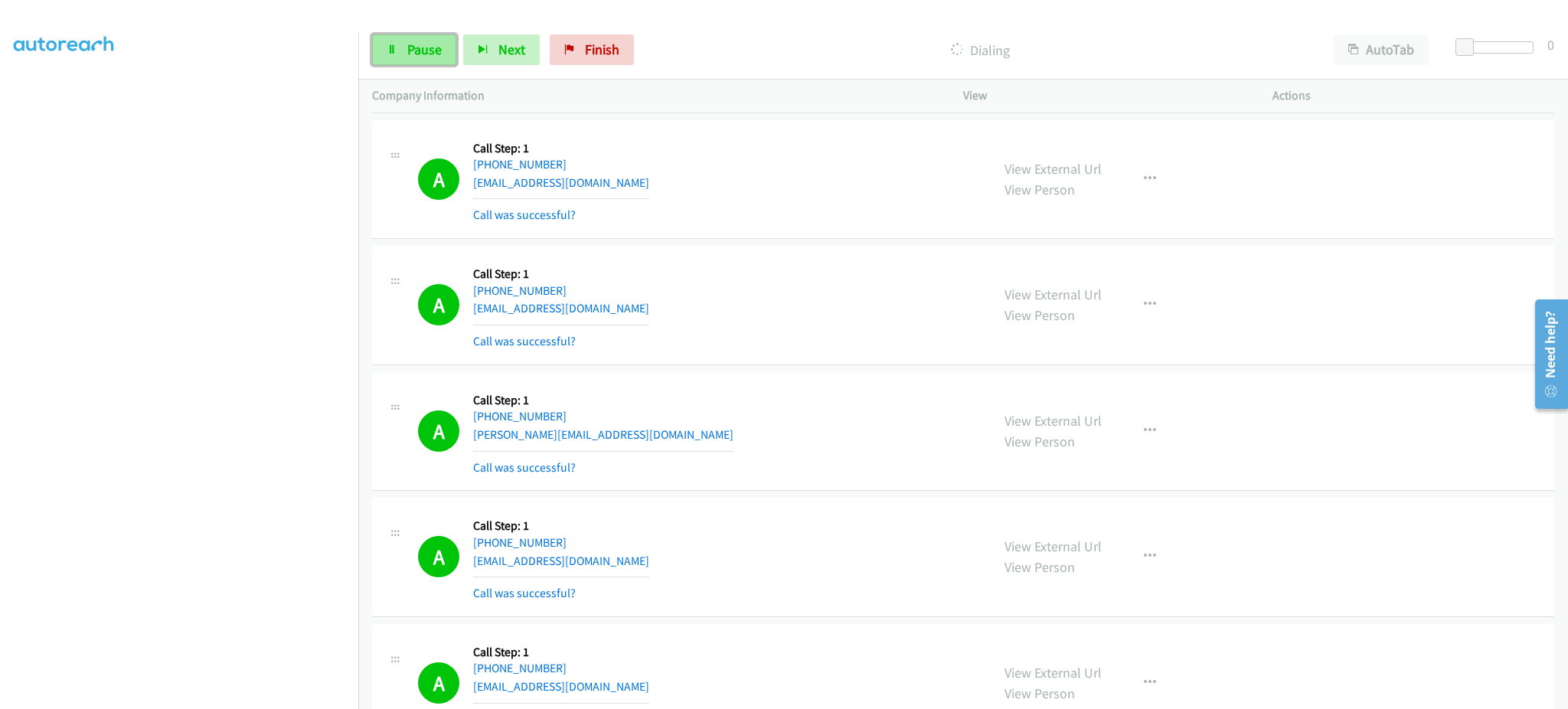
click at [407, 62] on link "Pause" at bounding box center [415, 50] width 84 height 30
click at [424, 75] on div "Start Calls Pause Next Finish Call Completed AutoTab AutoTab 0" at bounding box center [963, 50] width 1210 height 59
click at [423, 62] on link "Start Calls" at bounding box center [427, 50] width 110 height 30
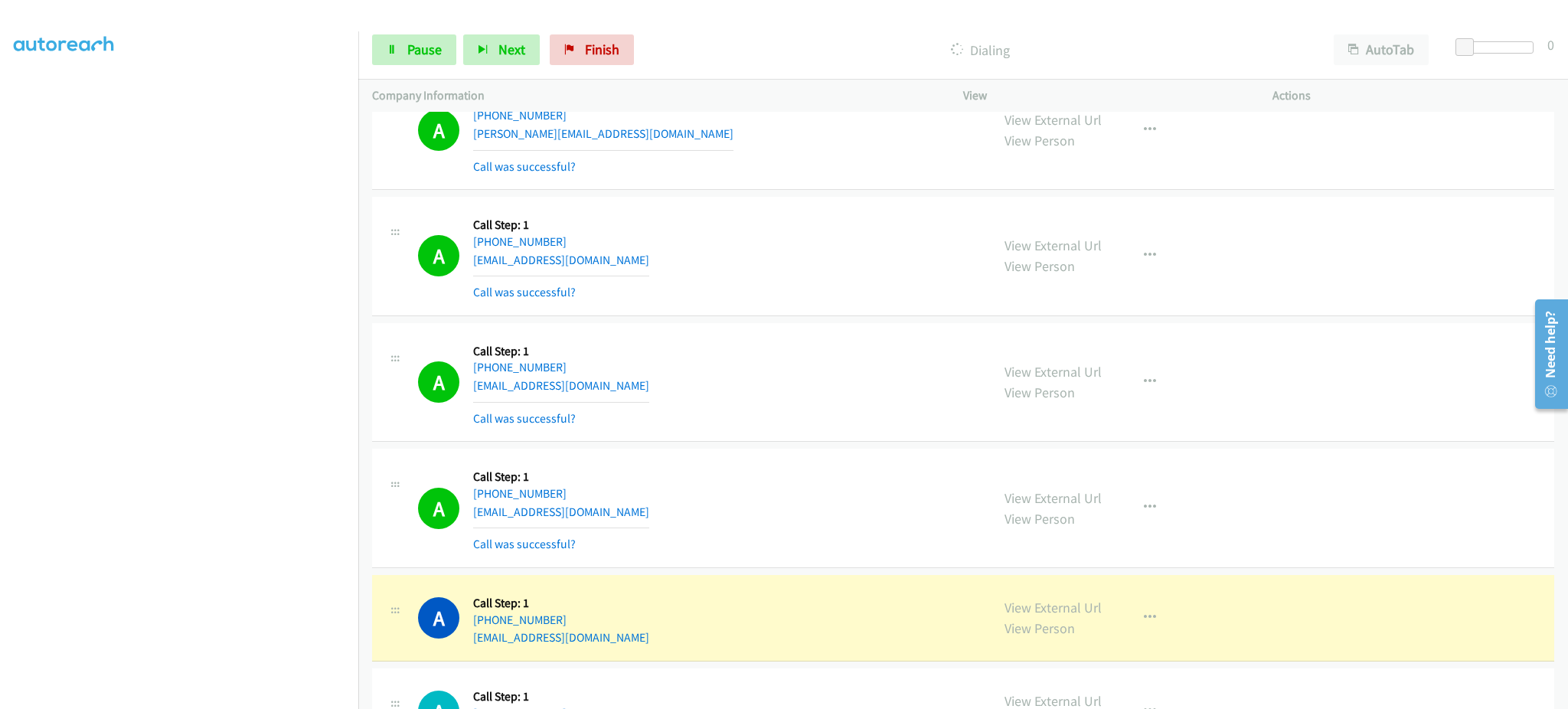
scroll to position [2756, 0]
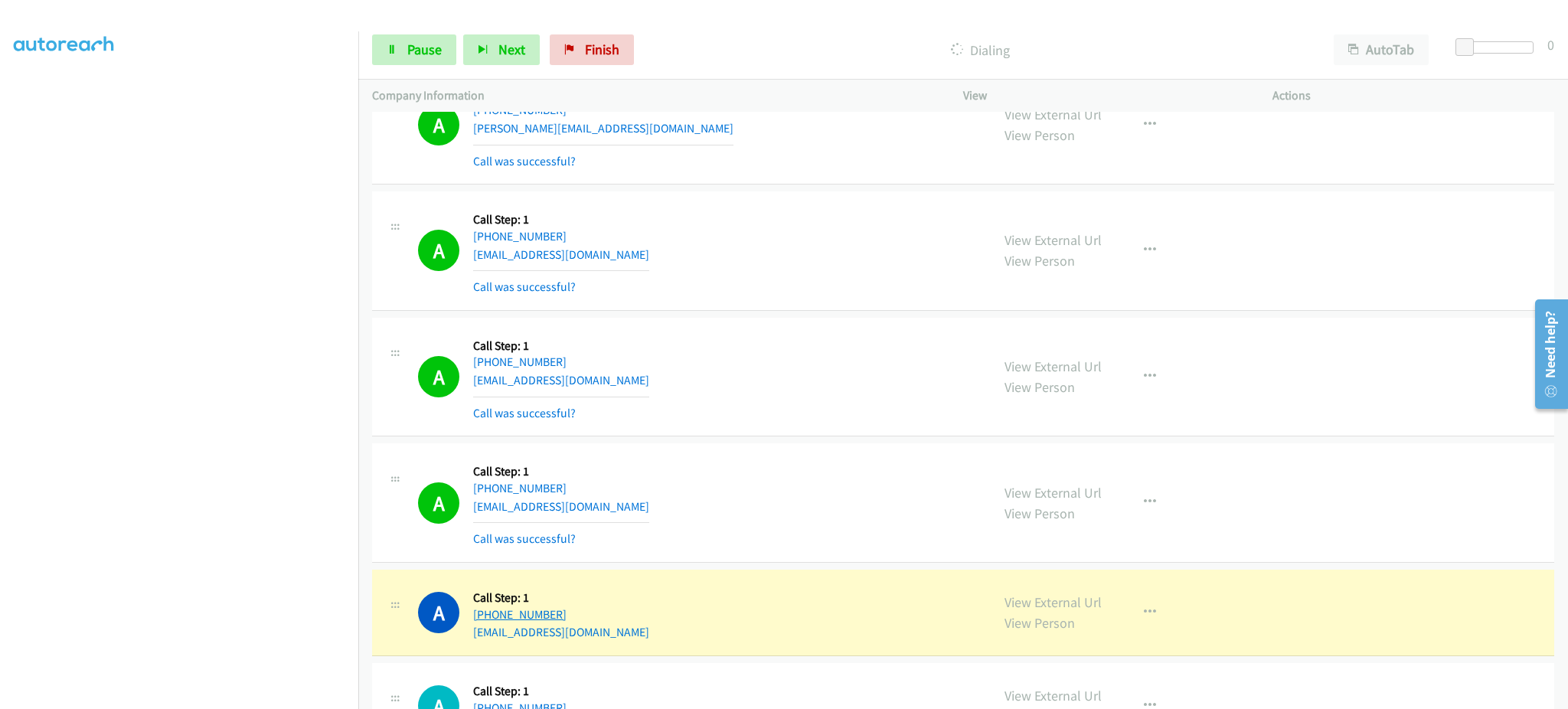
drag, startPoint x: 591, startPoint y: 618, endPoint x: 486, endPoint y: 620, distance: 105.0
click at [486, 620] on div "A Callback Scheduled Call Step: 1 America/New_York +1 917-213-8501 fdny1253@gma…" at bounding box center [697, 612] width 559 height 58
copy link "917-213-8501"
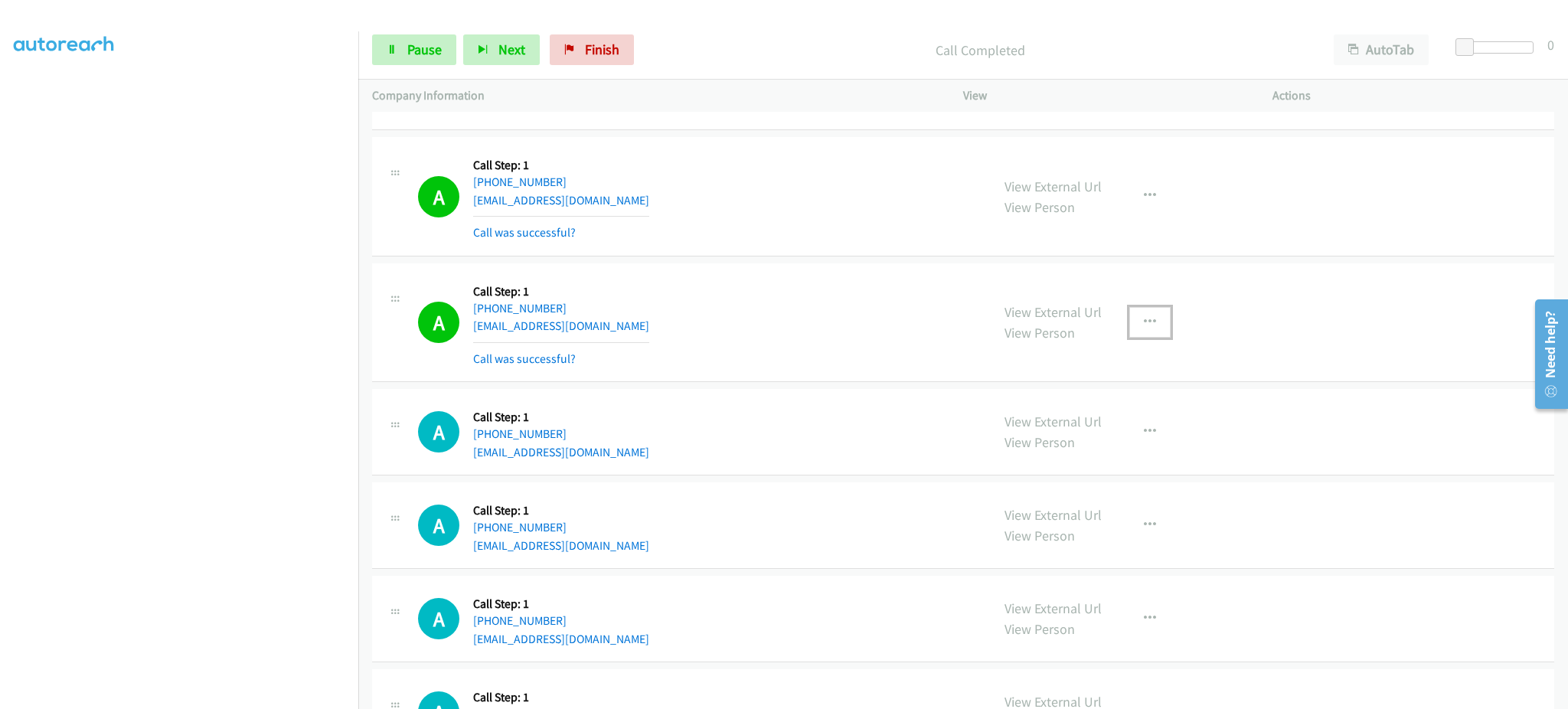
click at [1144, 317] on icon "button" at bounding box center [1150, 322] width 13 height 13
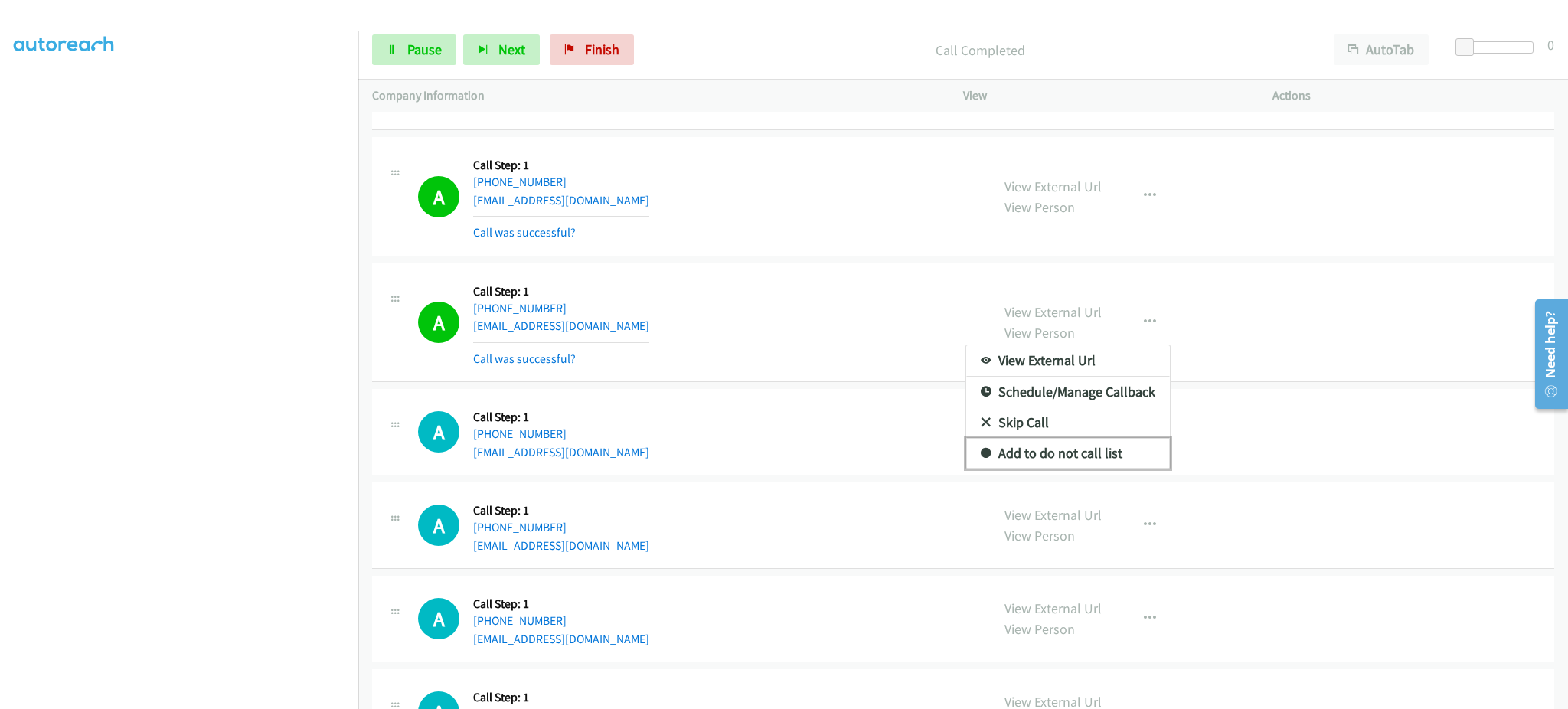
click at [1098, 441] on link "Add to do not call list" at bounding box center [1067, 453] width 203 height 30
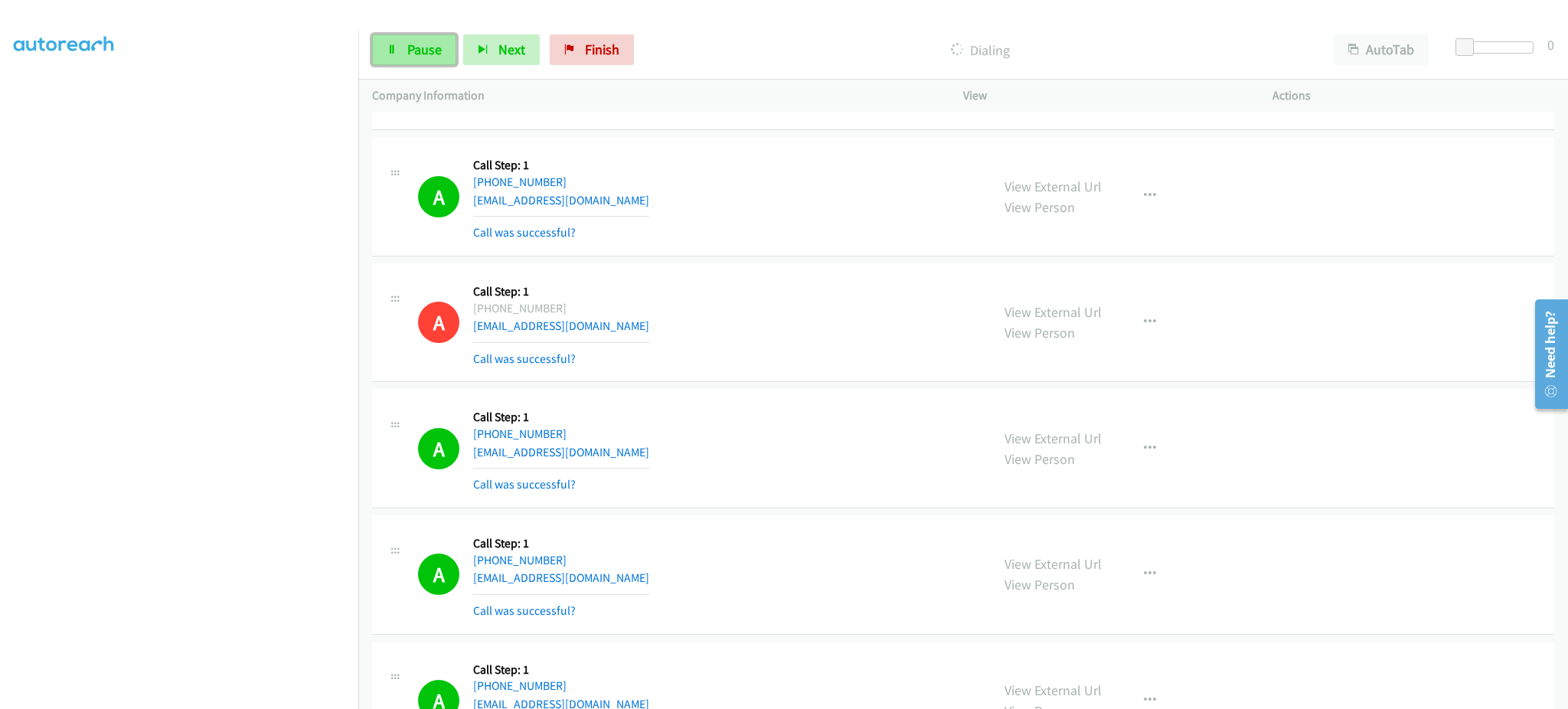
click at [408, 37] on link "Pause" at bounding box center [415, 50] width 84 height 30
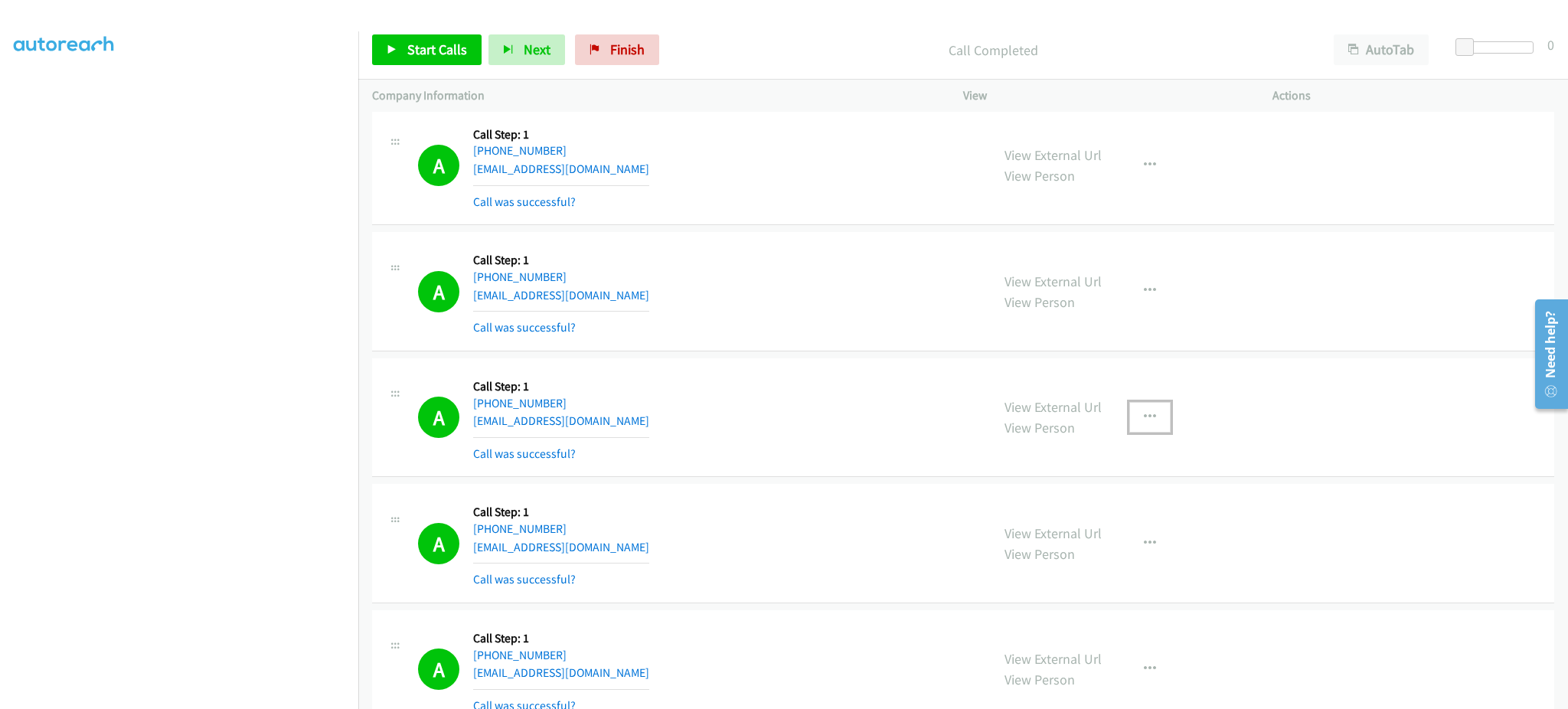
click at [1132, 418] on button "button" at bounding box center [1150, 417] width 41 height 30
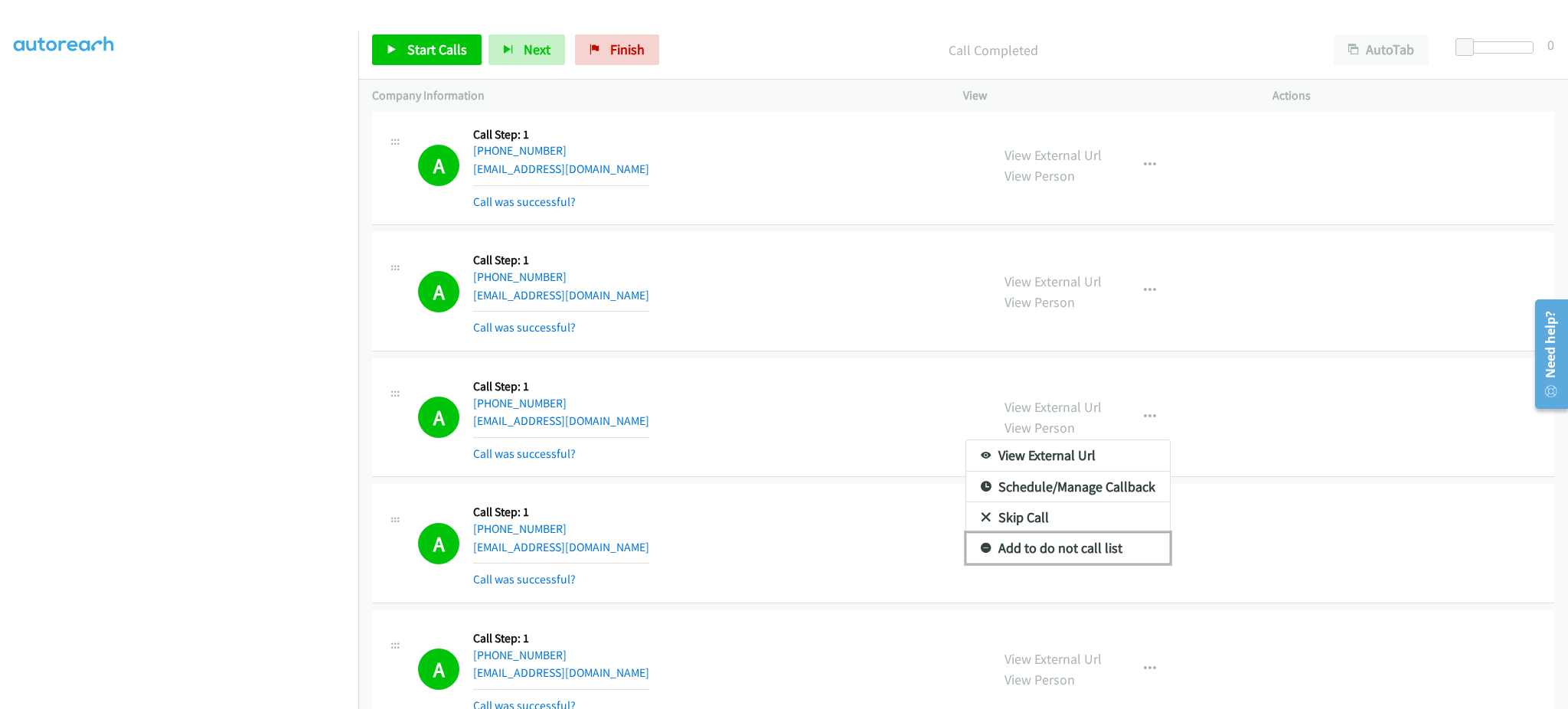
click at [1124, 539] on link "Add to do not call list" at bounding box center [1067, 548] width 203 height 30
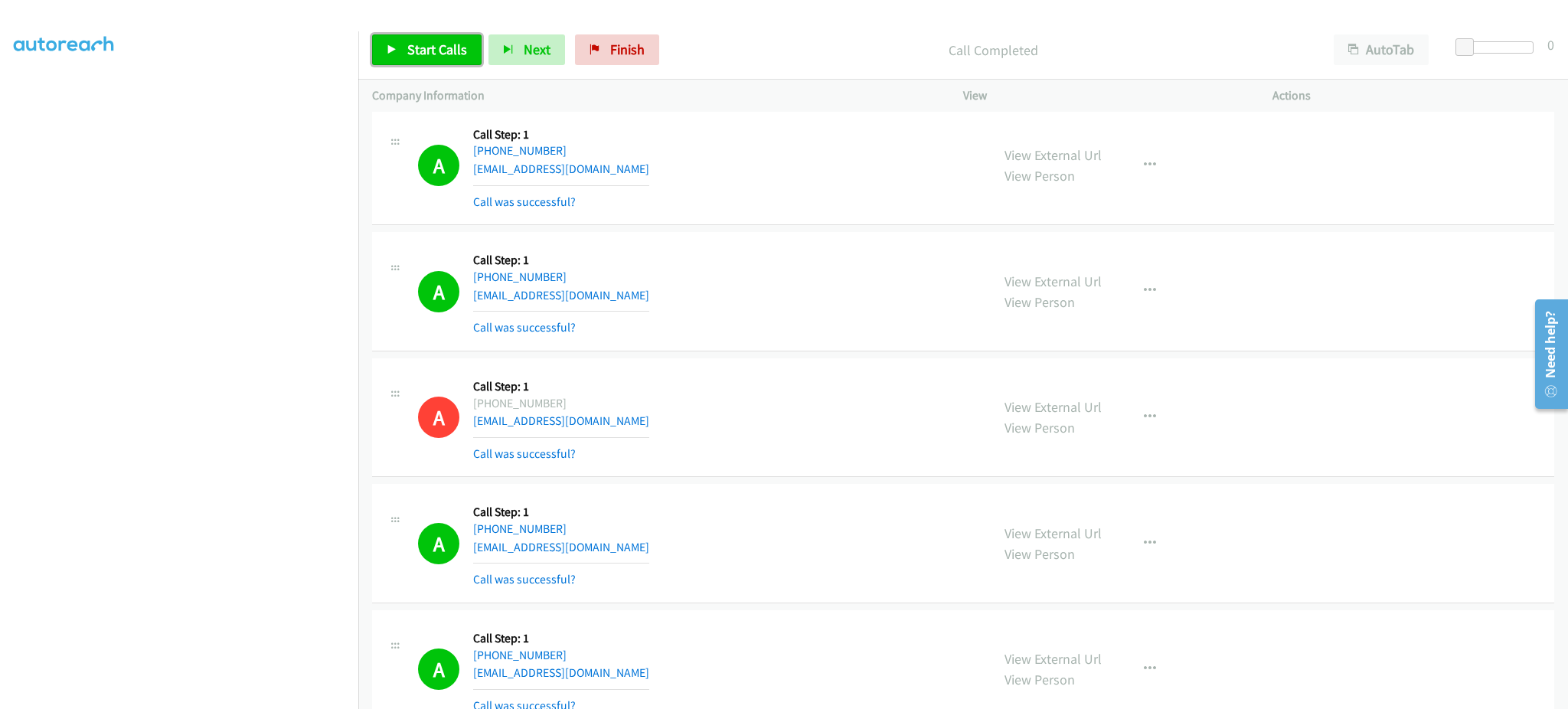
drag, startPoint x: 435, startPoint y: 55, endPoint x: 444, endPoint y: 47, distance: 12.0
click at [435, 54] on span "Start Calls" at bounding box center [437, 49] width 60 height 18
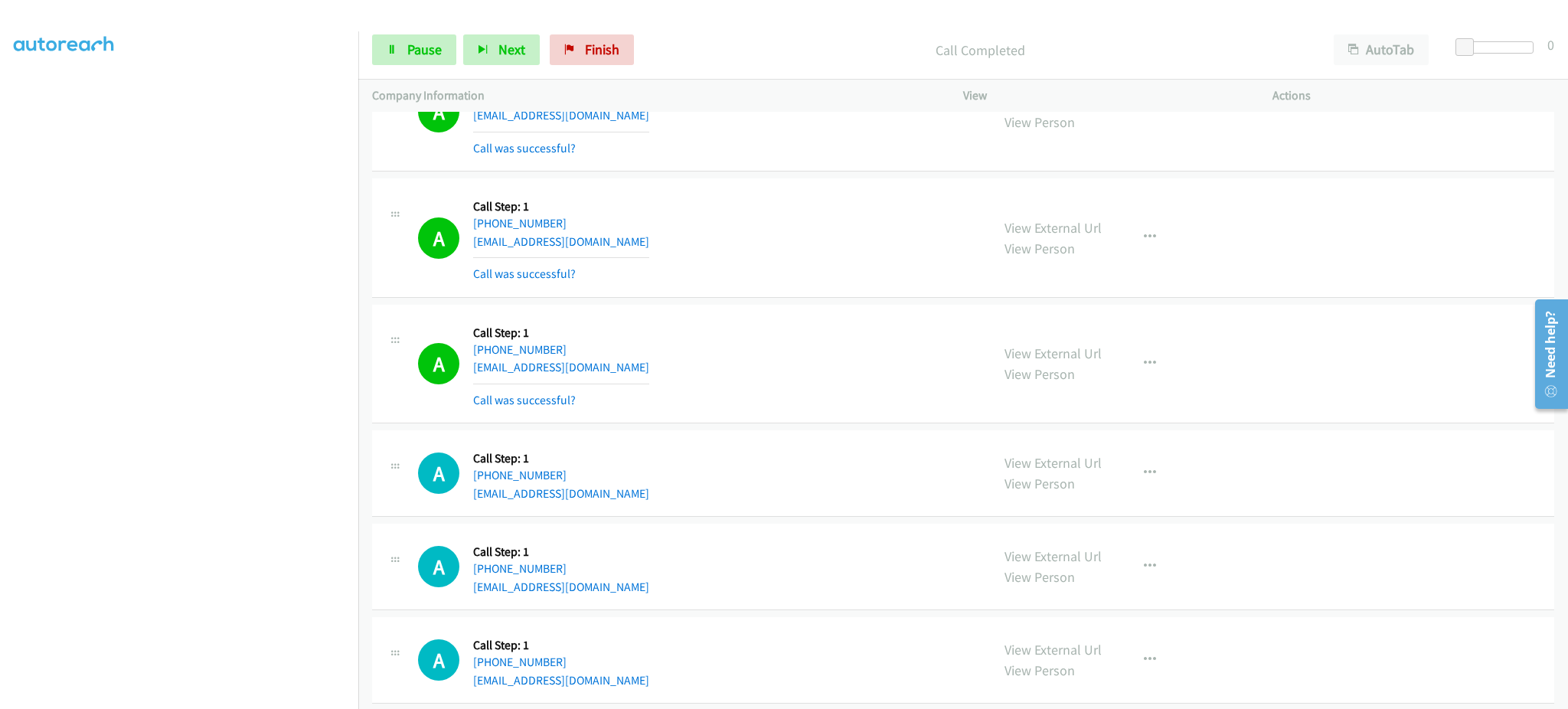
scroll to position [3881, 0]
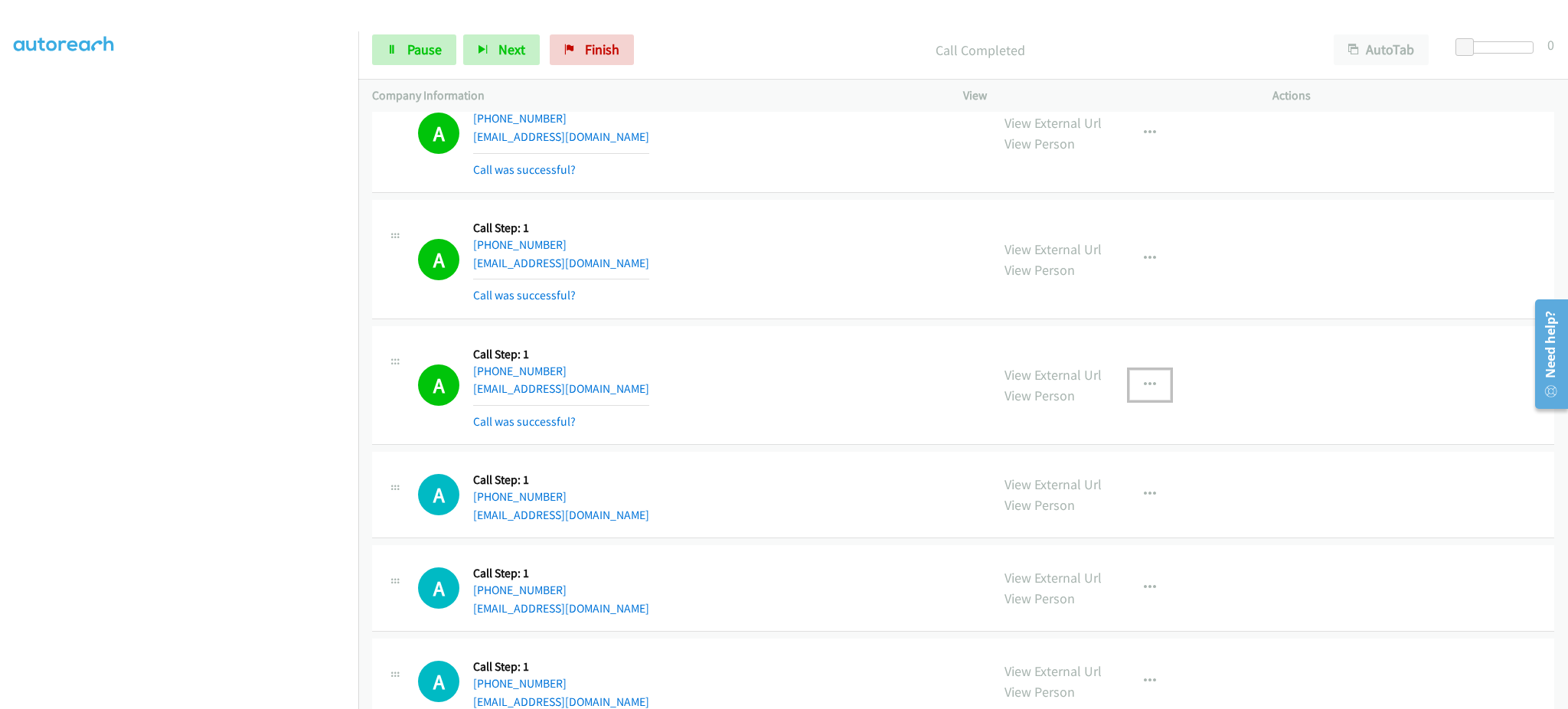
click at [1157, 385] on button "button" at bounding box center [1150, 385] width 41 height 30
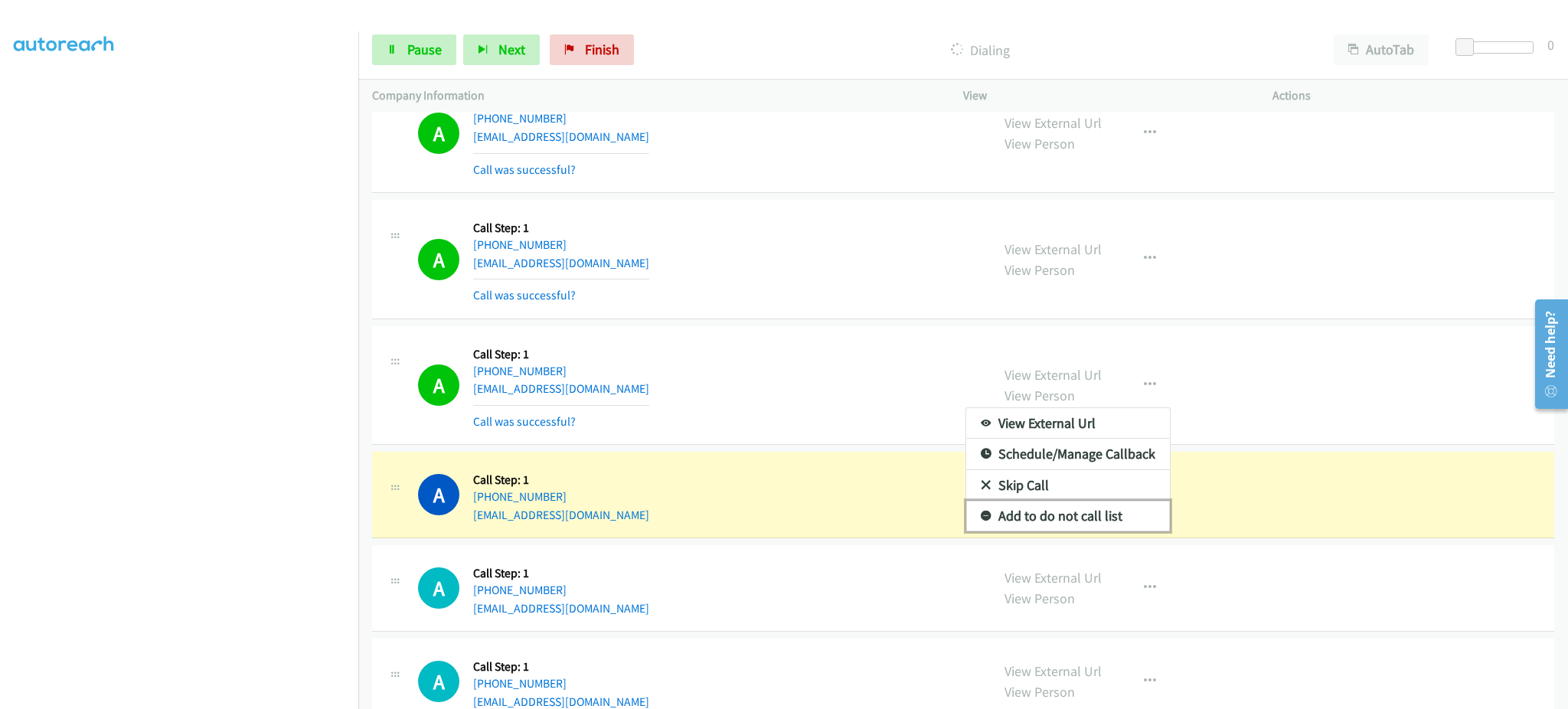
click at [1112, 531] on link "Add to do not call list" at bounding box center [1067, 516] width 203 height 30
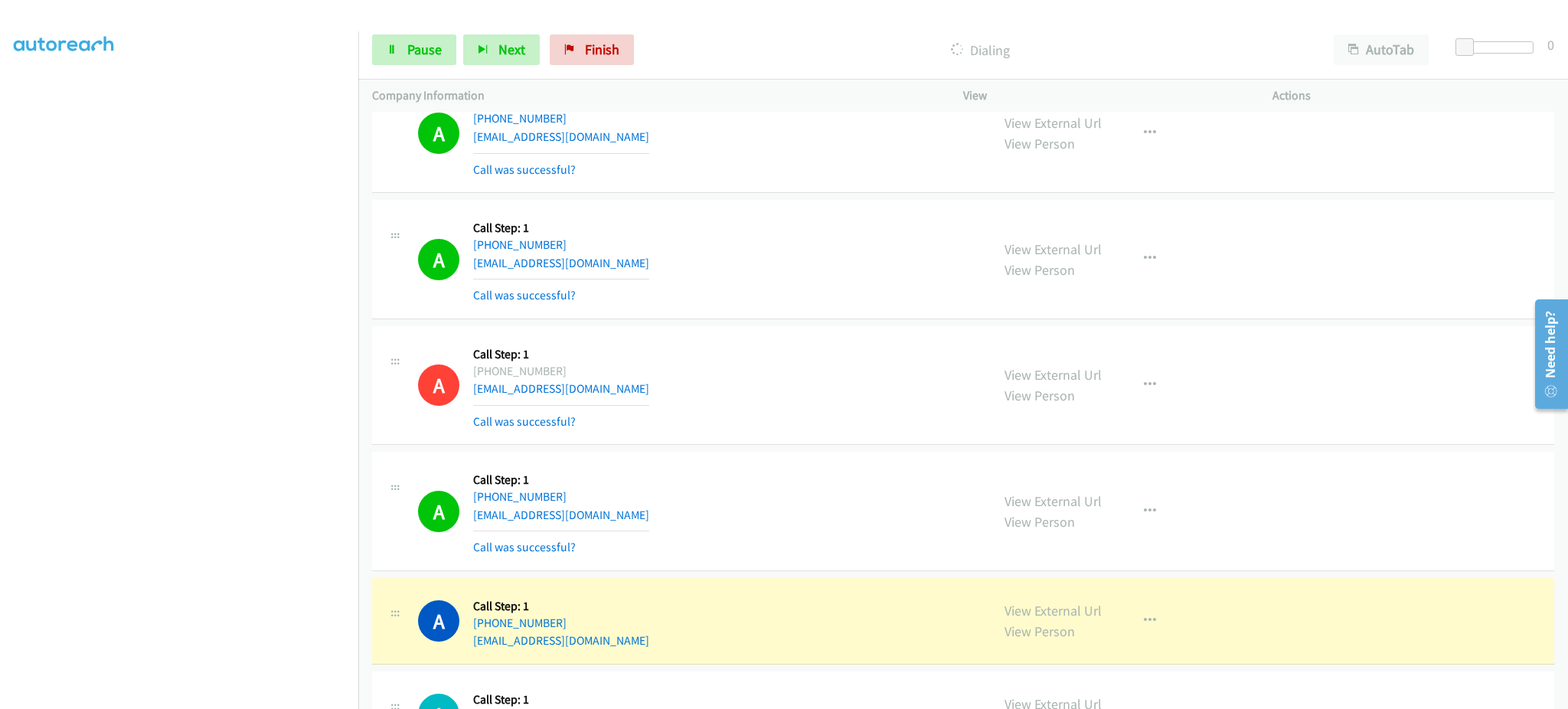
scroll to position [4187, 0]
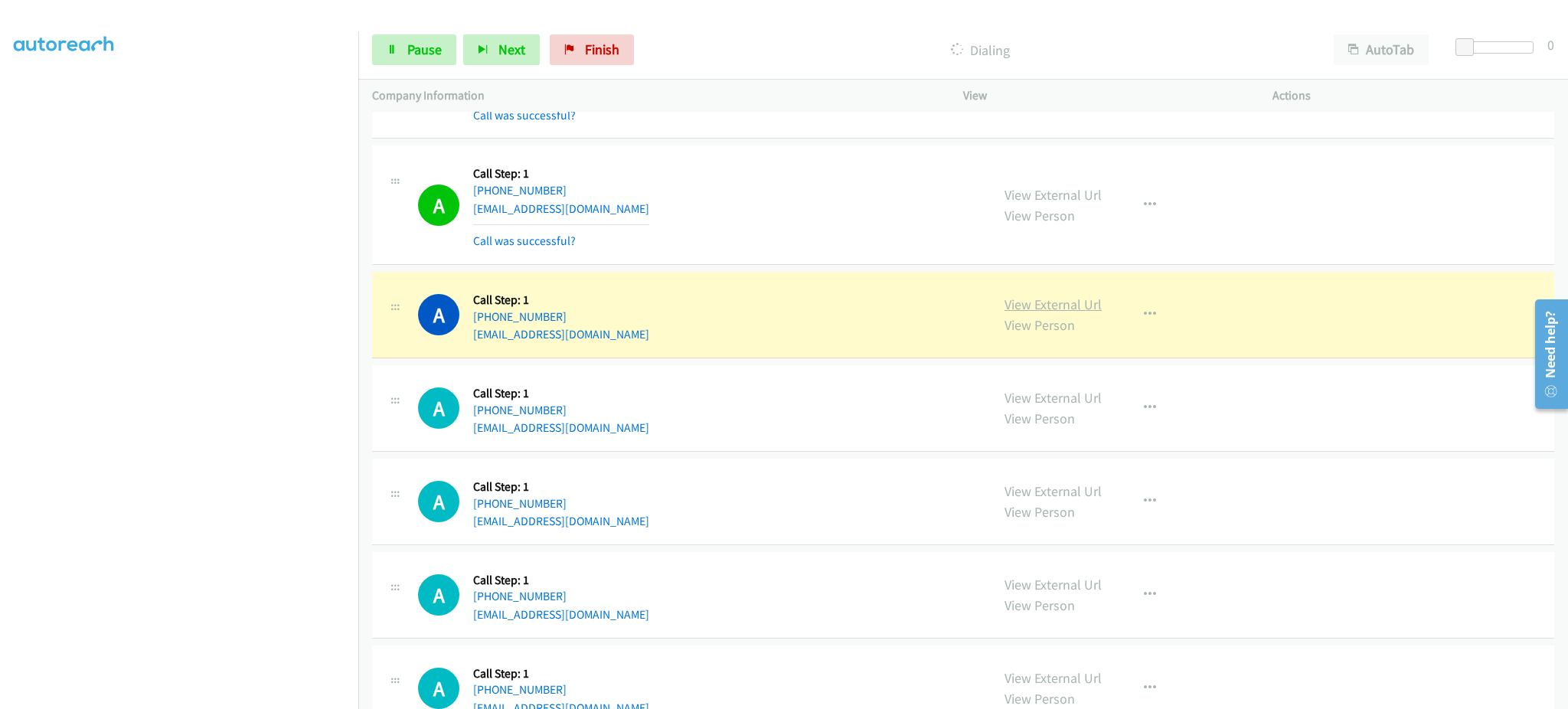
click at [1031, 300] on link "View External Url" at bounding box center [1053, 304] width 97 height 18
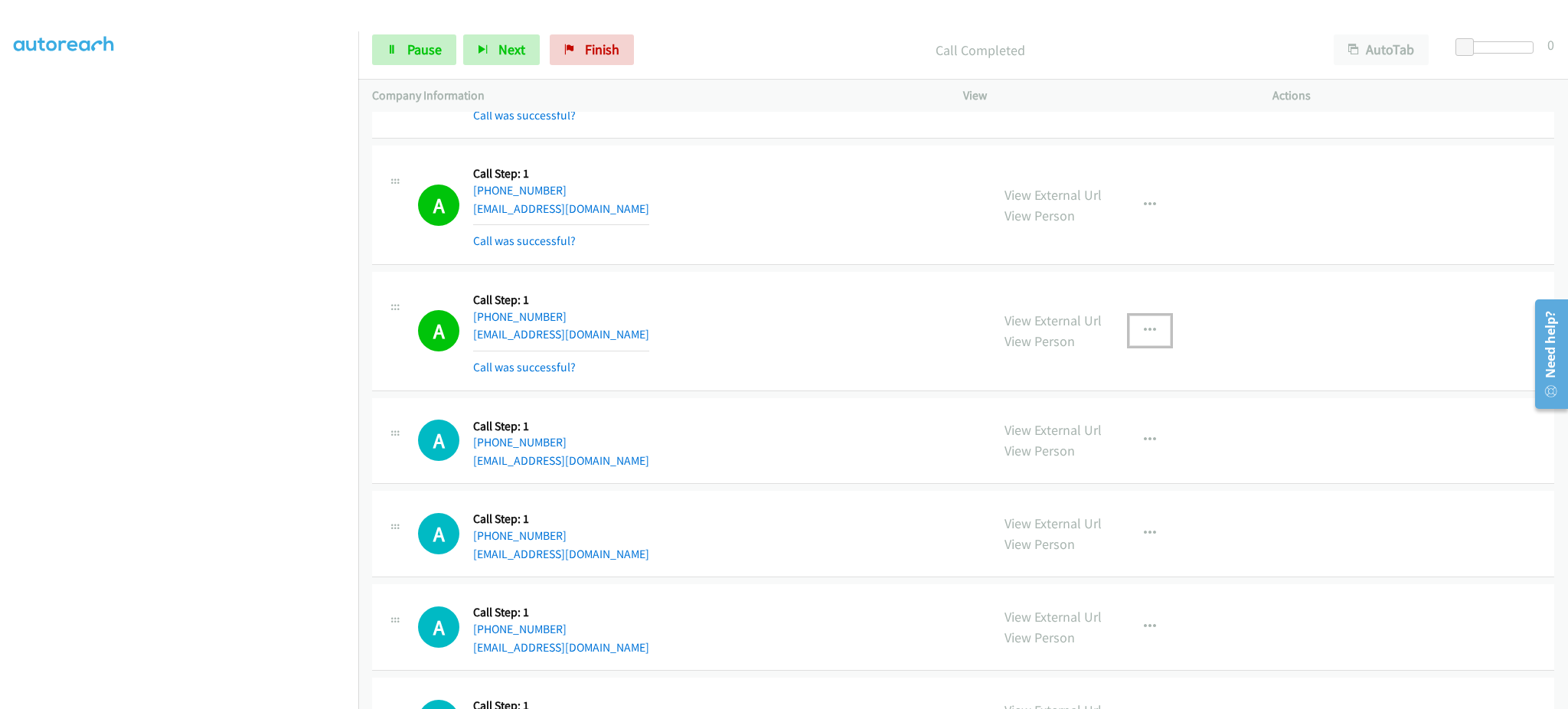
click at [1157, 333] on button "button" at bounding box center [1150, 331] width 41 height 30
drag, startPoint x: 1109, startPoint y: 470, endPoint x: 964, endPoint y: 343, distance: 192.8
click at [1109, 470] on link "Add to do not call list" at bounding box center [1067, 462] width 203 height 30
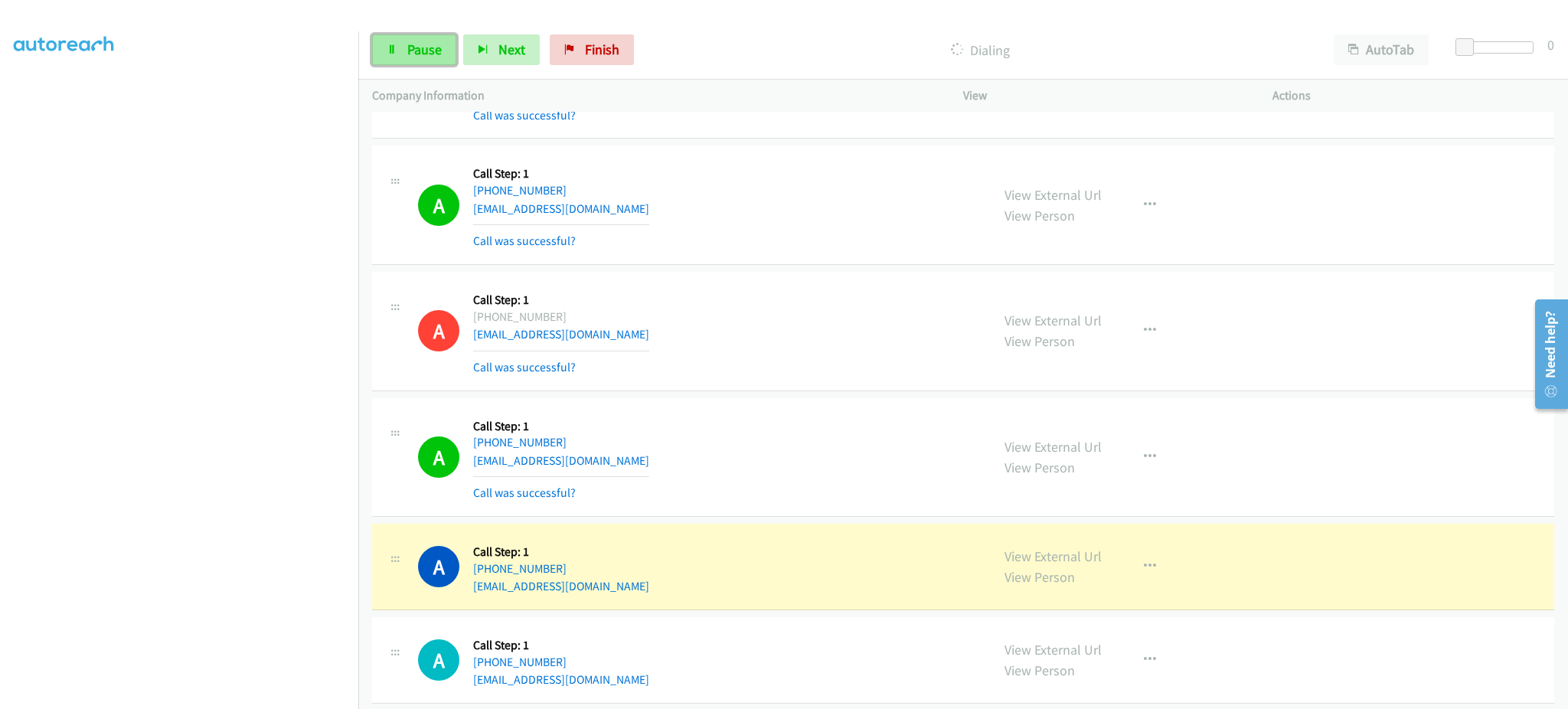
click at [423, 55] on span "Pause" at bounding box center [424, 49] width 35 height 18
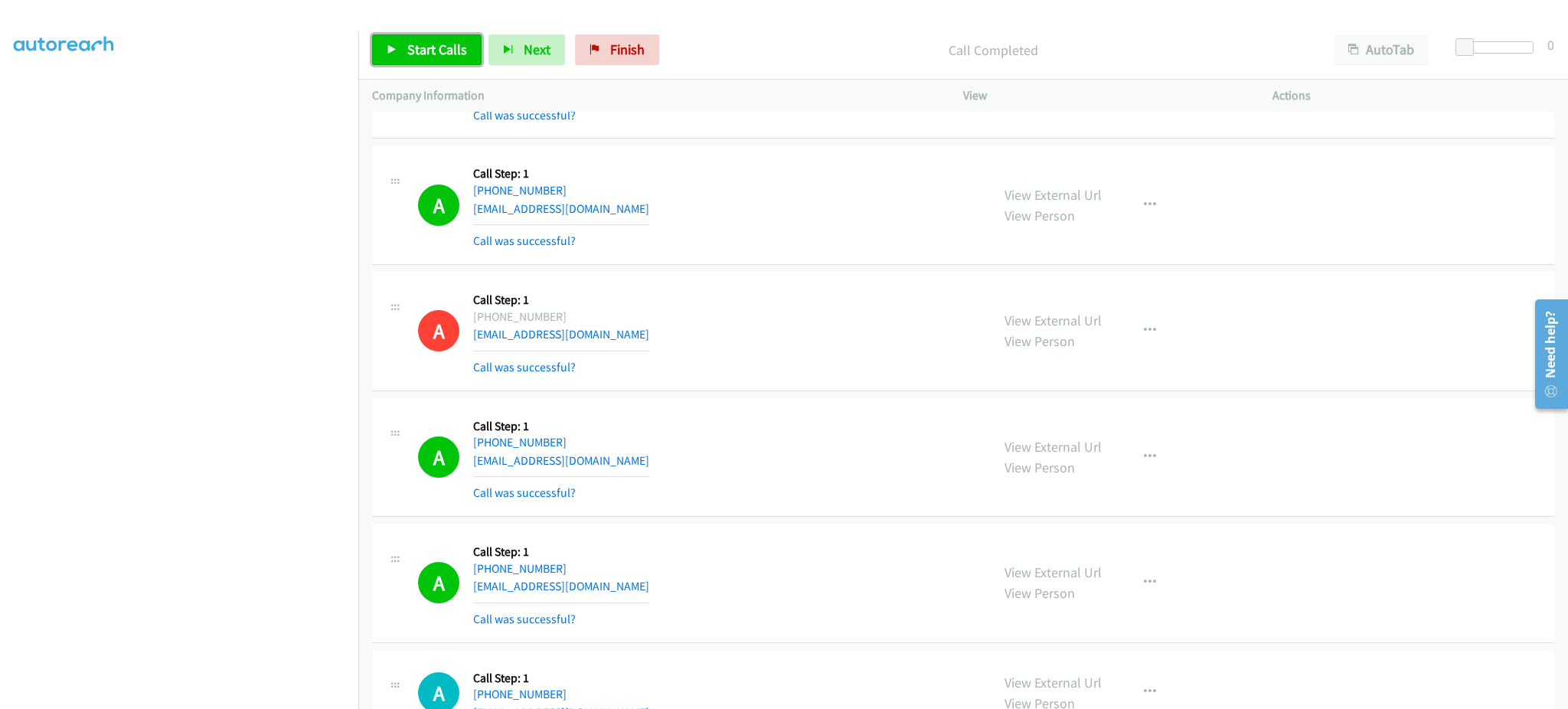
click at [451, 46] on span "Start Calls" at bounding box center [437, 49] width 60 height 18
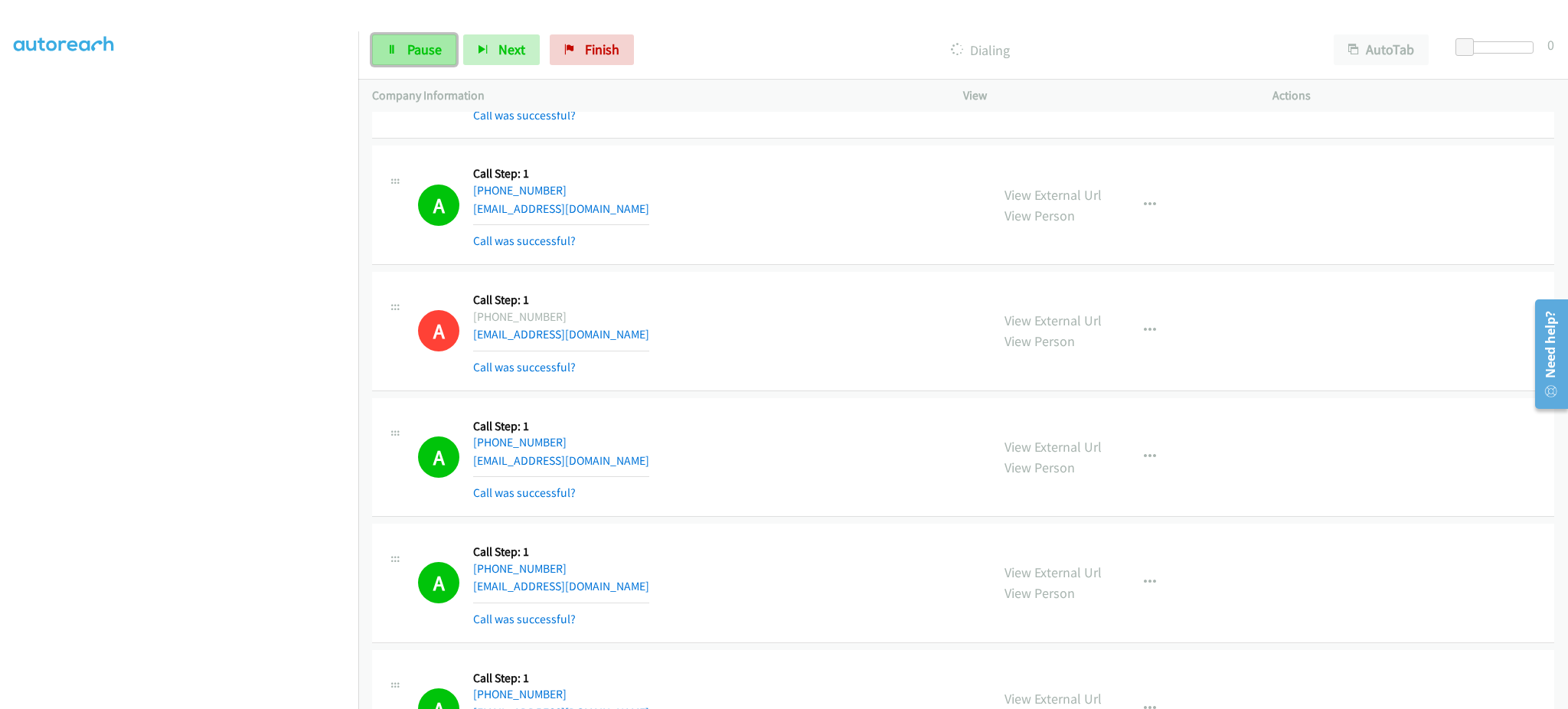
click at [422, 47] on span "Pause" at bounding box center [424, 49] width 35 height 18
